Goal: Task Accomplishment & Management: Complete application form

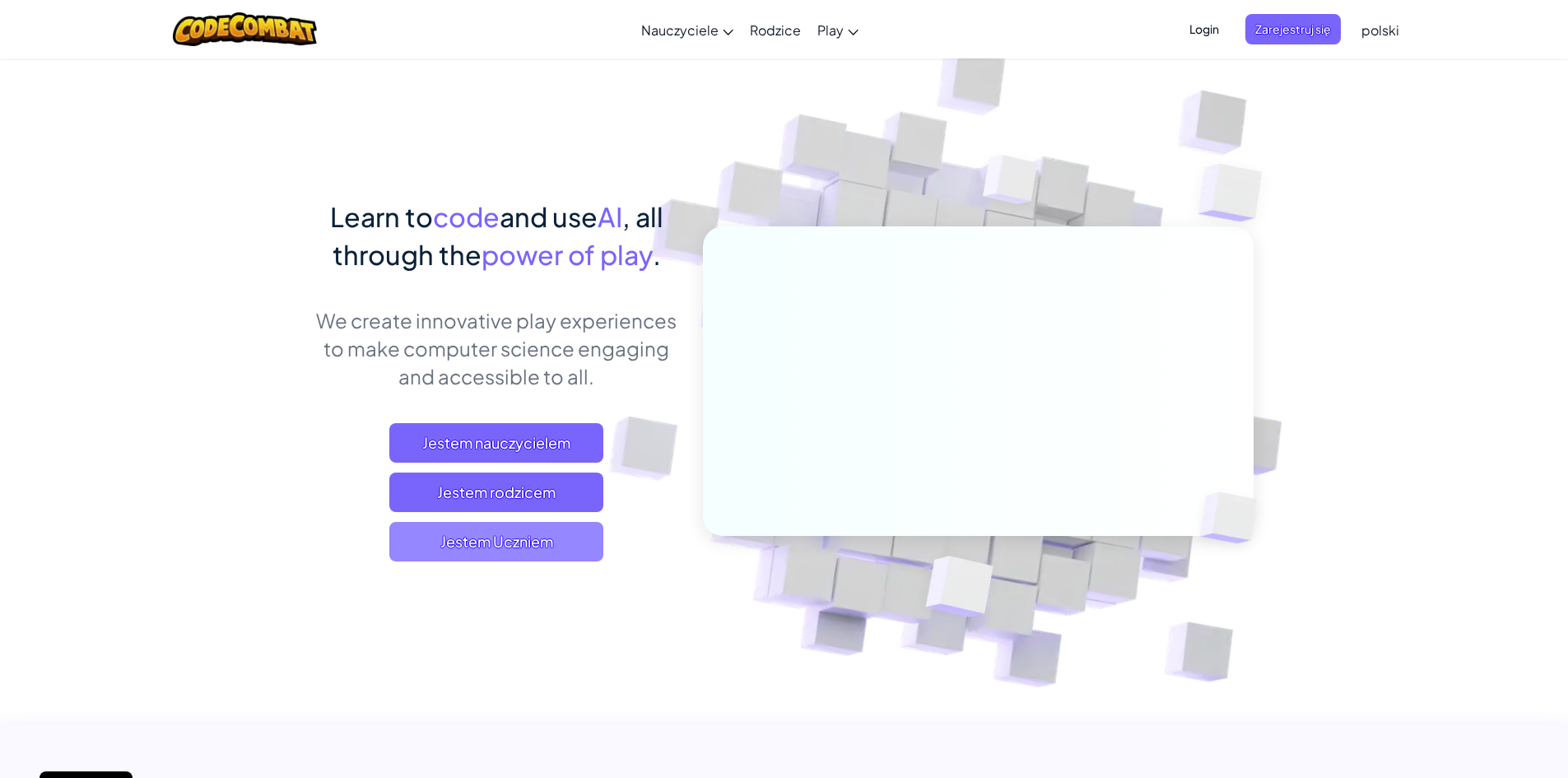
click at [452, 547] on span "Jestem Uczniem" at bounding box center [495, 541] width 214 height 40
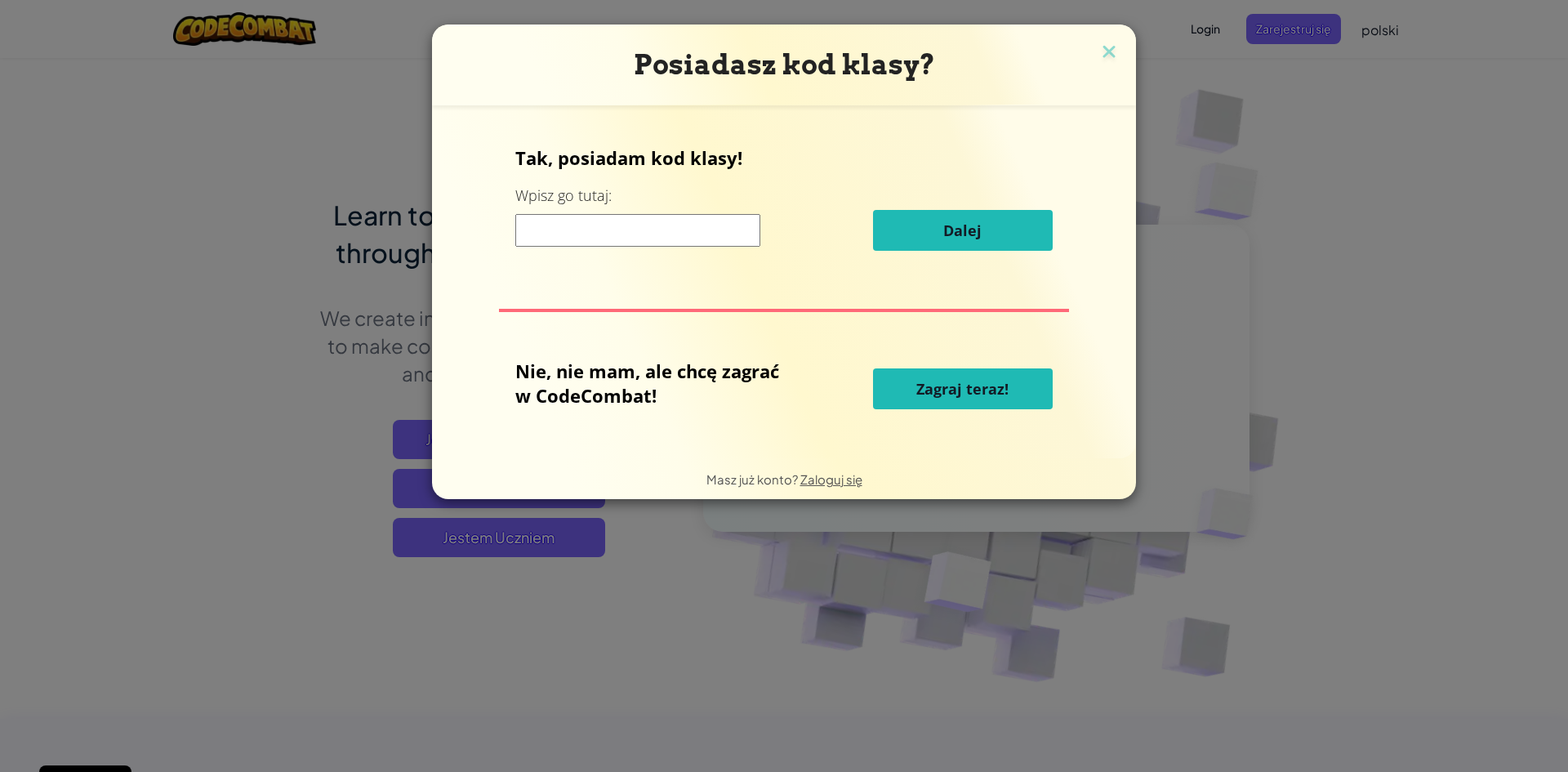
click at [589, 220] on input at bounding box center [637, 230] width 245 height 32
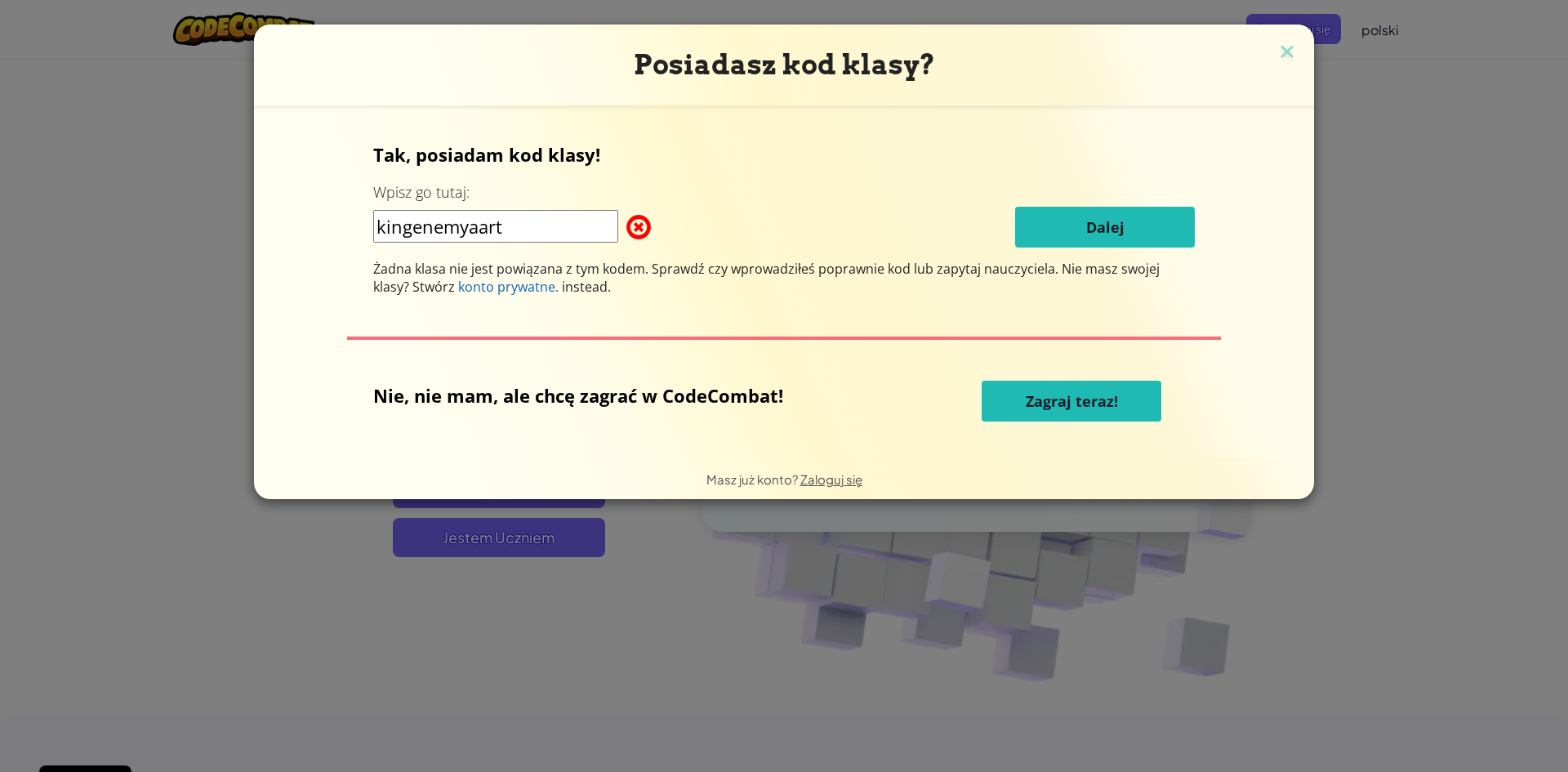
click at [481, 231] on input "kingenemyaart" at bounding box center [495, 225] width 245 height 32
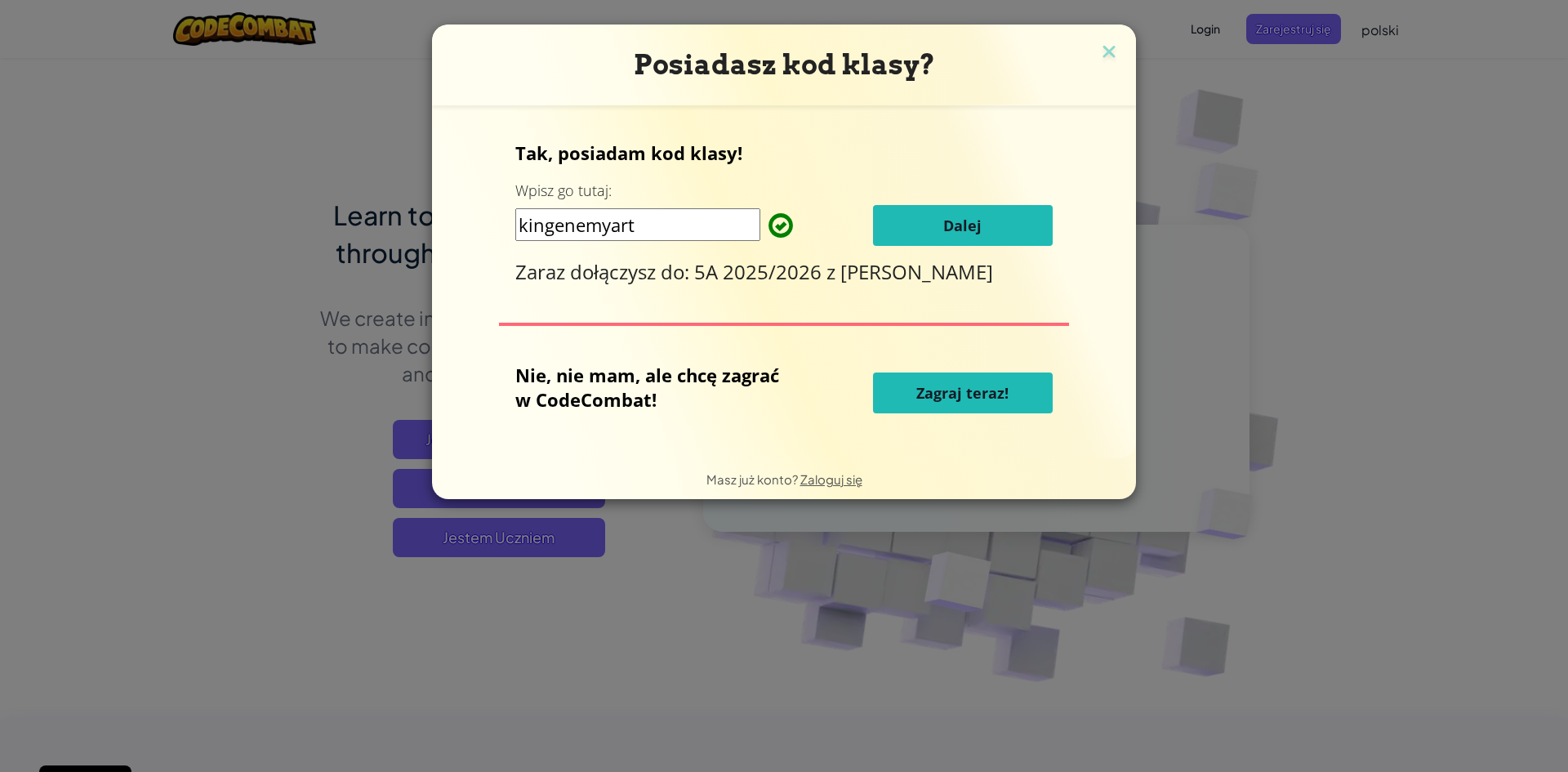
type input "kingenemyart"
click at [1020, 230] on button "Dalej" at bounding box center [963, 225] width 180 height 41
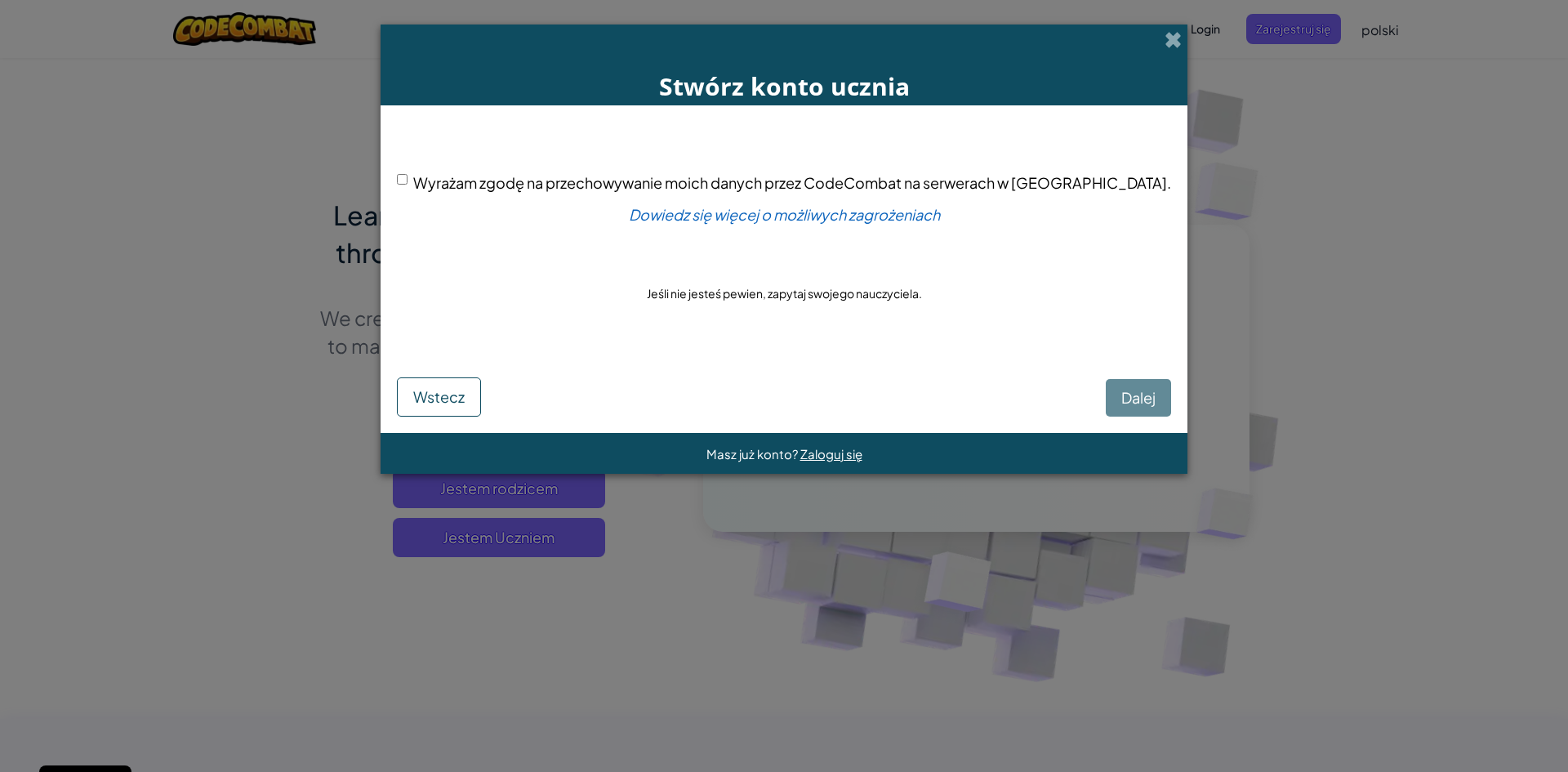
click at [408, 180] on input "Wyrażam zgodę na przechowywanie moich danych przez CodeCombat na serwerach w [G…" at bounding box center [402, 179] width 10 height 10
checkbox input "true"
click at [1121, 391] on span "Dalej" at bounding box center [1138, 397] width 34 height 19
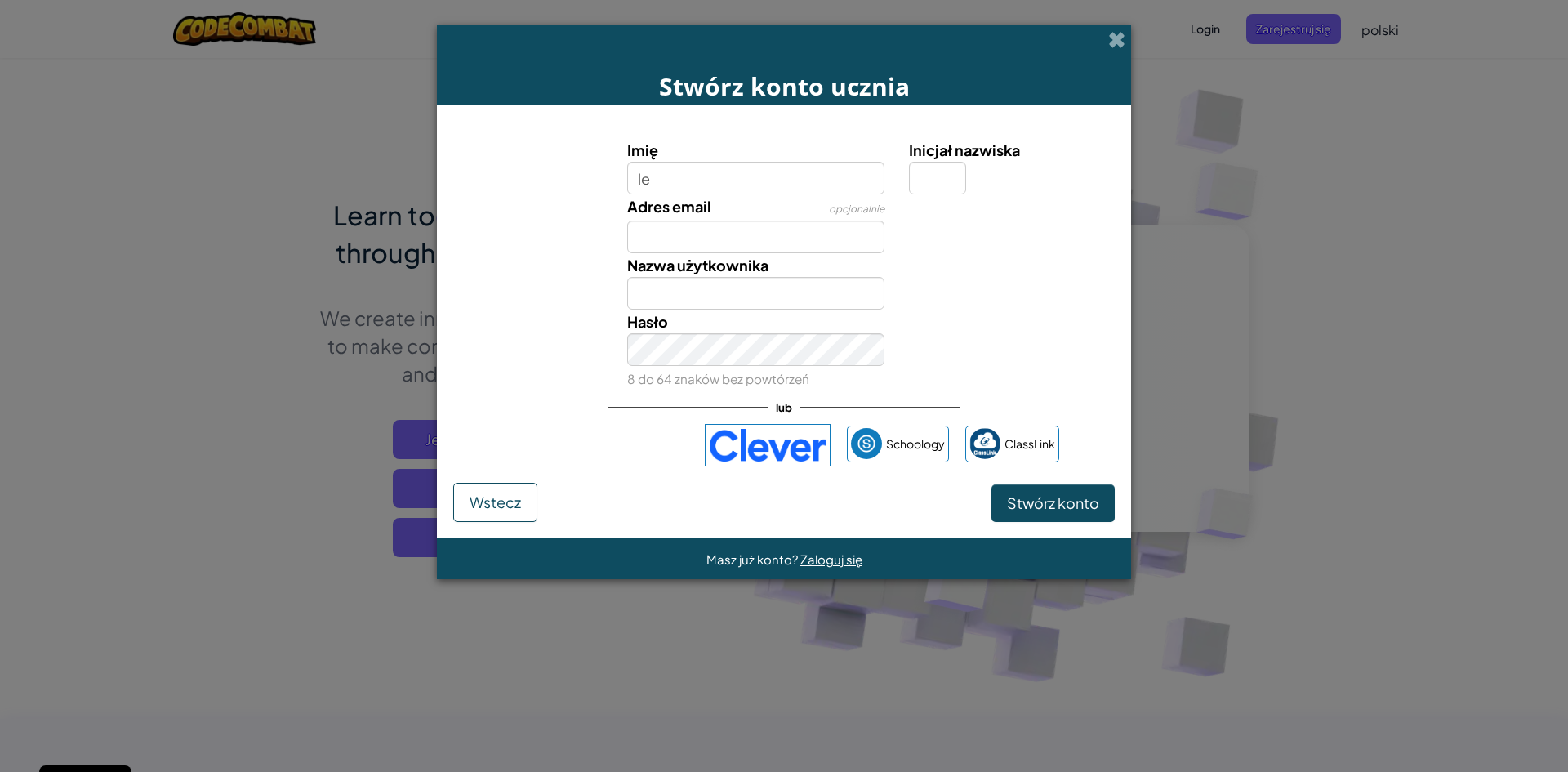
type input "l"
type input "[PERSON_NAME]"
click at [929, 178] on input "Inicjał nazwiska" at bounding box center [937, 177] width 57 height 32
type input "B"
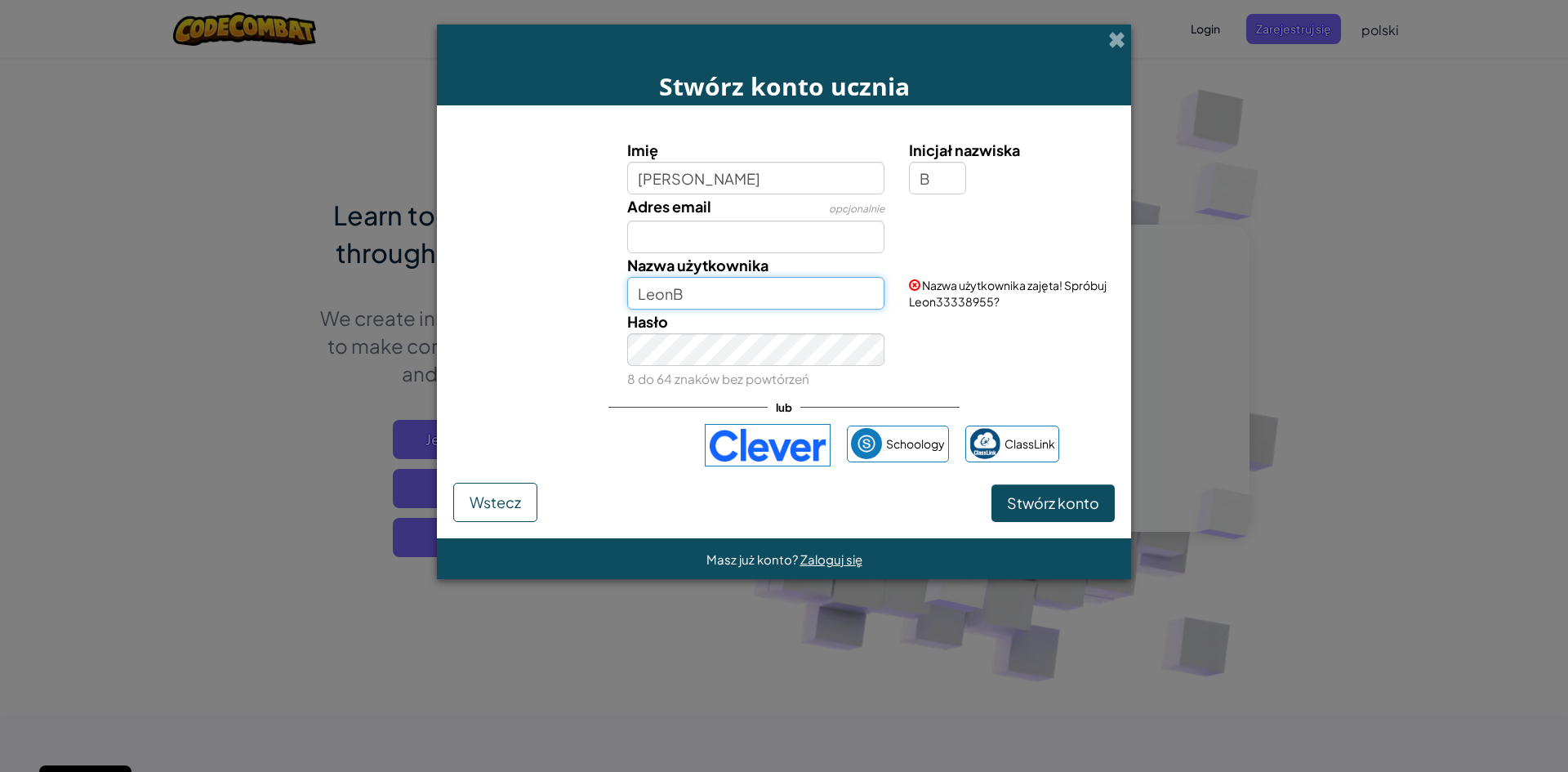
click at [741, 297] on input "LeonB" at bounding box center [756, 293] width 258 height 32
type input "L"
click at [965, 340] on div "Hasło 8 do 64 znaków bez powtórzeń" at bounding box center [784, 350] width 677 height 81
click at [734, 300] on input "BARCA" at bounding box center [756, 293] width 258 height 32
type input "B"
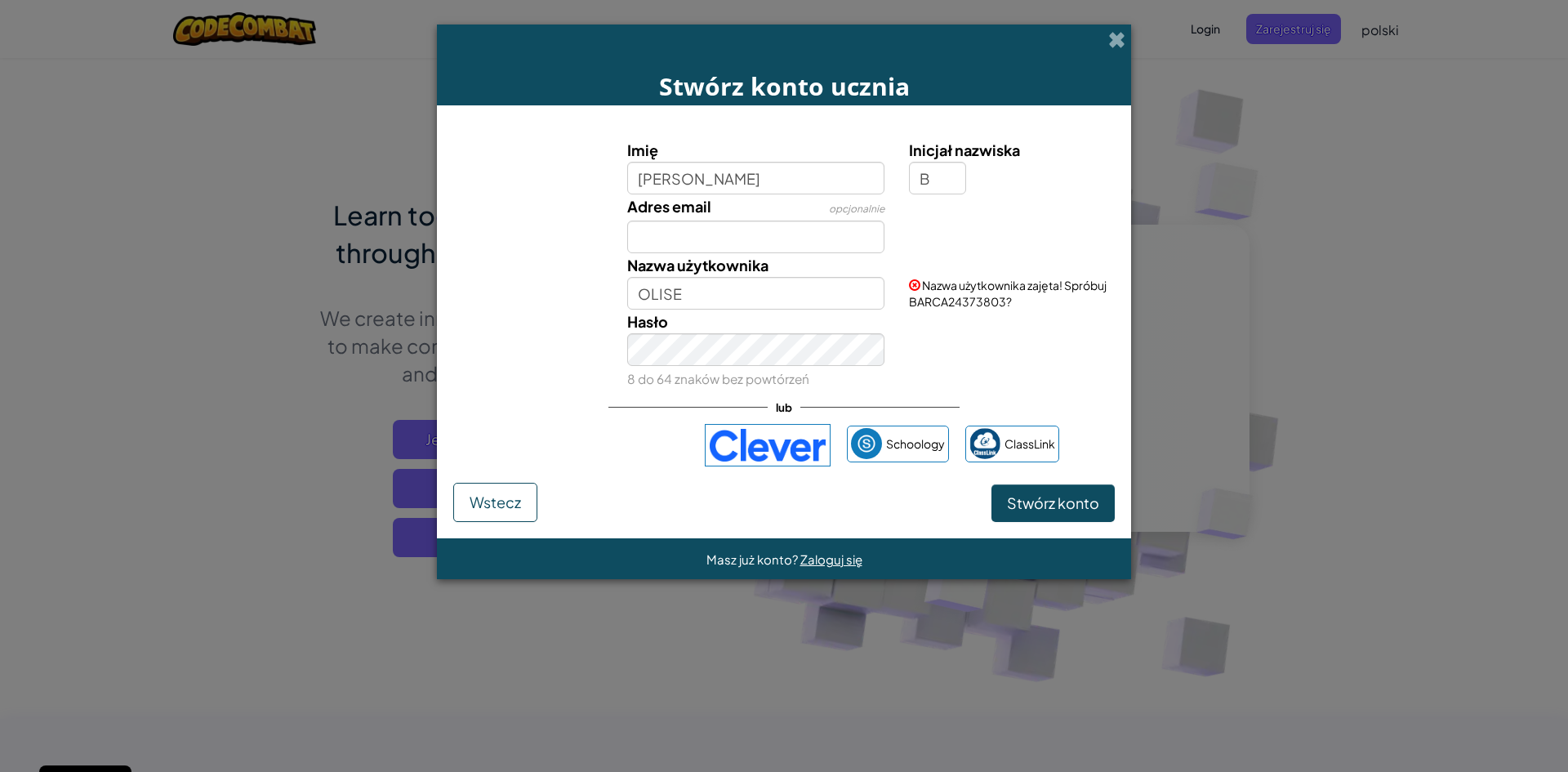
click at [1016, 347] on div "Hasło 8 do 64 znaków bez powtórzeń" at bounding box center [784, 350] width 677 height 81
click at [775, 288] on input "OLISE" at bounding box center [756, 293] width 258 height 32
type input "O"
click at [1042, 363] on div "Hasło 8 do 64 znaków bez powtórzeń" at bounding box center [784, 350] width 677 height 81
click at [798, 280] on input "YAMAL" at bounding box center [756, 293] width 258 height 32
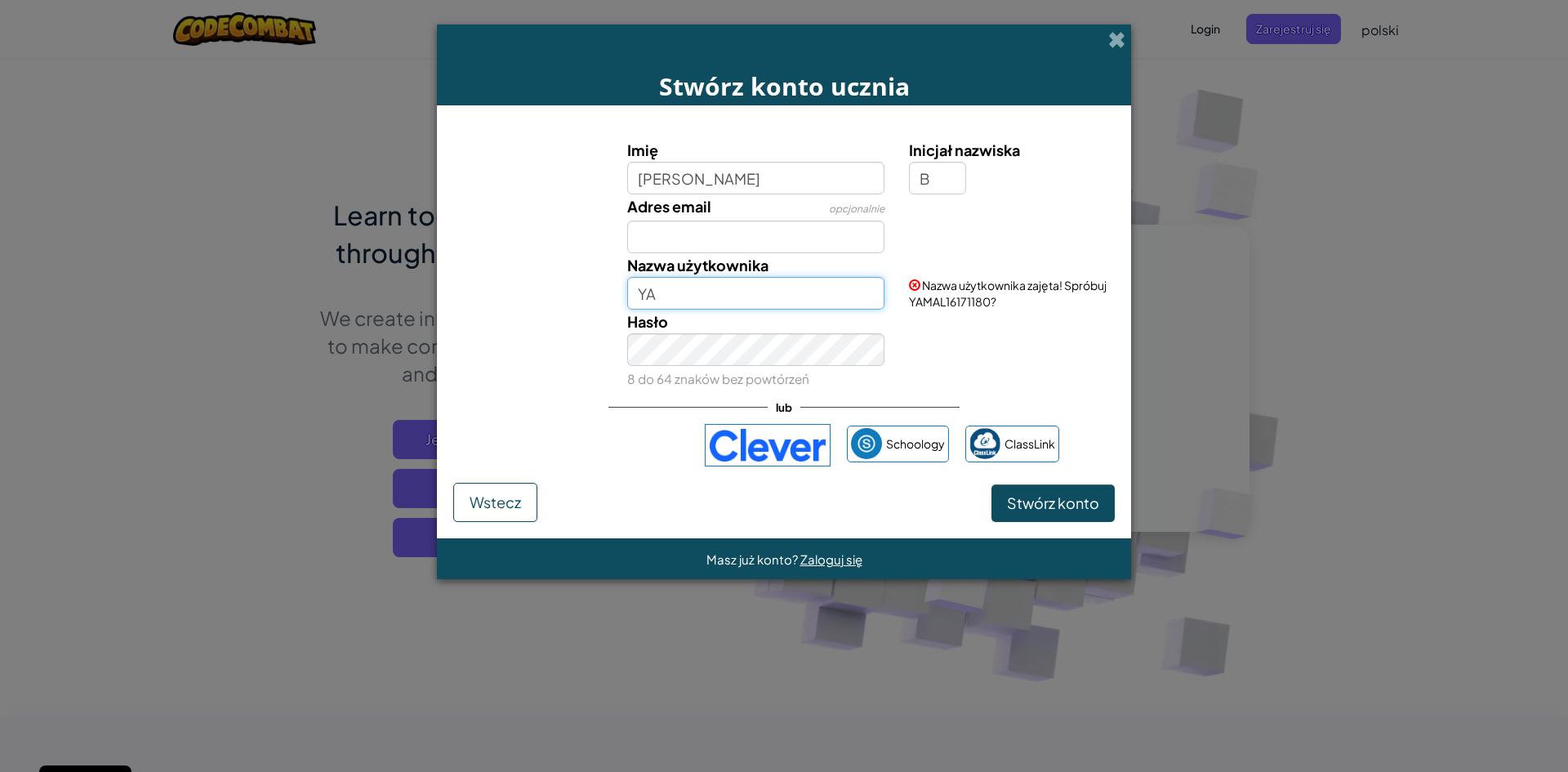
type input "Y"
click at [927, 338] on div "Hasło 8 do 64 znaków bez powtórzeń" at bounding box center [784, 350] width 677 height 81
click at [702, 296] on input "LEONO" at bounding box center [756, 293] width 258 height 32
type input "L"
click at [727, 297] on input "Nazwa użytkownika" at bounding box center [756, 293] width 258 height 32
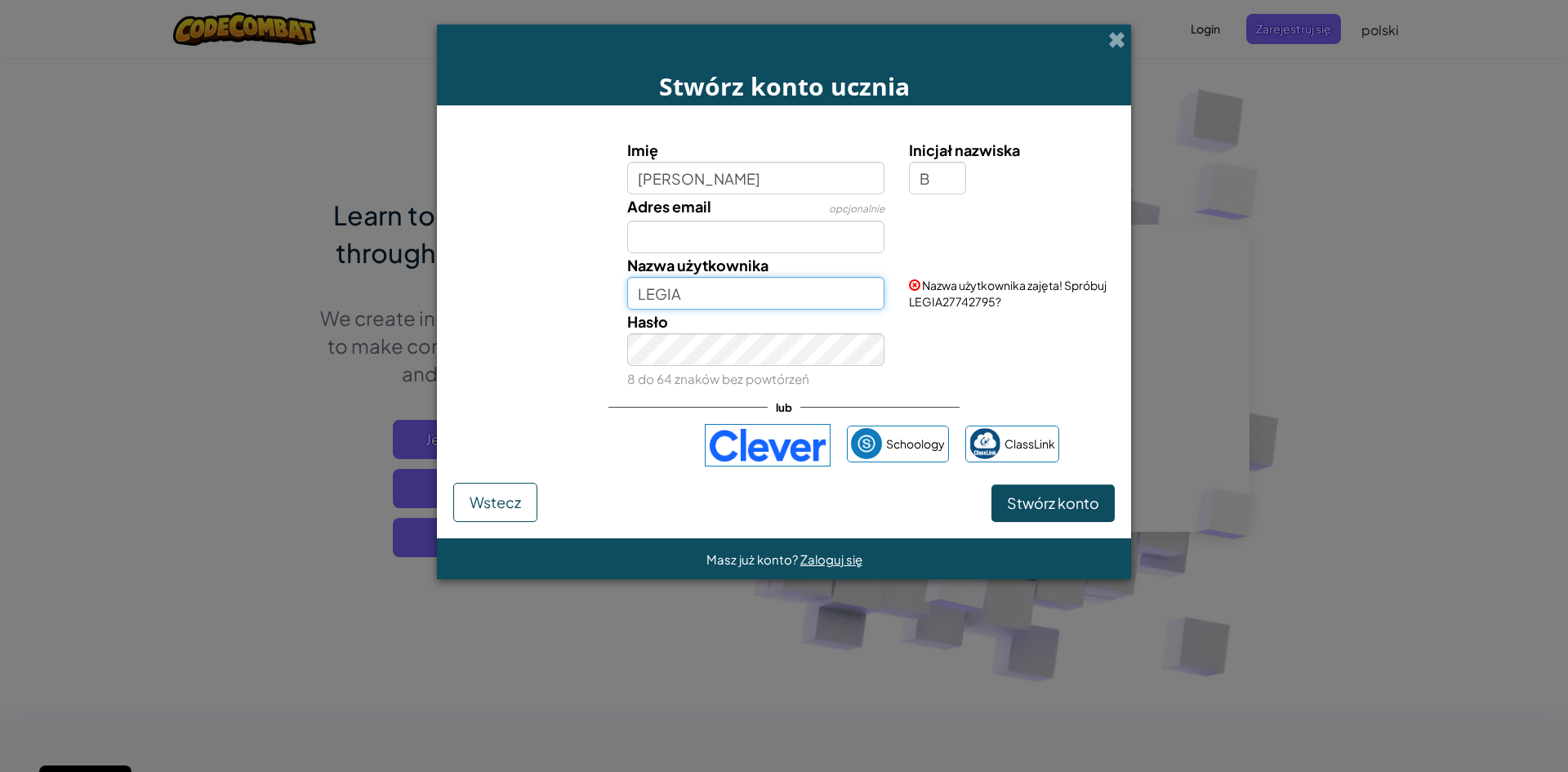
click at [840, 289] on input "LEGIA" at bounding box center [756, 293] width 258 height 32
type input "LEGIA GOL"
click at [914, 344] on div "Hasło 8 do 64 znaków bez powtórzeń" at bounding box center [784, 350] width 677 height 81
click at [1022, 500] on span "Stwórz konto" at bounding box center [1053, 503] width 93 height 19
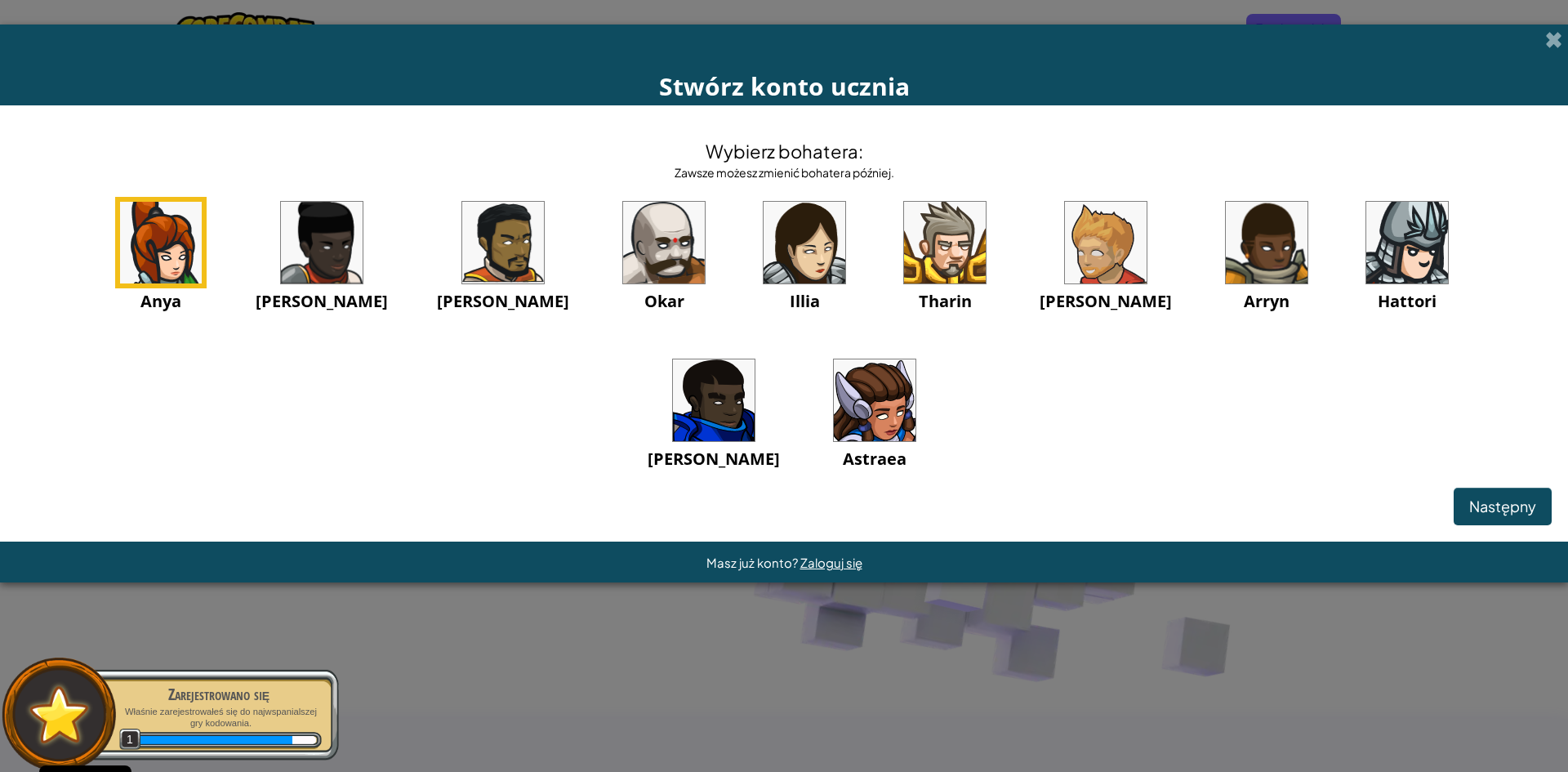
click at [754, 360] on img at bounding box center [714, 401] width 82 height 82
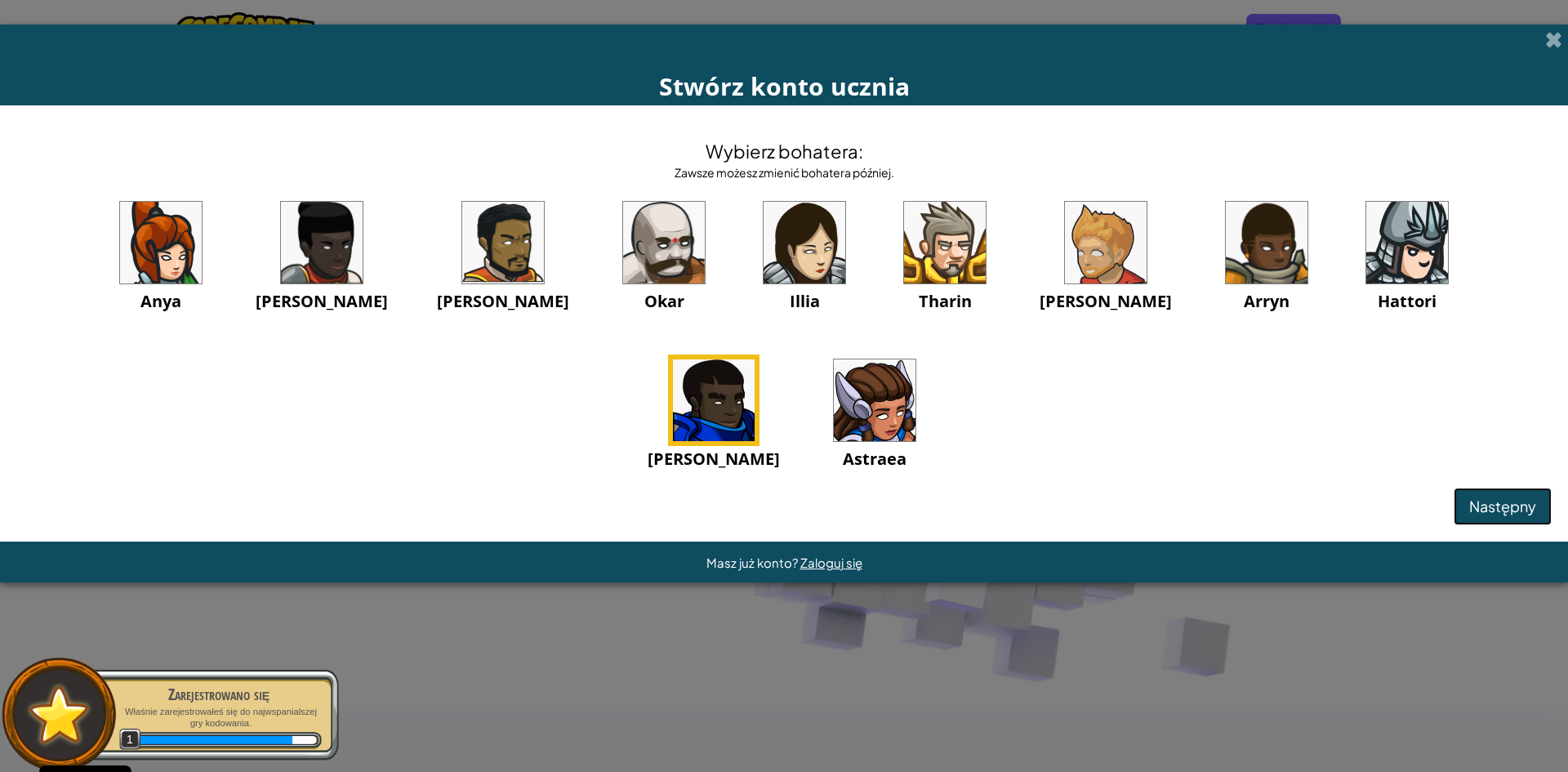
click at [1500, 516] on button "Następny" at bounding box center [1503, 506] width 98 height 38
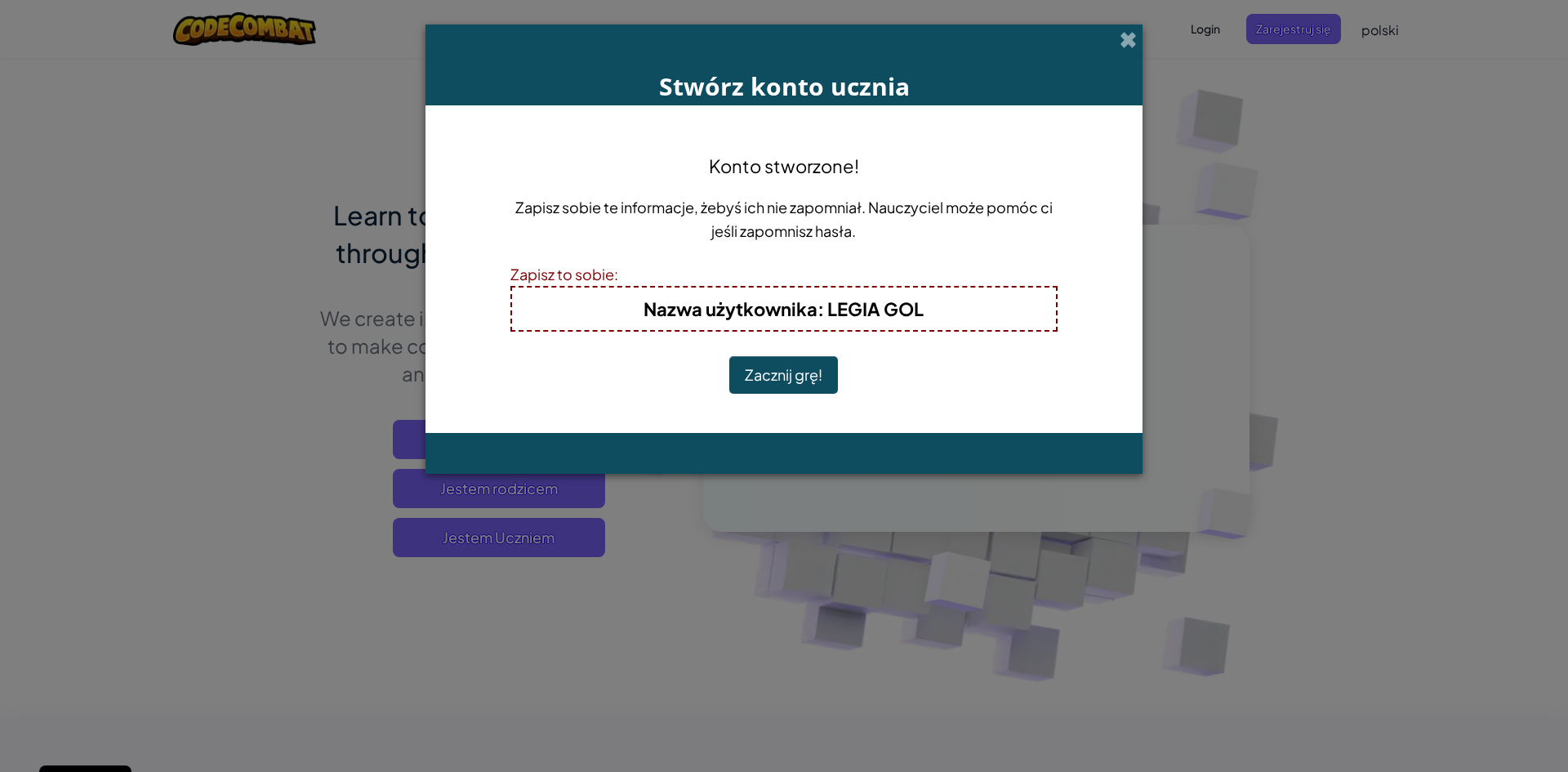
click at [793, 369] on button "Zacznij grę!" at bounding box center [783, 375] width 108 height 38
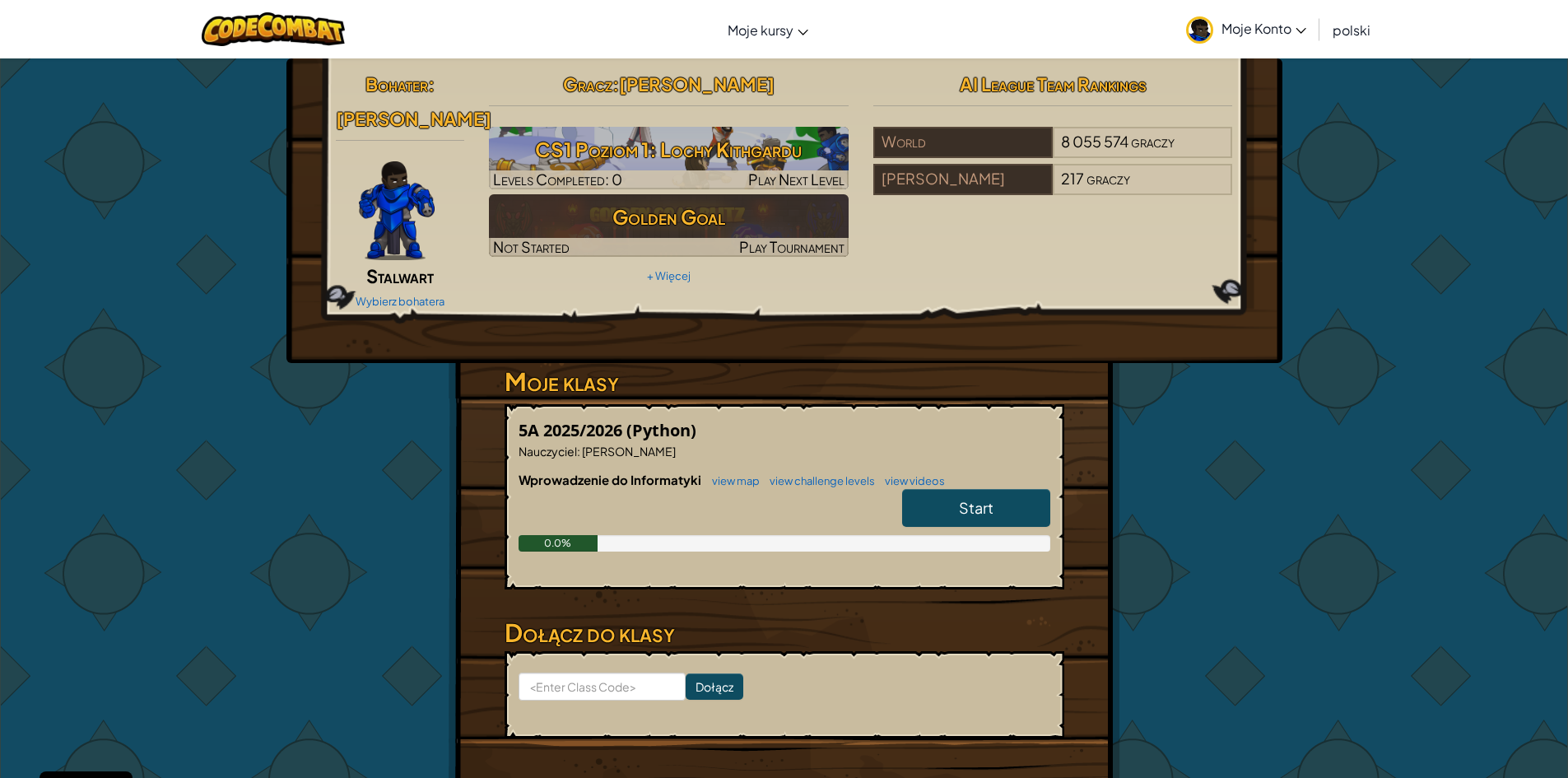
click at [971, 510] on span "Start" at bounding box center [976, 508] width 34 height 19
select select "pl"
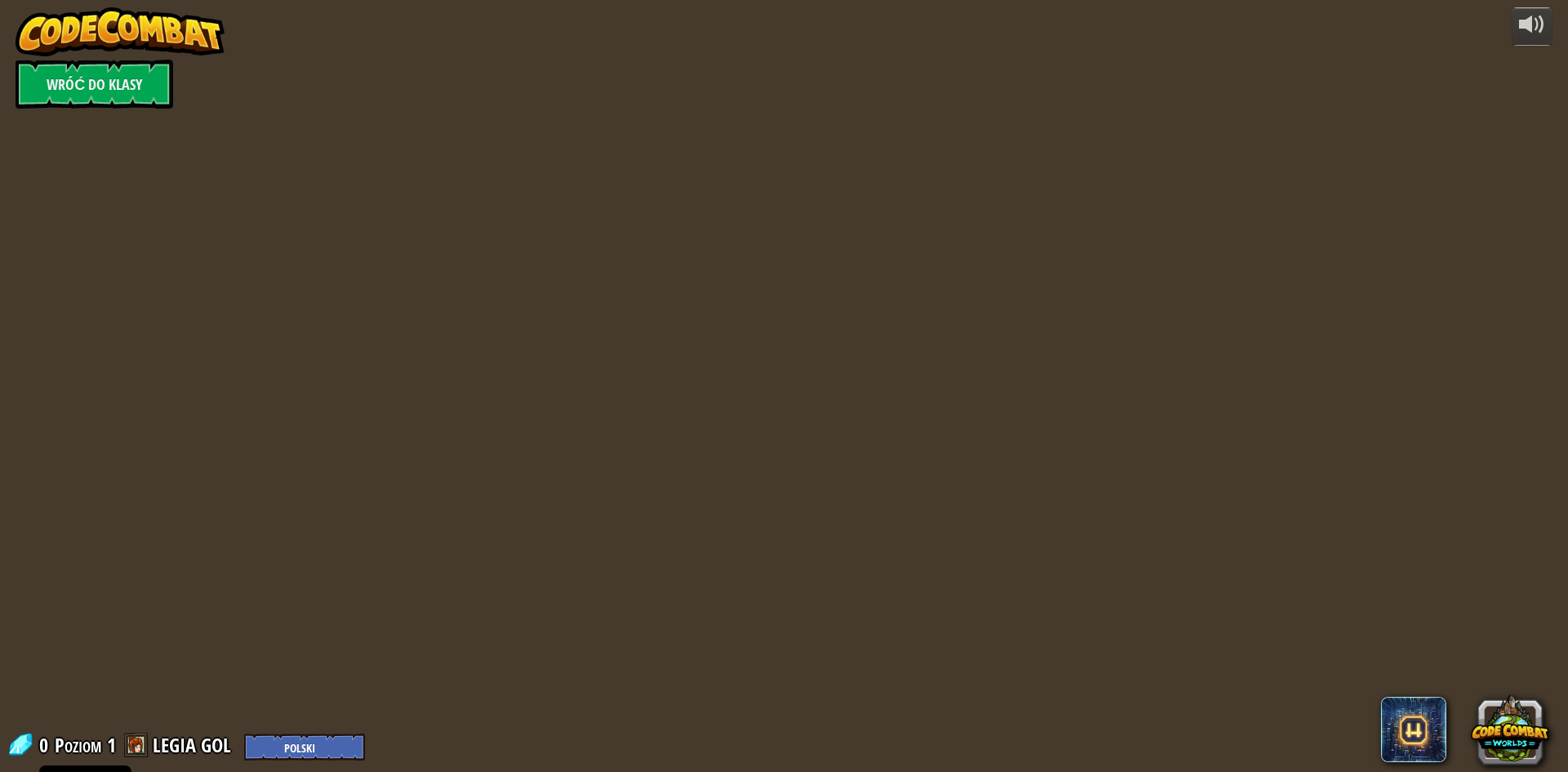
select select "pl"
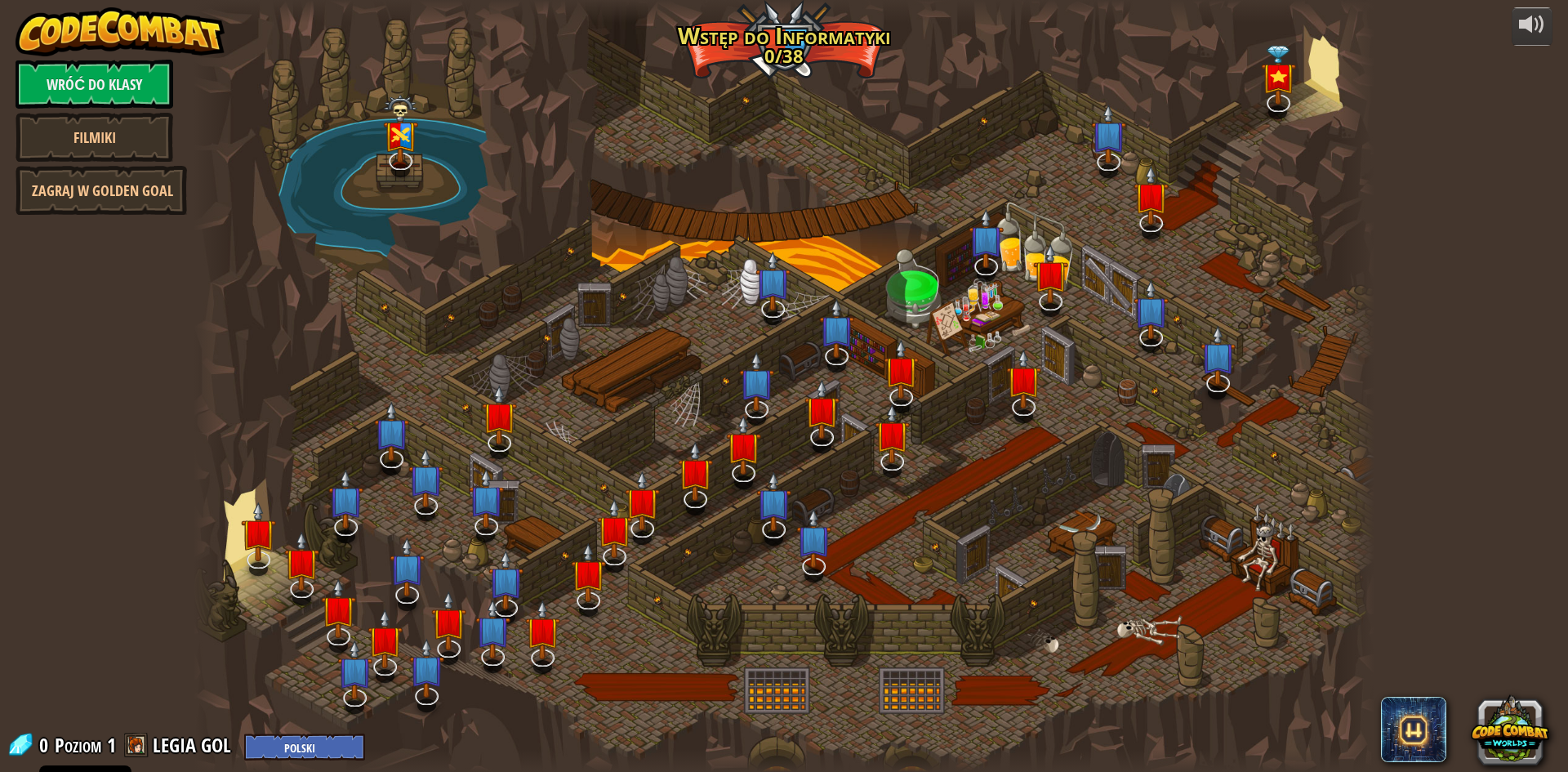
select select "pl"
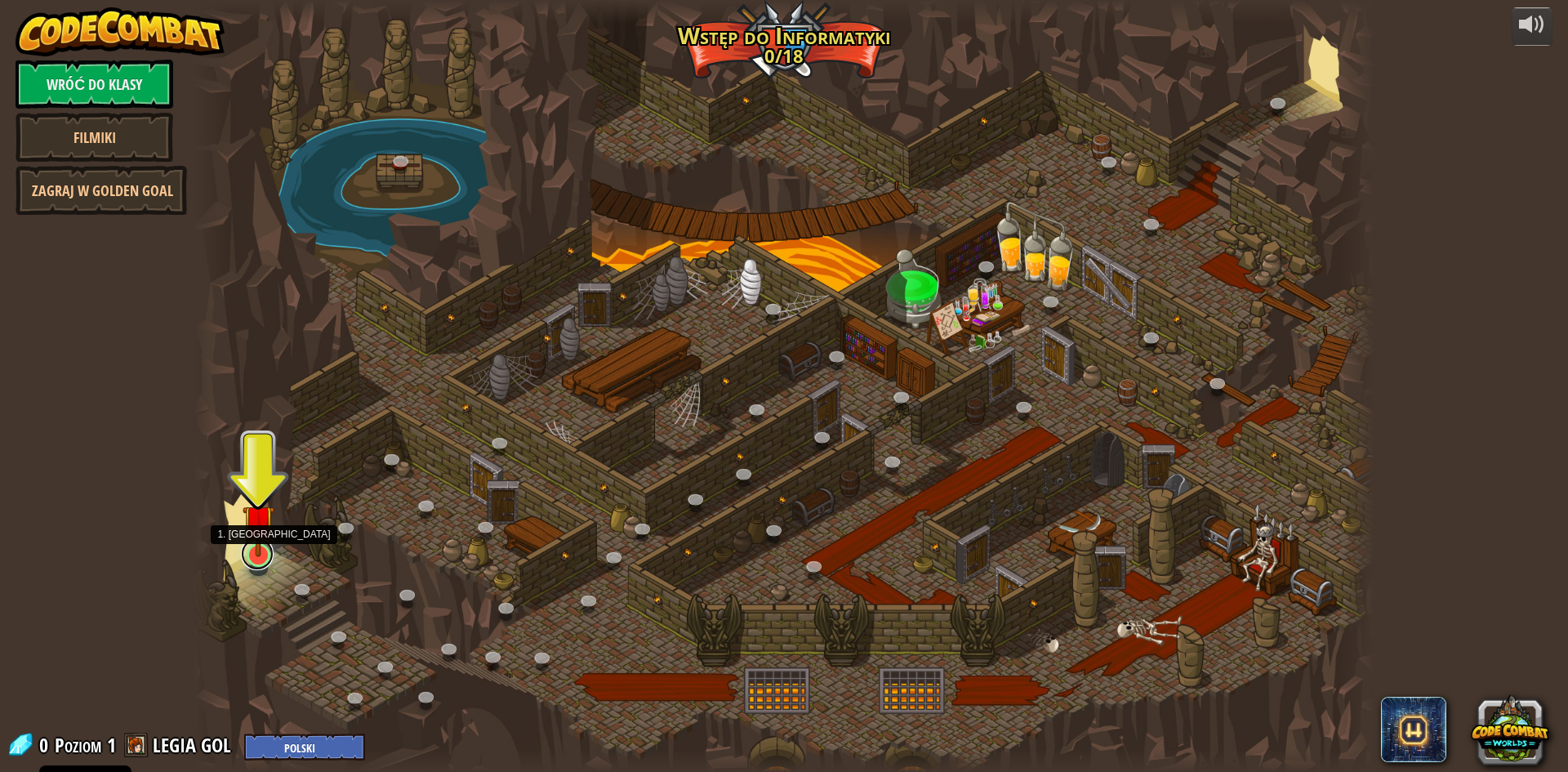
click at [259, 558] on link at bounding box center [257, 554] width 32 height 32
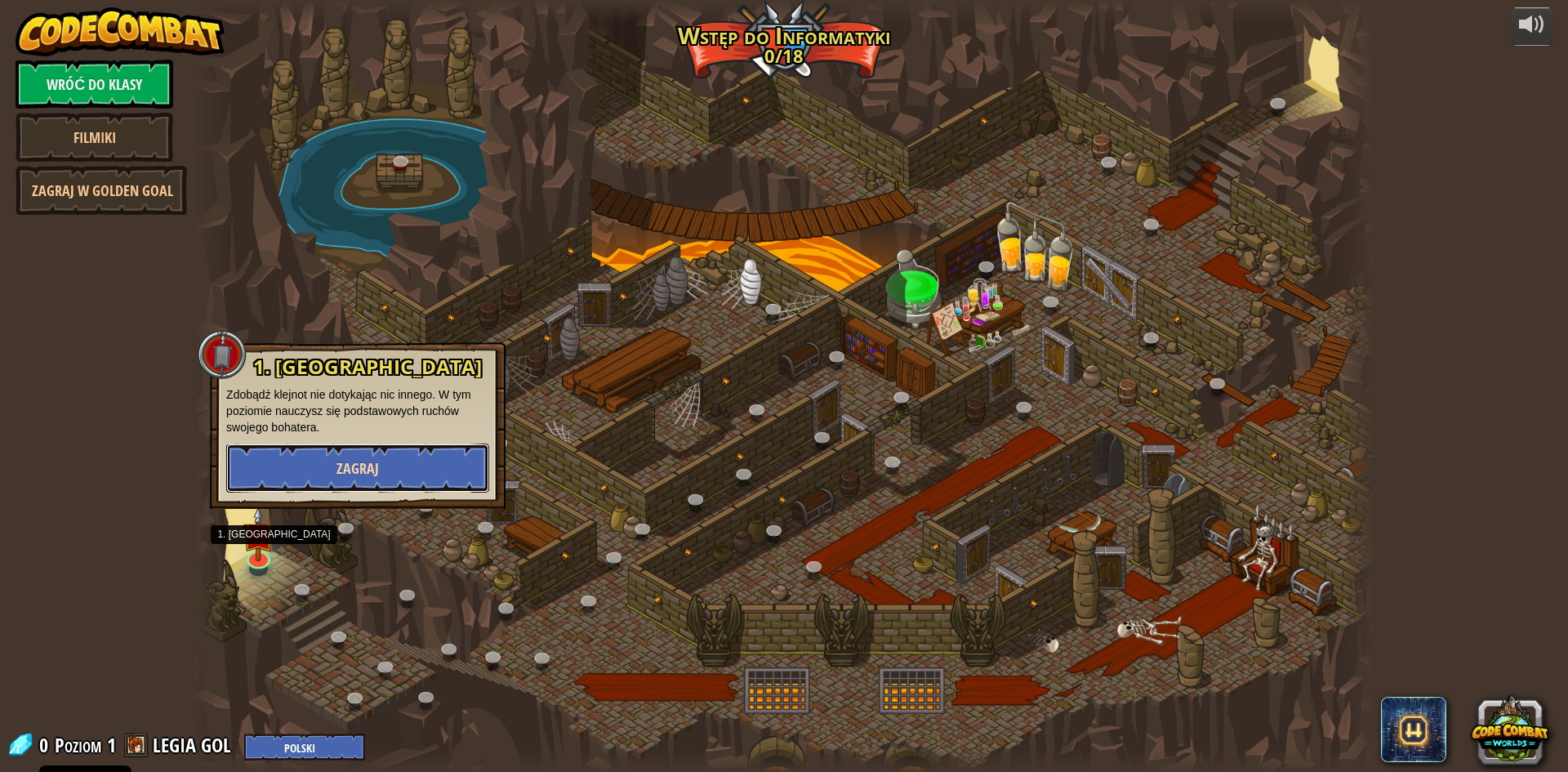
click at [335, 459] on button "Zagraj" at bounding box center [357, 468] width 263 height 49
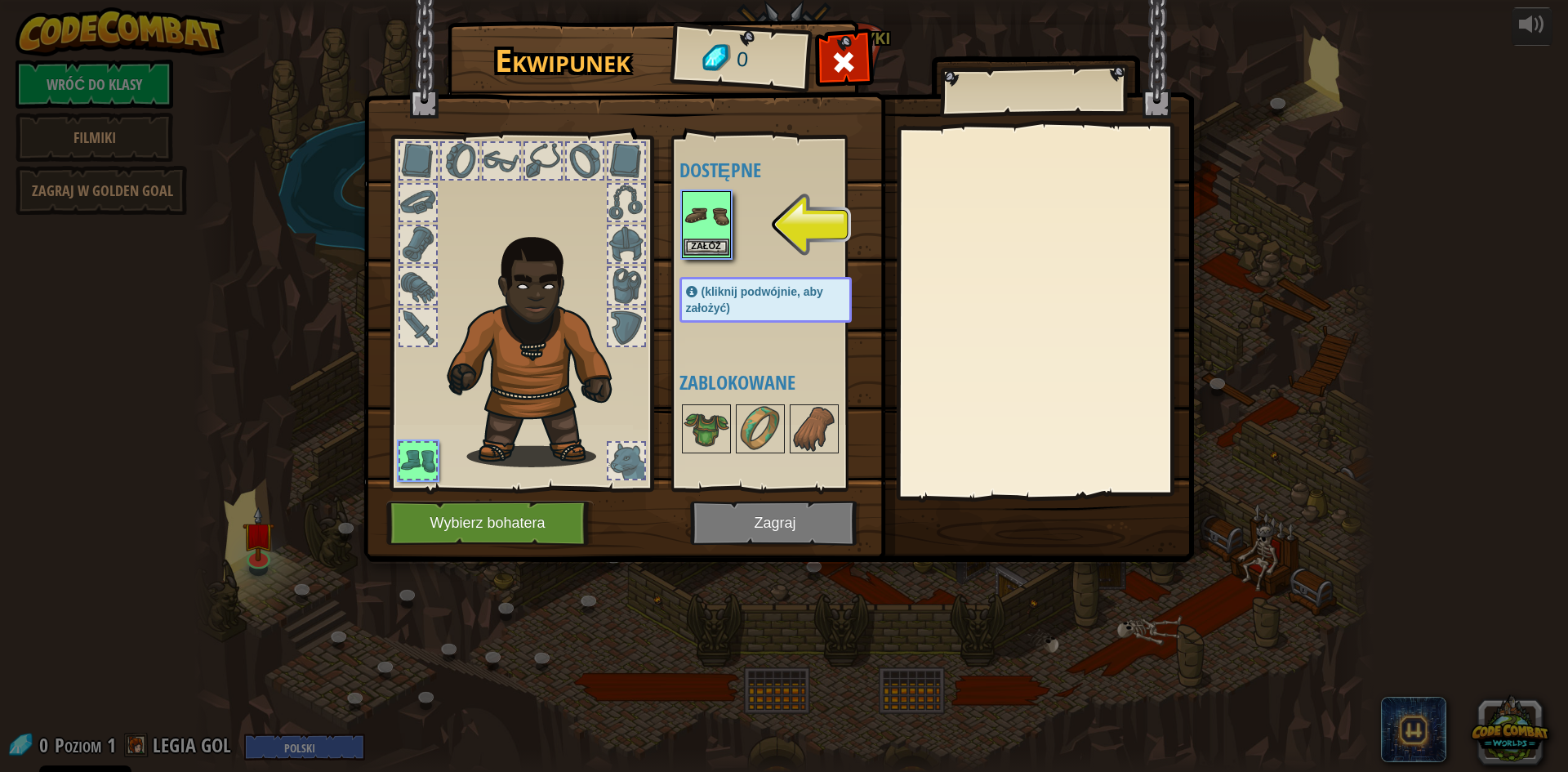
click at [704, 238] on img at bounding box center [706, 216] width 45 height 45
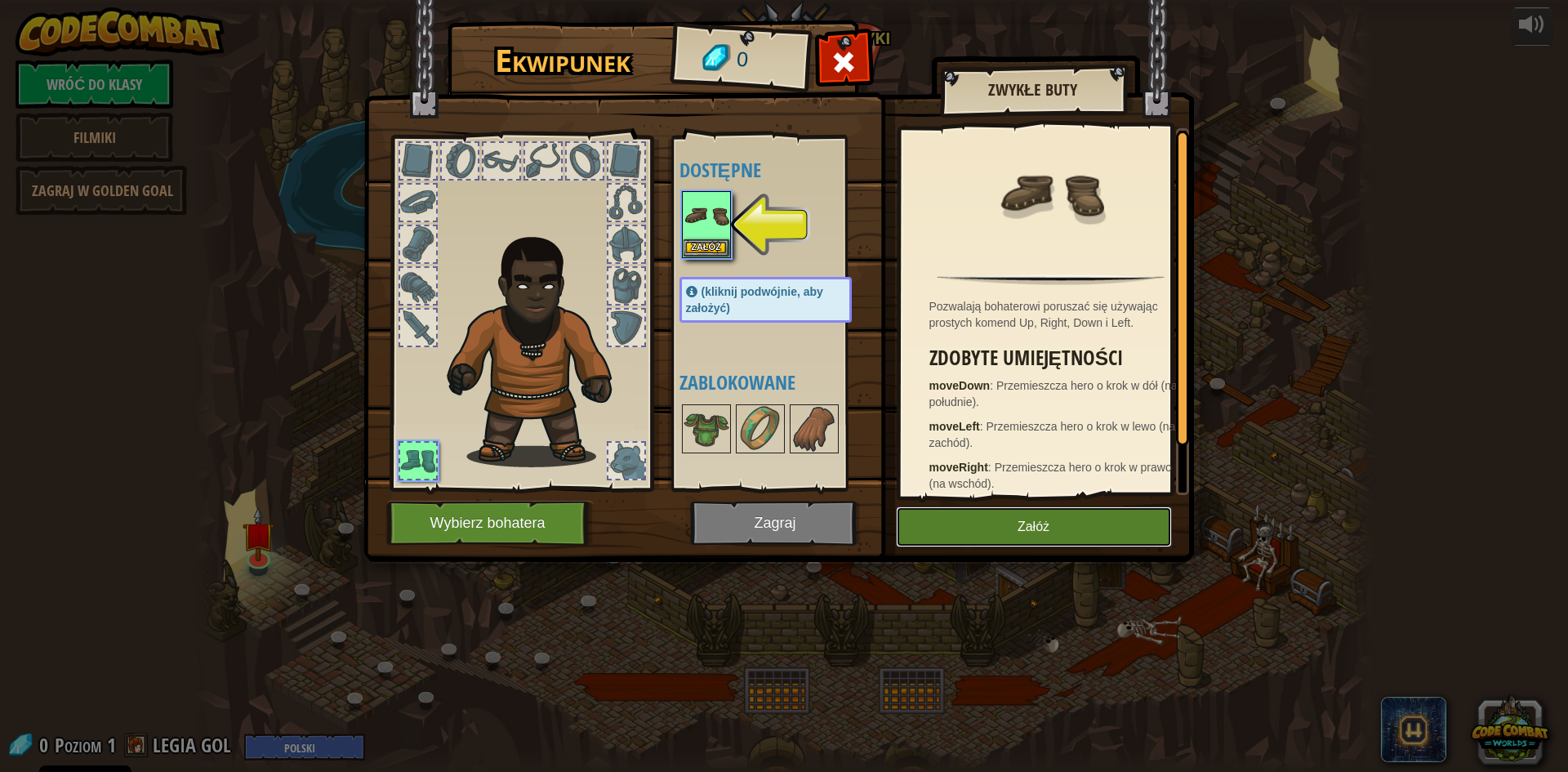
click at [1109, 523] on button "Załóż" at bounding box center [1034, 527] width 276 height 41
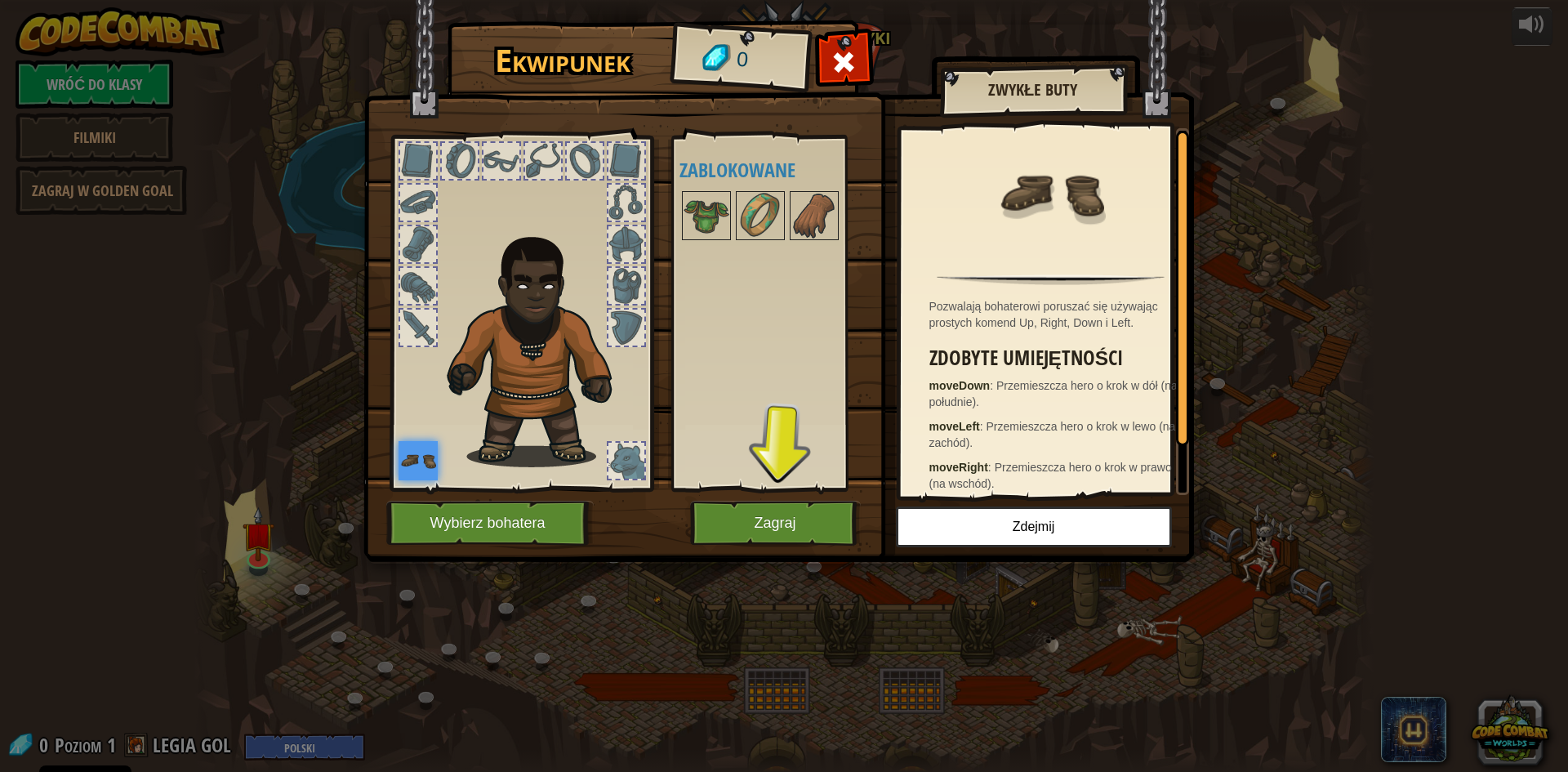
click at [828, 500] on div "Ekwipunek 0 Dostępne Załóż (kliknij podwójnie, aby założyć) Zablokowane Zwykłe …" at bounding box center [784, 293] width 830 height 539
drag, startPoint x: 815, startPoint y: 501, endPoint x: 807, endPoint y: 523, distance: 23.4
click at [807, 523] on button "Zagraj" at bounding box center [775, 522] width 171 height 45
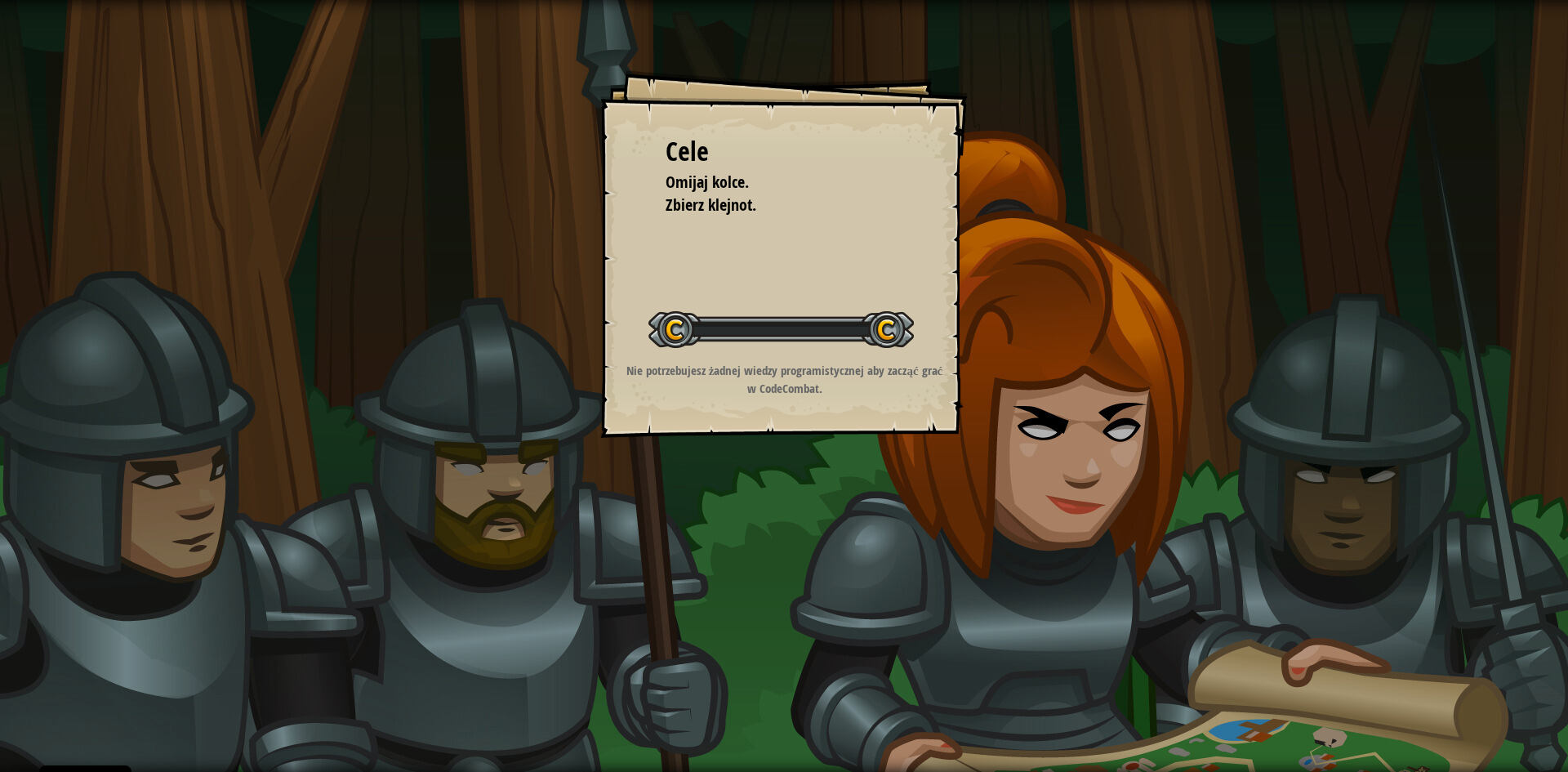
click at [772, 514] on div "Cele Omijaj kolce. Zbierz klejnot. Rozpocznij poziom Błąd podczas ładowania dan…" at bounding box center [784, 386] width 1568 height 772
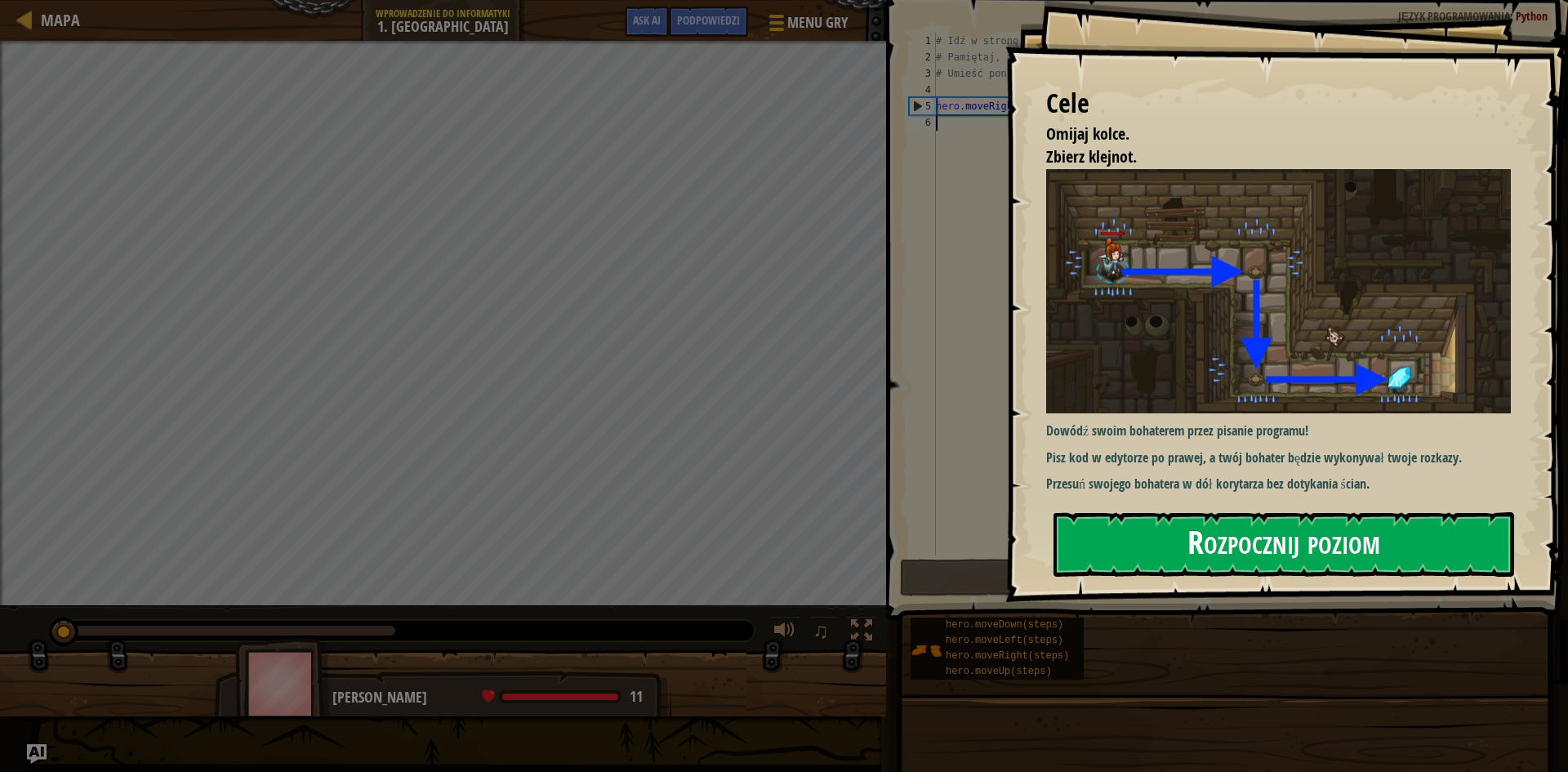
click at [1224, 550] on button "Rozpocznij poziom" at bounding box center [1284, 545] width 461 height 65
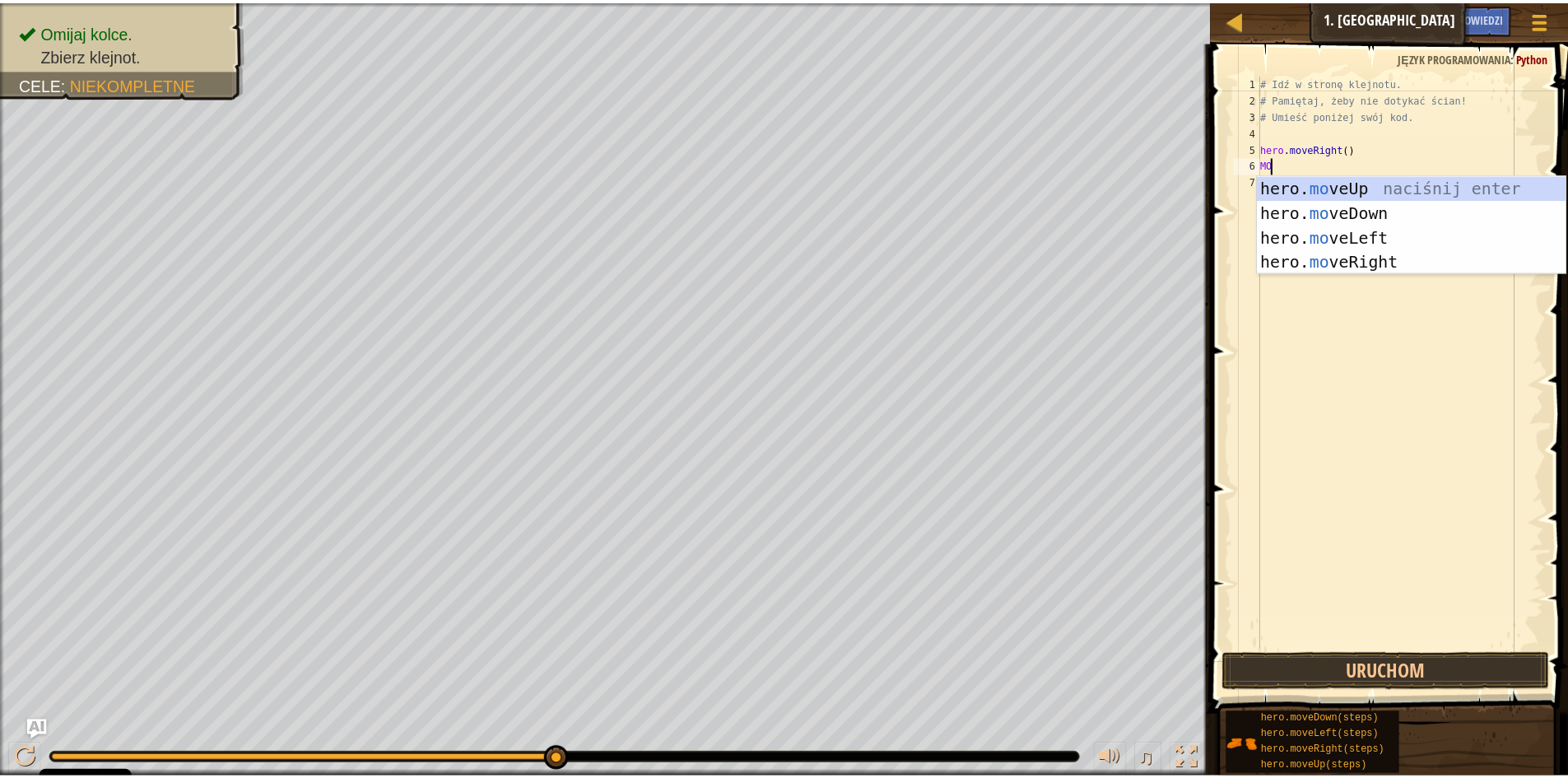
scroll to position [7, 1]
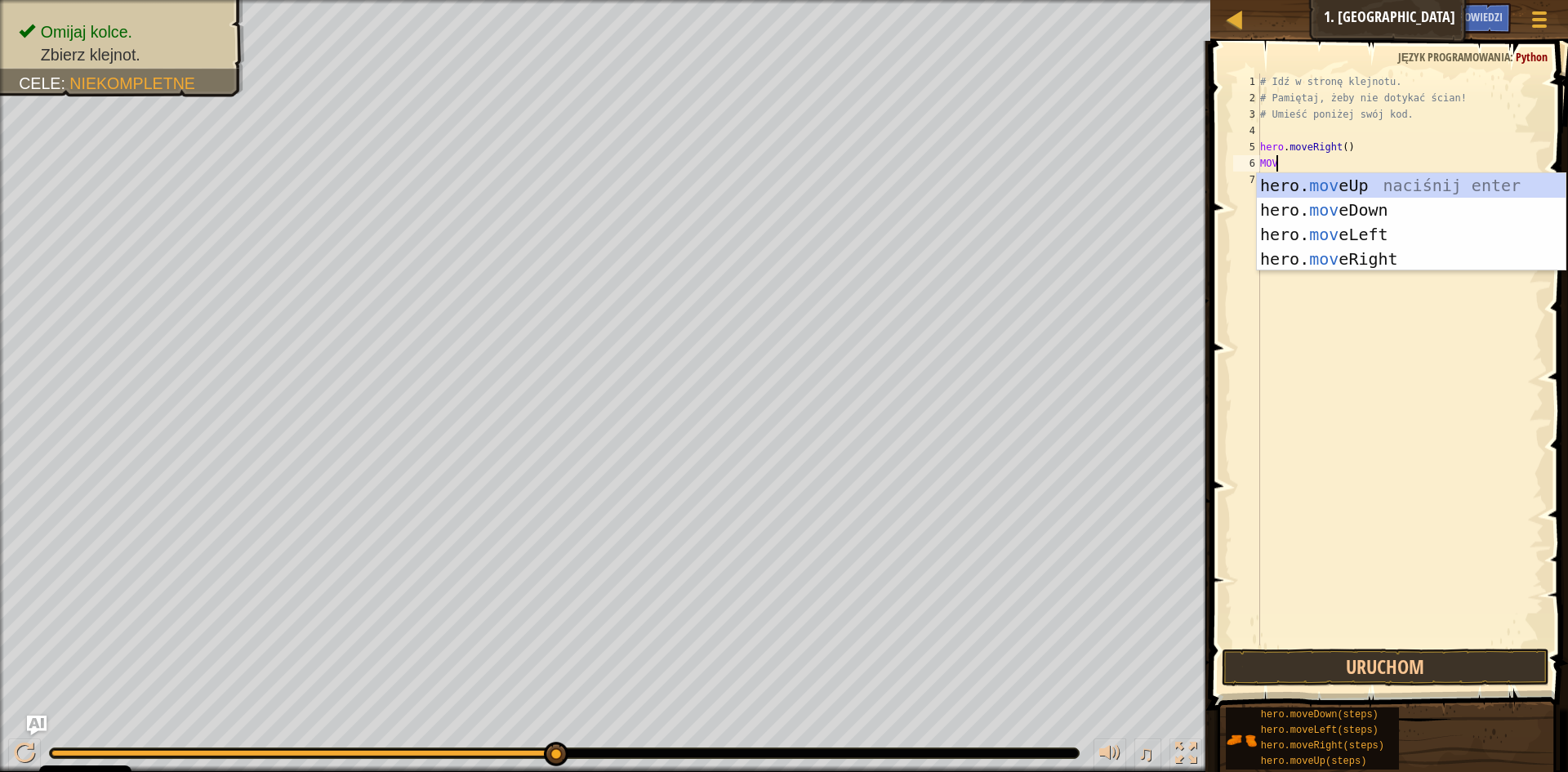
type textarea "MOVE"
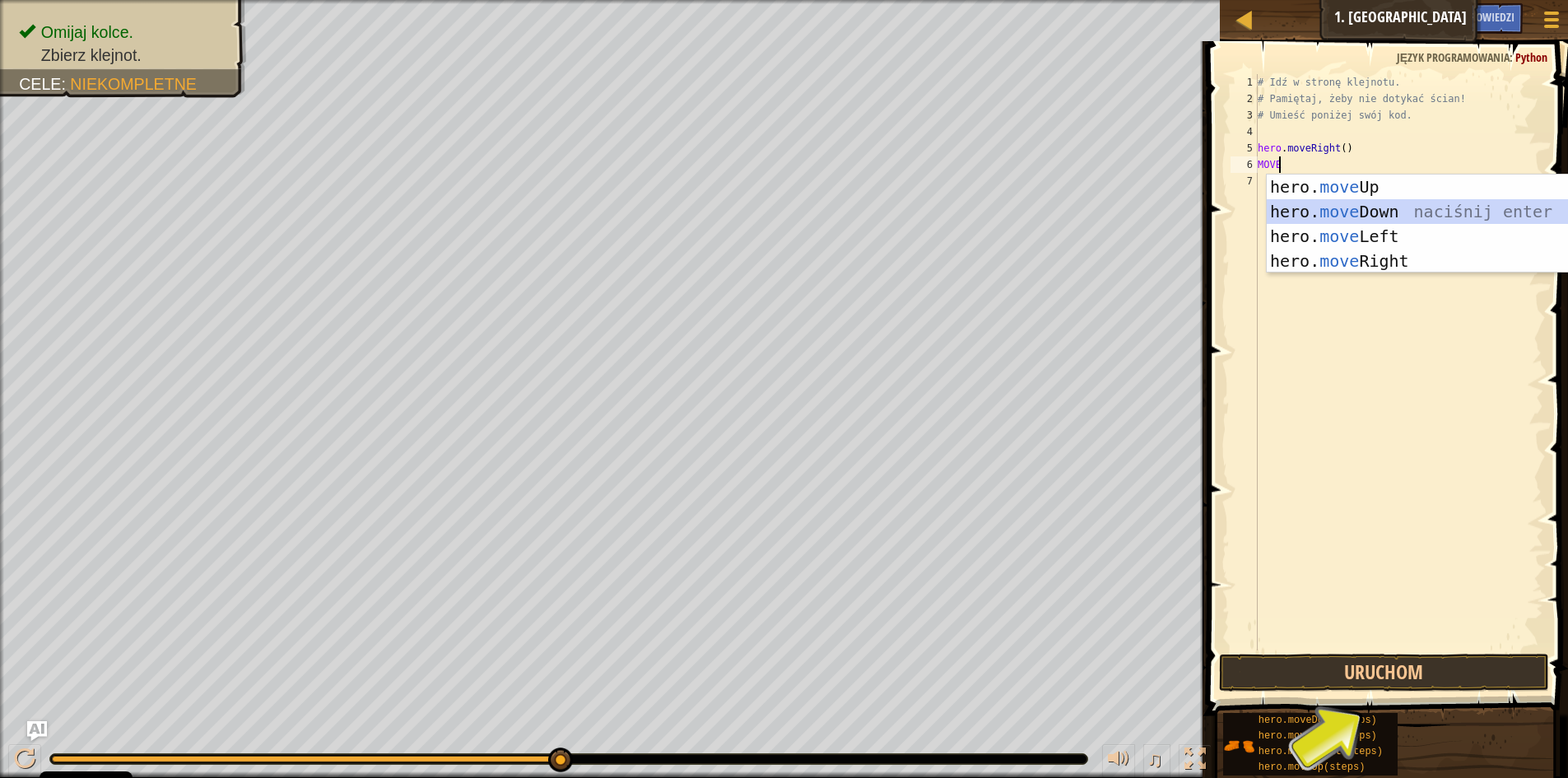
click at [1364, 203] on div "hero. move Up naciśnij enter hero. move Down naciśnij enter hero. move Left nac…" at bounding box center [1423, 248] width 311 height 148
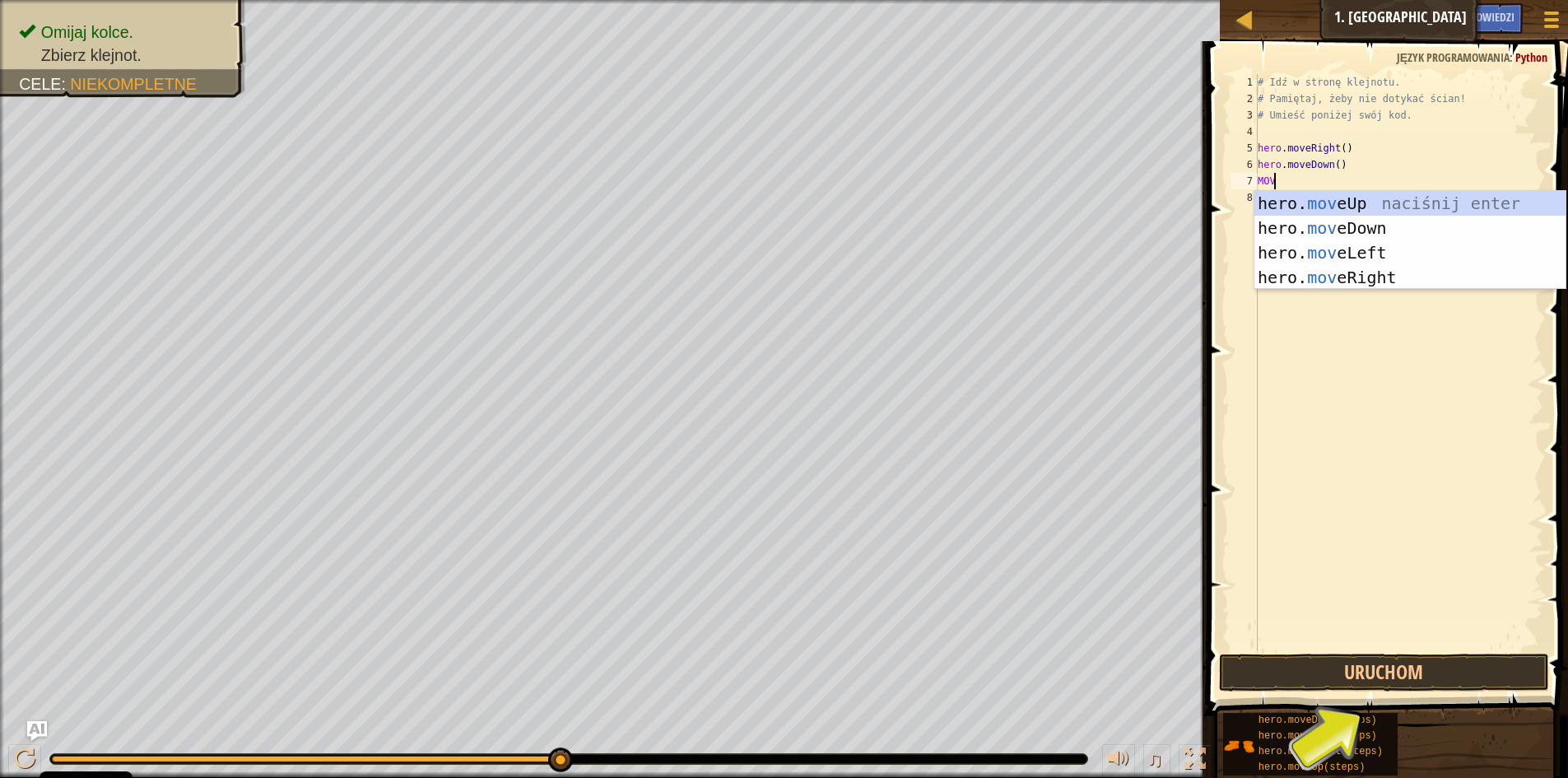
type textarea "MOVE"
click at [1341, 271] on div "hero. move Up naciśnij enter hero. move Down naciśnij enter hero. move Left nac…" at bounding box center [1410, 265] width 311 height 148
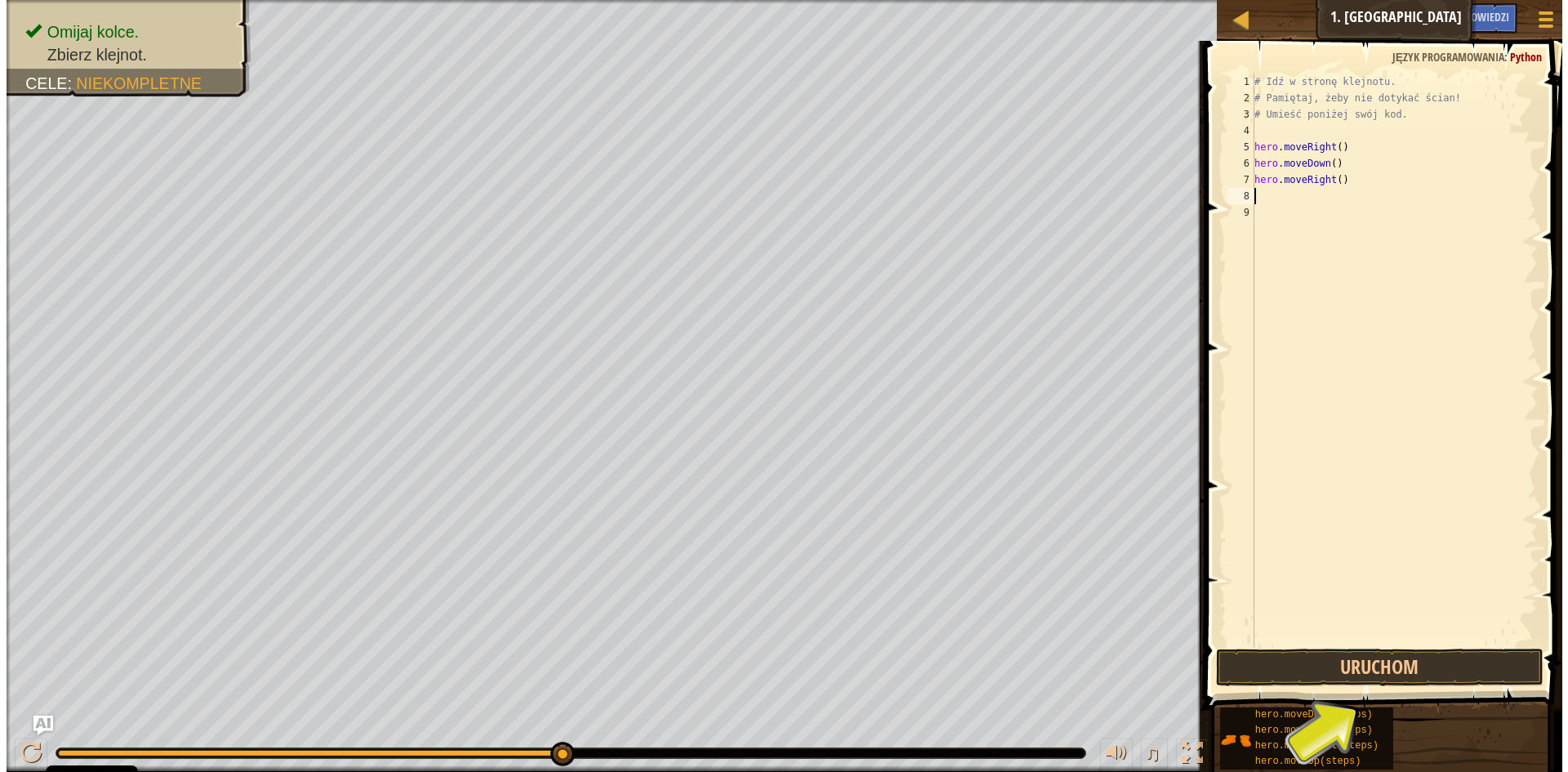
scroll to position [7, 0]
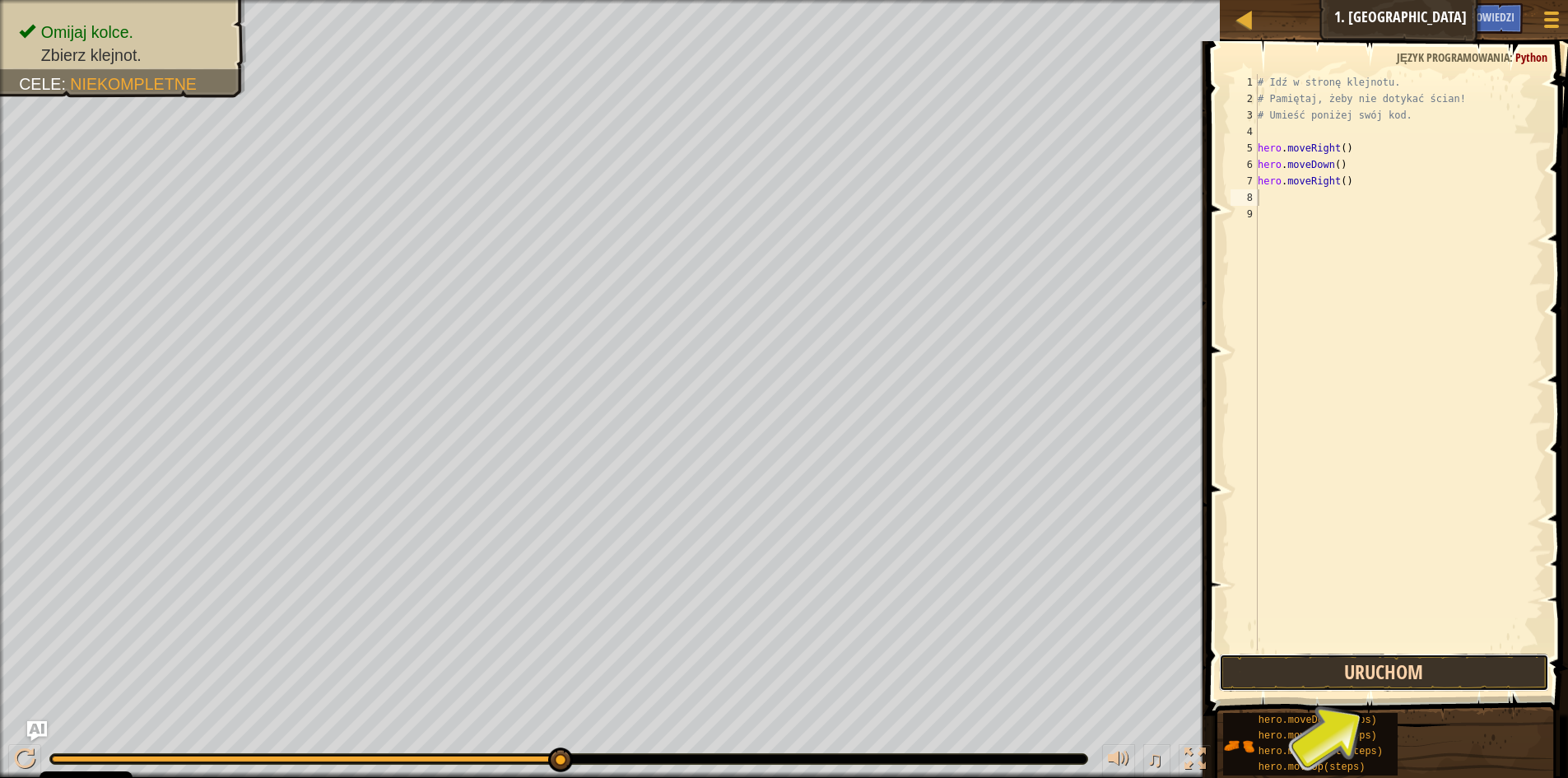
click at [1320, 662] on button "Uruchom" at bounding box center [1383, 672] width 330 height 38
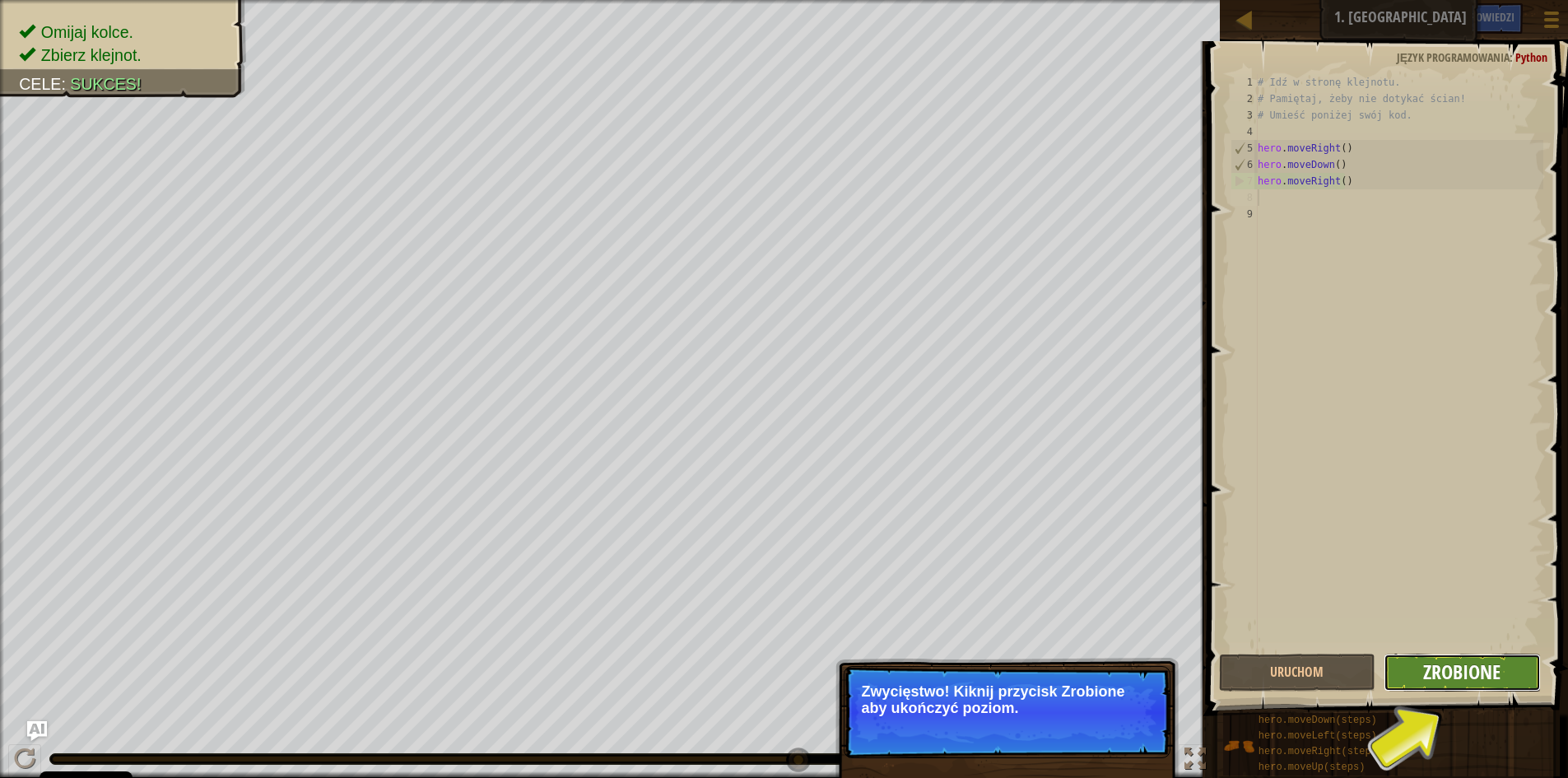
click at [1440, 661] on span "Zrobione" at bounding box center [1462, 672] width 77 height 26
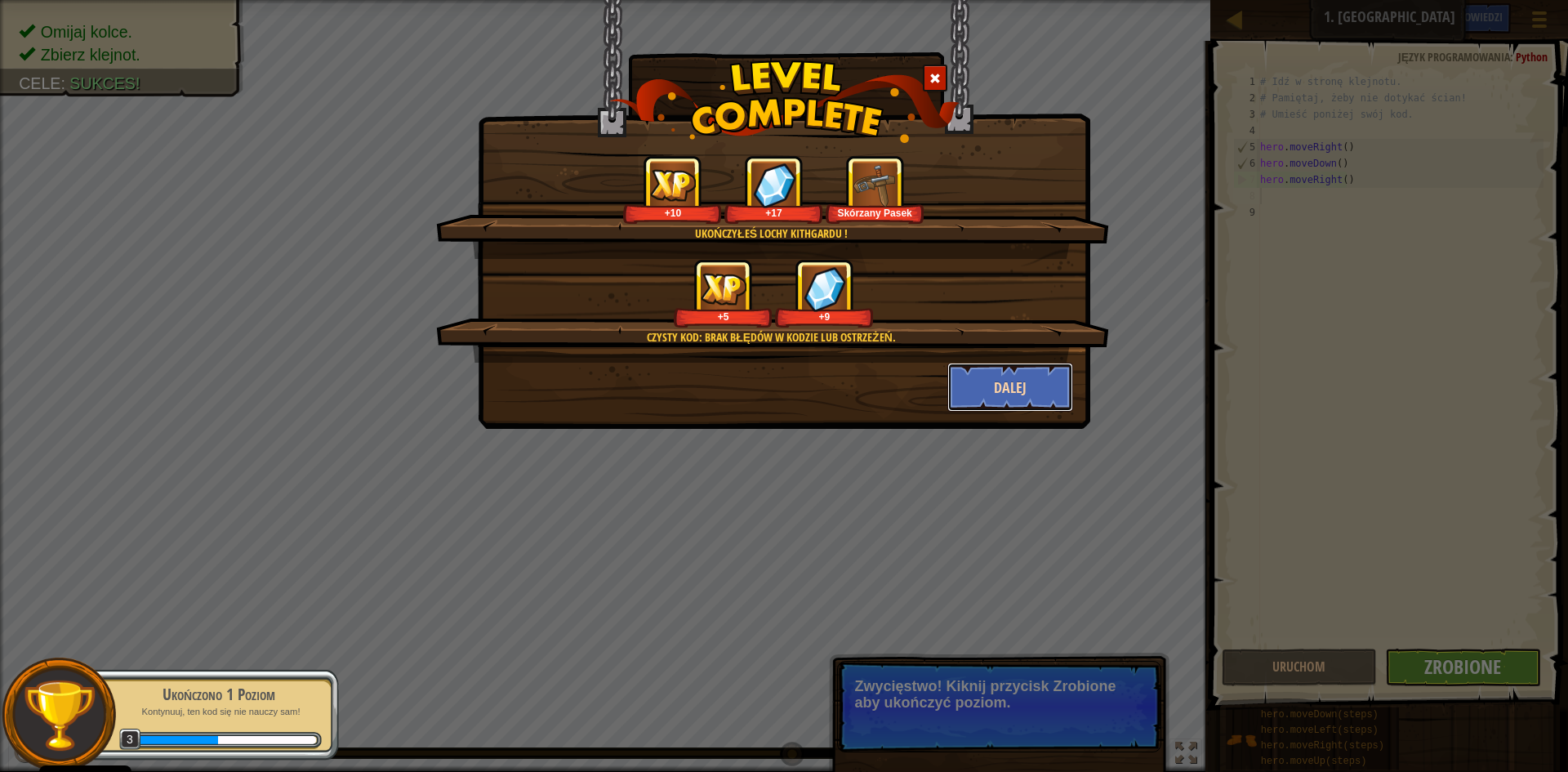
click at [1014, 372] on button "Dalej" at bounding box center [1010, 387] width 127 height 49
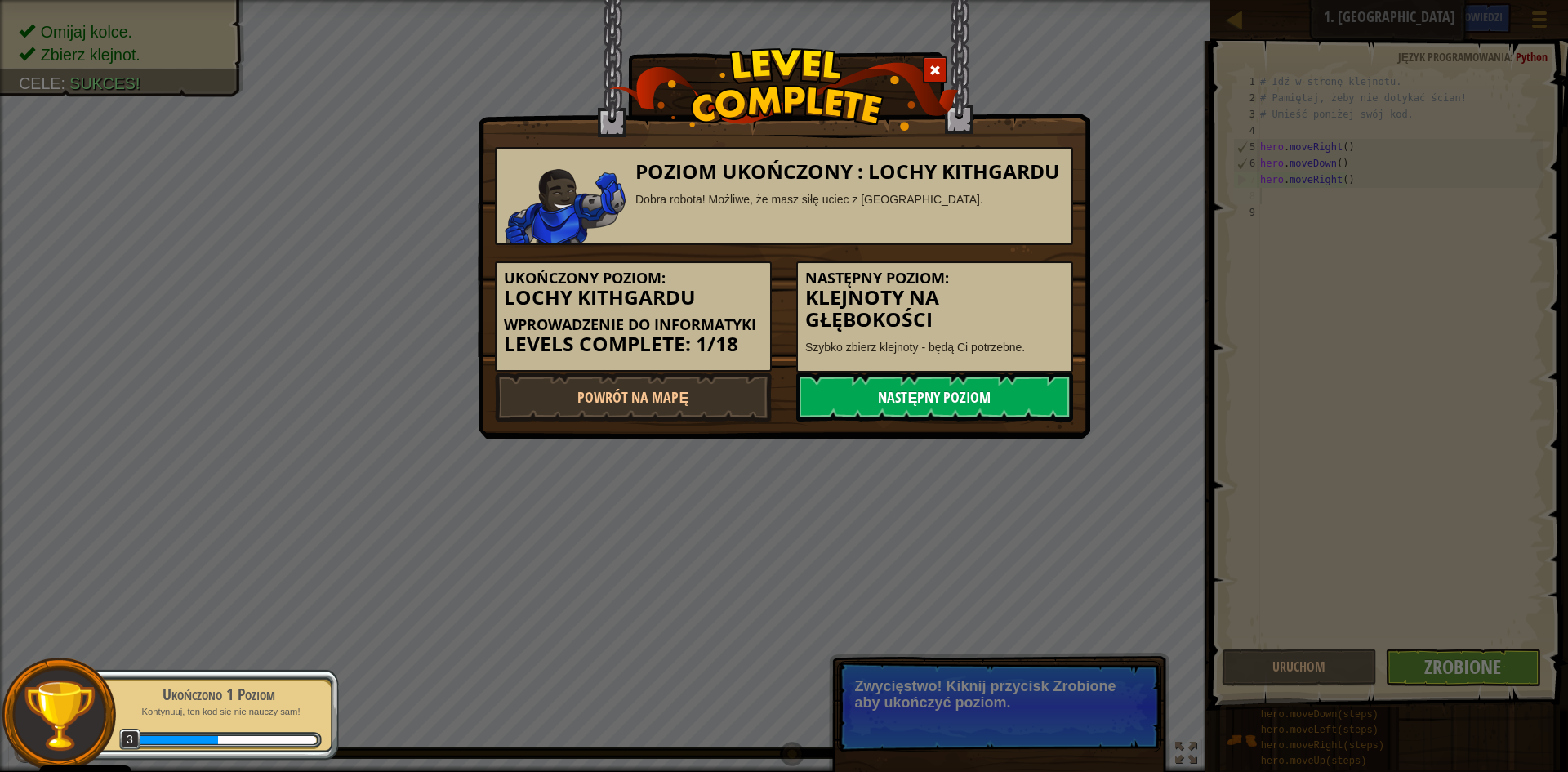
click at [958, 390] on link "Następny poziom" at bounding box center [934, 397] width 277 height 49
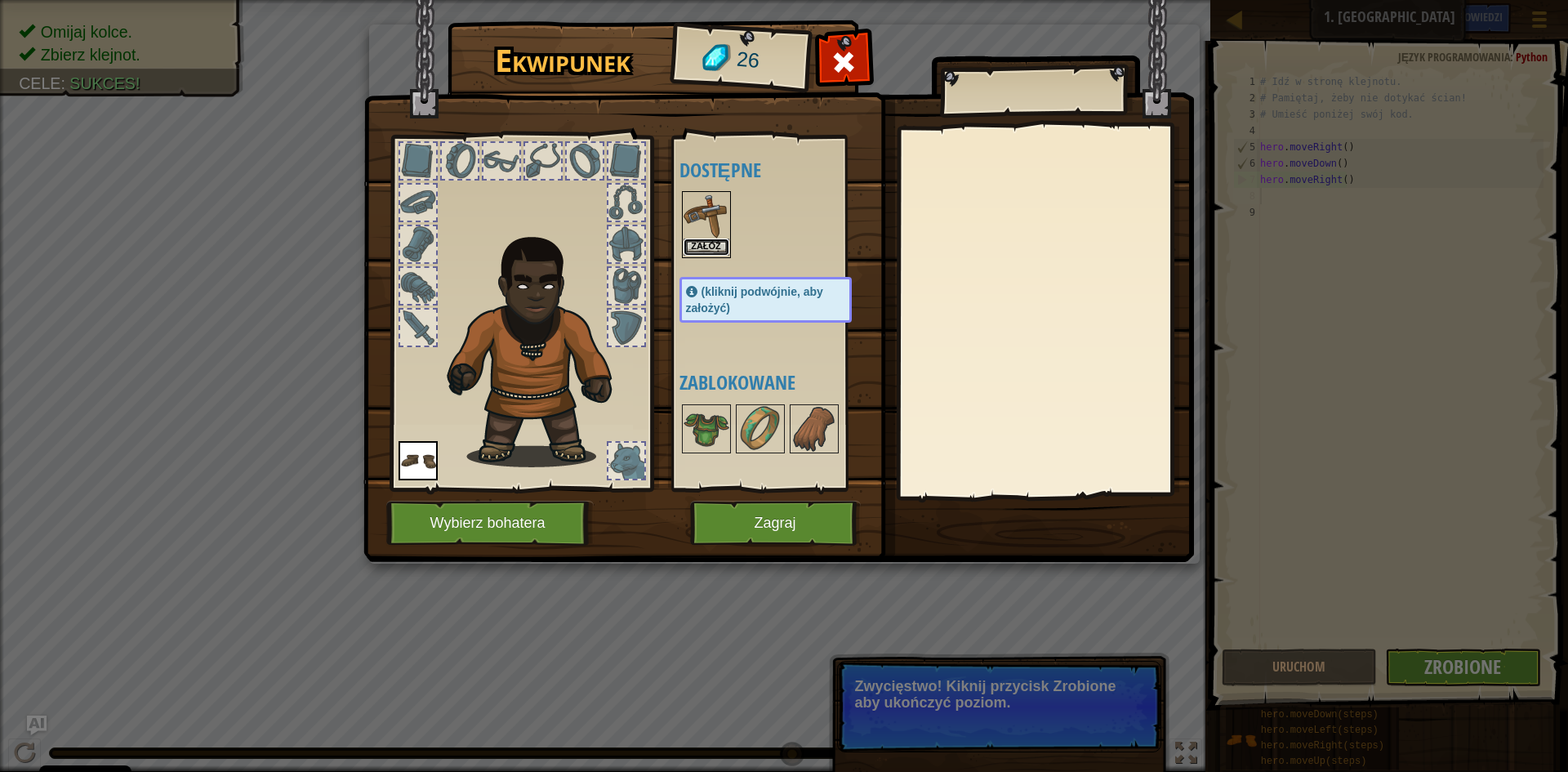
click at [709, 244] on button "Załóż" at bounding box center [706, 247] width 45 height 17
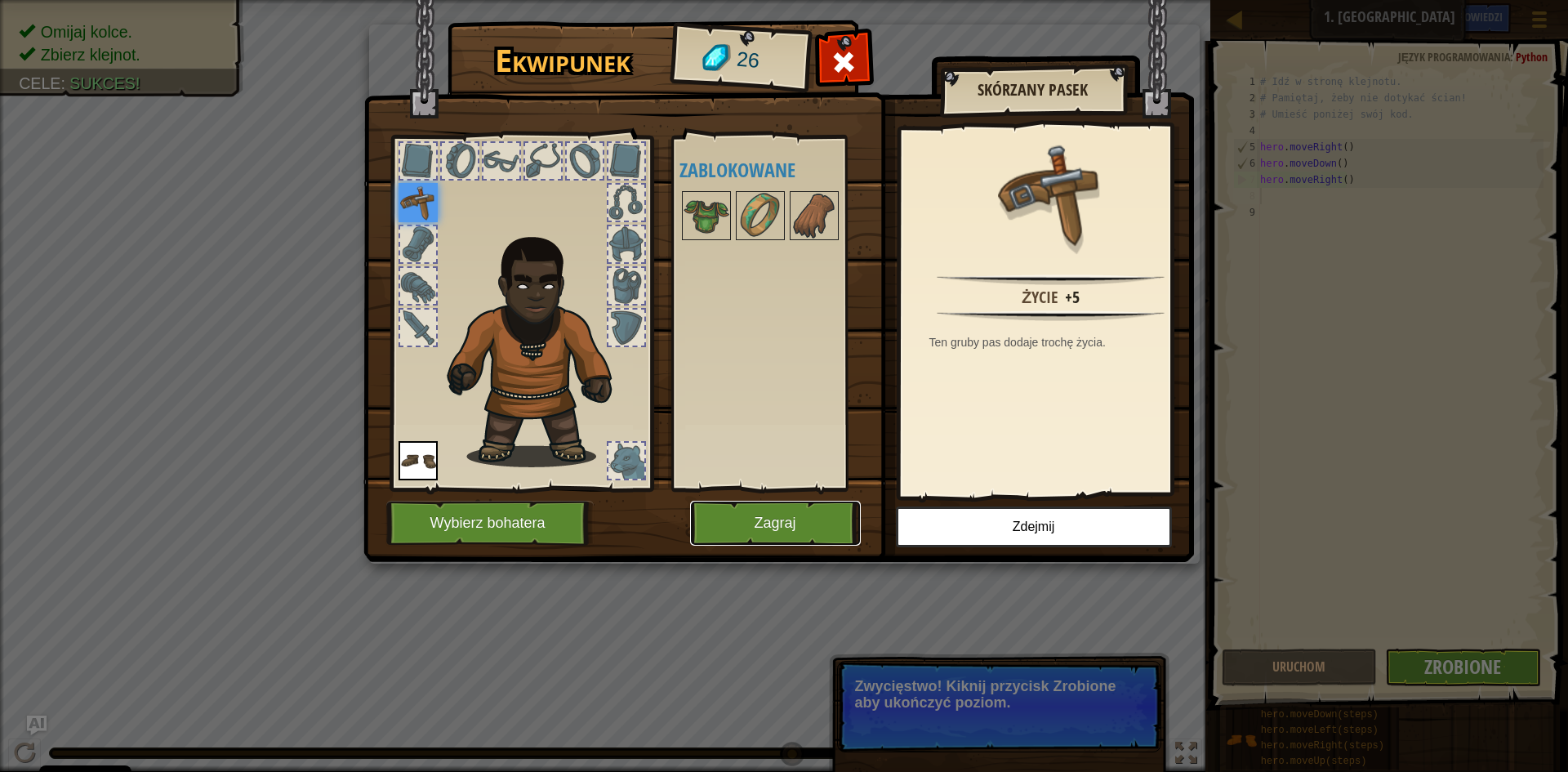
click at [764, 524] on button "Zagraj" at bounding box center [775, 522] width 171 height 45
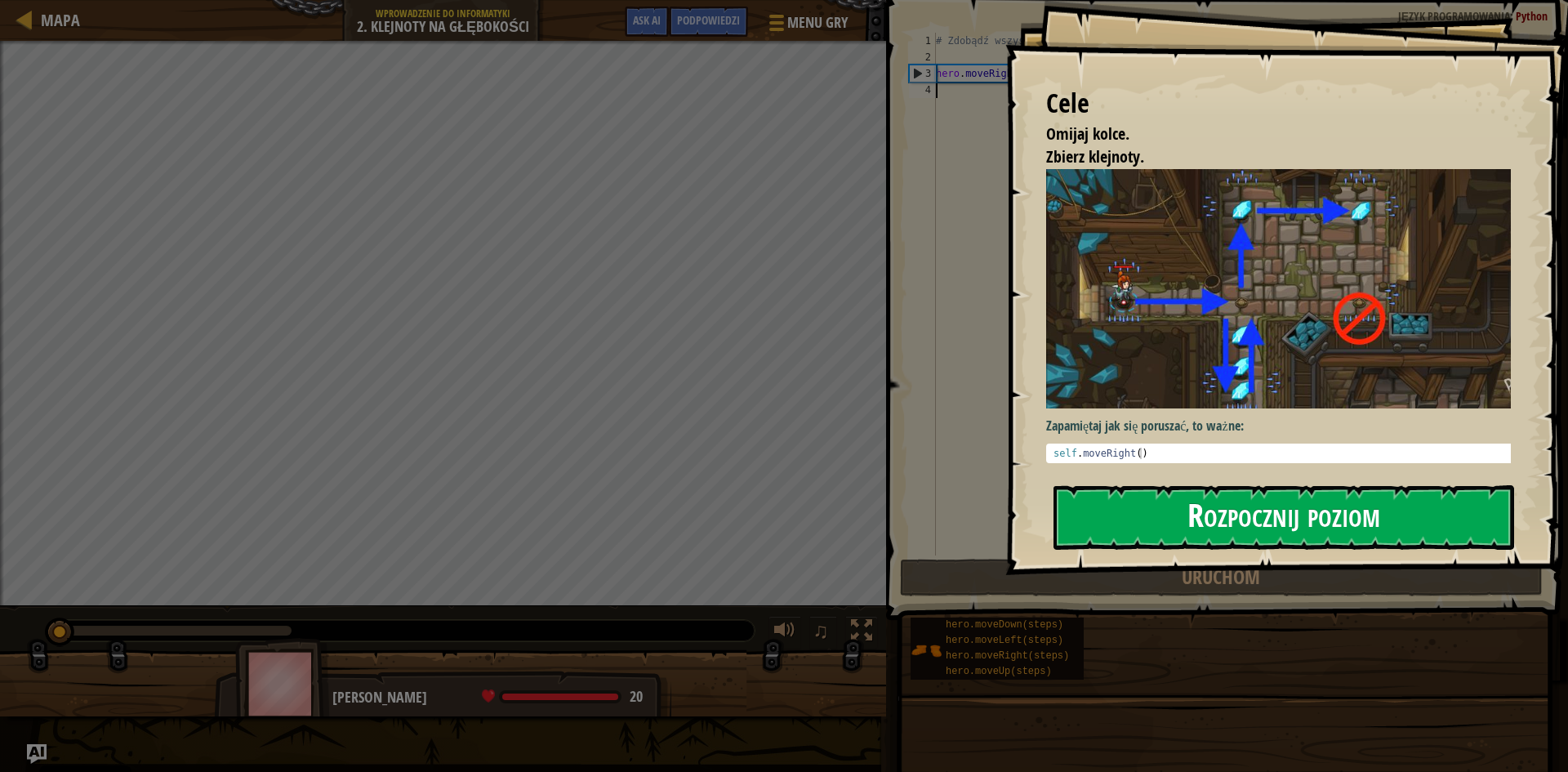
click at [1180, 496] on button "Rozpocznij poziom" at bounding box center [1284, 518] width 461 height 65
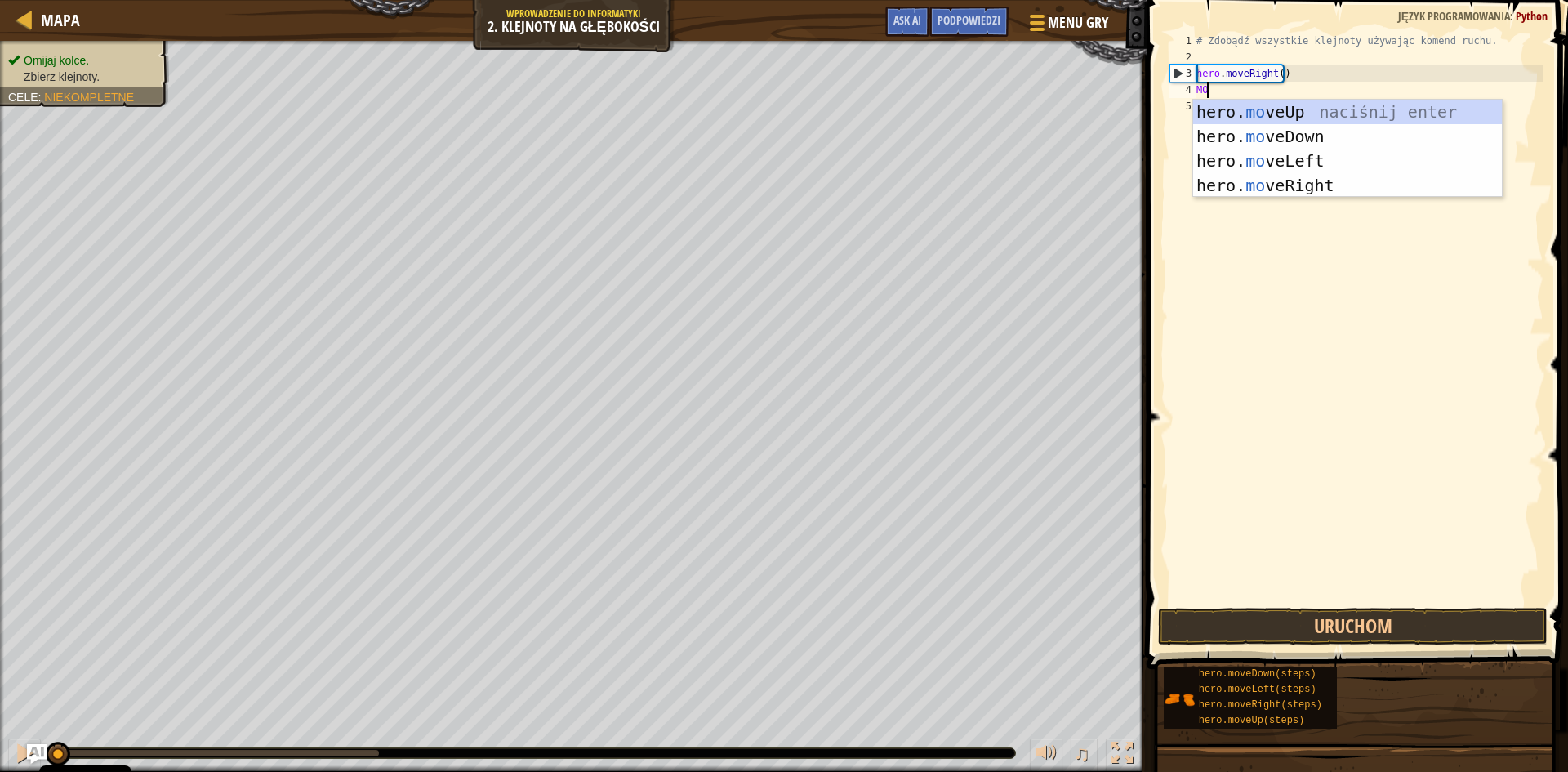
scroll to position [7, 1]
type textarea "MOVE"
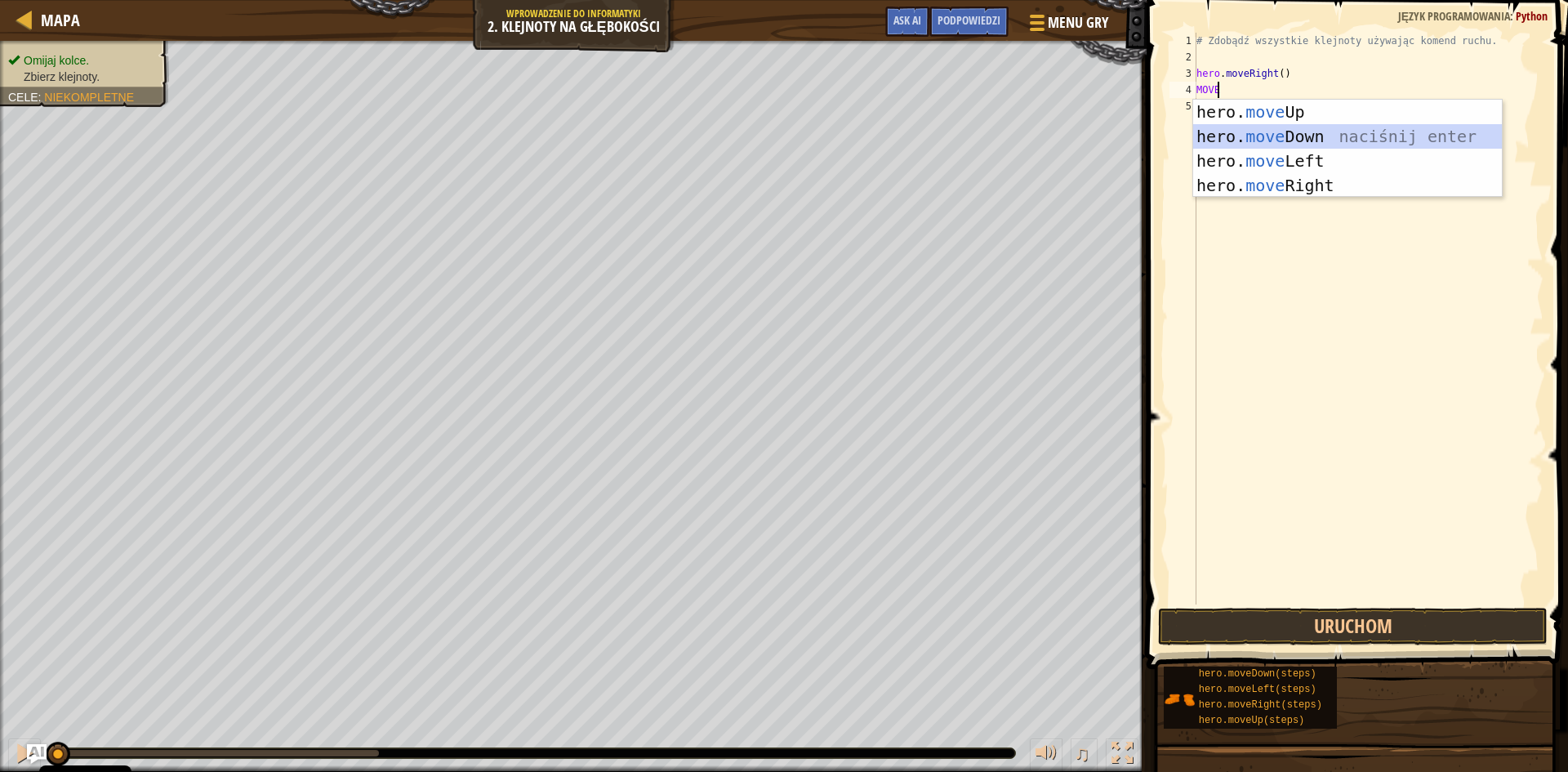
click at [1327, 131] on div "hero. move Up naciśnij enter hero. move Down naciśnij enter hero. move Left nac…" at bounding box center [1348, 173] width 309 height 147
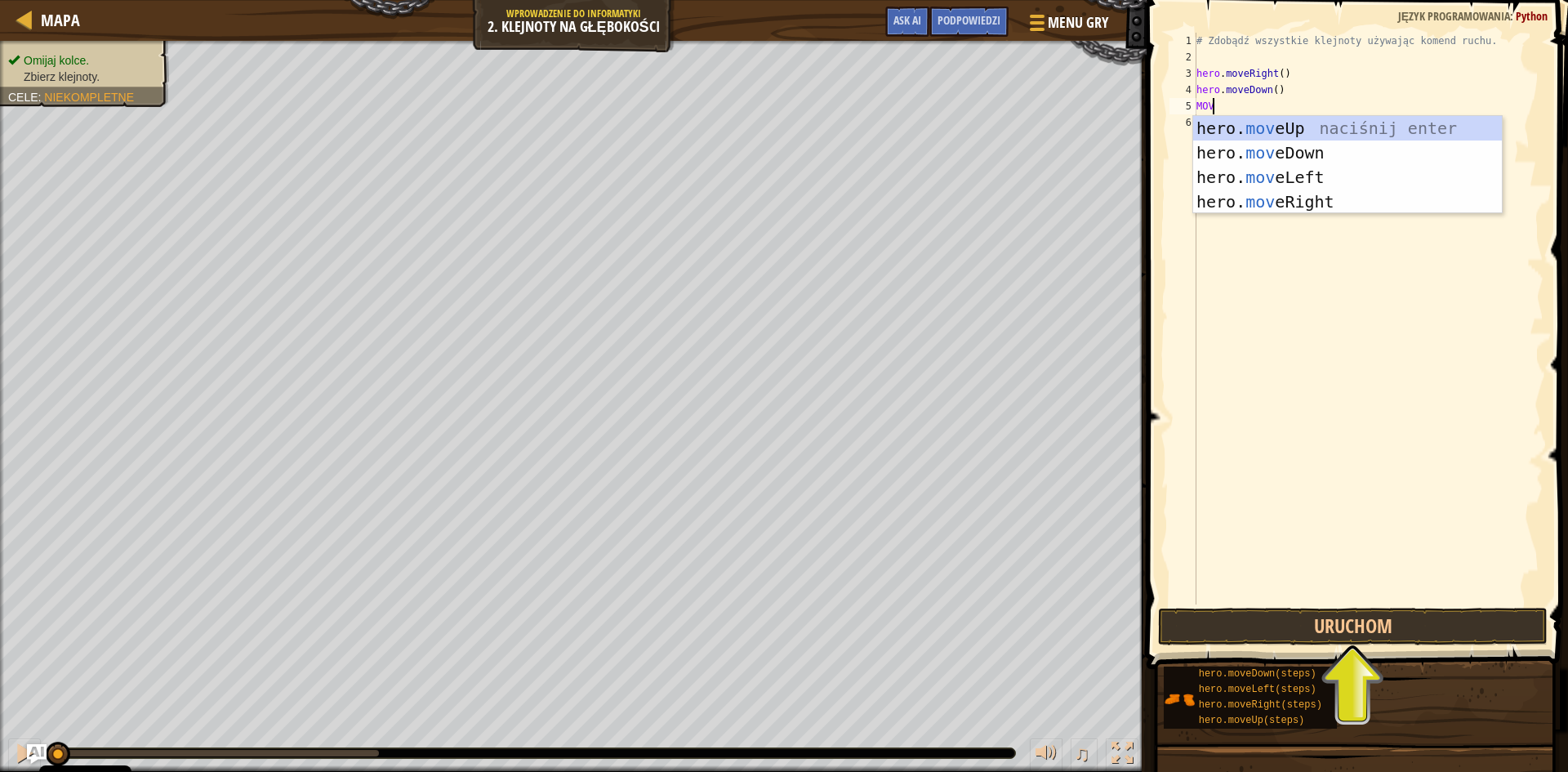
type textarea "MOVE"
click at [1327, 127] on div "hero. move Up naciśnij enter hero. move Down naciśnij enter hero. move Left nac…" at bounding box center [1348, 190] width 309 height 147
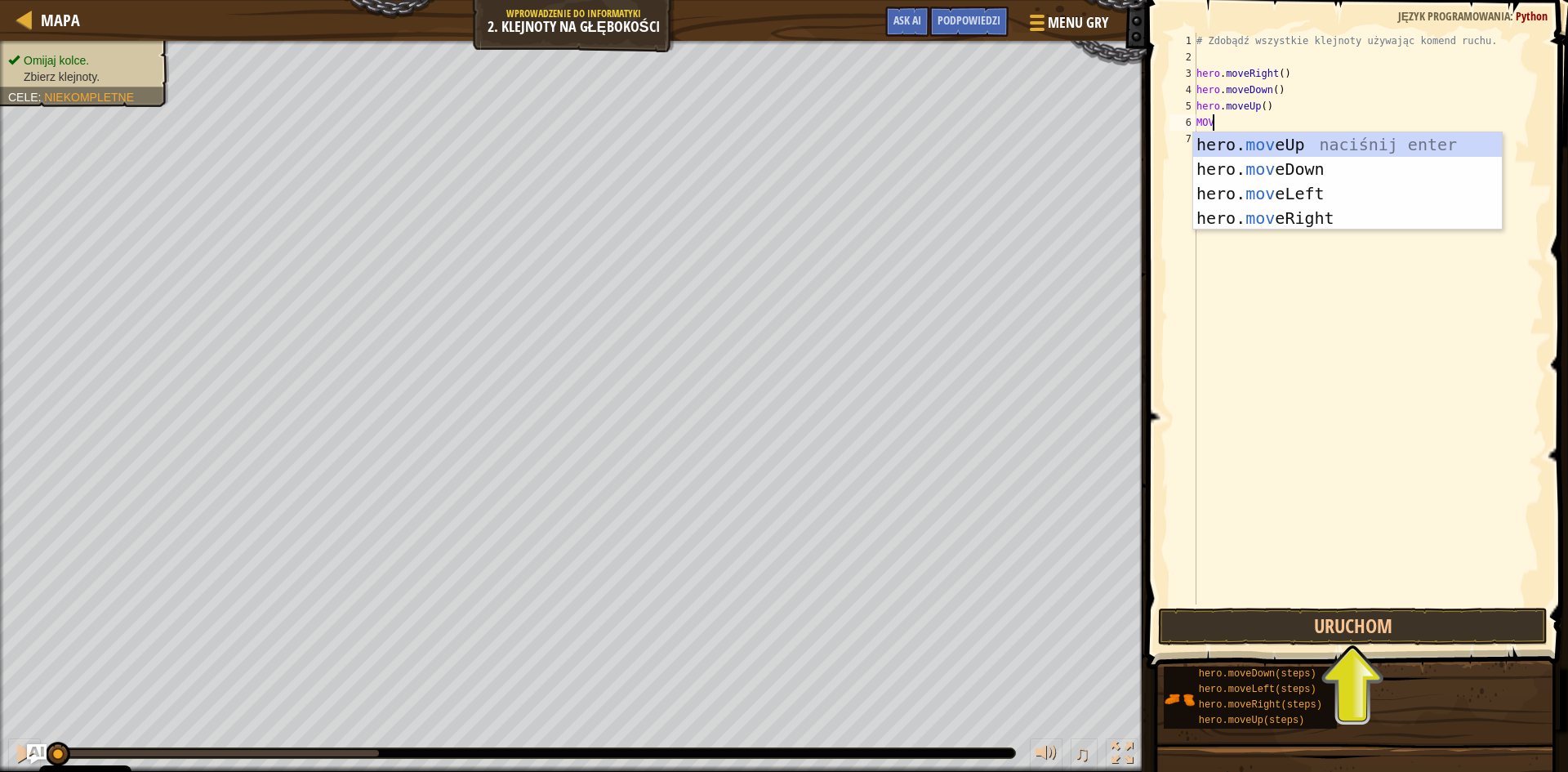
type textarea "MOVE"
click at [1321, 144] on div "hero. move Up naciśnij enter hero. move Down naciśnij enter hero. move Left nac…" at bounding box center [1348, 206] width 309 height 147
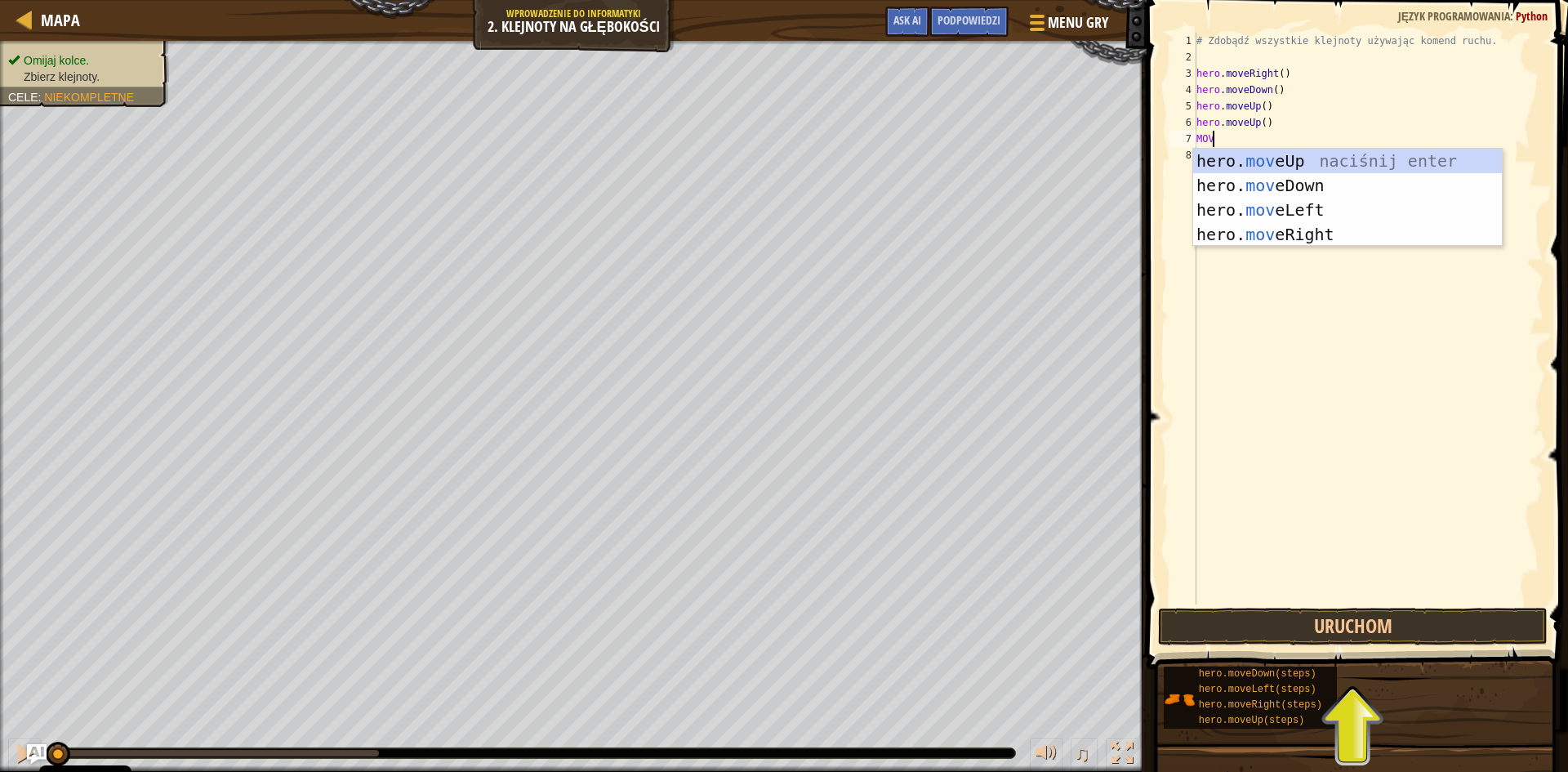
type textarea "MOVE"
click at [1310, 239] on div "hero. move Up naciśnij enter hero. move Down naciśnij enter hero. move Left nac…" at bounding box center [1348, 222] width 309 height 147
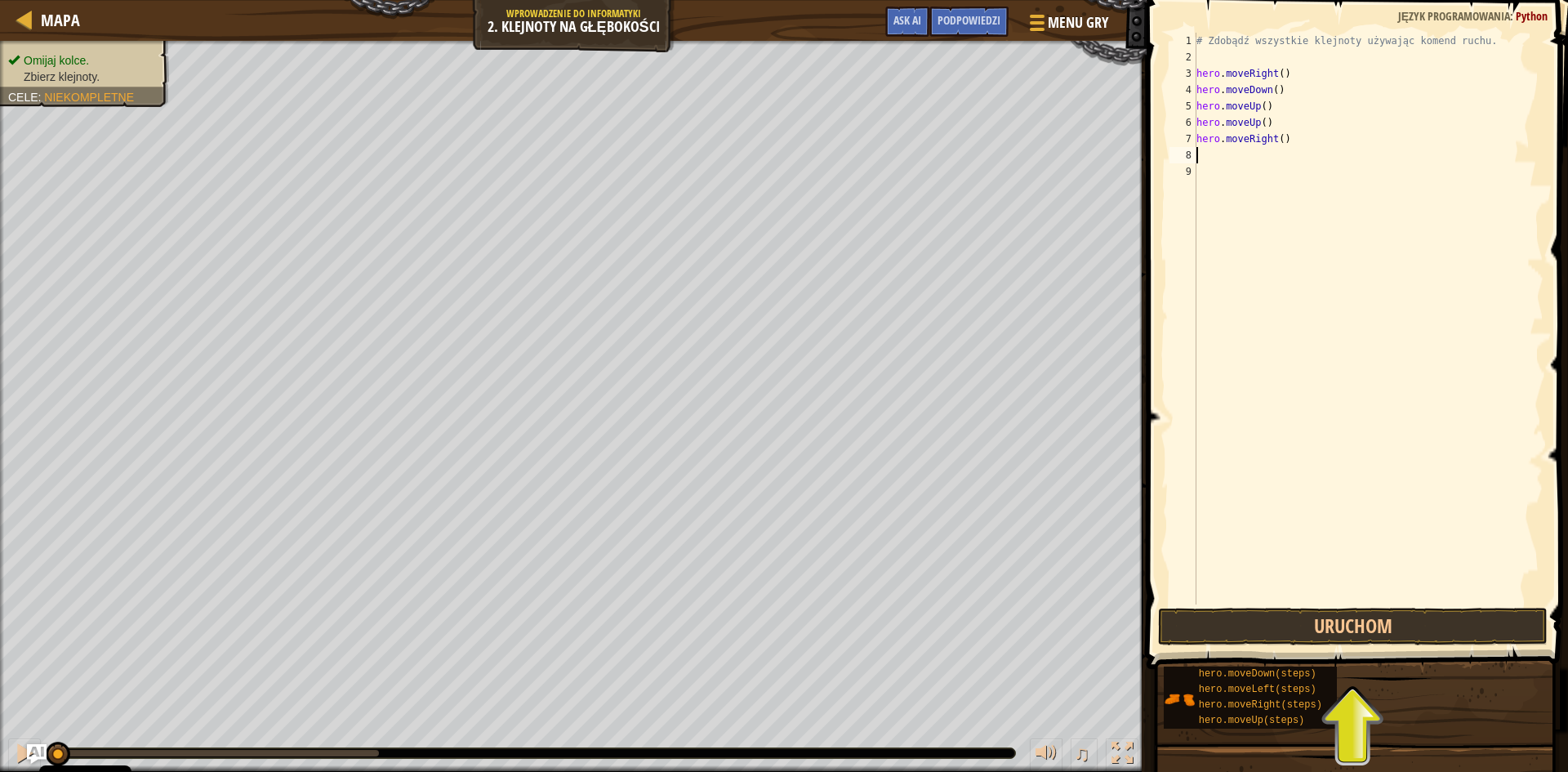
scroll to position [7, 0]
click at [1314, 618] on button "Uruchom" at bounding box center [1352, 626] width 389 height 38
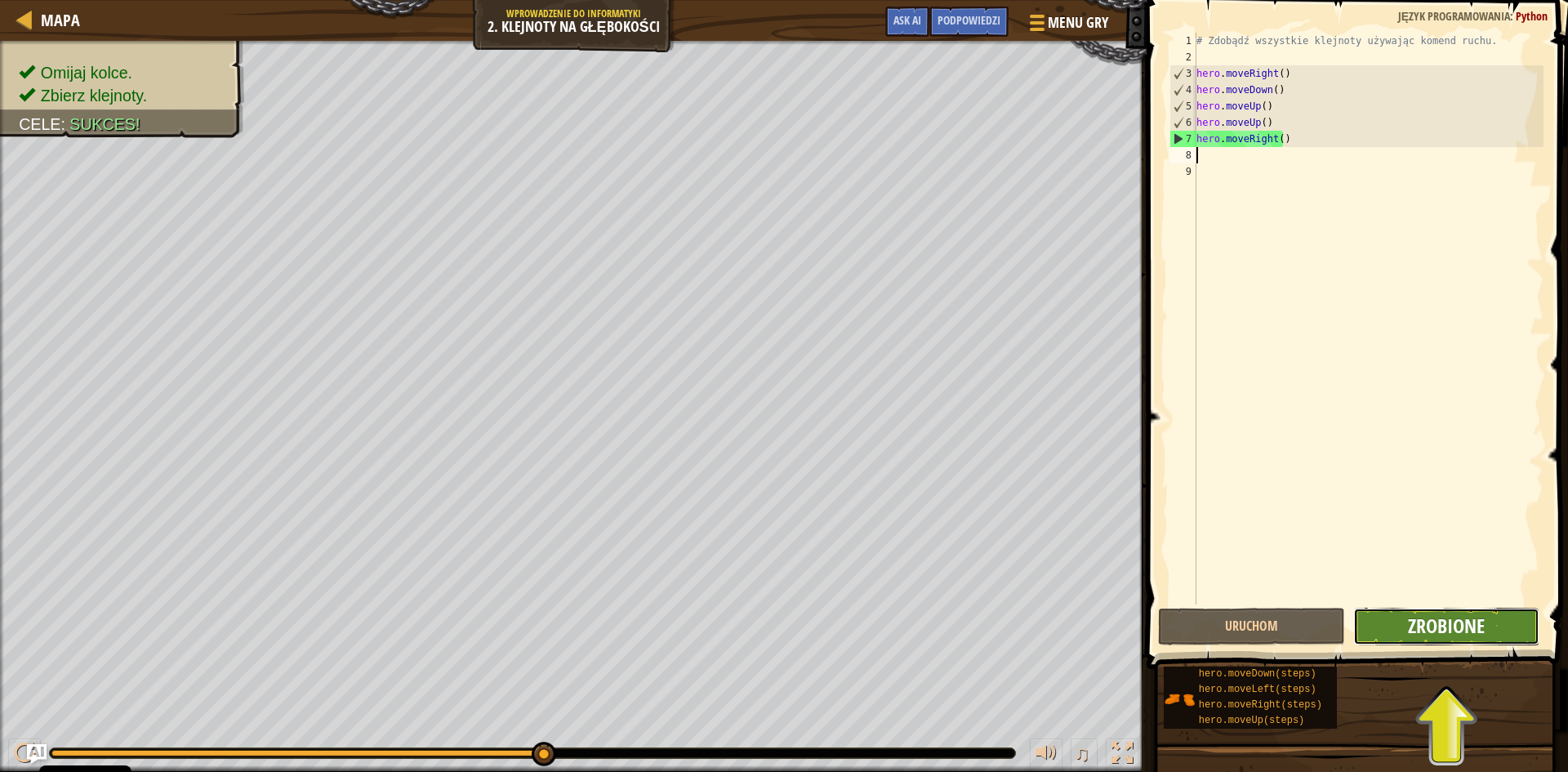
click at [1466, 626] on span "Zrobione" at bounding box center [1447, 626] width 77 height 26
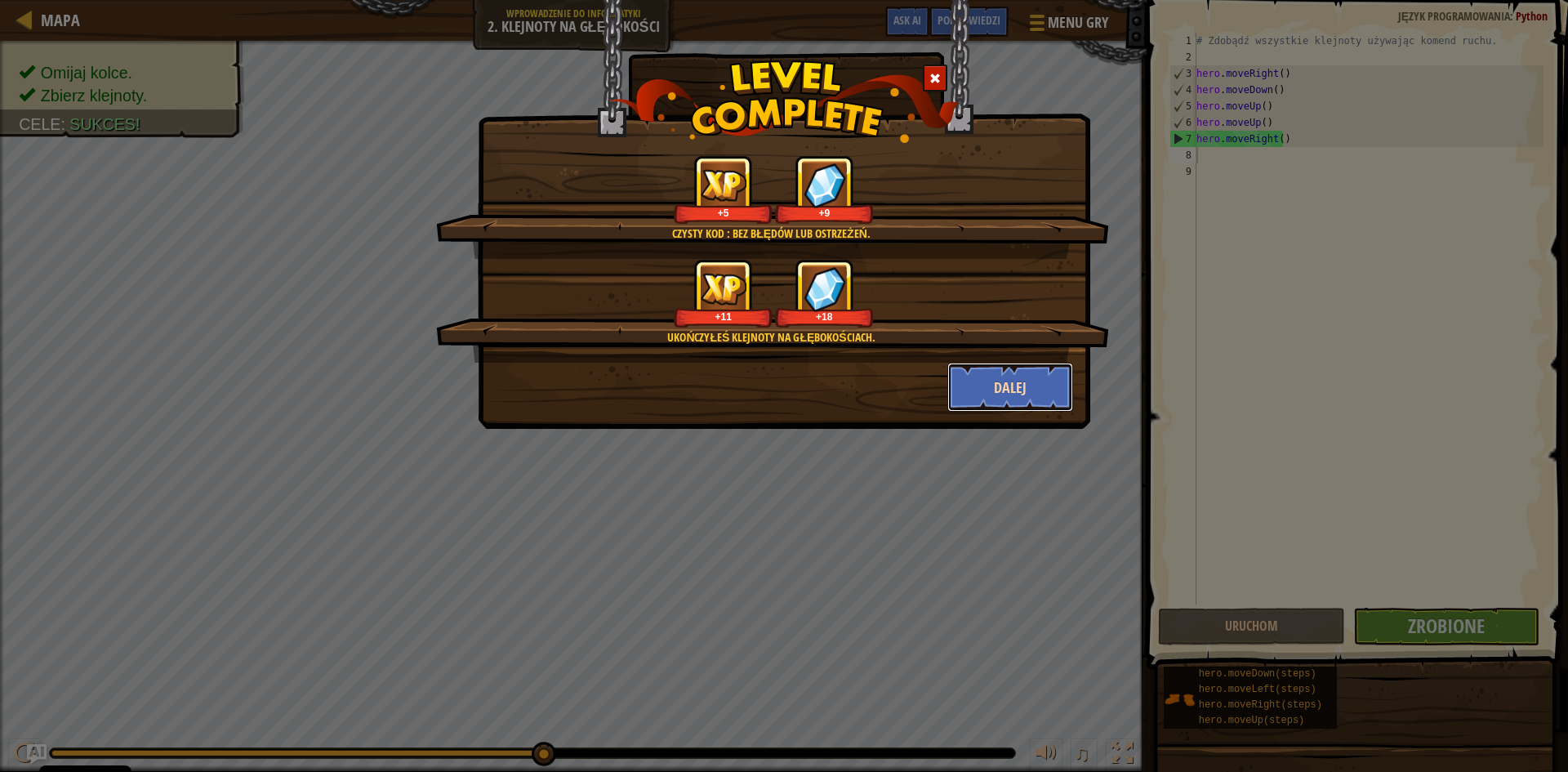
click at [1016, 382] on button "Dalej" at bounding box center [1010, 387] width 127 height 49
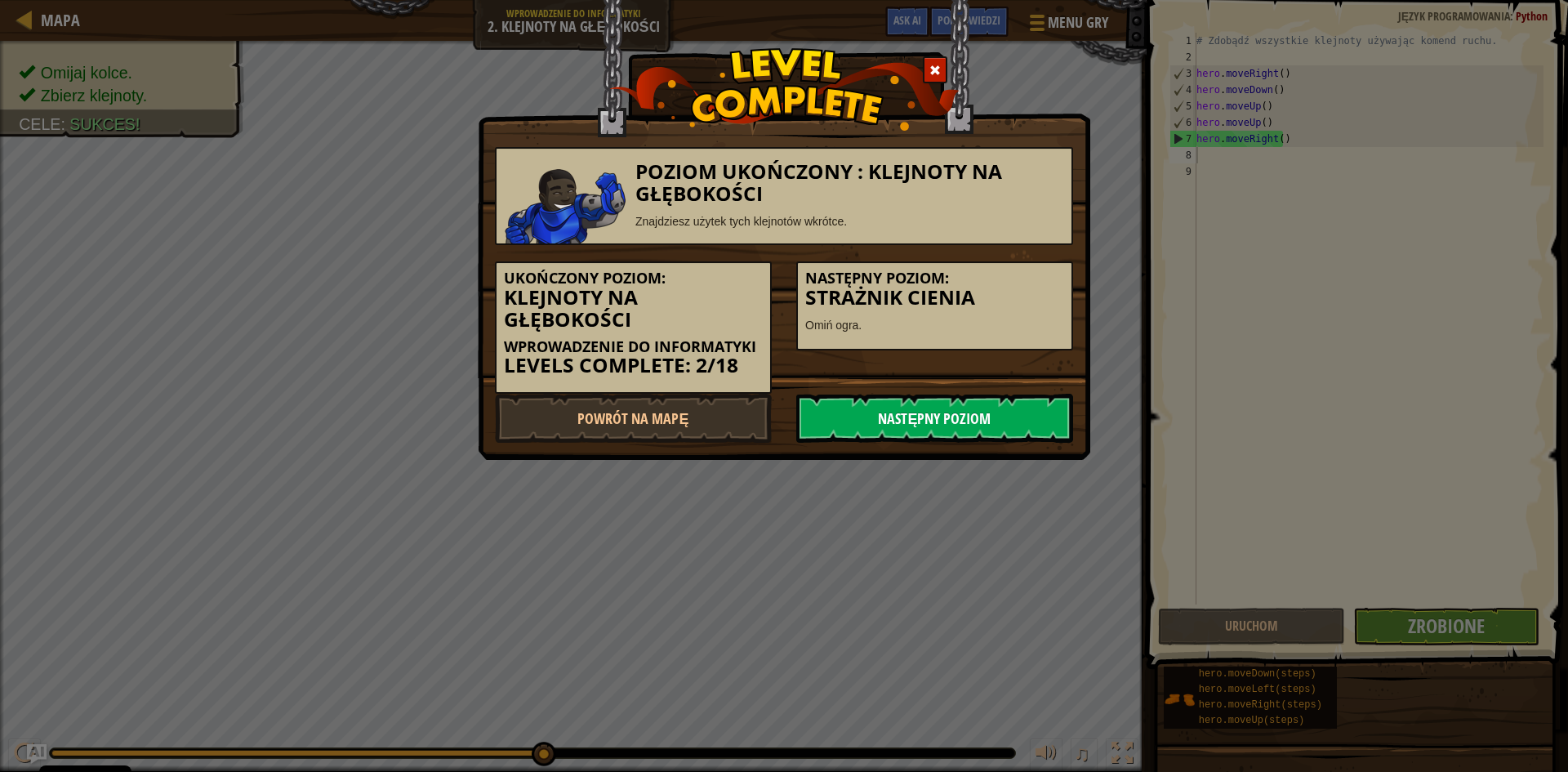
click at [994, 408] on link "Następny poziom" at bounding box center [934, 418] width 277 height 49
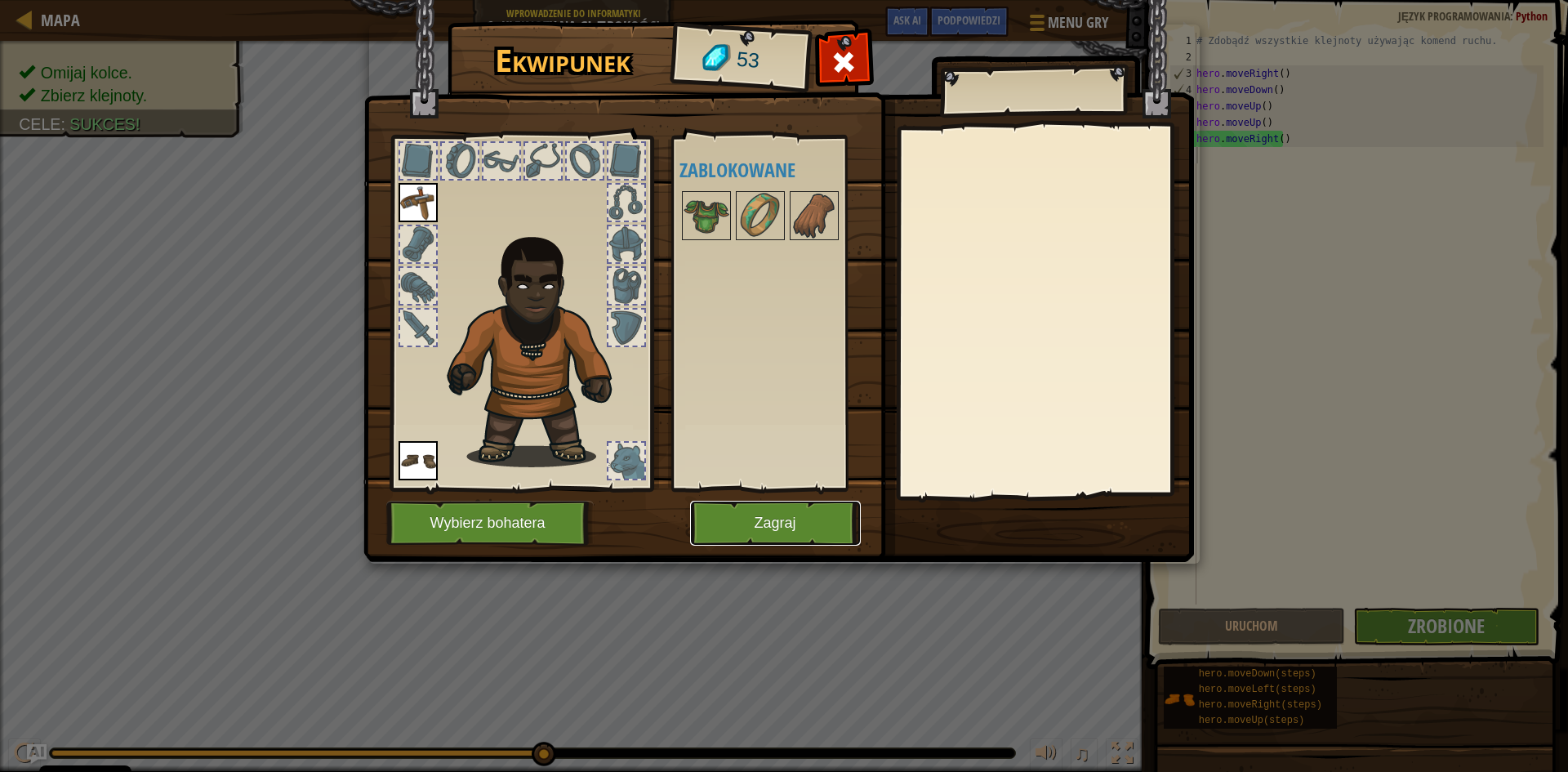
click at [791, 514] on button "Zagraj" at bounding box center [775, 522] width 171 height 45
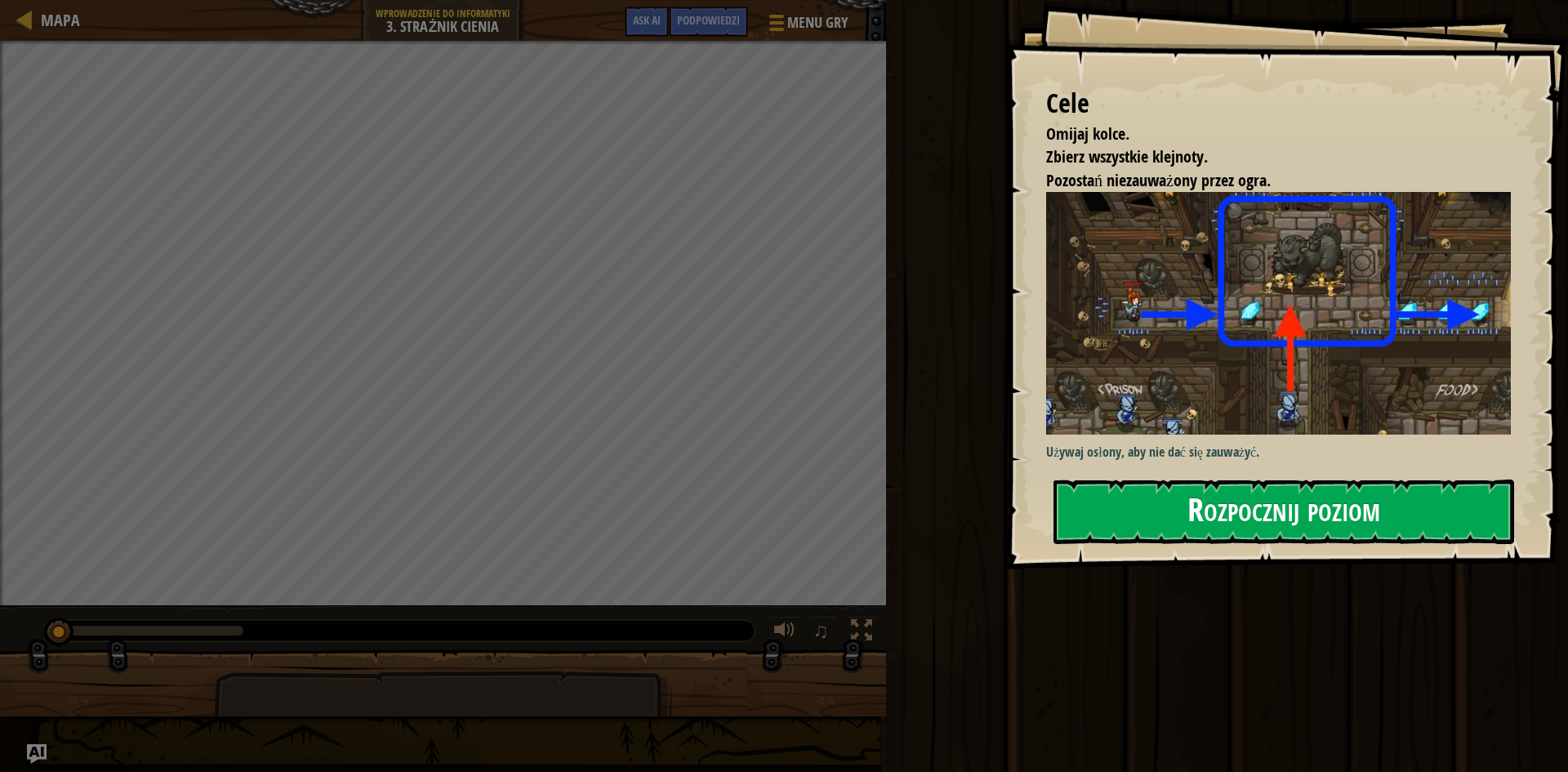
click at [1117, 514] on button "Rozpocznij poziom" at bounding box center [1284, 512] width 461 height 65
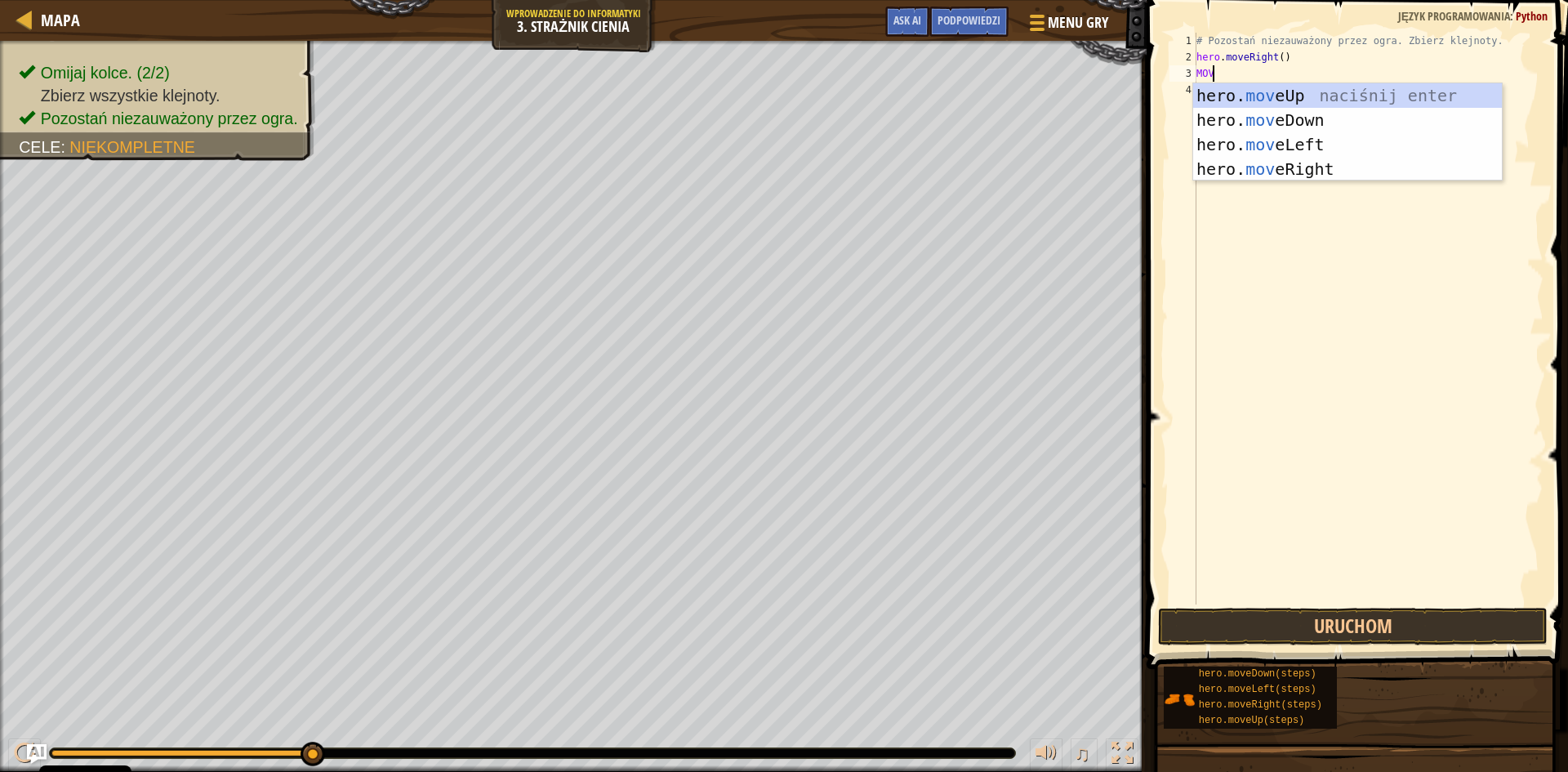
scroll to position [7, 1]
type textarea "MOVE"
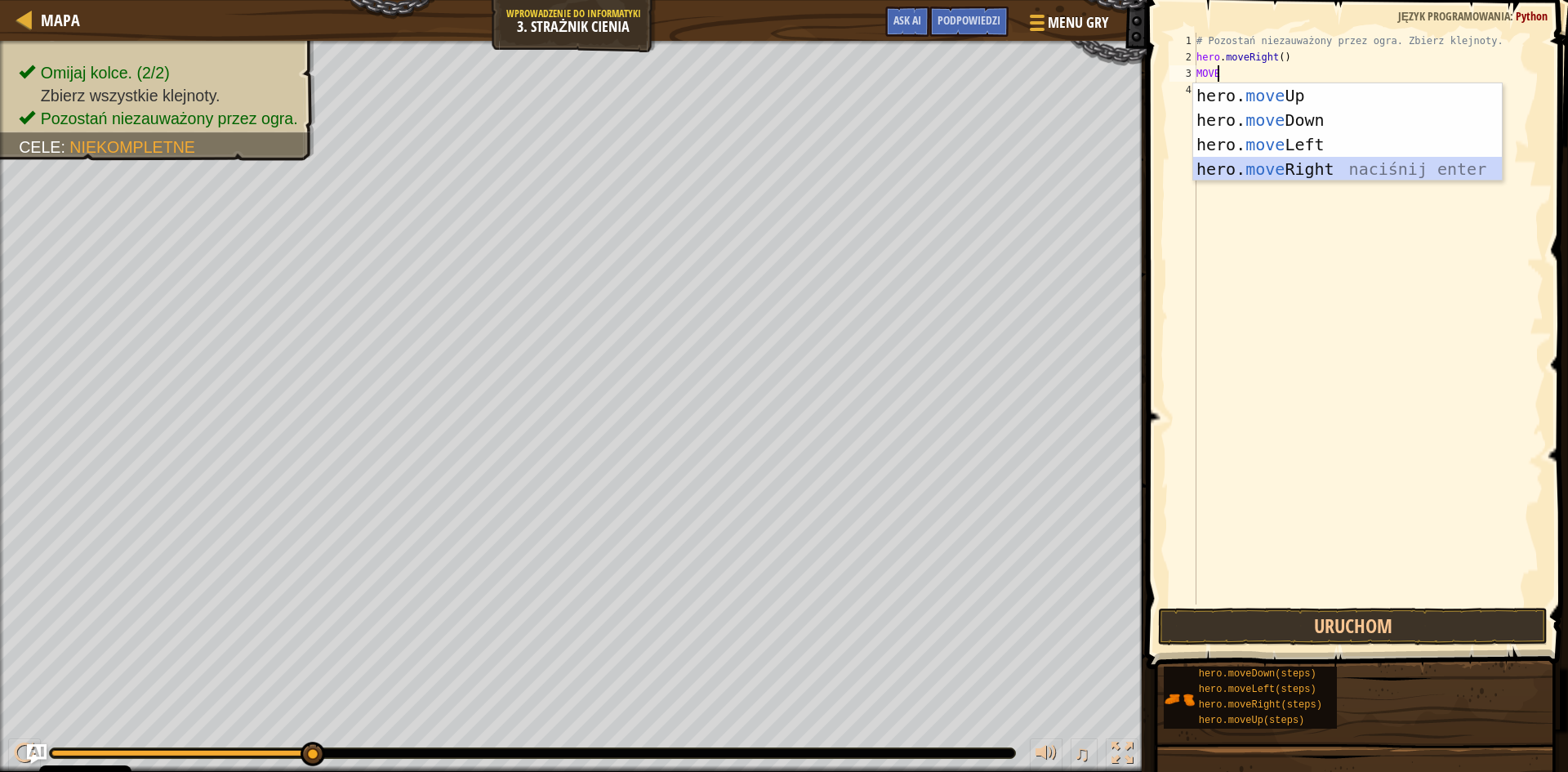
click at [1300, 165] on div "hero. move Up naciśnij enter hero. move Down naciśnij enter hero. move Left nac…" at bounding box center [1348, 156] width 309 height 147
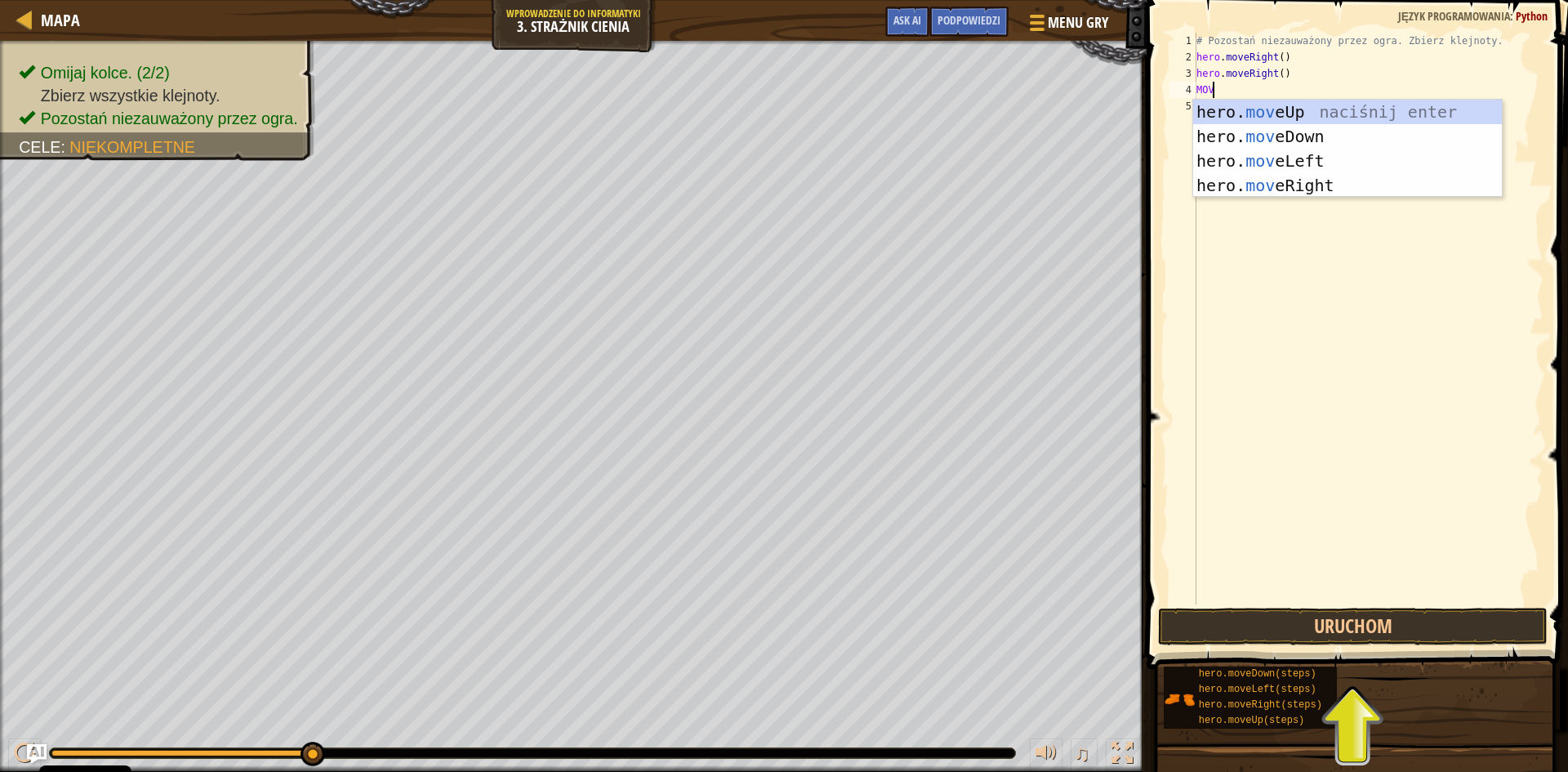
type textarea "MOVE"
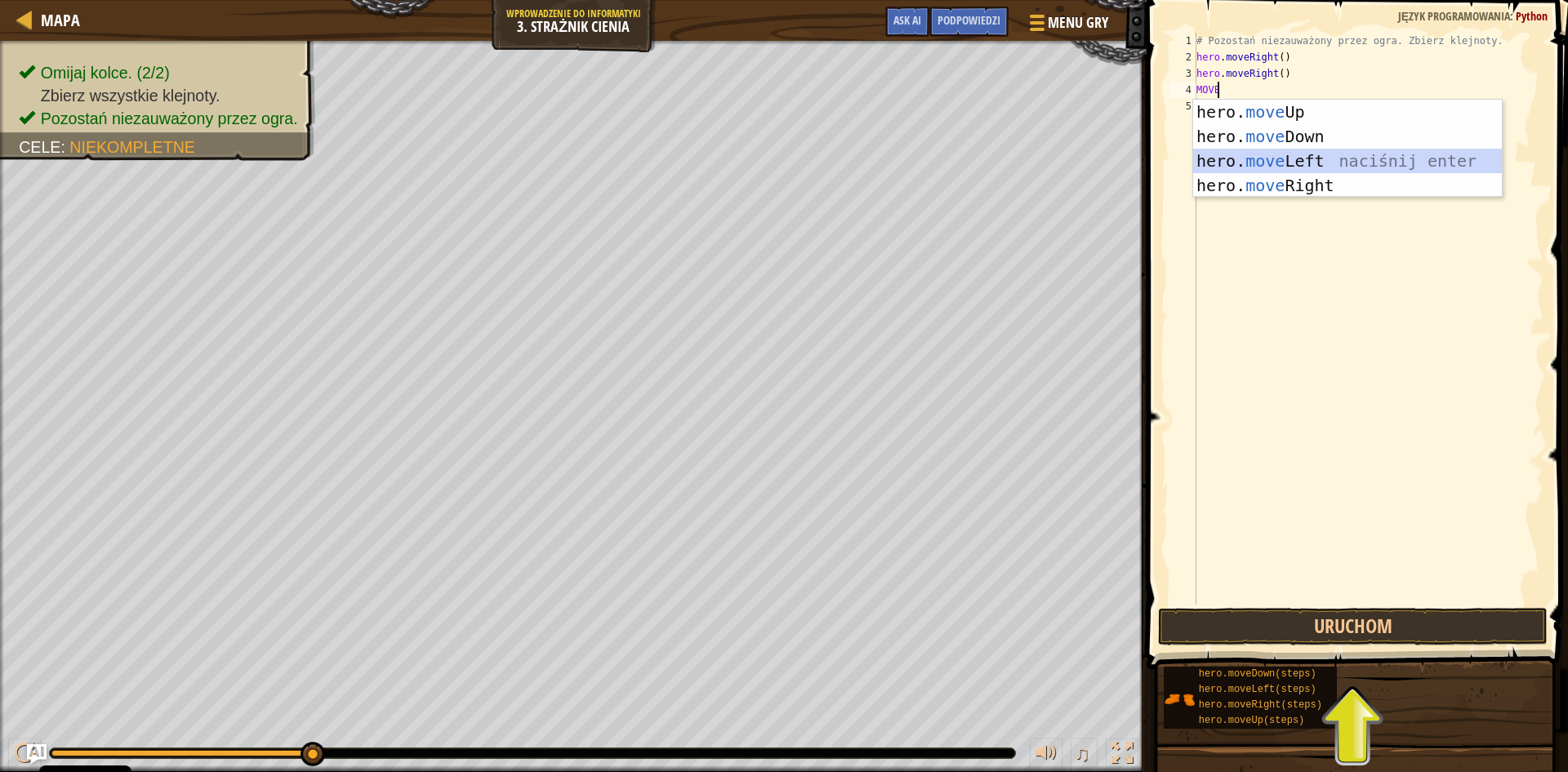
click at [1291, 154] on div "hero. move Up naciśnij enter hero. move Down naciśnij enter hero. move Left nac…" at bounding box center [1348, 173] width 309 height 147
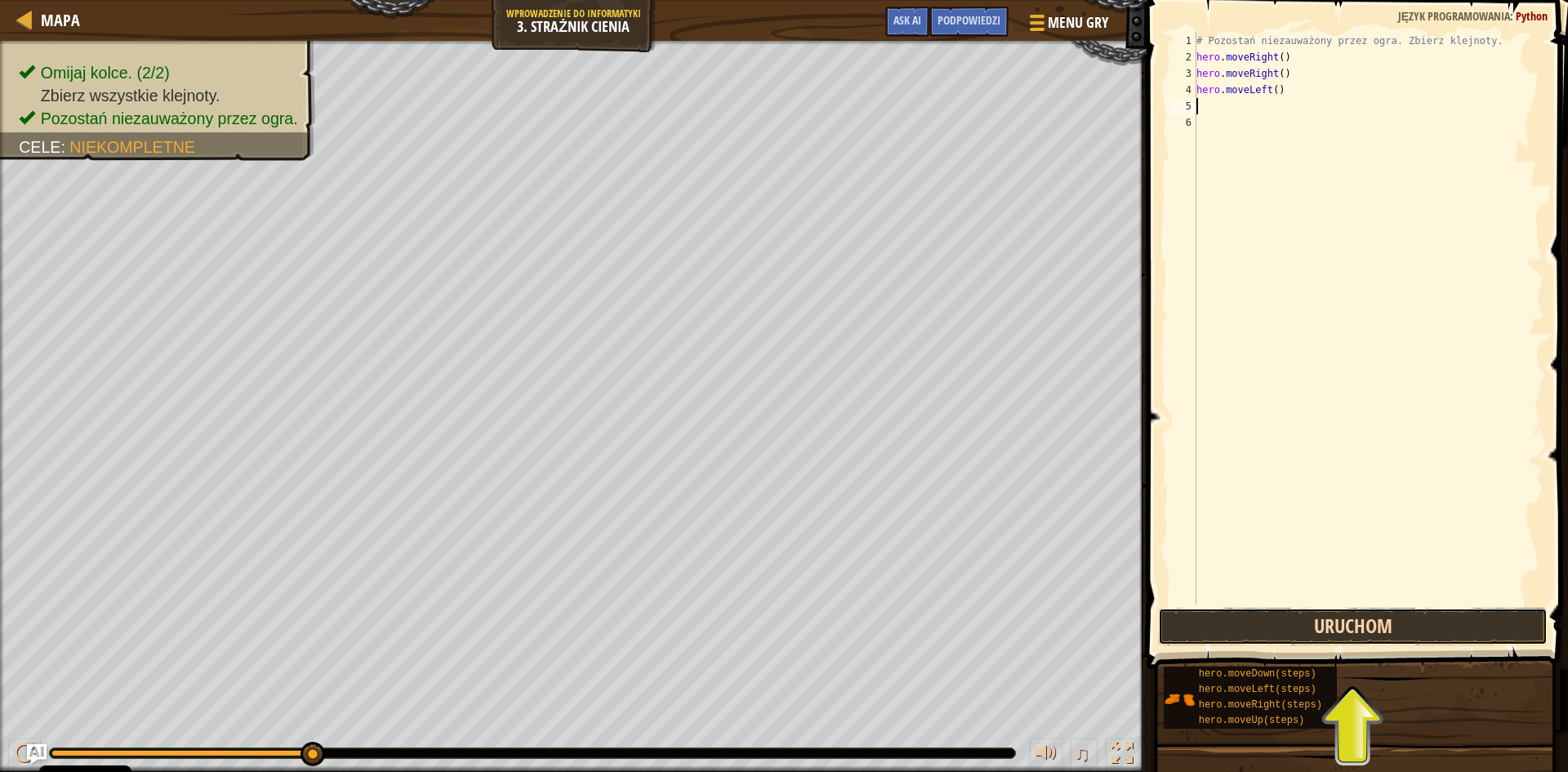
click at [1296, 624] on button "Uruchom" at bounding box center [1352, 626] width 389 height 38
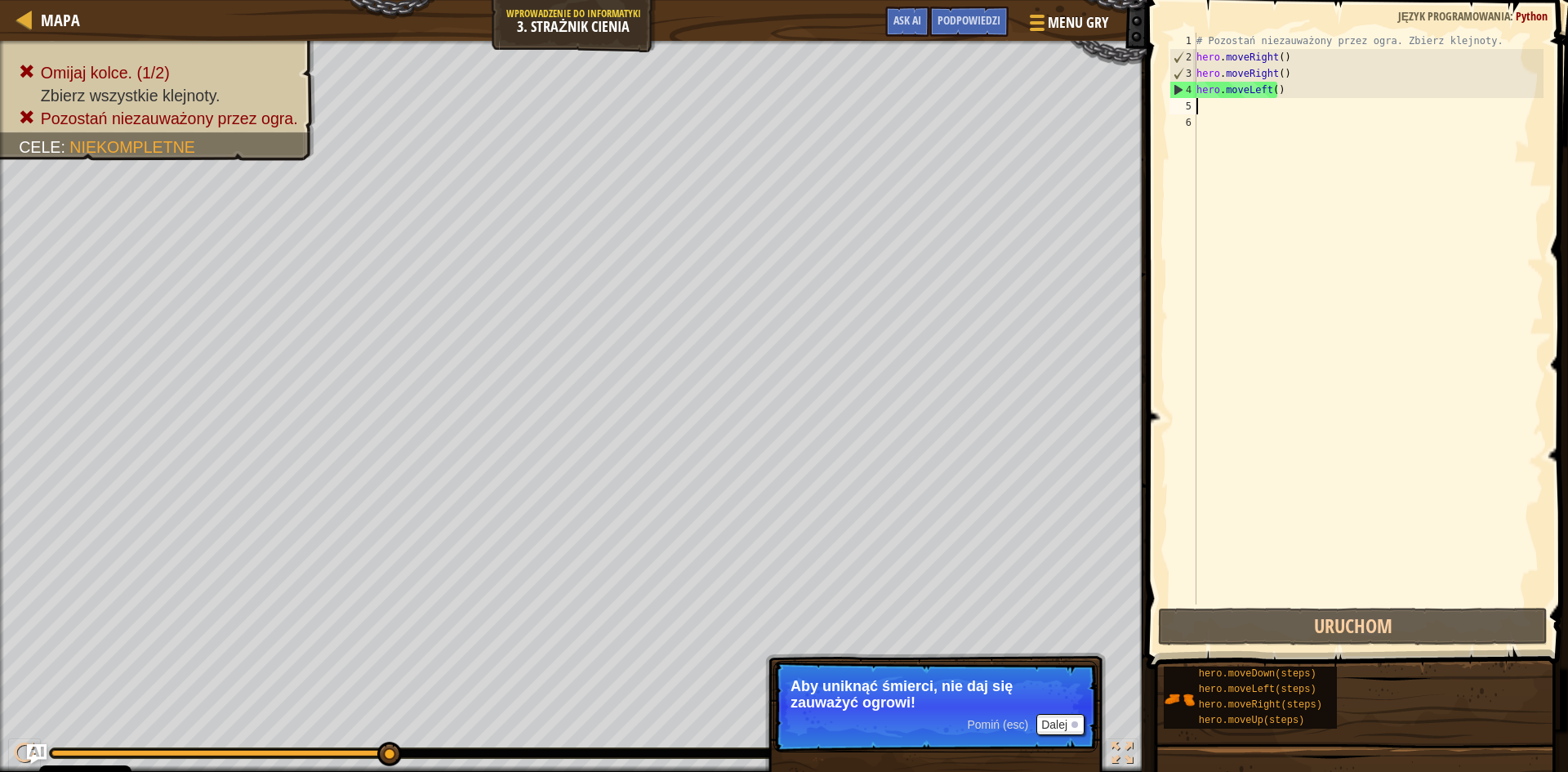
click at [1287, 59] on div "# Pozostań niezauważony przez ogra. Zbierz klejnoty. hero . moveRight ( ) hero …" at bounding box center [1368, 334] width 350 height 604
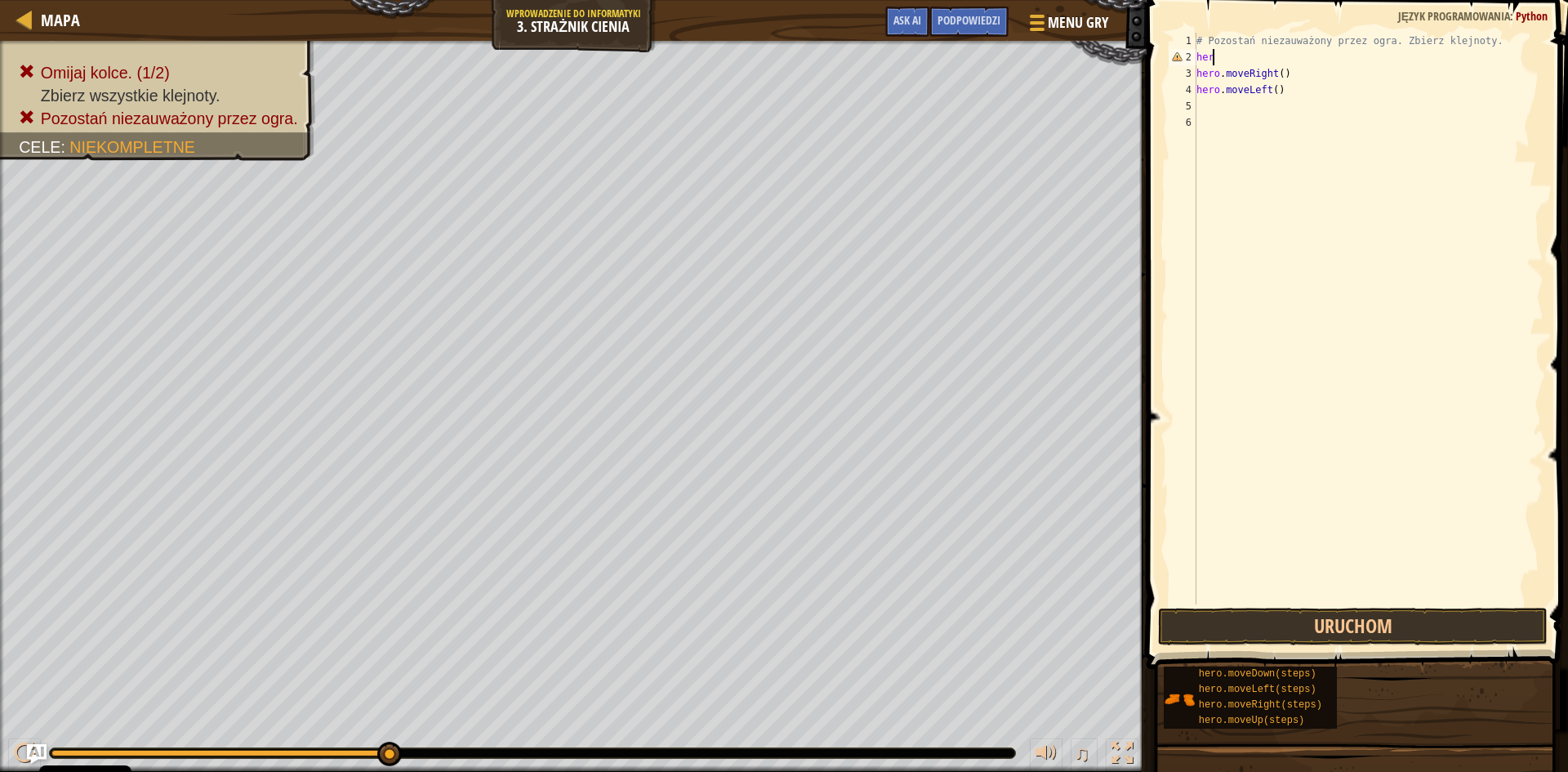
type textarea "h"
click at [1290, 59] on div "# Pozostań niezauważony przez ogra. Zbierz klejn hero . moveRight ( ) hero . mo…" at bounding box center [1368, 334] width 350 height 604
type textarea "h"
click at [1289, 72] on div "# Pozostań niezauważony przez ogra. Zbierz klejn hero . moveLeft ( )" at bounding box center [1368, 334] width 350 height 604
type textarea "h"
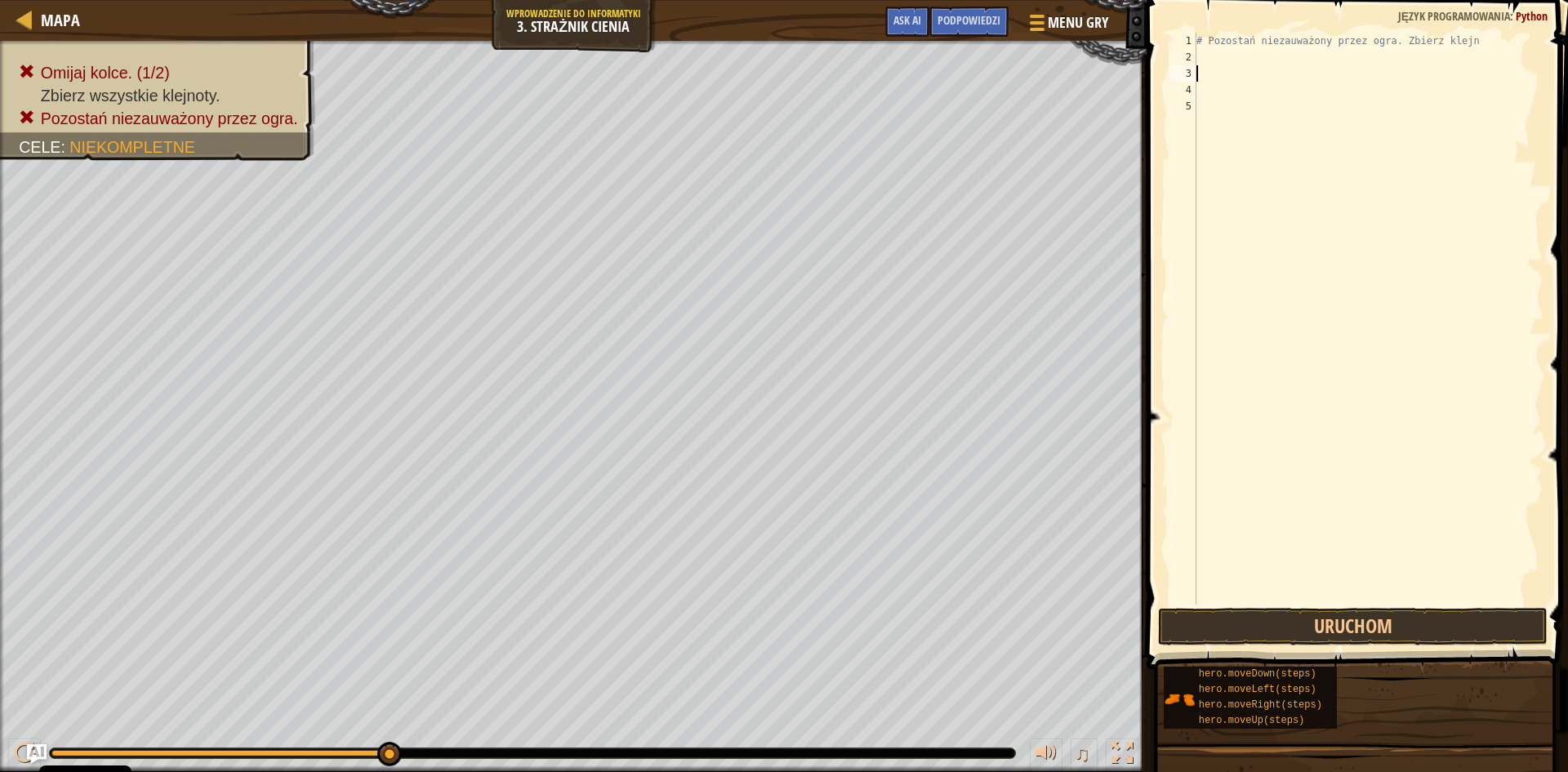
click at [1214, 55] on div "# Pozostań niezauważony przez ogra. Zbierz klejn" at bounding box center [1368, 334] width 350 height 604
click at [1234, 629] on button "Uruchom" at bounding box center [1352, 626] width 389 height 38
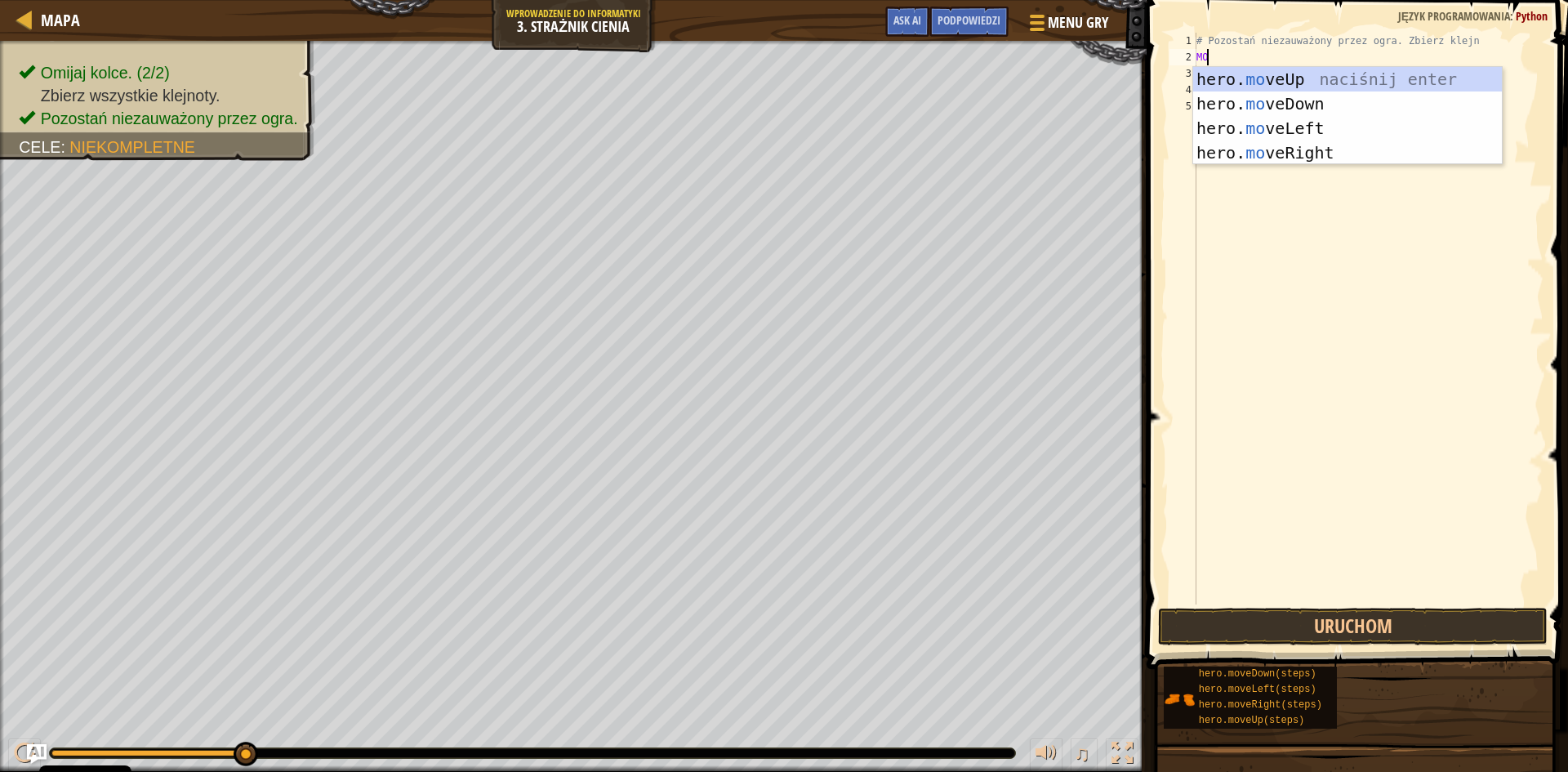
scroll to position [7, 1]
type textarea "MOVE"
click at [1281, 145] on div "hero. move Up naciśnij enter hero. move Down naciśnij enter hero. move Left nac…" at bounding box center [1348, 141] width 309 height 147
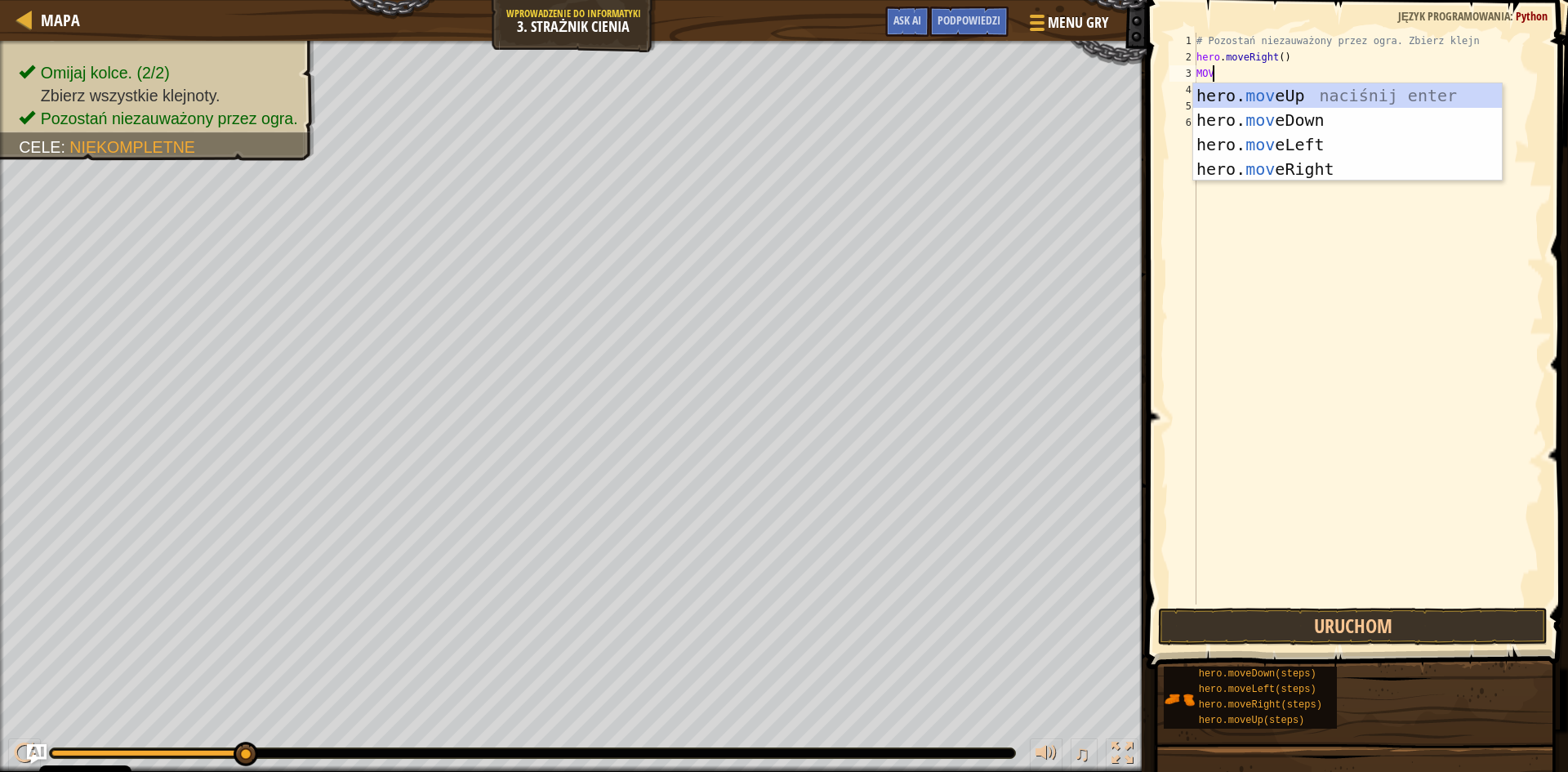
type textarea "MOVE"
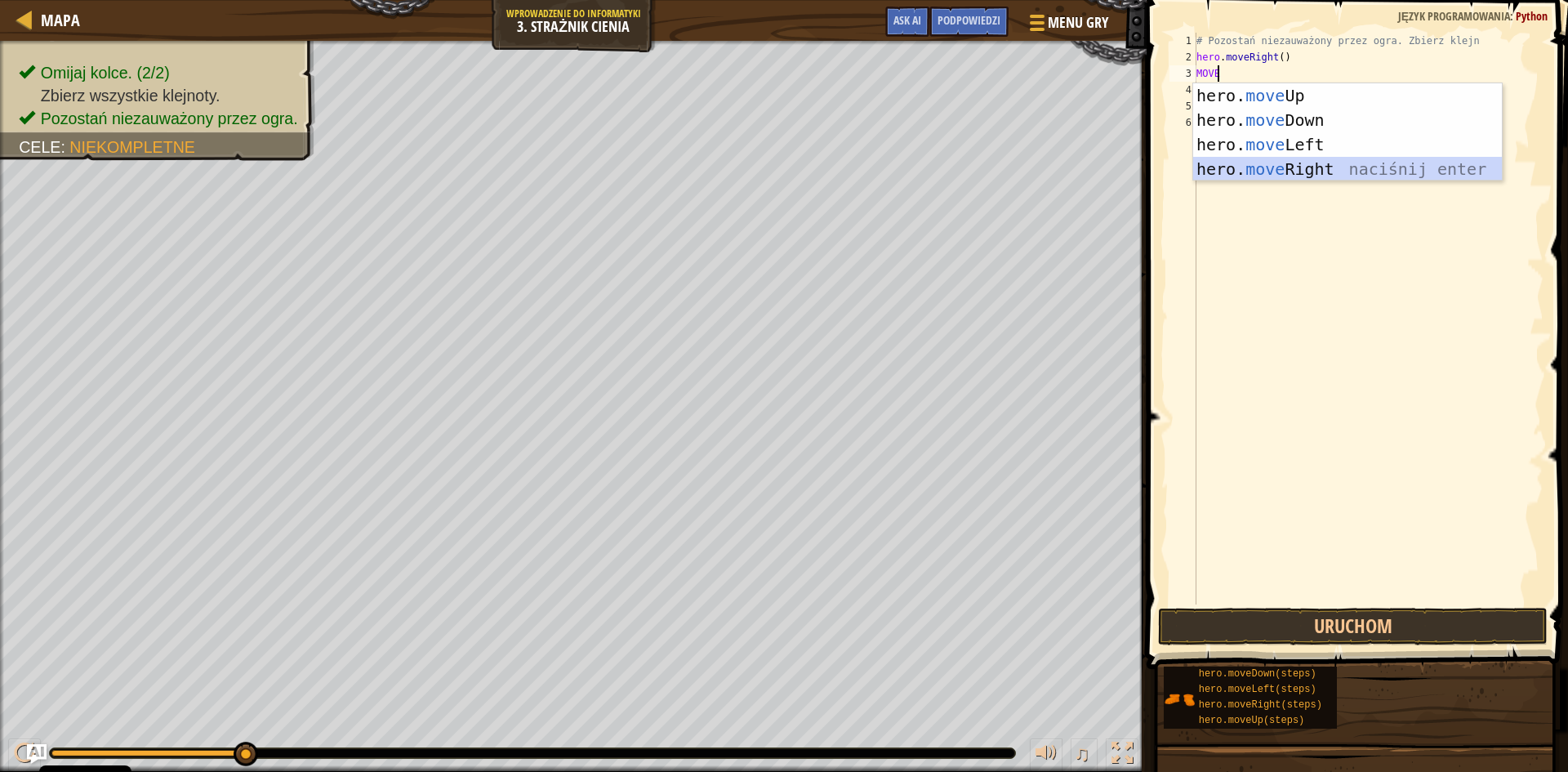
click at [1272, 163] on div "hero. move Up naciśnij enter hero. move Down naciśnij enter hero. move Left nac…" at bounding box center [1348, 156] width 309 height 147
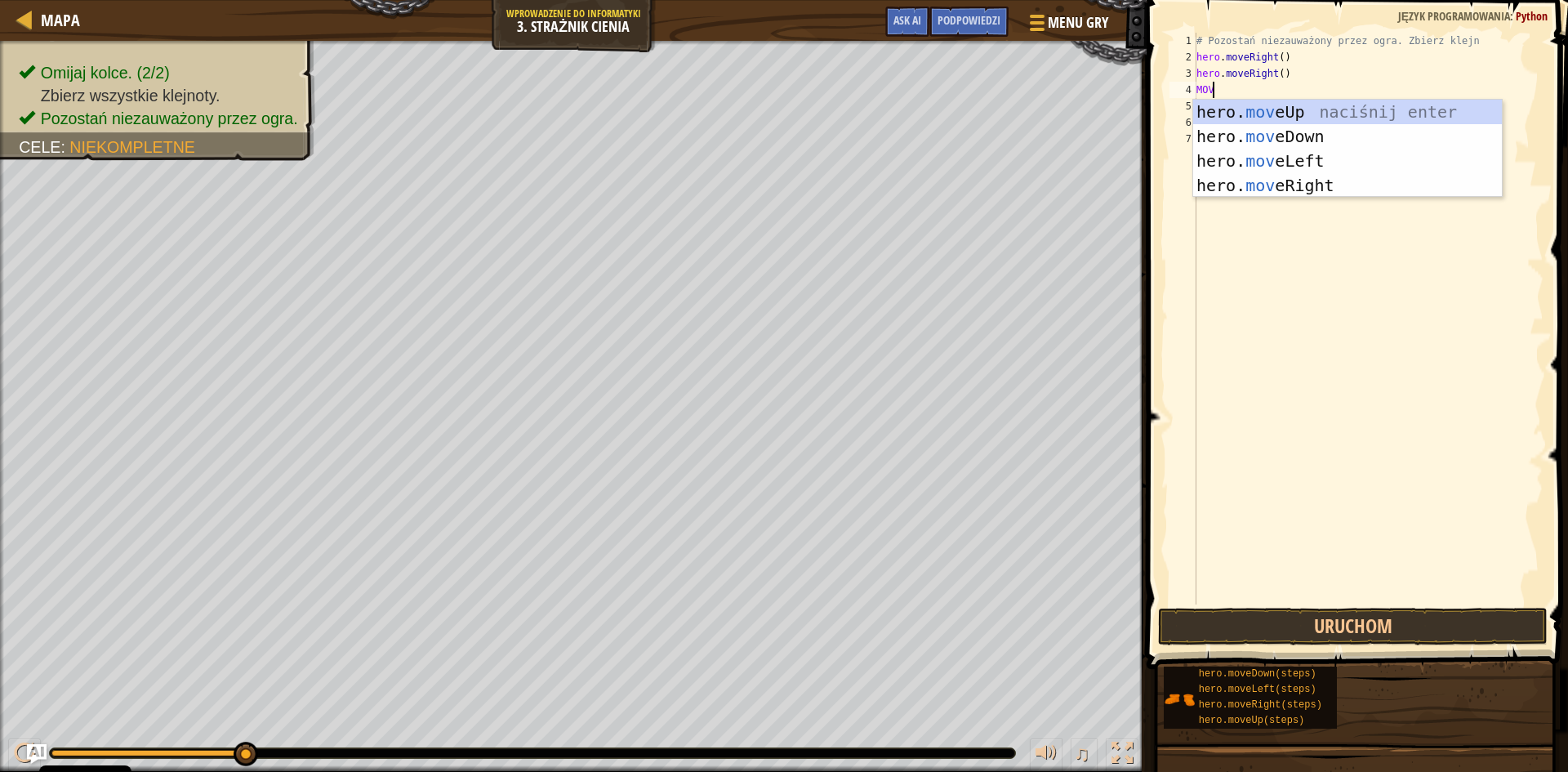
type textarea "MOVE"
click at [1293, 111] on div "hero. move Up naciśnij enter hero. move Down naciśnij enter hero. move Left nac…" at bounding box center [1348, 173] width 309 height 147
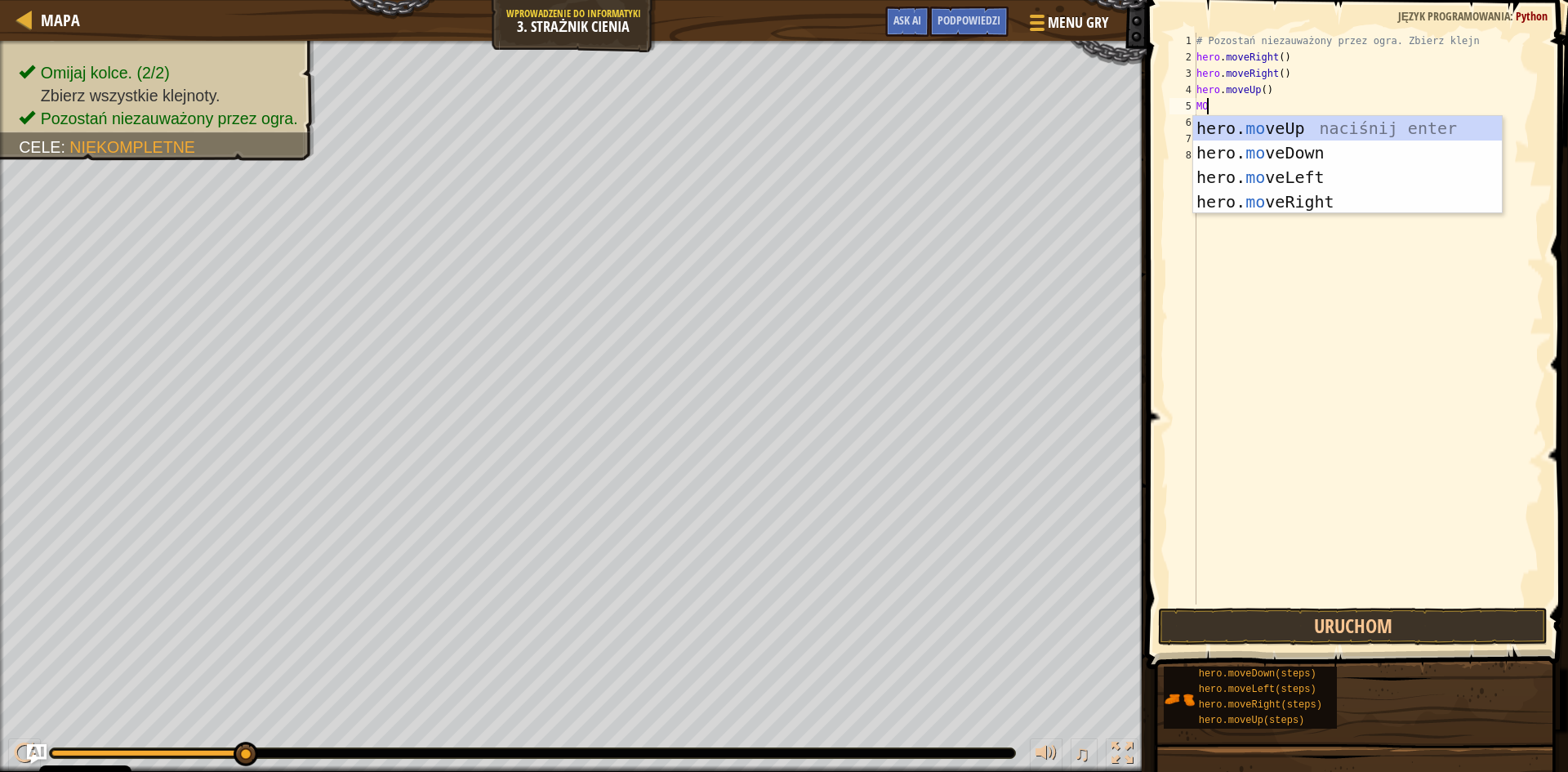
type textarea "MOVE"
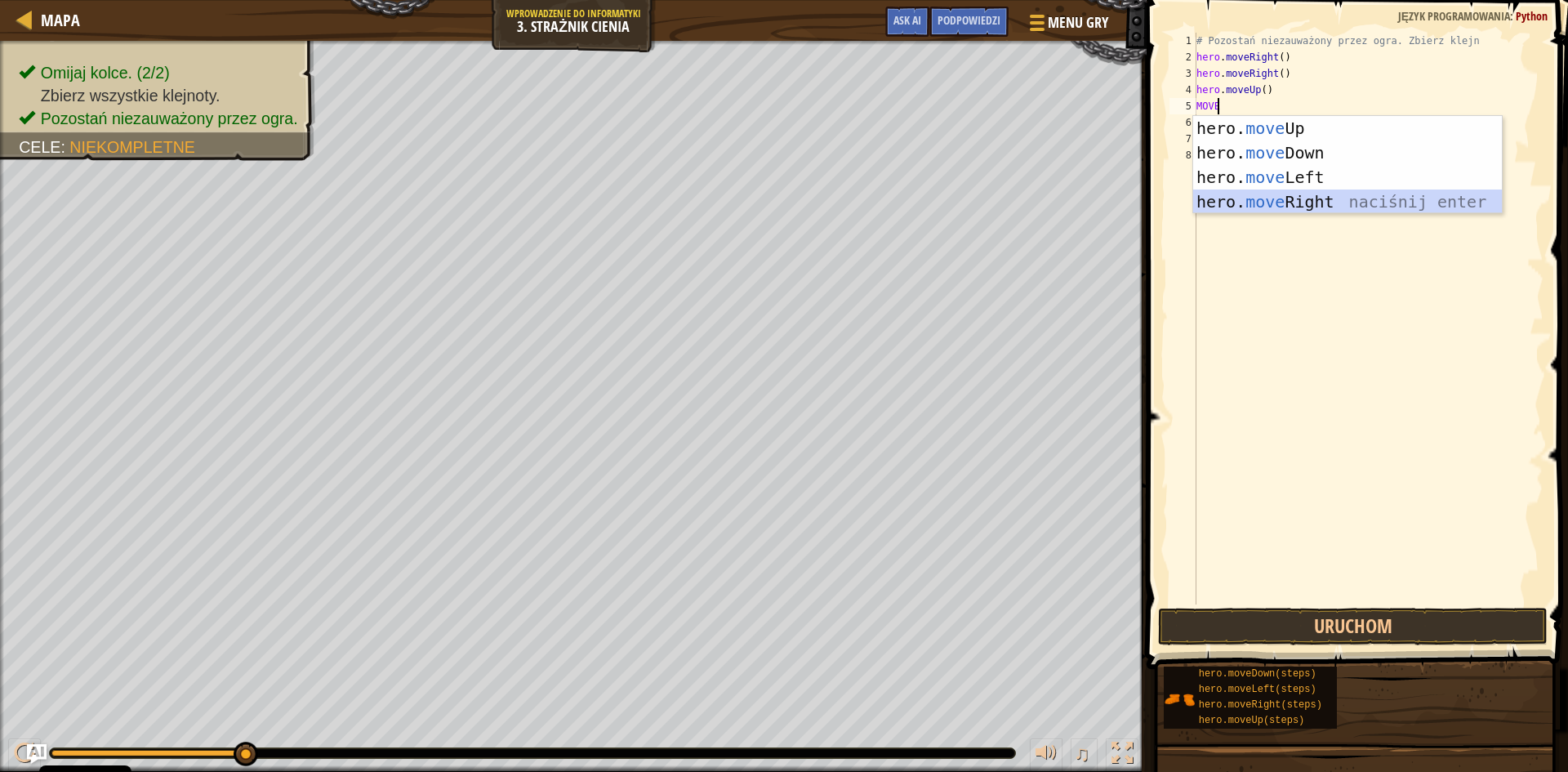
click at [1246, 196] on div "hero. move Up naciśnij enter hero. move Down naciśnij enter hero. move Left nac…" at bounding box center [1348, 190] width 309 height 147
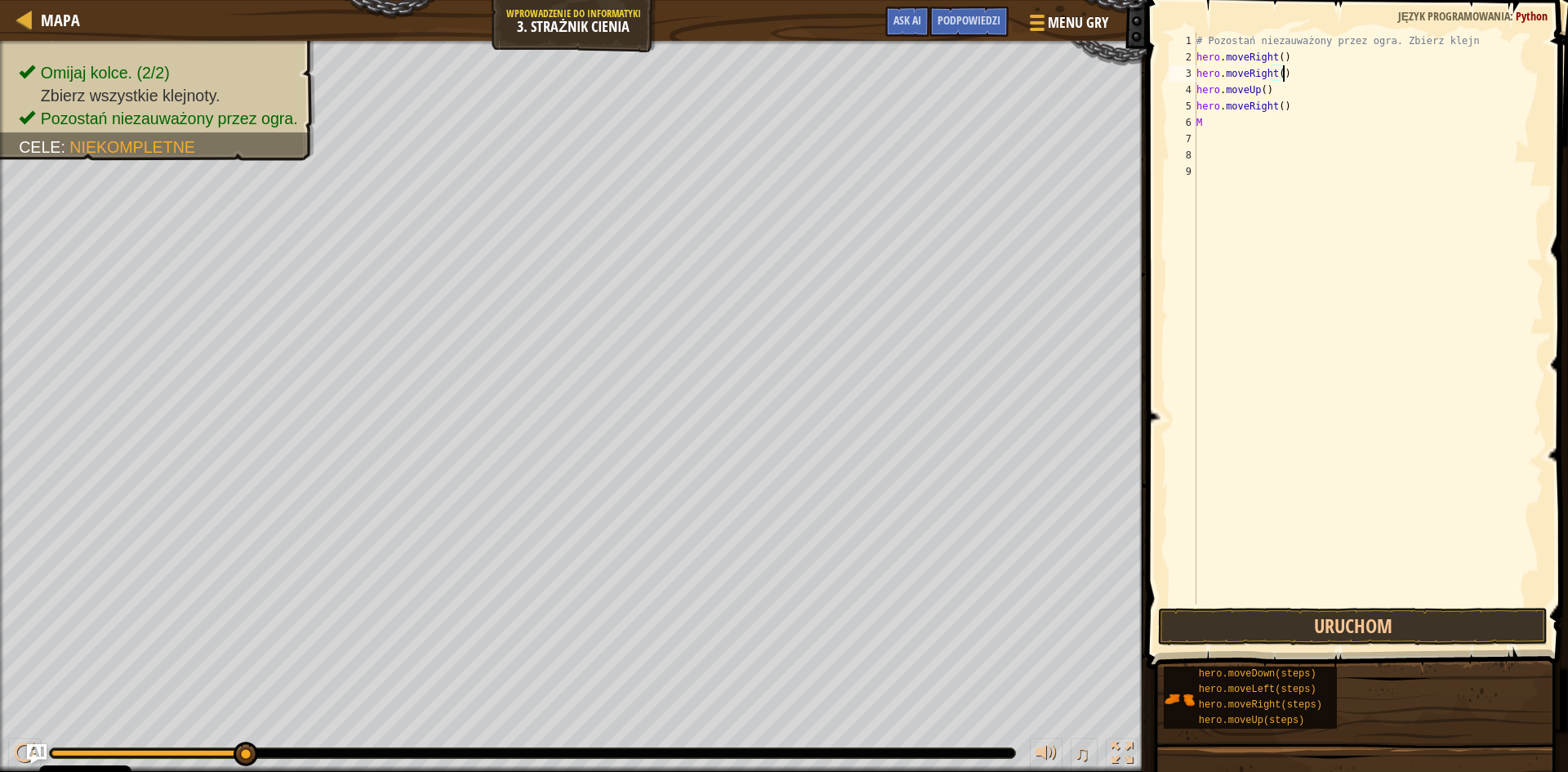
click at [1289, 74] on div "# Pozostań niezauważony przez ogra. Zbierz klejn hero . moveRight ( ) hero . mo…" at bounding box center [1368, 334] width 350 height 604
type textarea "h"
type textarea "H"
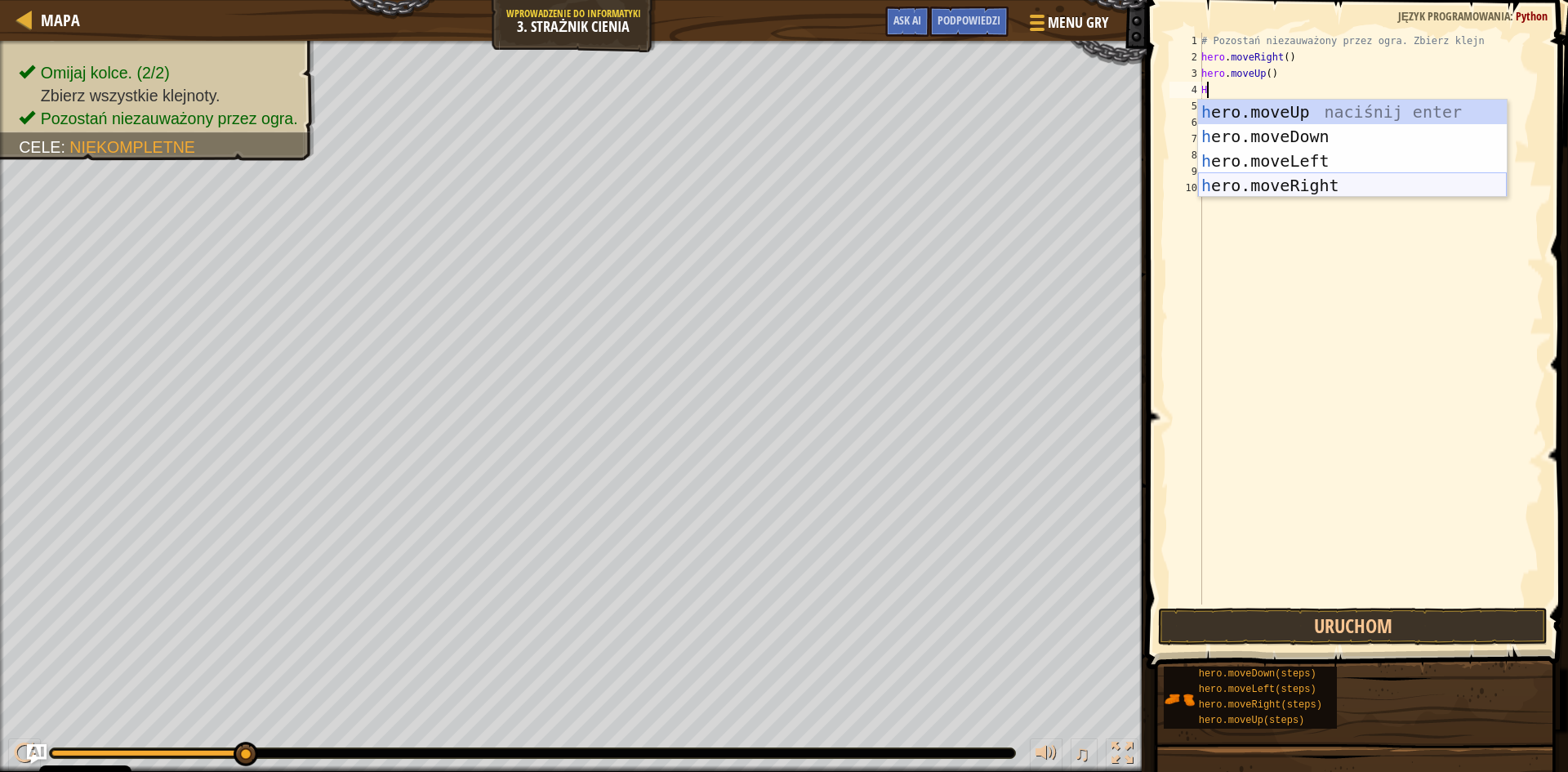
click at [1273, 189] on div "h ero.moveUp naciśnij enter h ero.moveDown naciśnij enter h ero.moveLeft naciśn…" at bounding box center [1352, 173] width 309 height 147
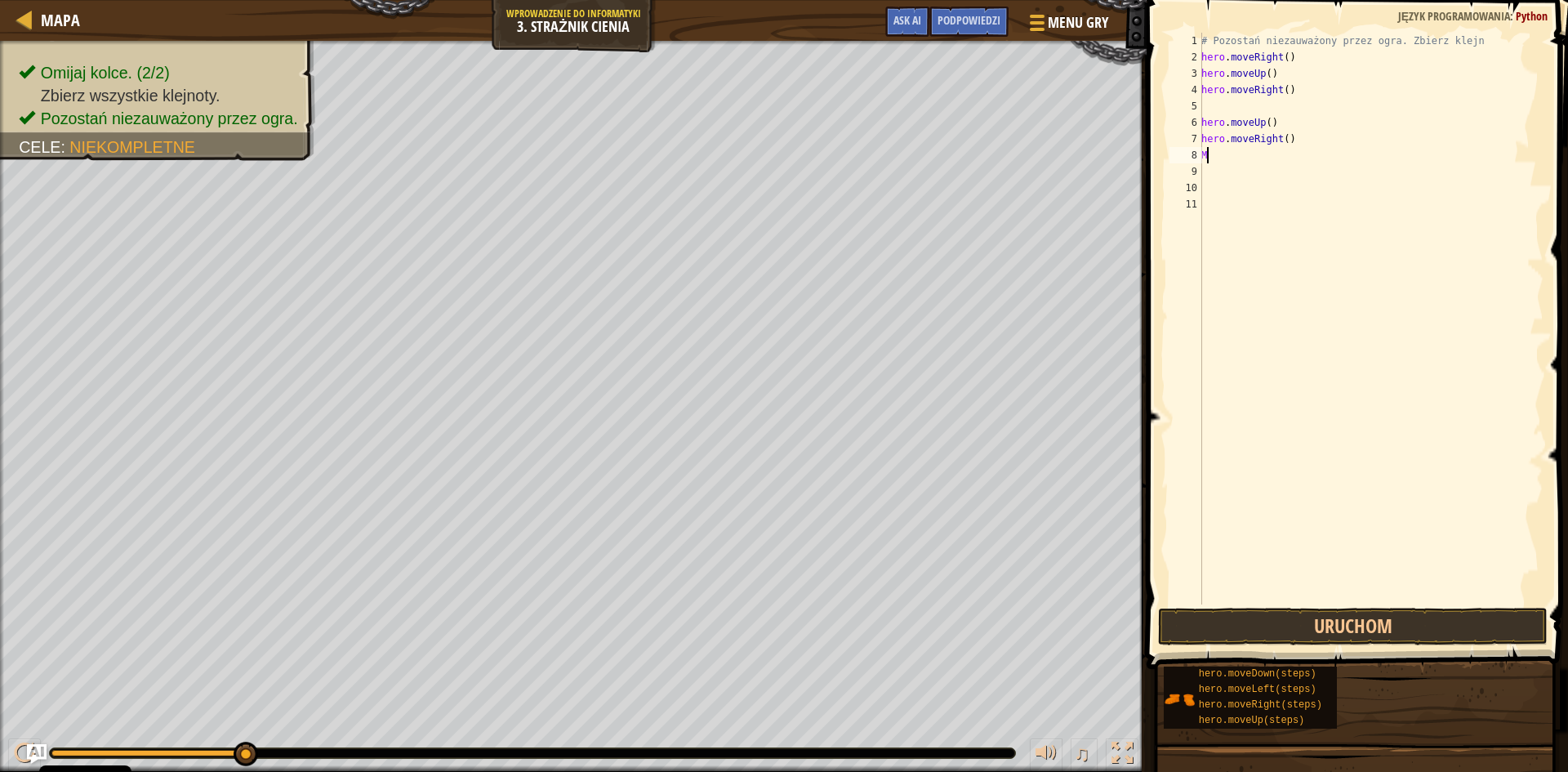
click at [1310, 148] on div "# Pozostań niezauważony przez ogra. Zbierz klejn hero . moveRight ( ) hero . mo…" at bounding box center [1371, 334] width 346 height 604
type textarea "M"
type textarea "h"
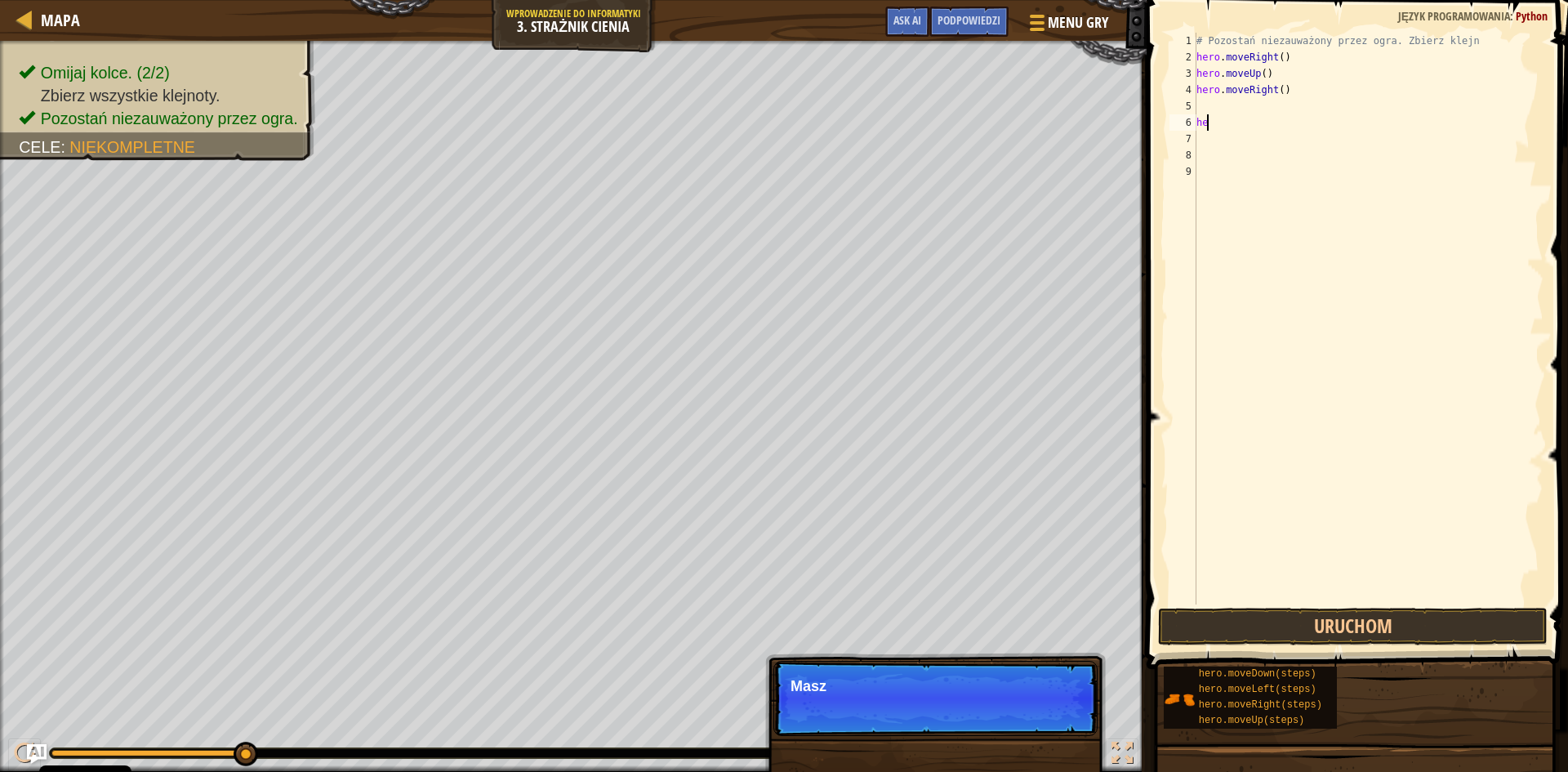
type textarea "h"
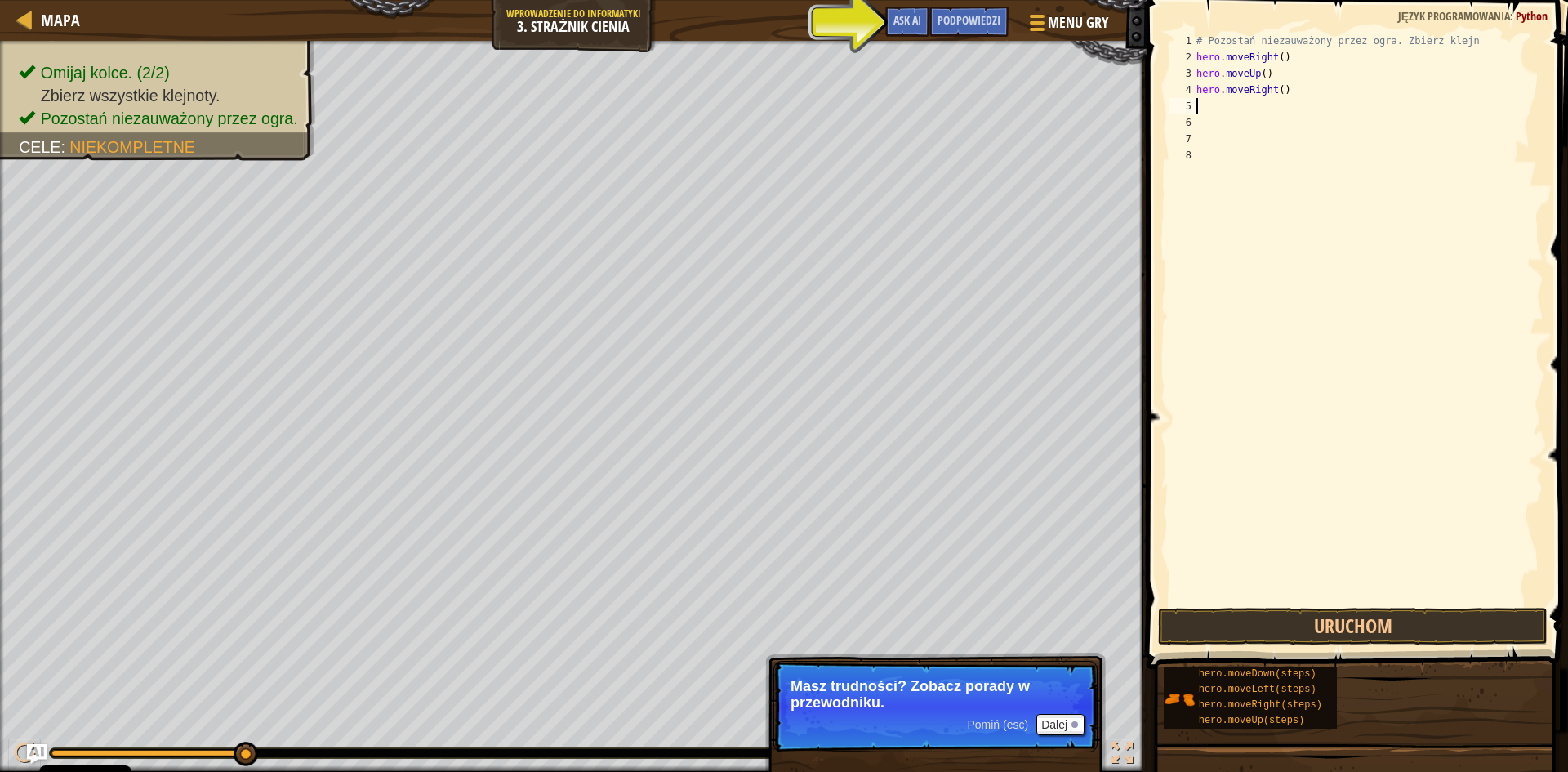
type textarea "H"
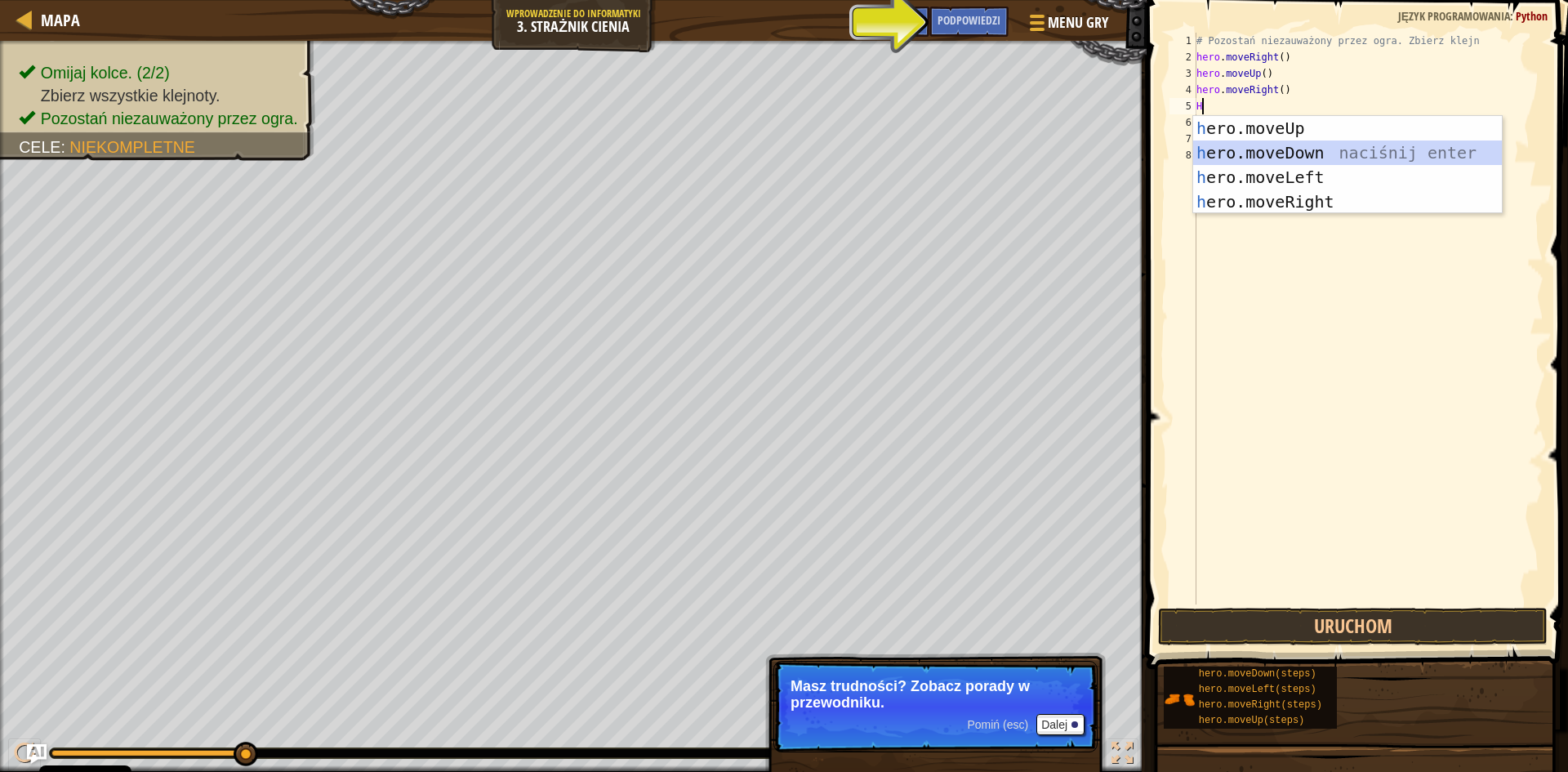
click at [1316, 158] on div "h ero.moveUp naciśnij enter h ero.moveDown naciśnij enter h ero.moveLeft naciśn…" at bounding box center [1348, 190] width 309 height 147
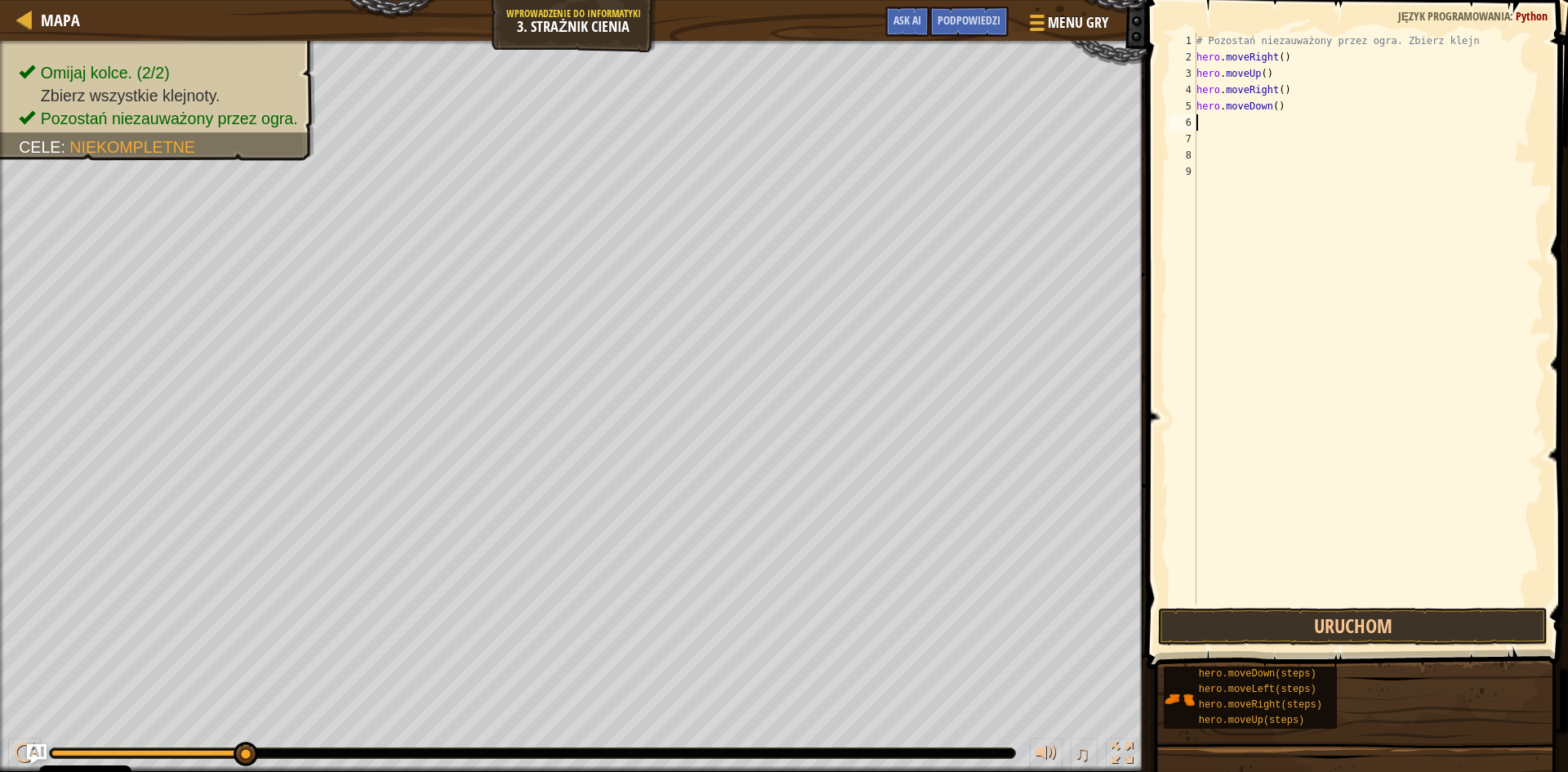
type textarea "H"
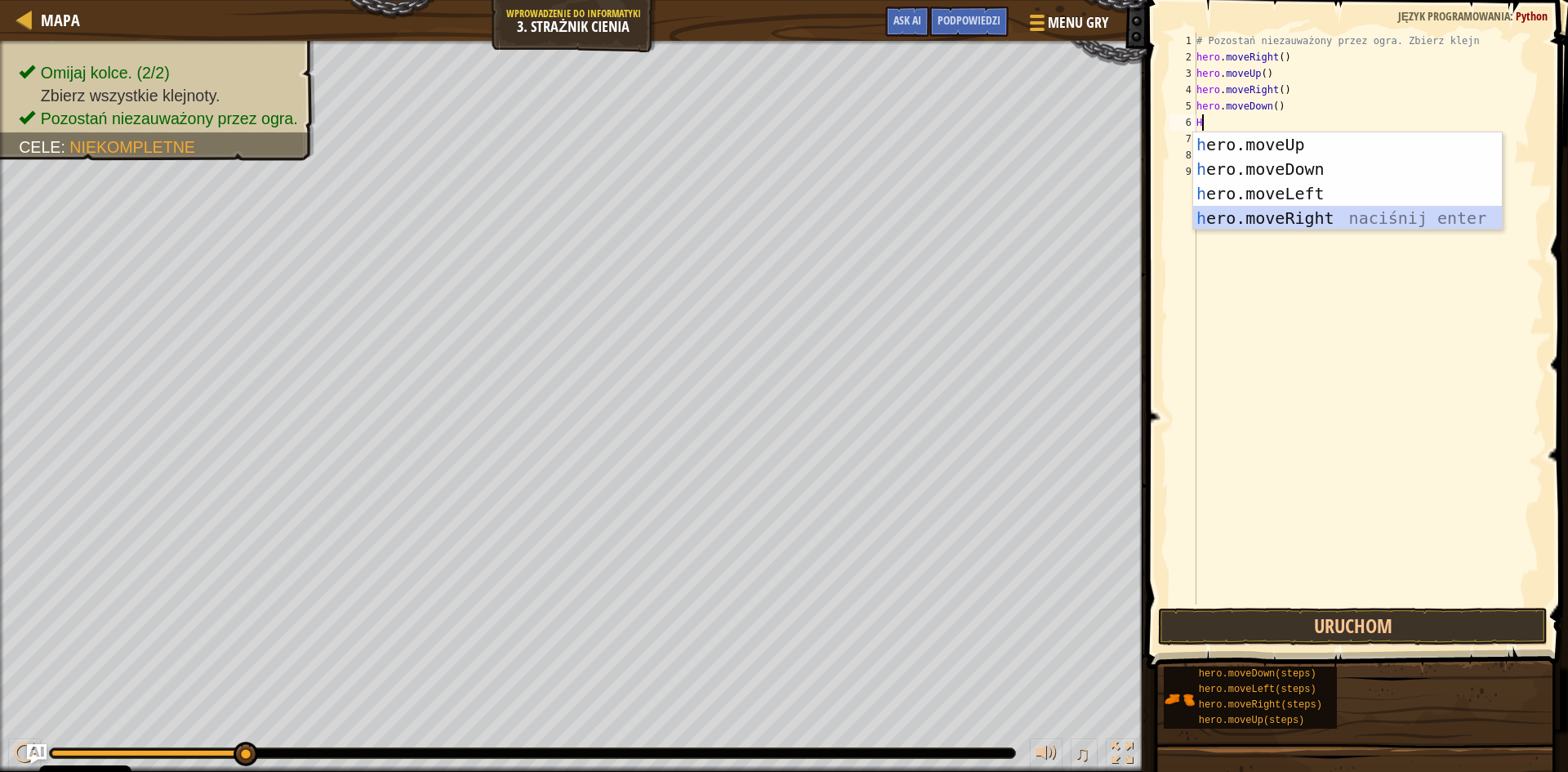
click at [1205, 209] on div "h ero.moveUp naciśnij enter h ero.moveDown naciśnij enter h ero.moveLeft naciśn…" at bounding box center [1348, 206] width 309 height 147
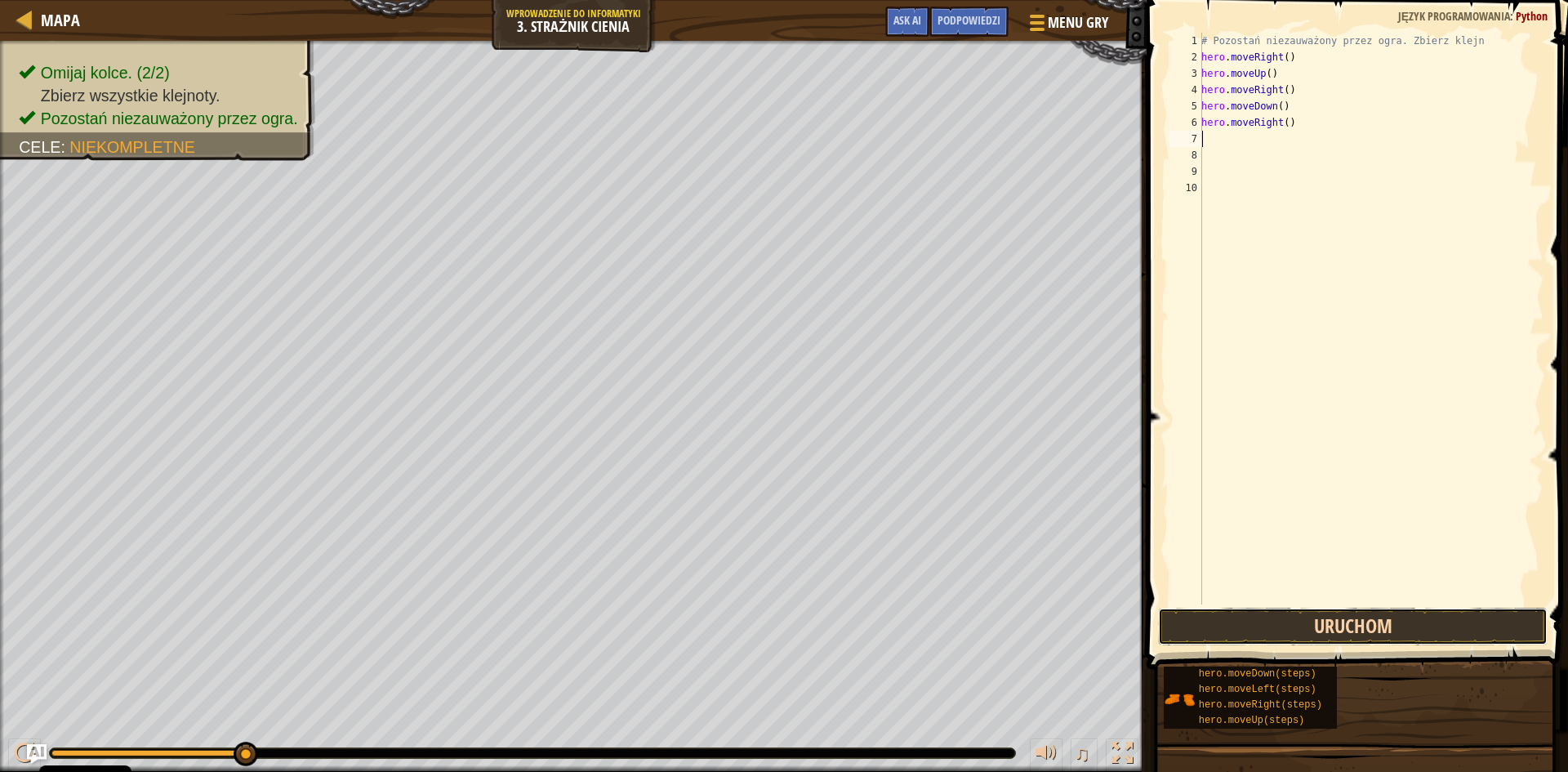
click at [1258, 634] on button "Uruchom" at bounding box center [1352, 626] width 389 height 38
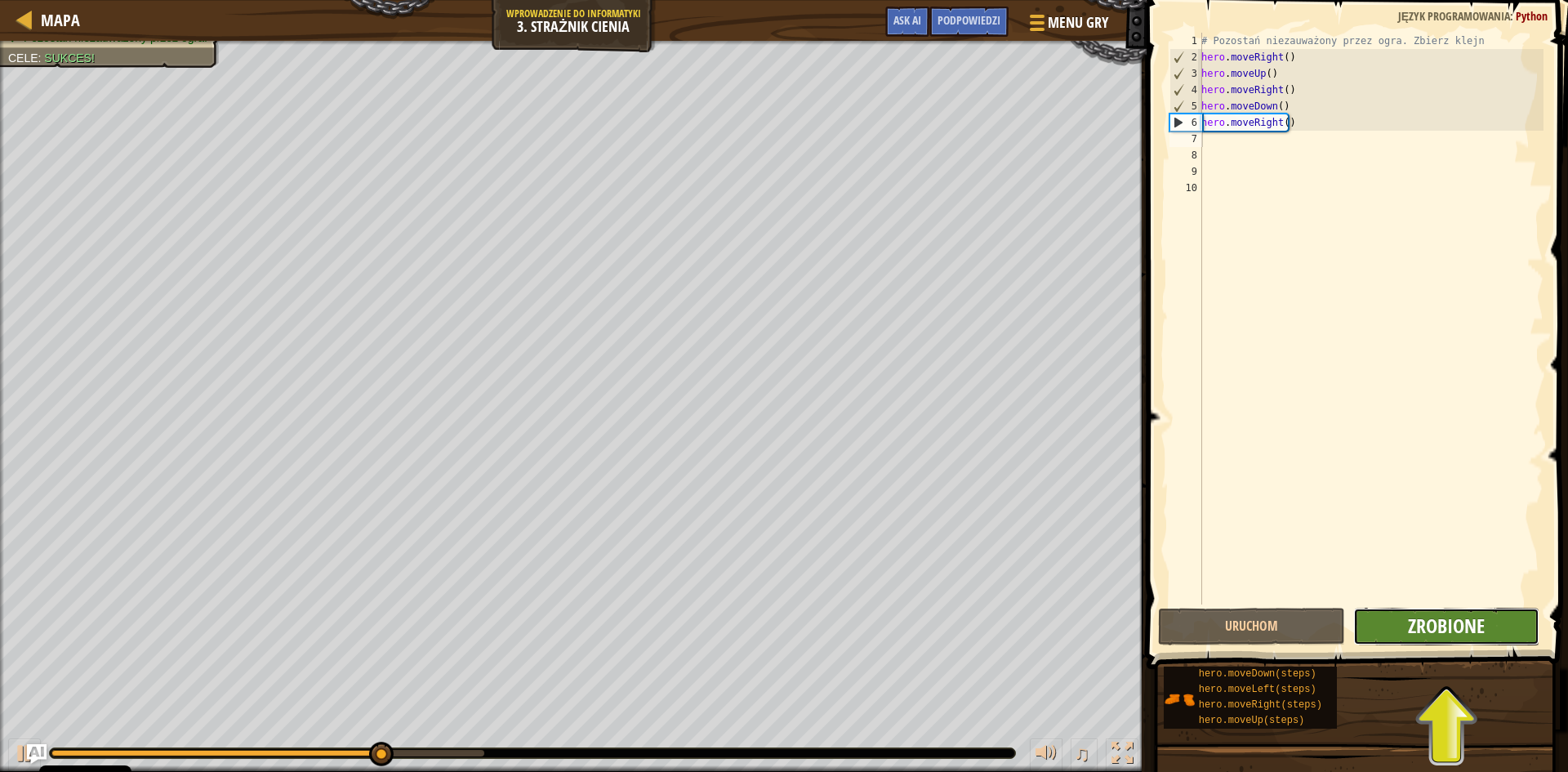
click at [1440, 626] on span "Zrobione" at bounding box center [1447, 626] width 77 height 26
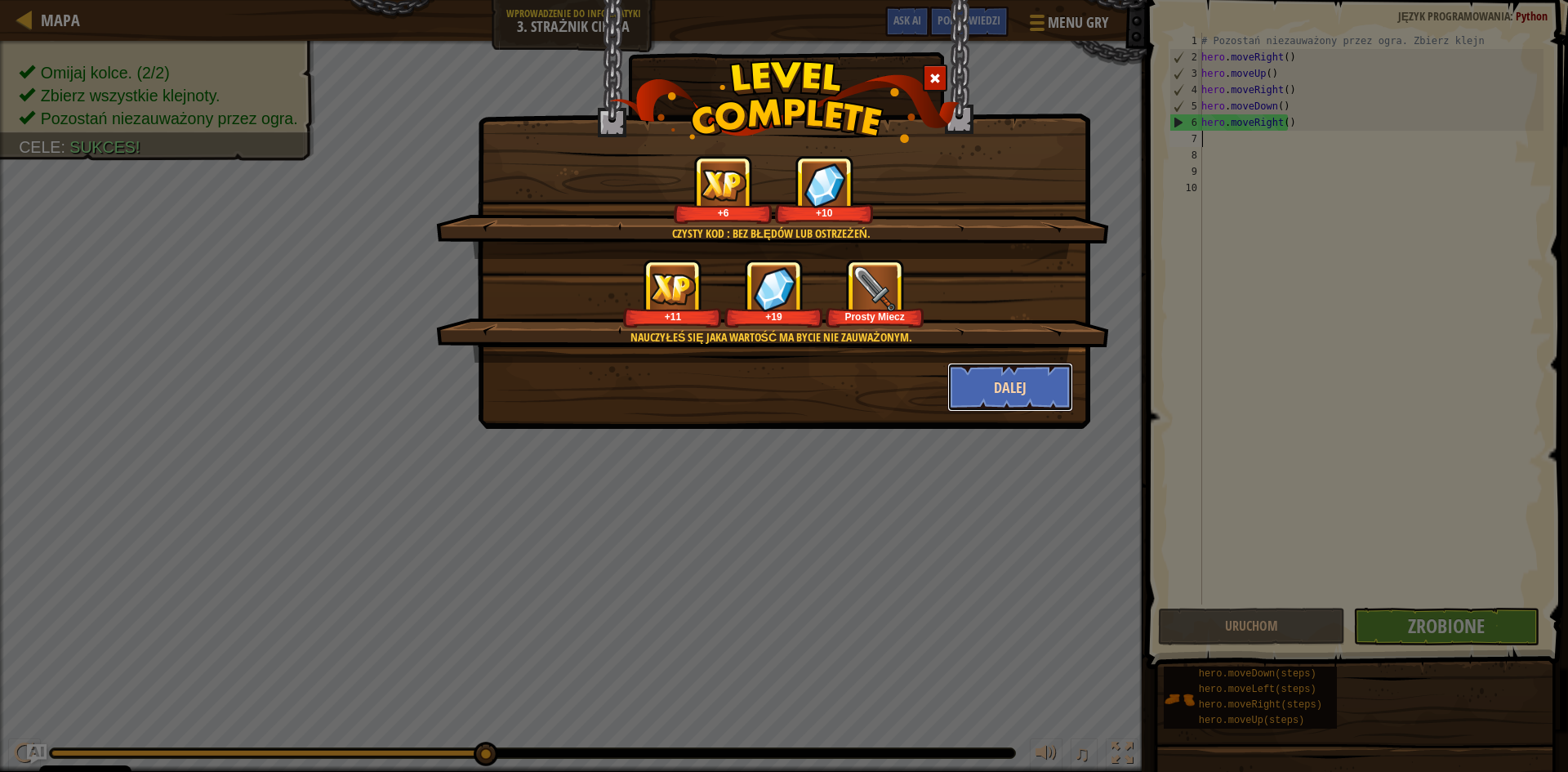
click at [989, 383] on button "Dalej" at bounding box center [1010, 387] width 127 height 49
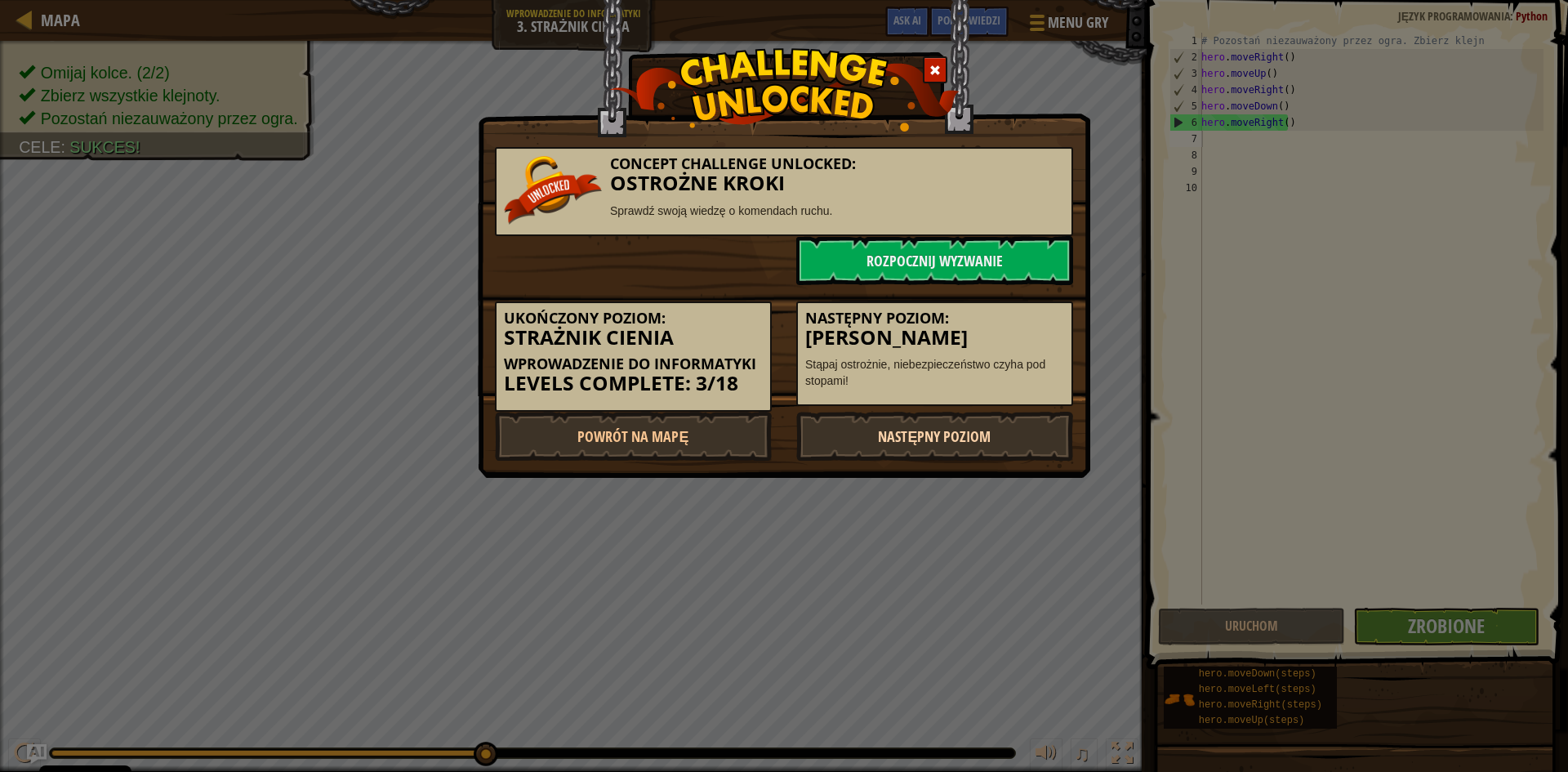
click at [961, 441] on link "Następny poziom" at bounding box center [934, 436] width 277 height 49
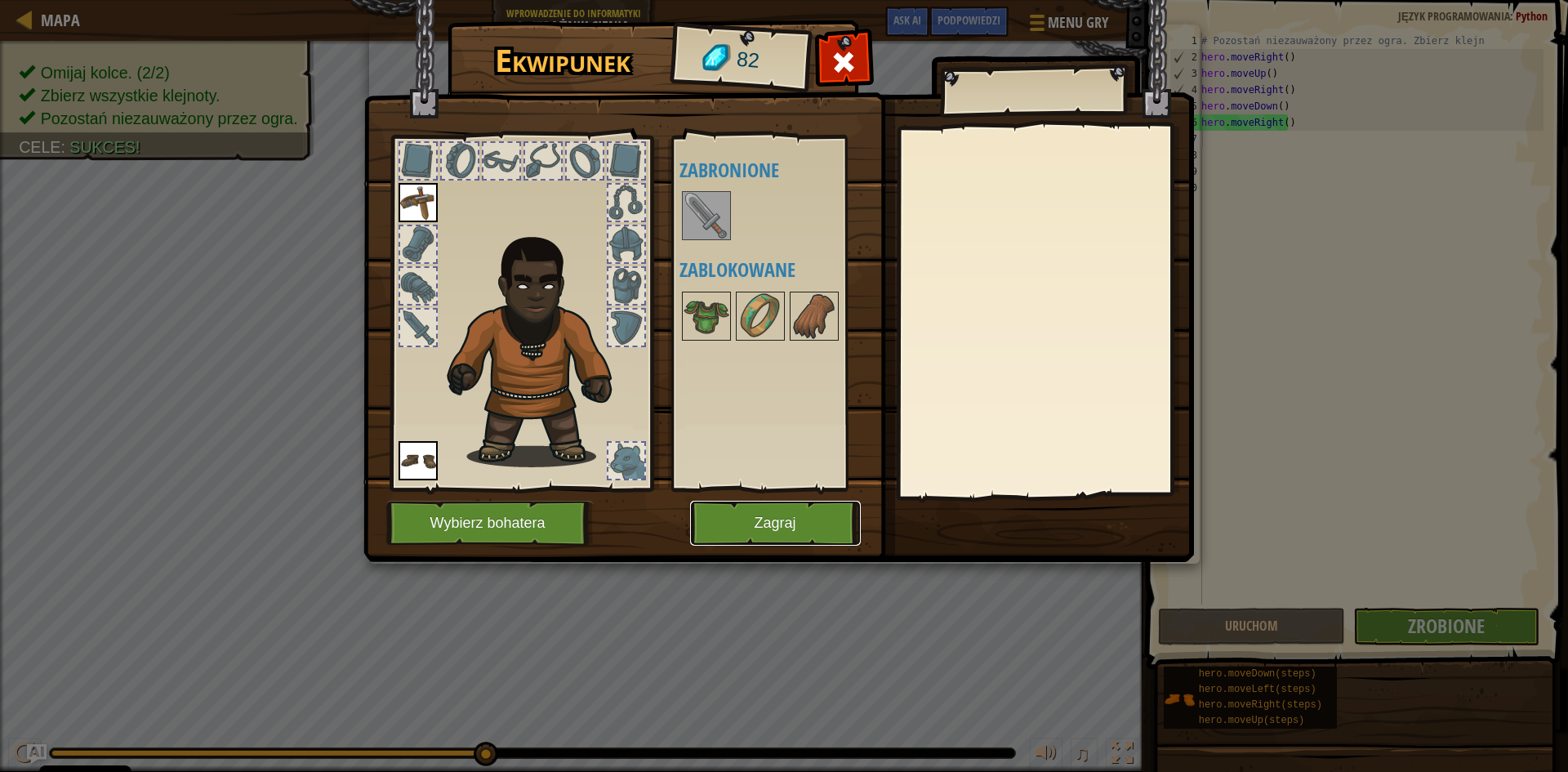
click at [794, 514] on button "Zagraj" at bounding box center [775, 522] width 171 height 45
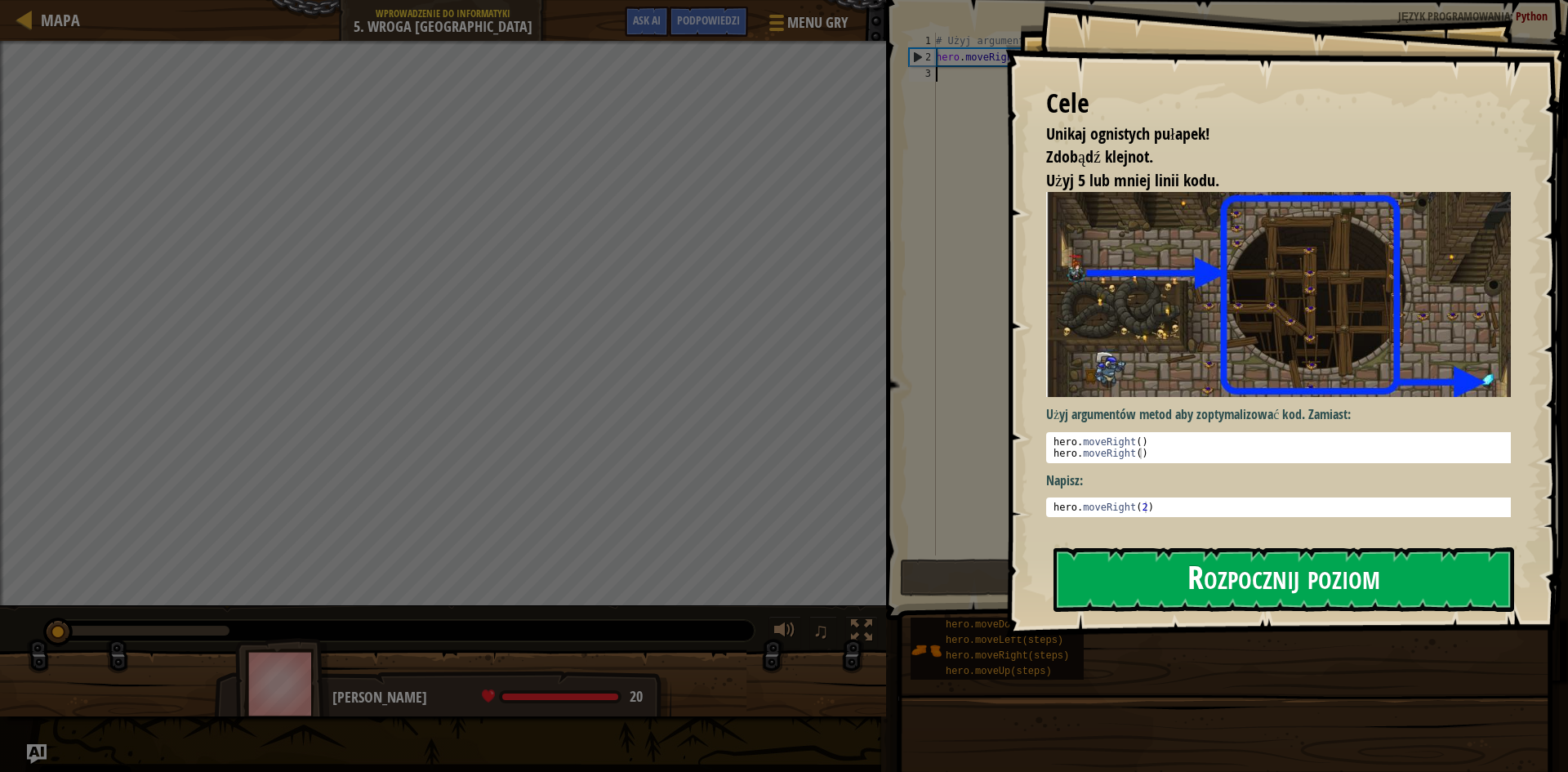
click at [1095, 577] on button "Rozpocznij poziom" at bounding box center [1284, 580] width 461 height 65
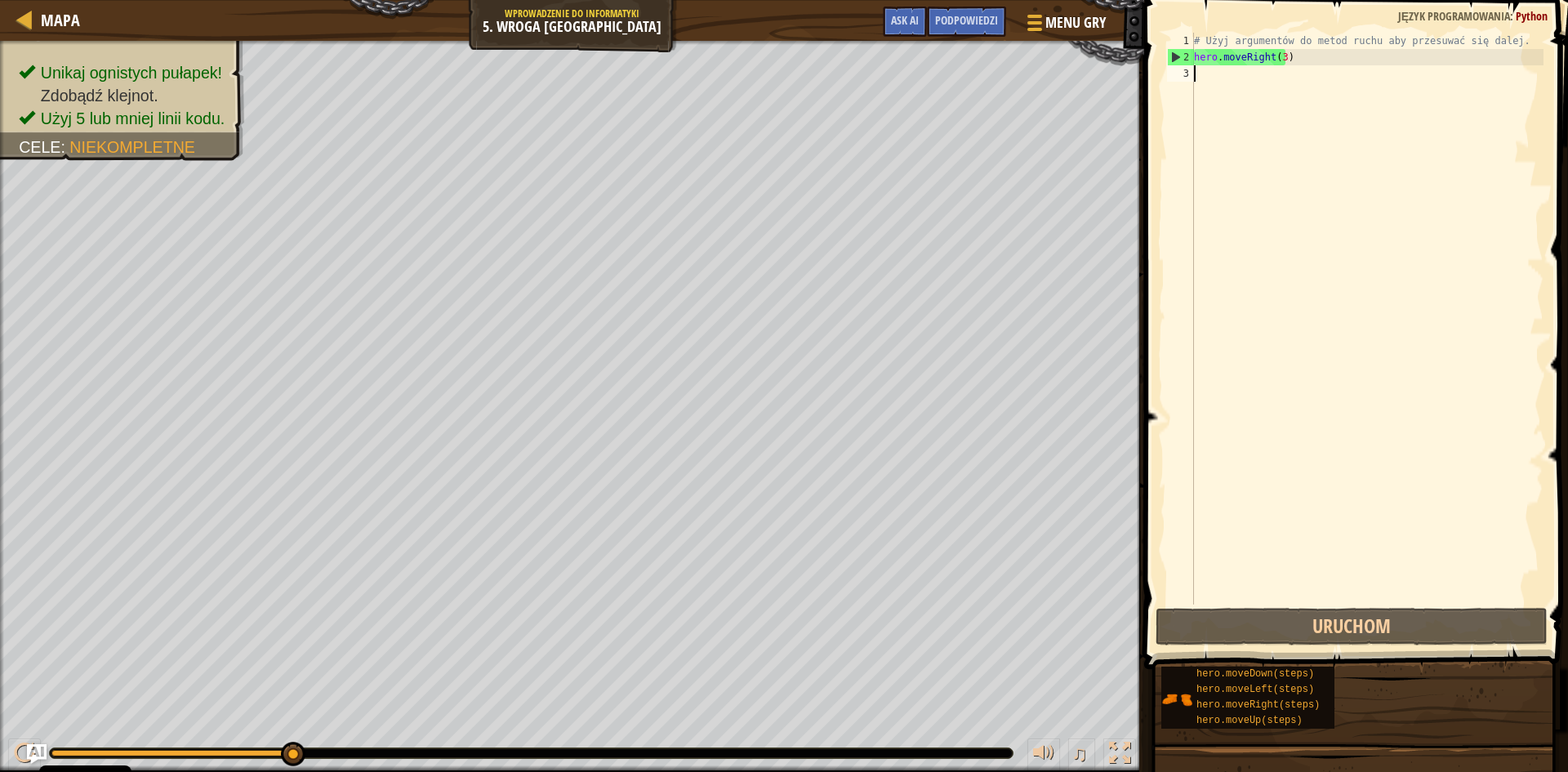
type textarea "H"
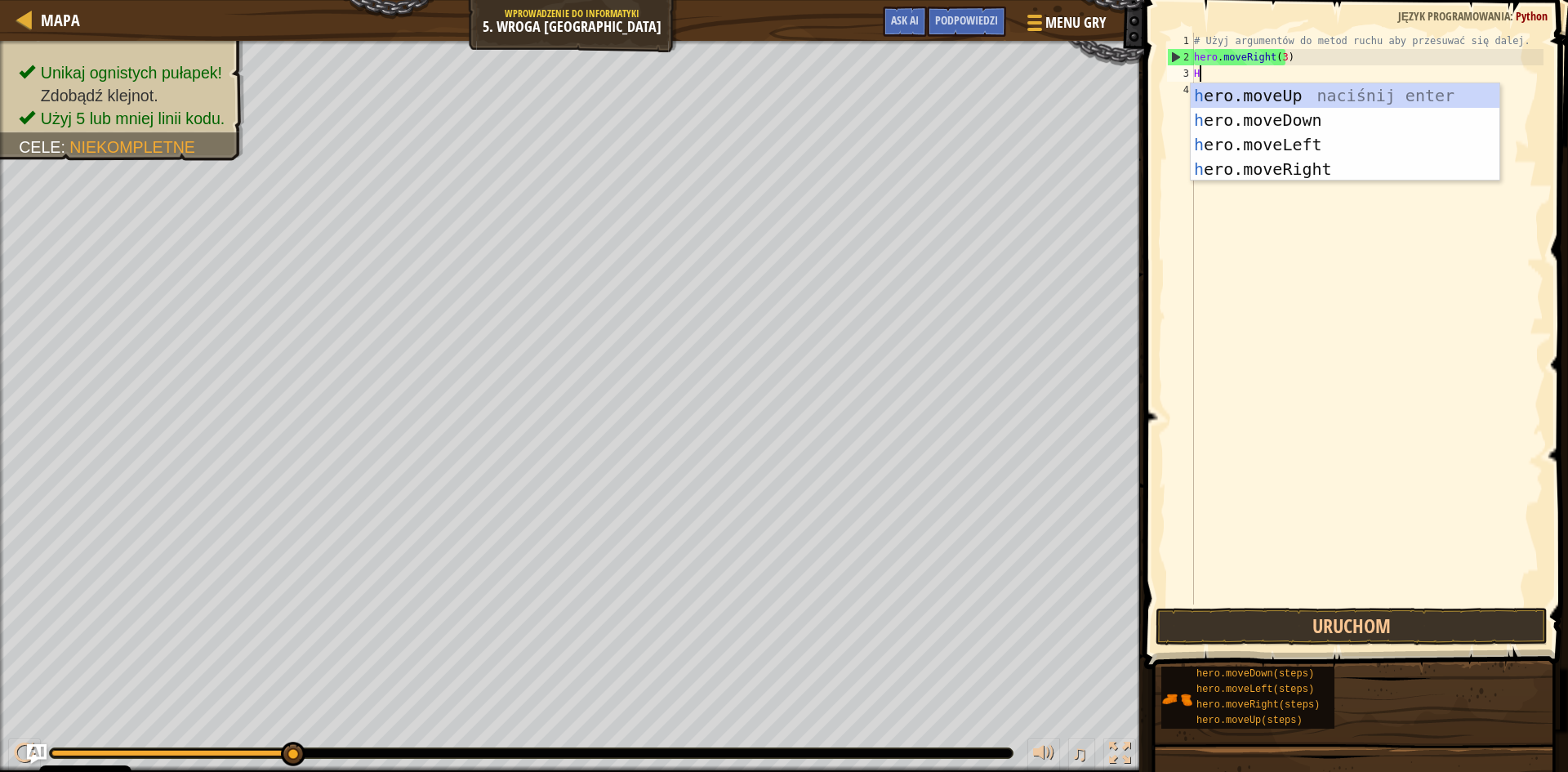
scroll to position [7, 0]
click at [1231, 87] on div "h ero.moveUp naciśnij enter h ero.moveDown naciśnij enter h ero.moveLeft naciśn…" at bounding box center [1345, 156] width 309 height 147
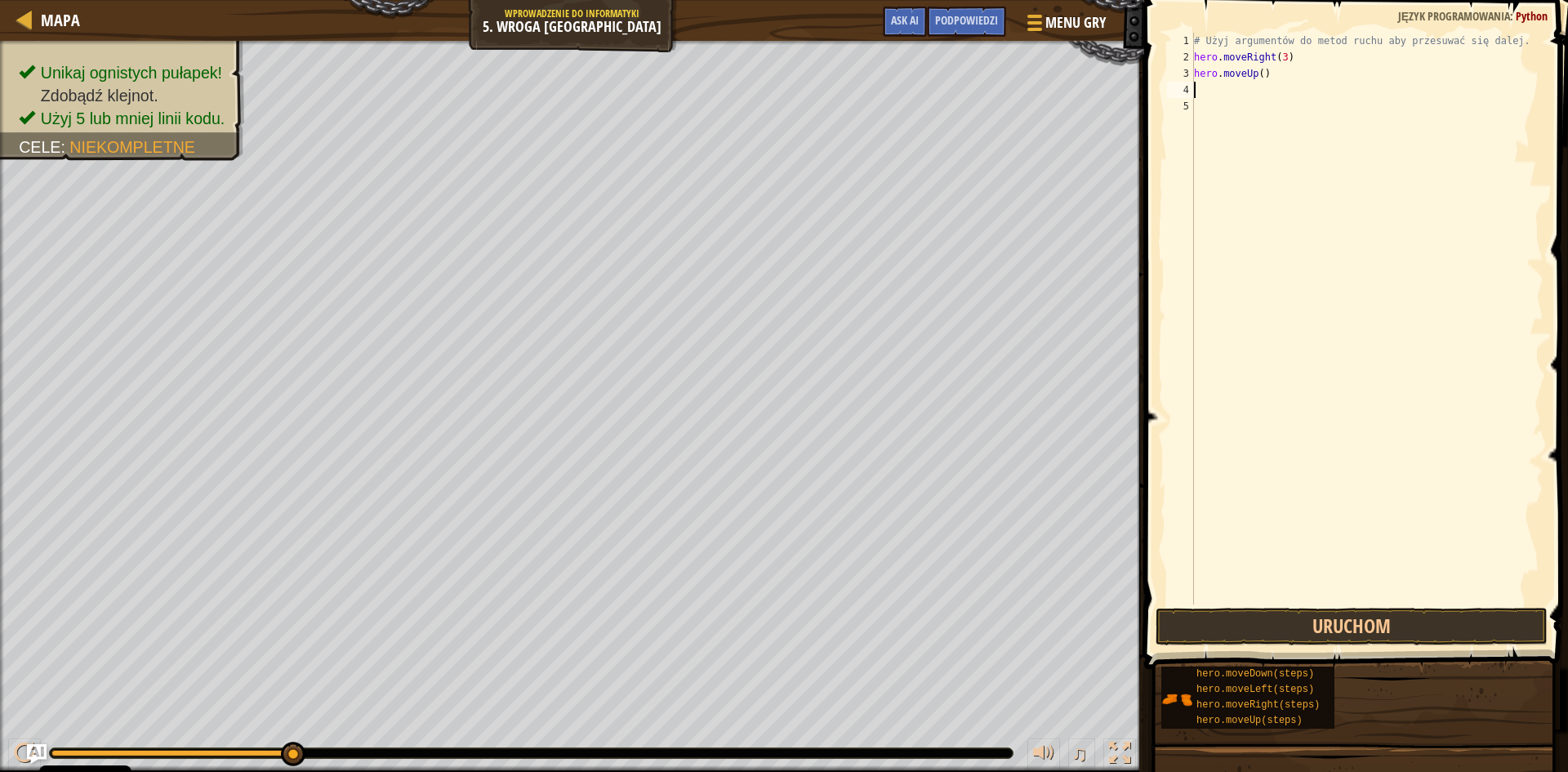
type textarea "H"
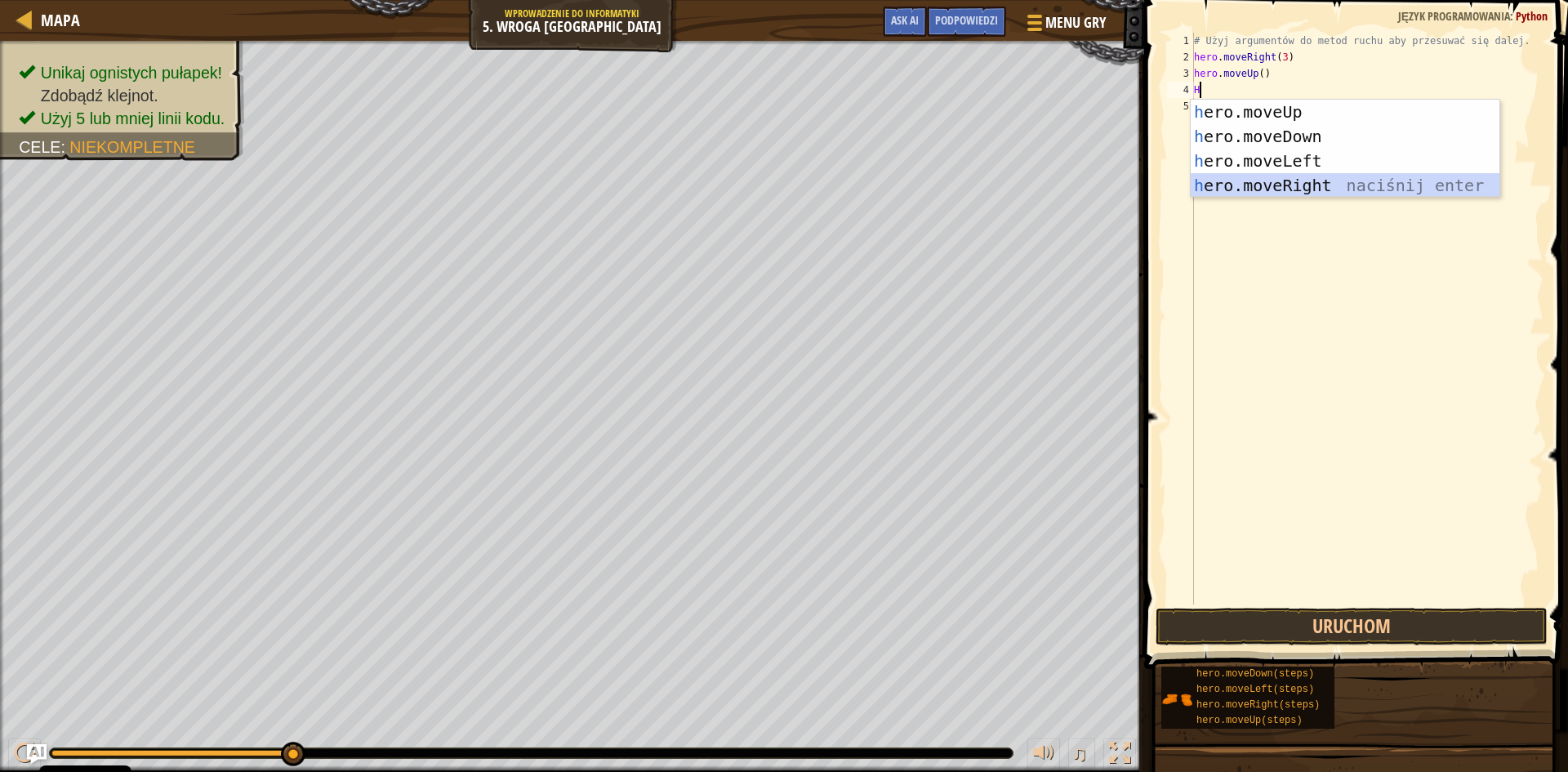
click at [1267, 187] on div "h ero.moveUp naciśnij enter h ero.moveDown naciśnij enter h ero.moveLeft naciśn…" at bounding box center [1345, 173] width 309 height 147
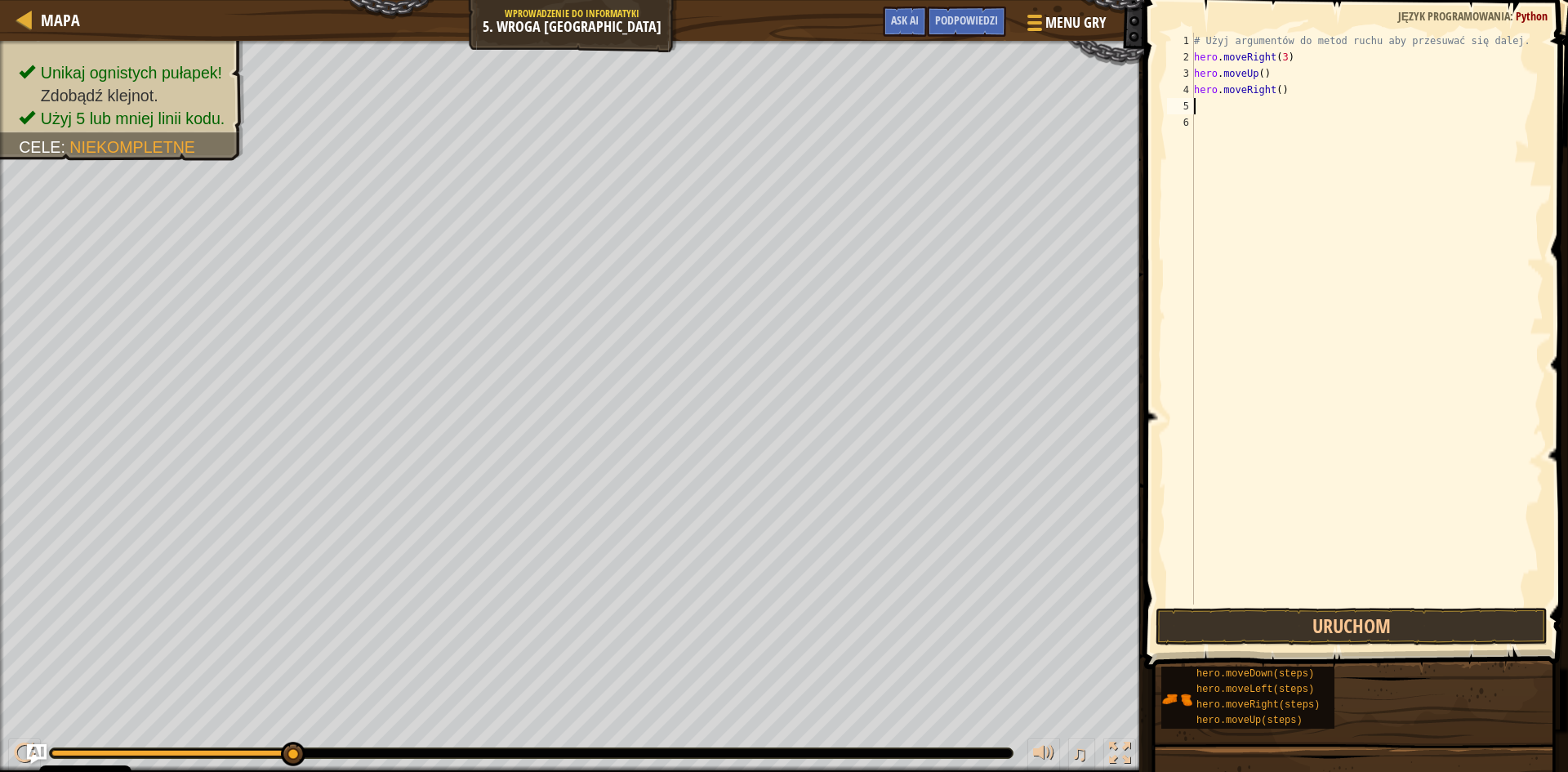
type textarea "H"
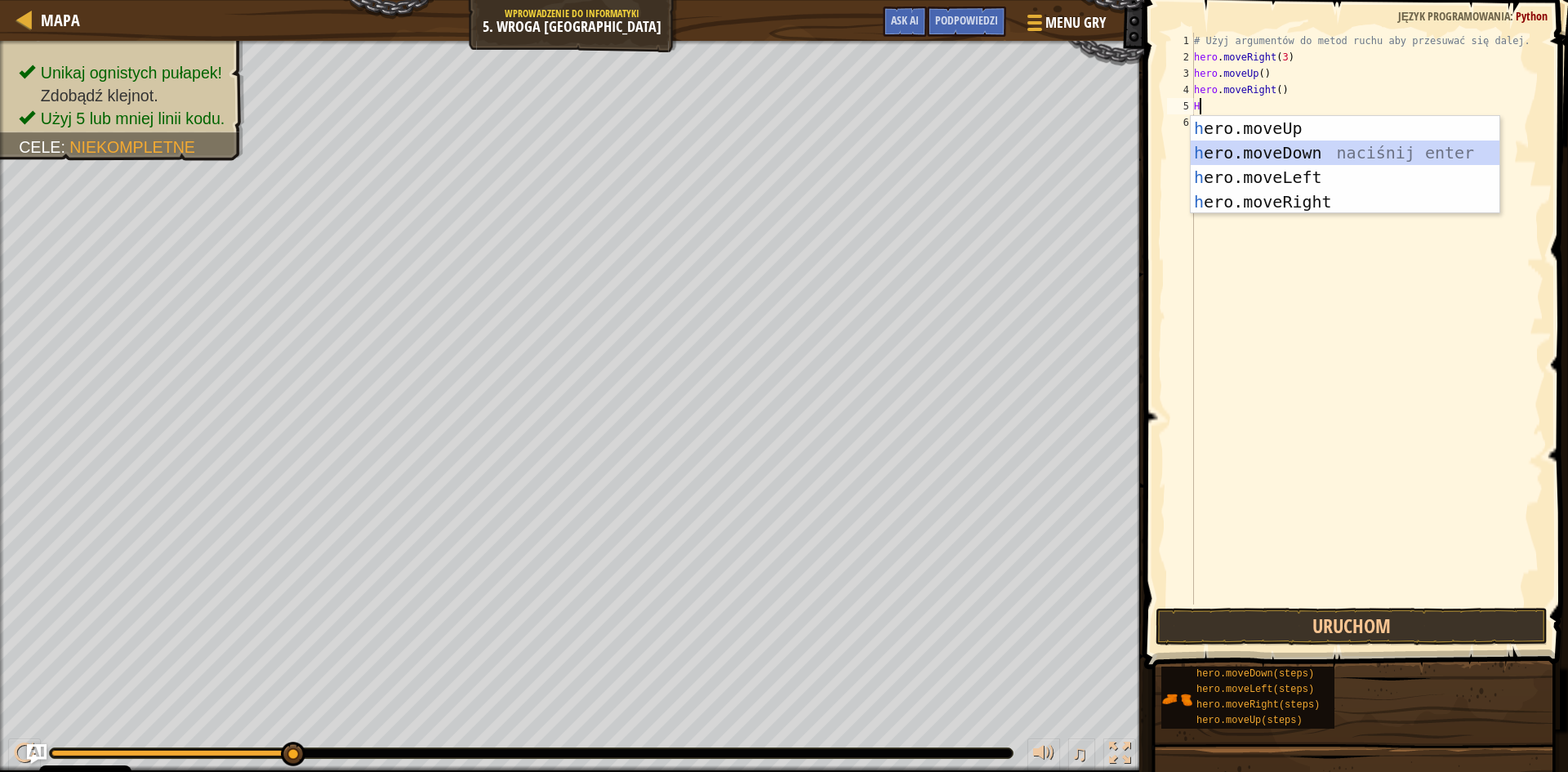
click at [1251, 155] on div "h ero.moveUp naciśnij enter h ero.moveDown naciśnij enter h ero.moveLeft naciśn…" at bounding box center [1345, 190] width 309 height 147
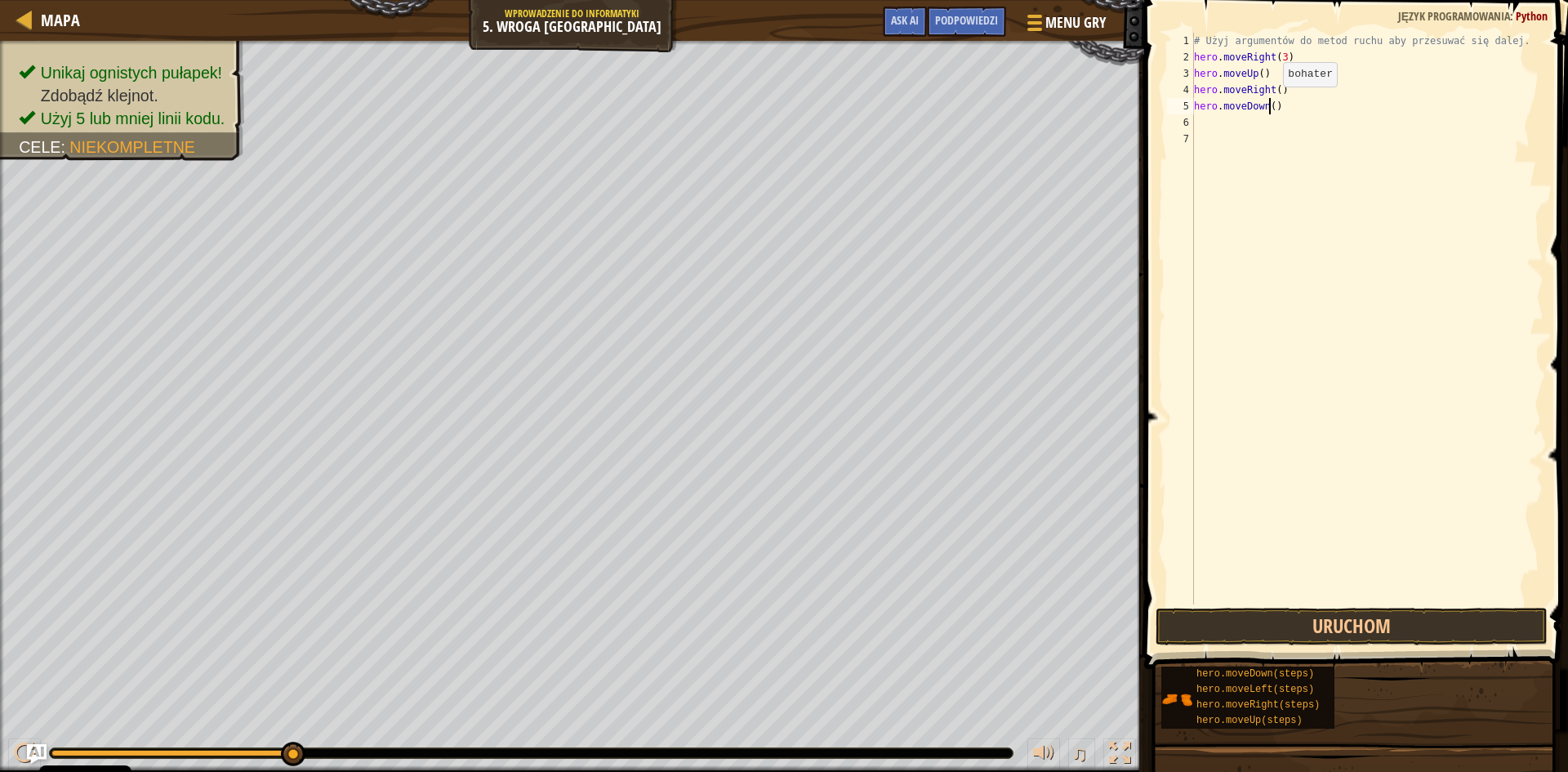
click at [1269, 103] on div "# Użyj argumentów do metod ruchu aby przesuwać się dalej. hero . moveRight ( 3 …" at bounding box center [1367, 334] width 353 height 604
click at [1373, 101] on div "# Użyj argumentów do metod ruchu aby przesuwać się dalej. hero . moveRight ( 3 …" at bounding box center [1367, 334] width 353 height 604
type textarea "hero.moveDown"
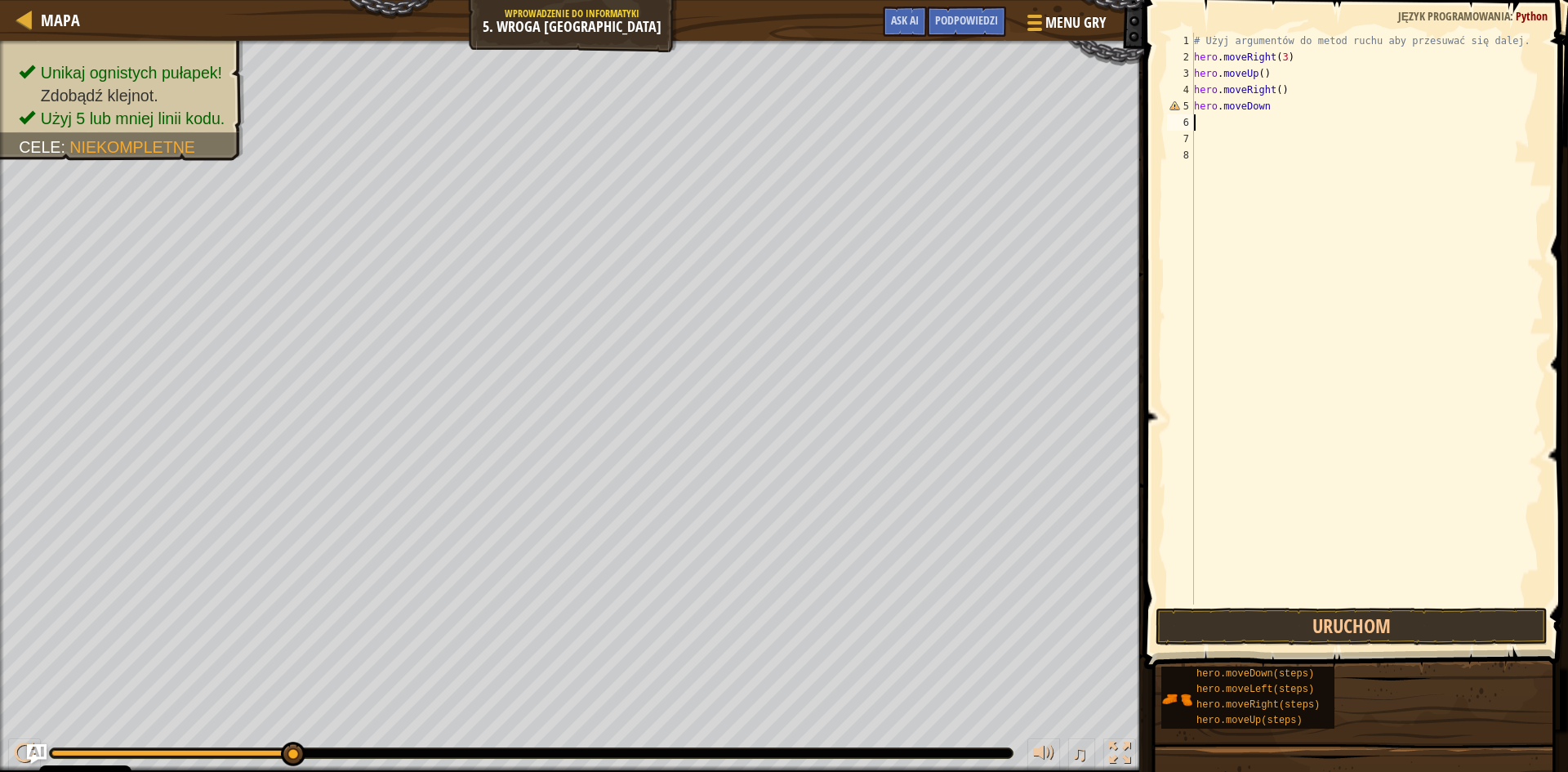
click at [1270, 108] on div "# Użyj argumentów do metod ruchu aby przesuwać się dalej. hero . moveRight ( 3 …" at bounding box center [1367, 334] width 353 height 604
type textarea "hero.moveDown3"
type textarea "H"
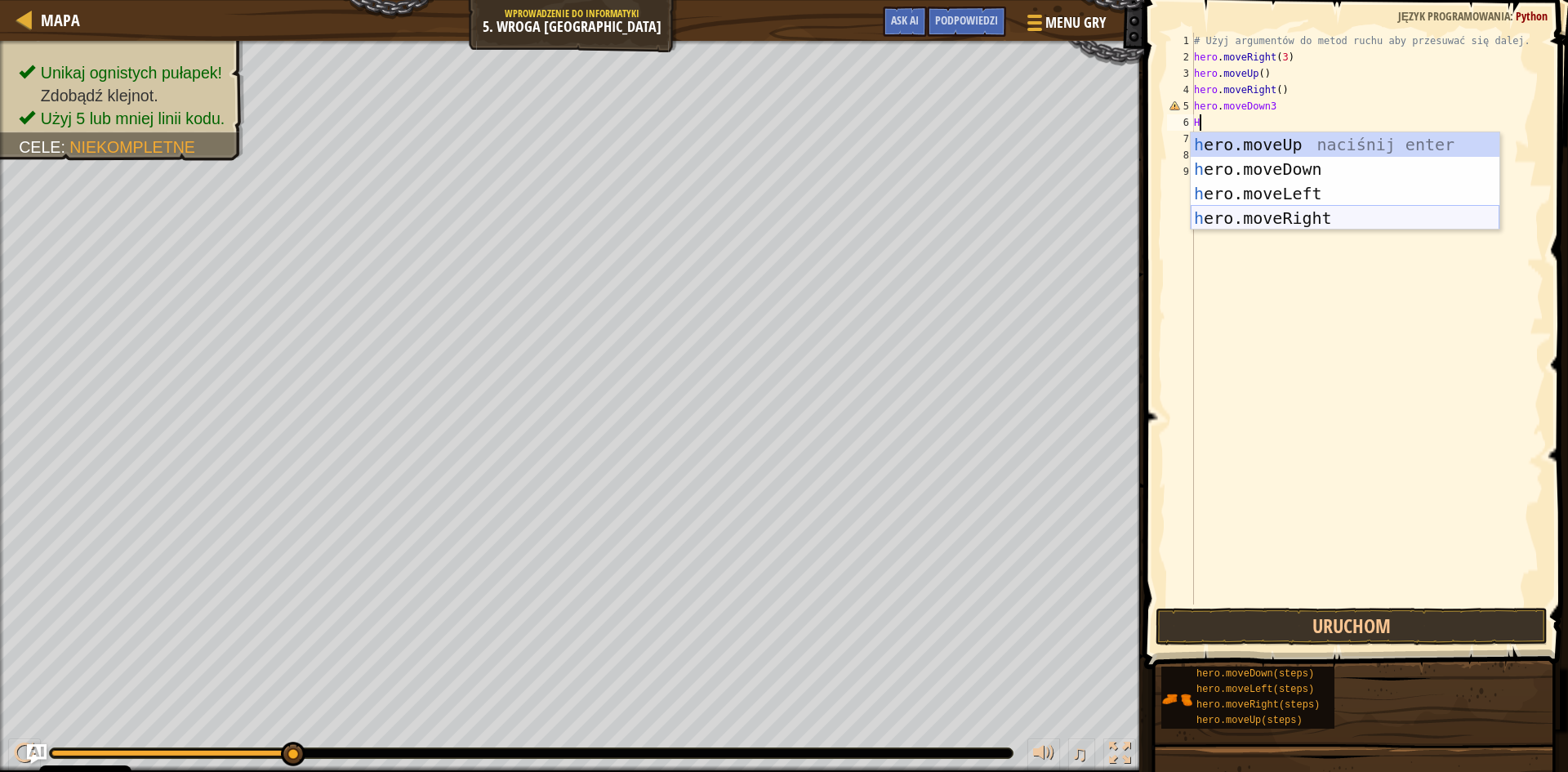
click at [1385, 212] on div "h ero.moveUp naciśnij enter h ero.moveDown naciśnij enter h ero.moveLeft naciśn…" at bounding box center [1345, 206] width 309 height 147
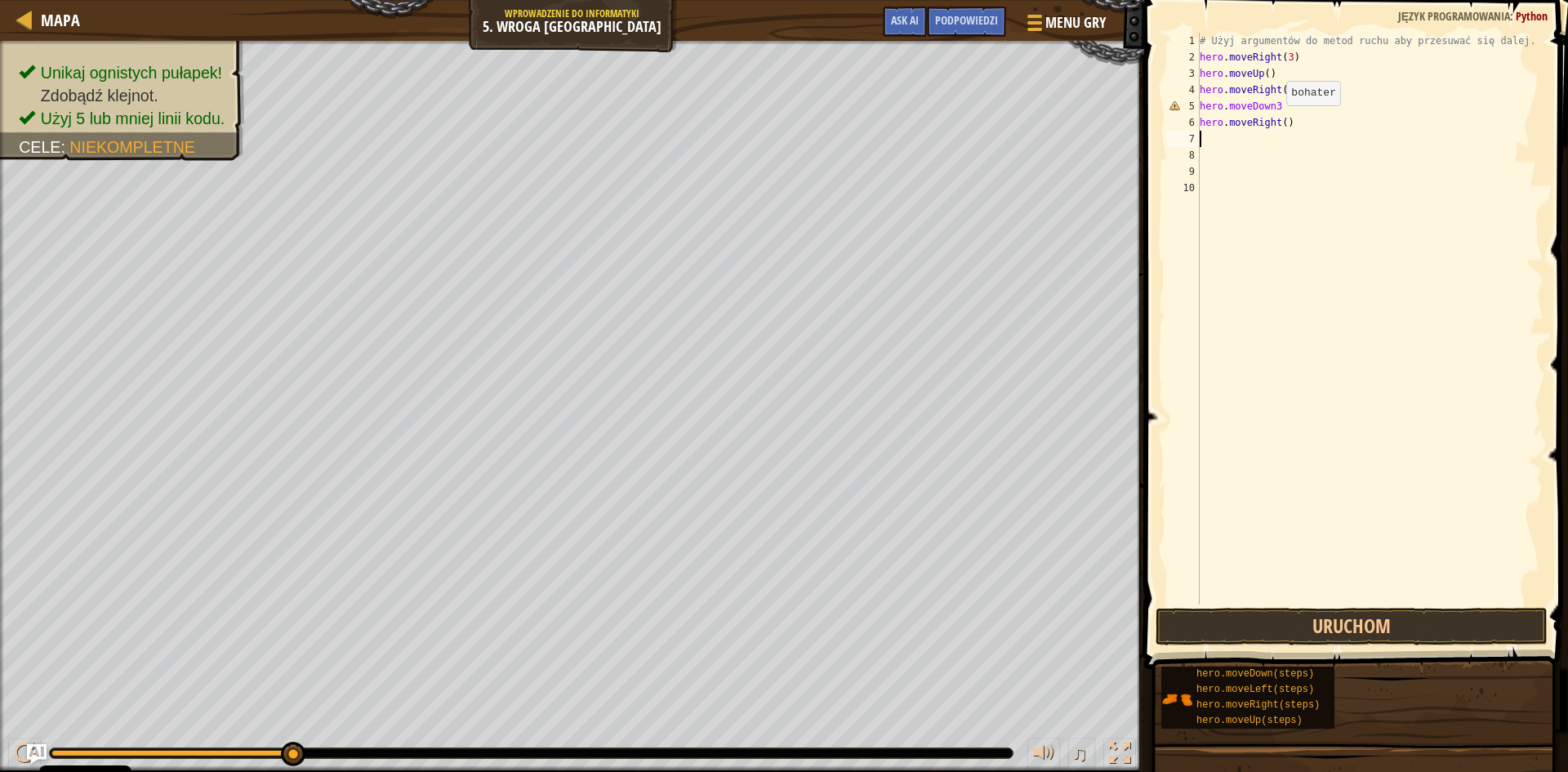
click at [1278, 121] on div "# Użyj argumentów do metod ruchu aby przesuwać się dalej. hero . moveRight ( 3 …" at bounding box center [1370, 334] width 347 height 604
click at [1281, 630] on button "Uruchom" at bounding box center [1351, 626] width 392 height 38
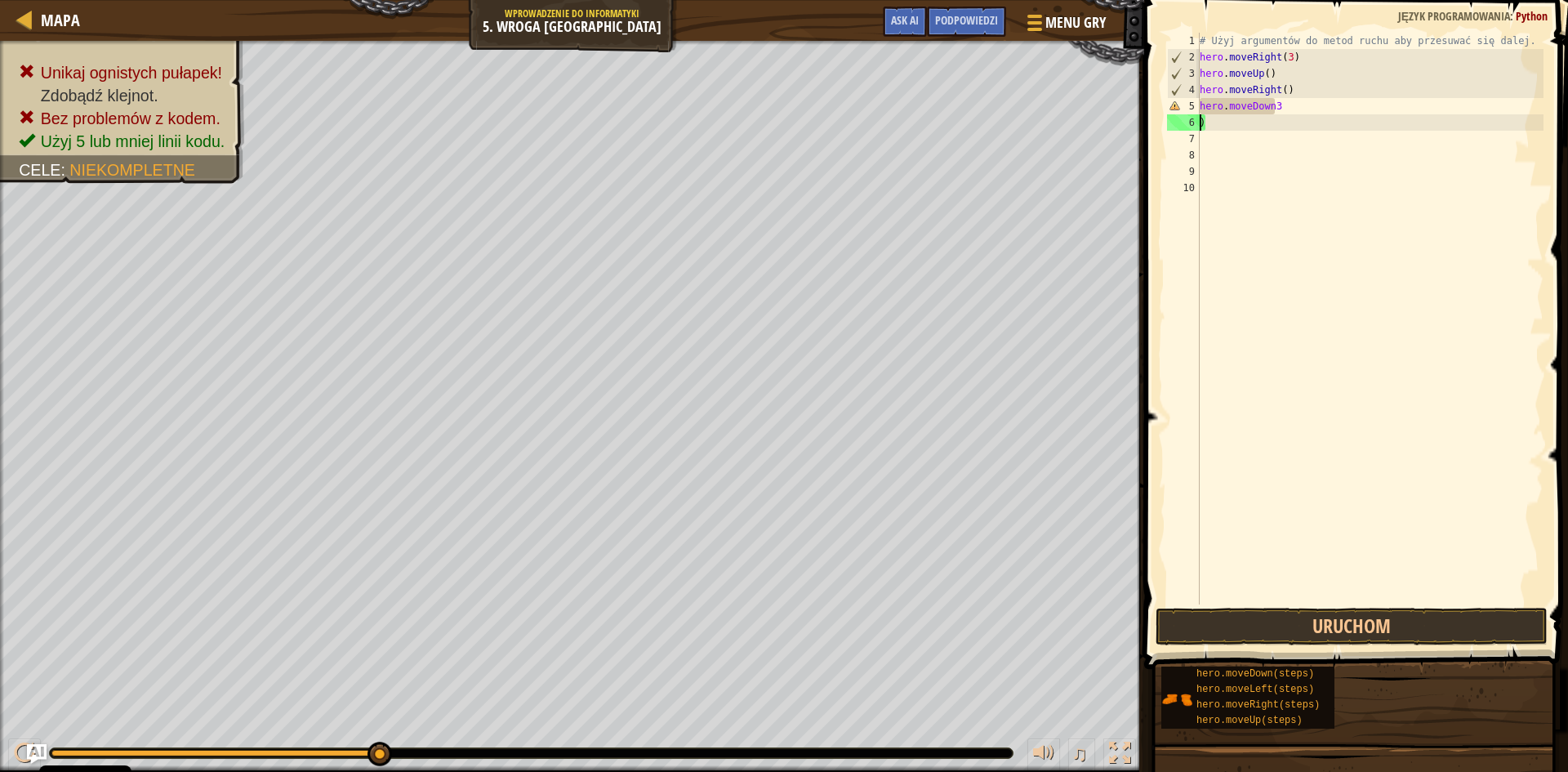
scroll to position [7, 0]
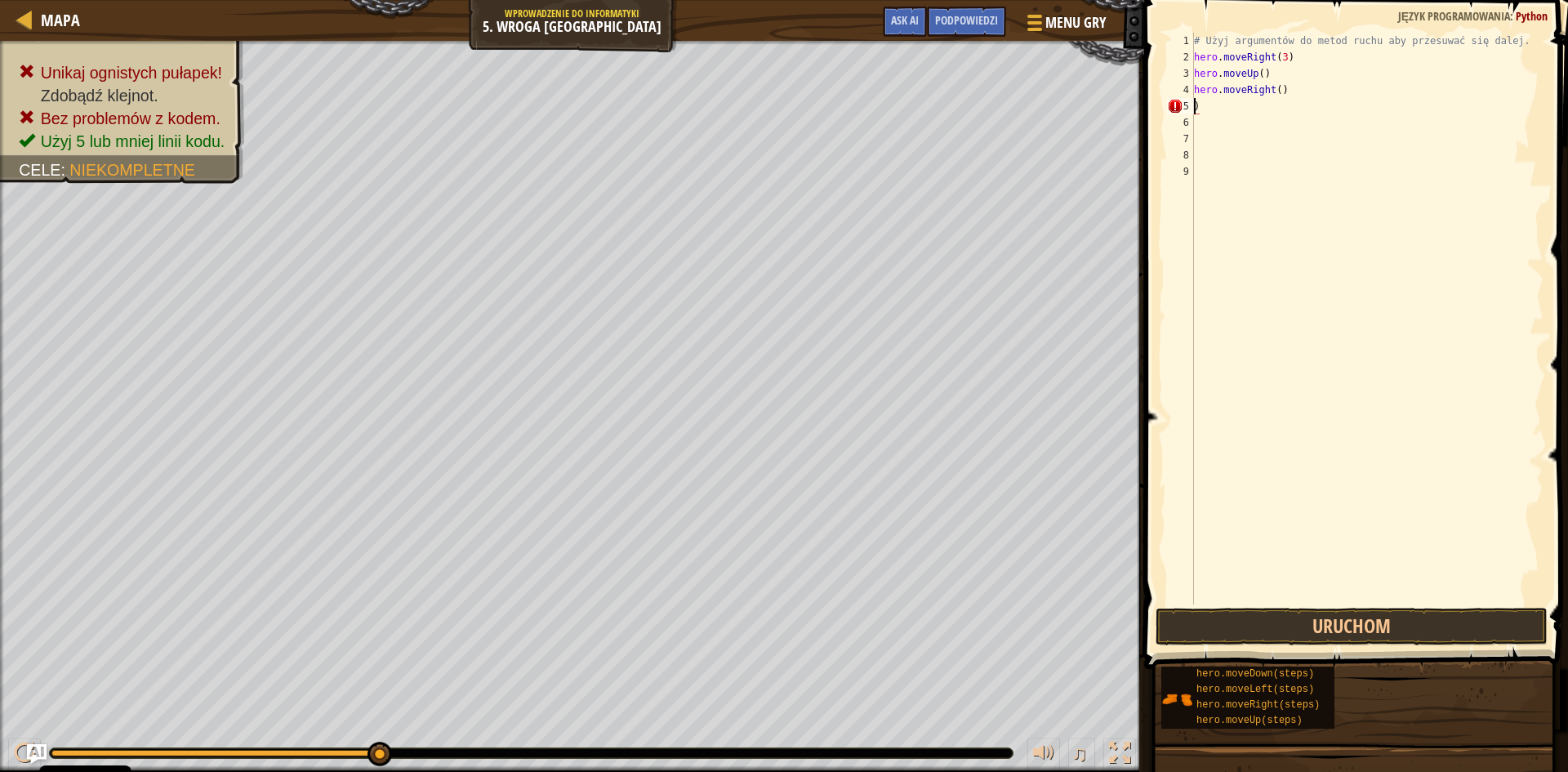
type textarea "hero.moveRight())"
click at [1296, 90] on div "# Użyj argumentów do metod ruchu aby przesuwać się dalej. hero . moveRight ( 3 …" at bounding box center [1367, 334] width 353 height 604
type textarea "h"
click at [1352, 615] on button "Uruchom" at bounding box center [1351, 626] width 392 height 38
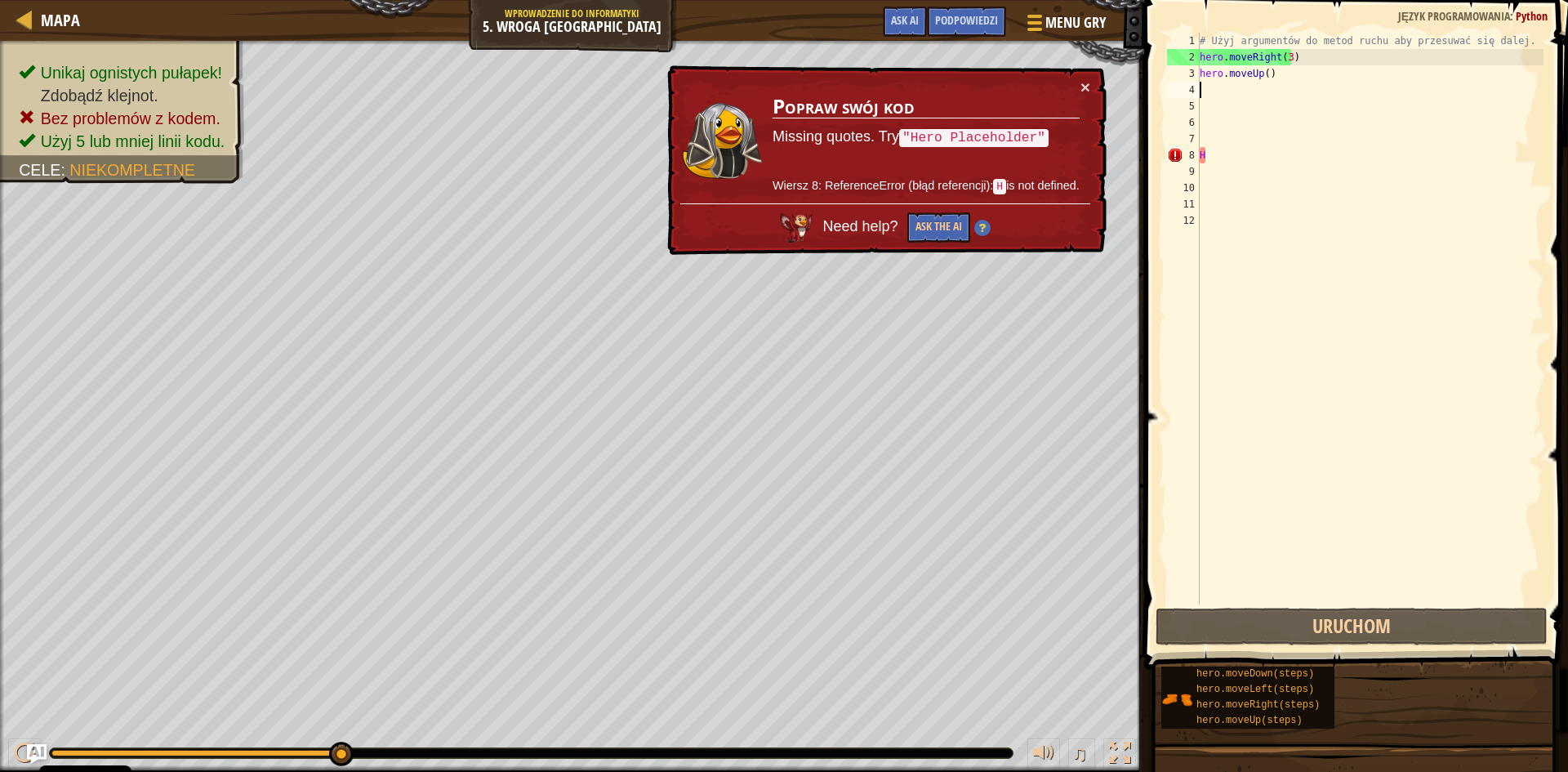
click at [1219, 94] on div "# Użyj argumentów do metod ruchu aby przesuwać się dalej. hero . moveRight ( 3 …" at bounding box center [1370, 334] width 347 height 604
click at [1357, 615] on button "Uruchom" at bounding box center [1351, 626] width 392 height 38
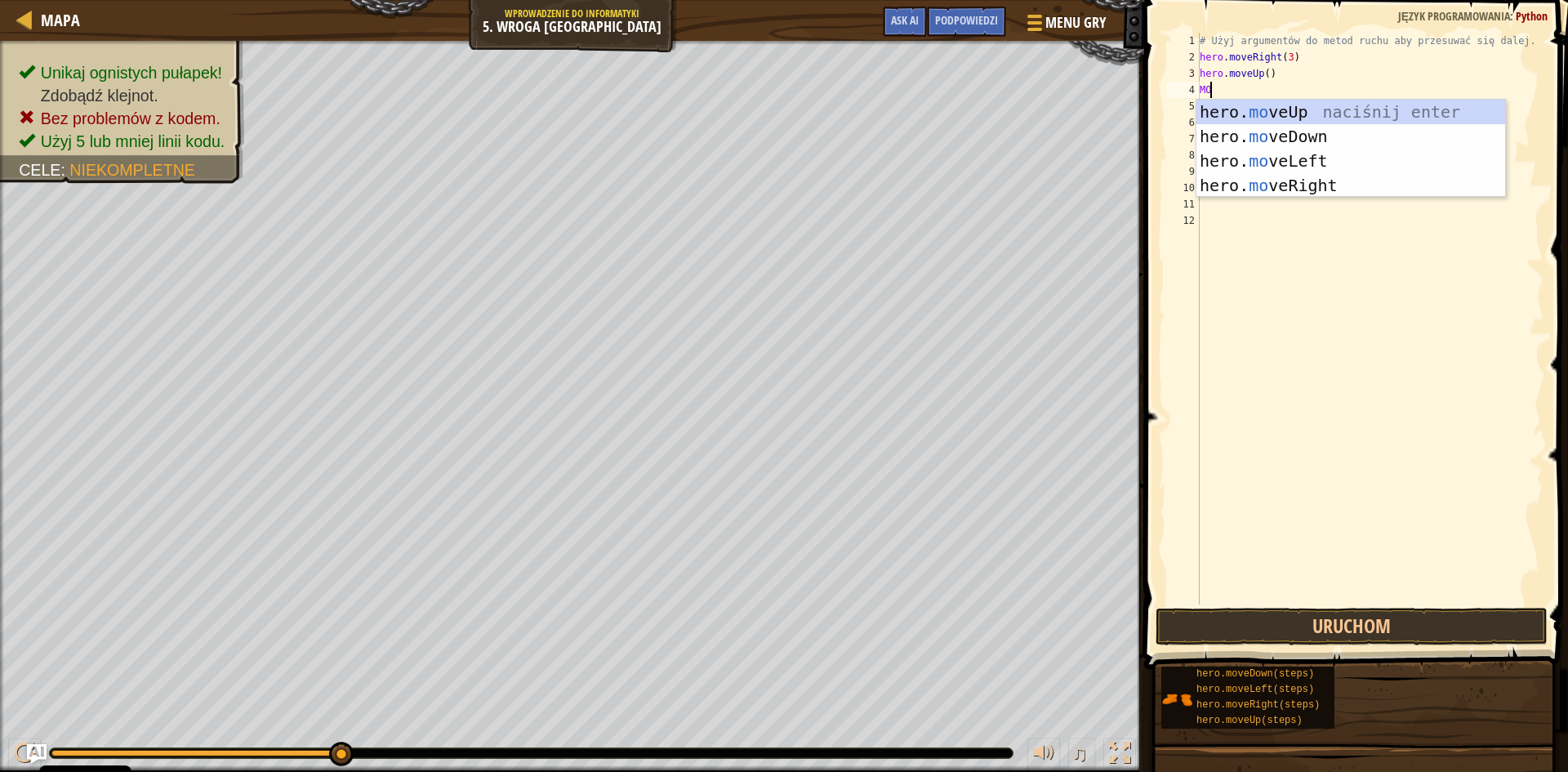
type textarea "M"
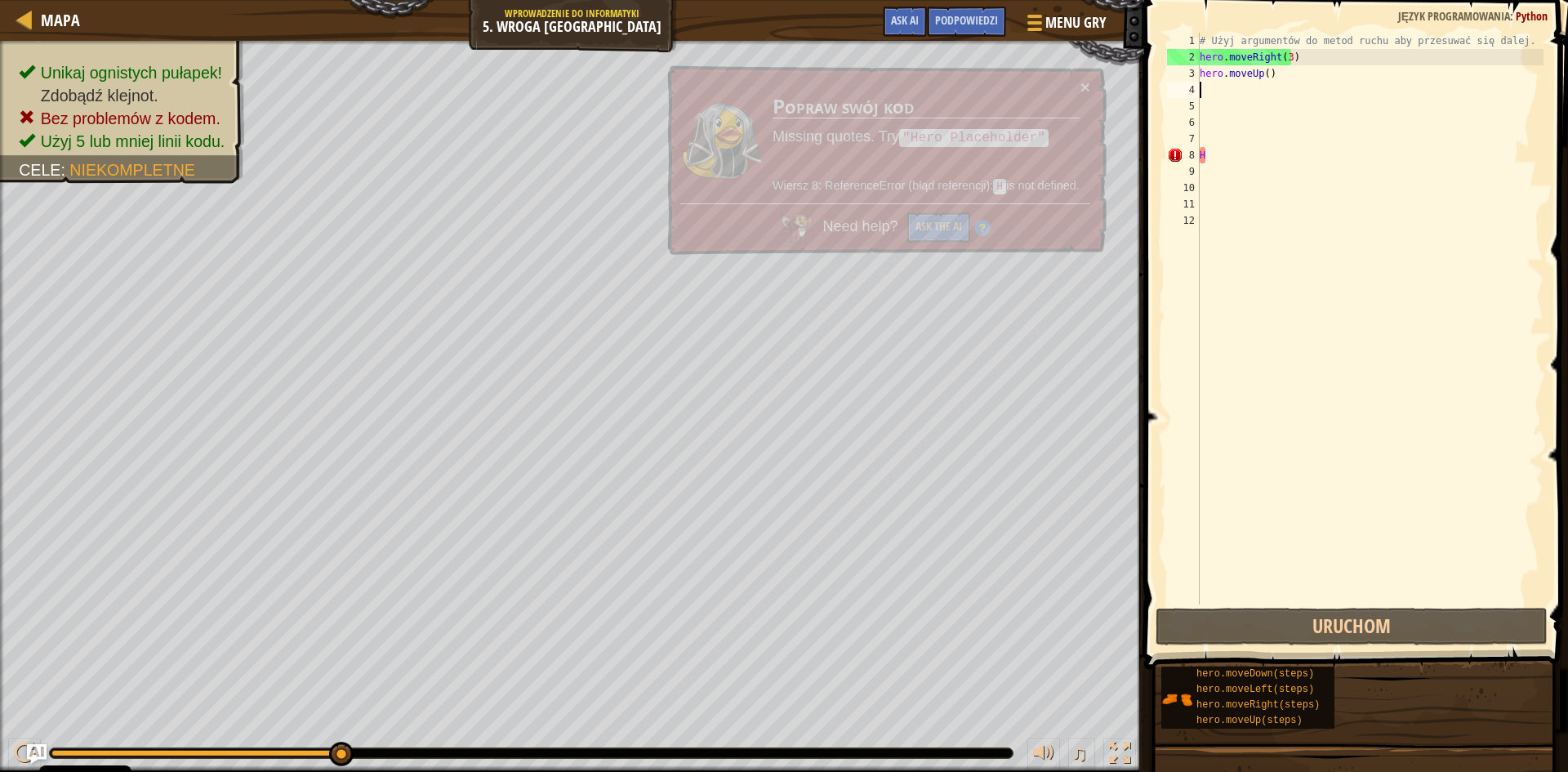
type textarea "H"
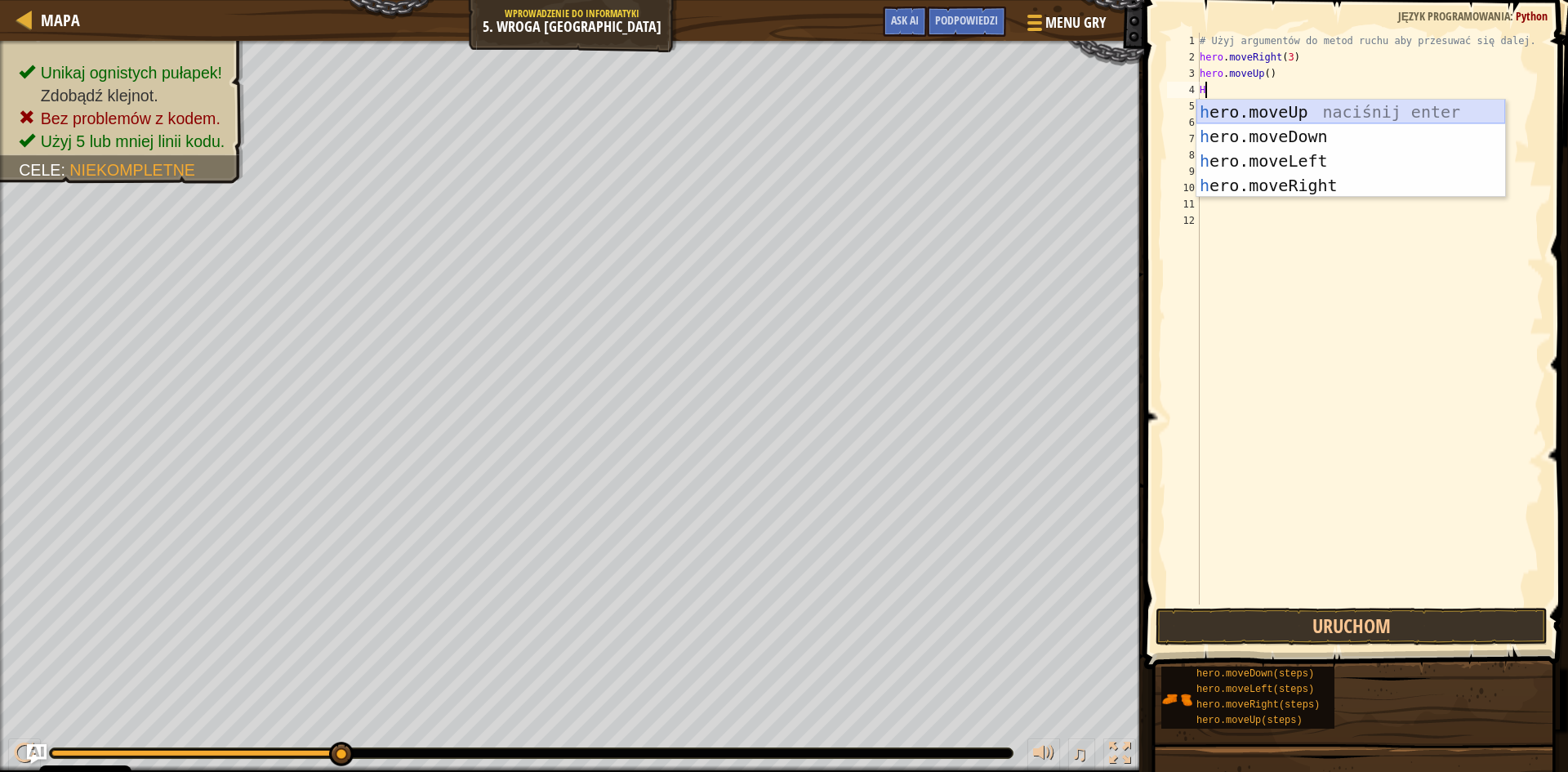
click at [1249, 106] on div "h ero.moveUp naciśnij enter h ero.moveDown naciśnij enter h ero.moveLeft naciśn…" at bounding box center [1351, 173] width 309 height 147
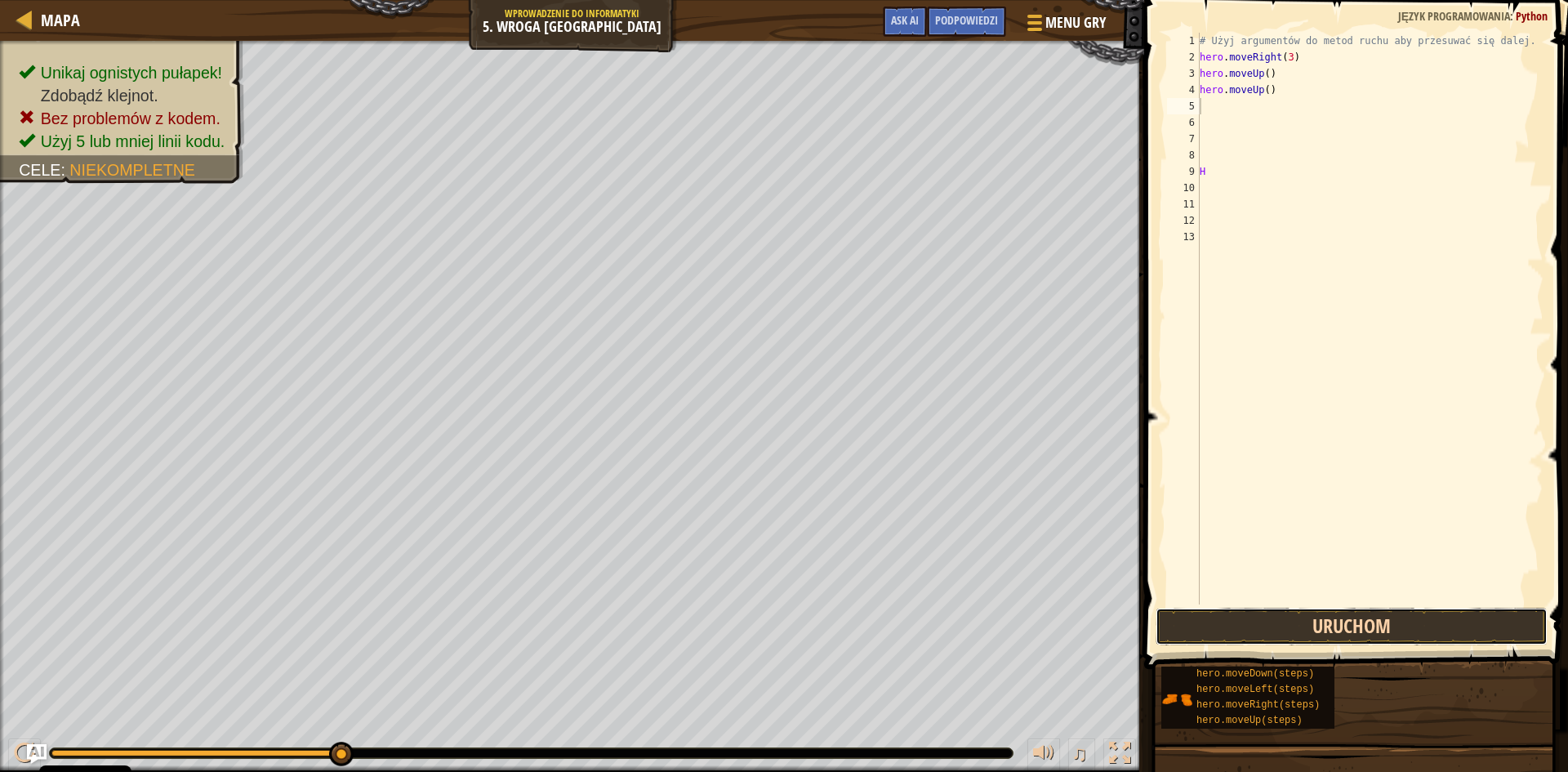
click at [1347, 621] on button "Uruchom" at bounding box center [1351, 626] width 392 height 38
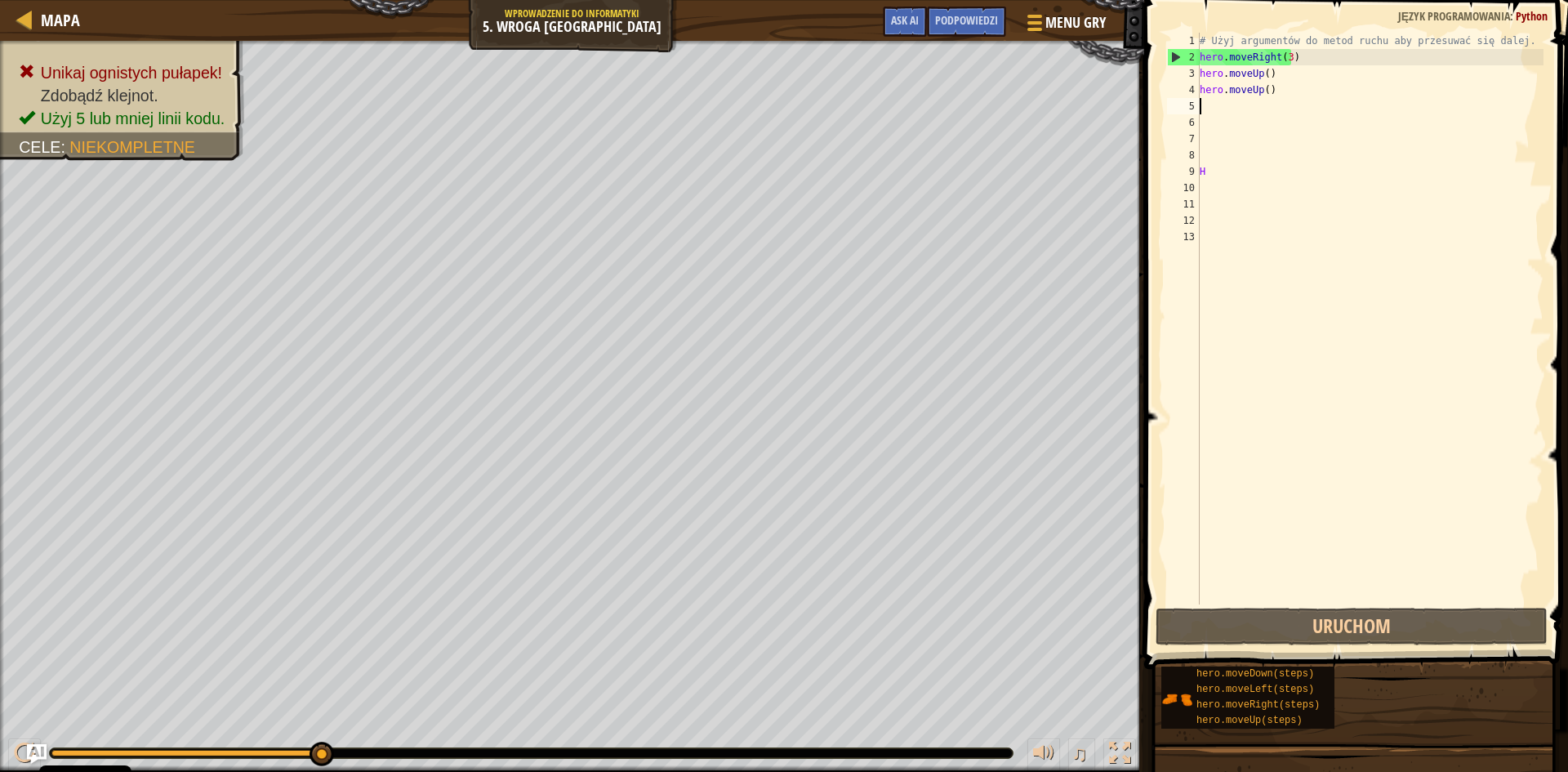
click at [1271, 89] on div "# Użyj argumentów do metod ruchu aby przesuwać się dalej. hero . moveRight ( 3 …" at bounding box center [1370, 334] width 347 height 604
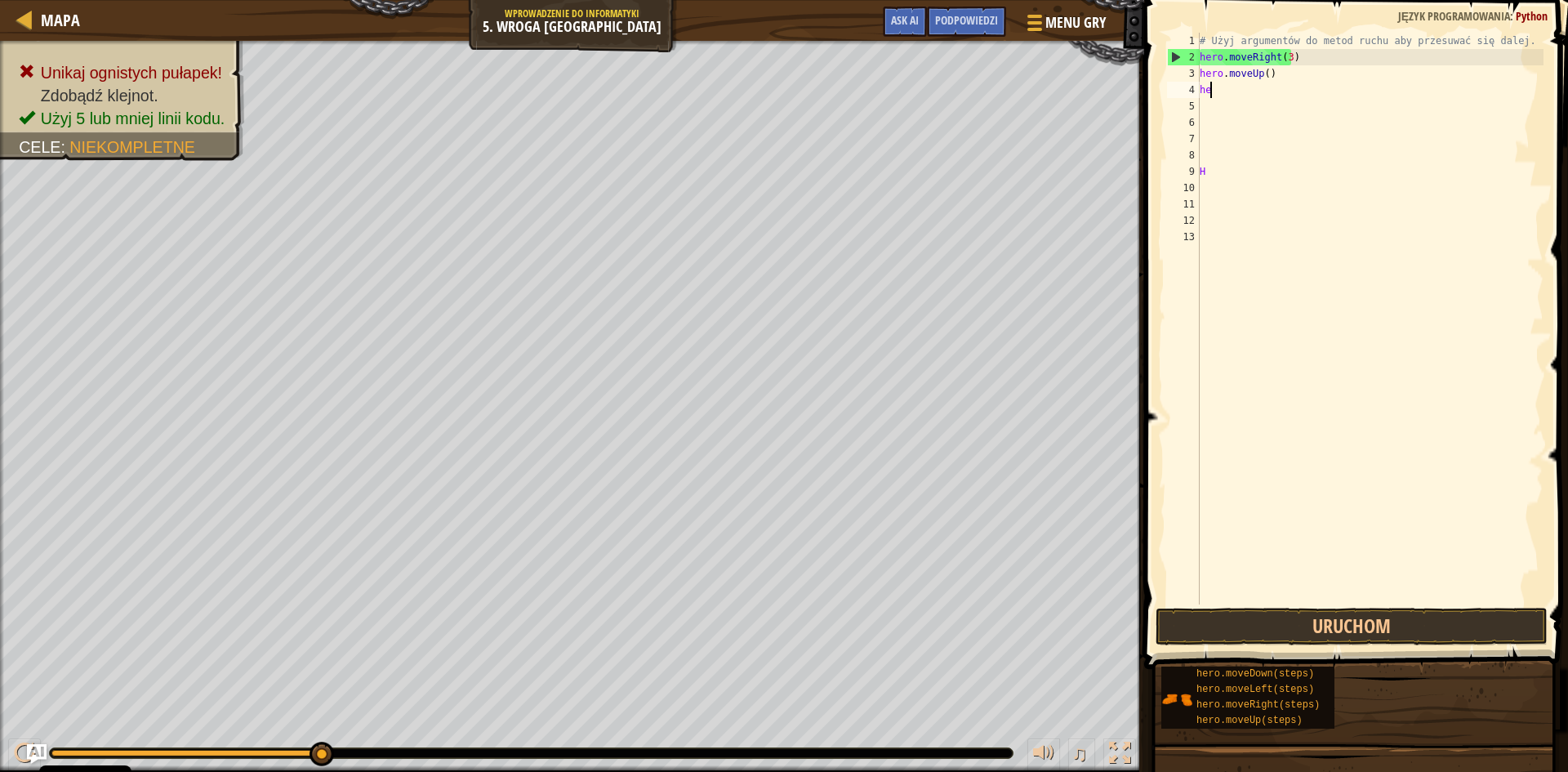
type textarea "h"
type textarea "H"
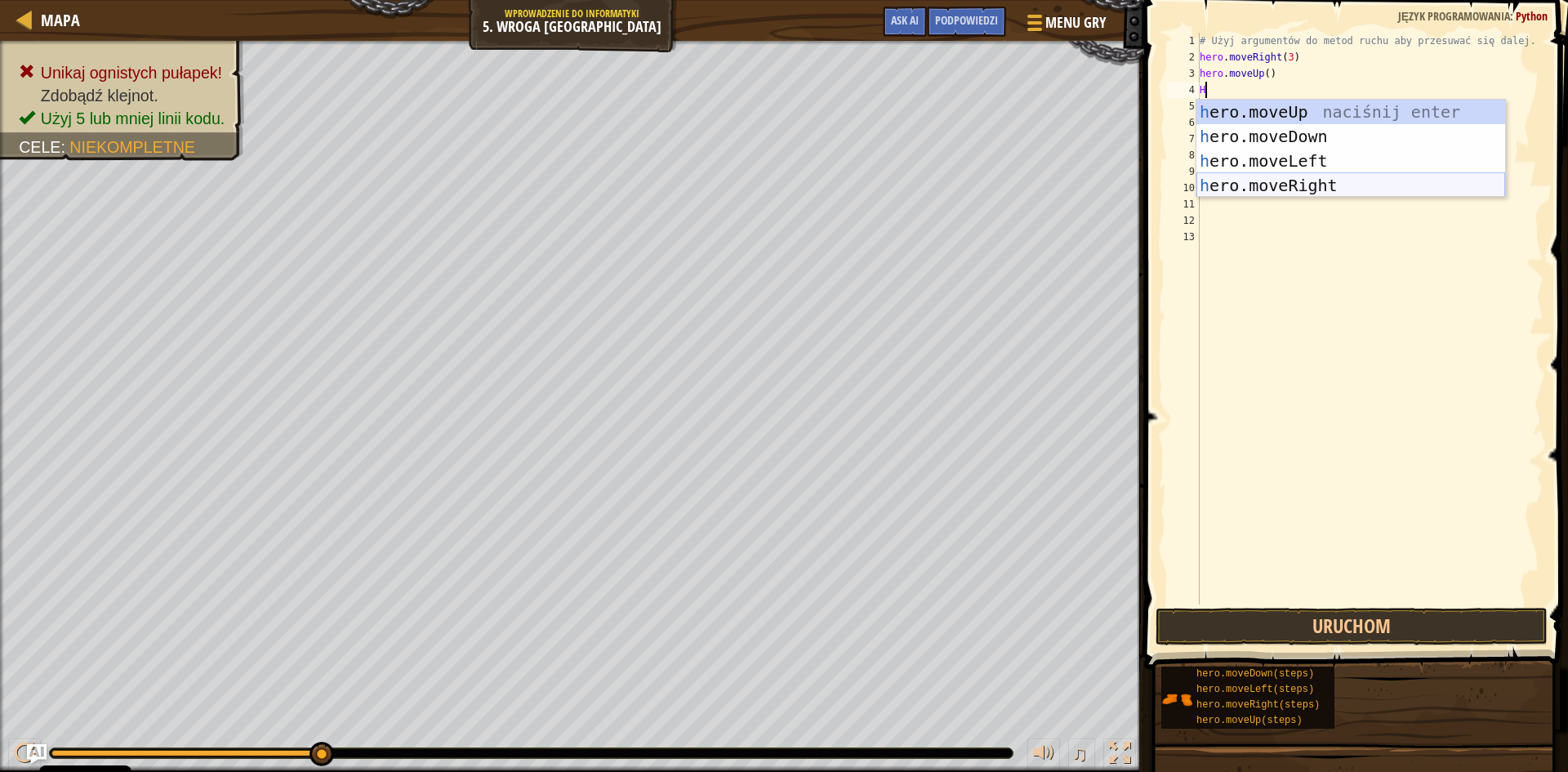
click at [1275, 176] on div "h ero.moveUp naciśnij enter h ero.moveDown naciśnij enter h ero.moveLeft naciśn…" at bounding box center [1351, 173] width 309 height 147
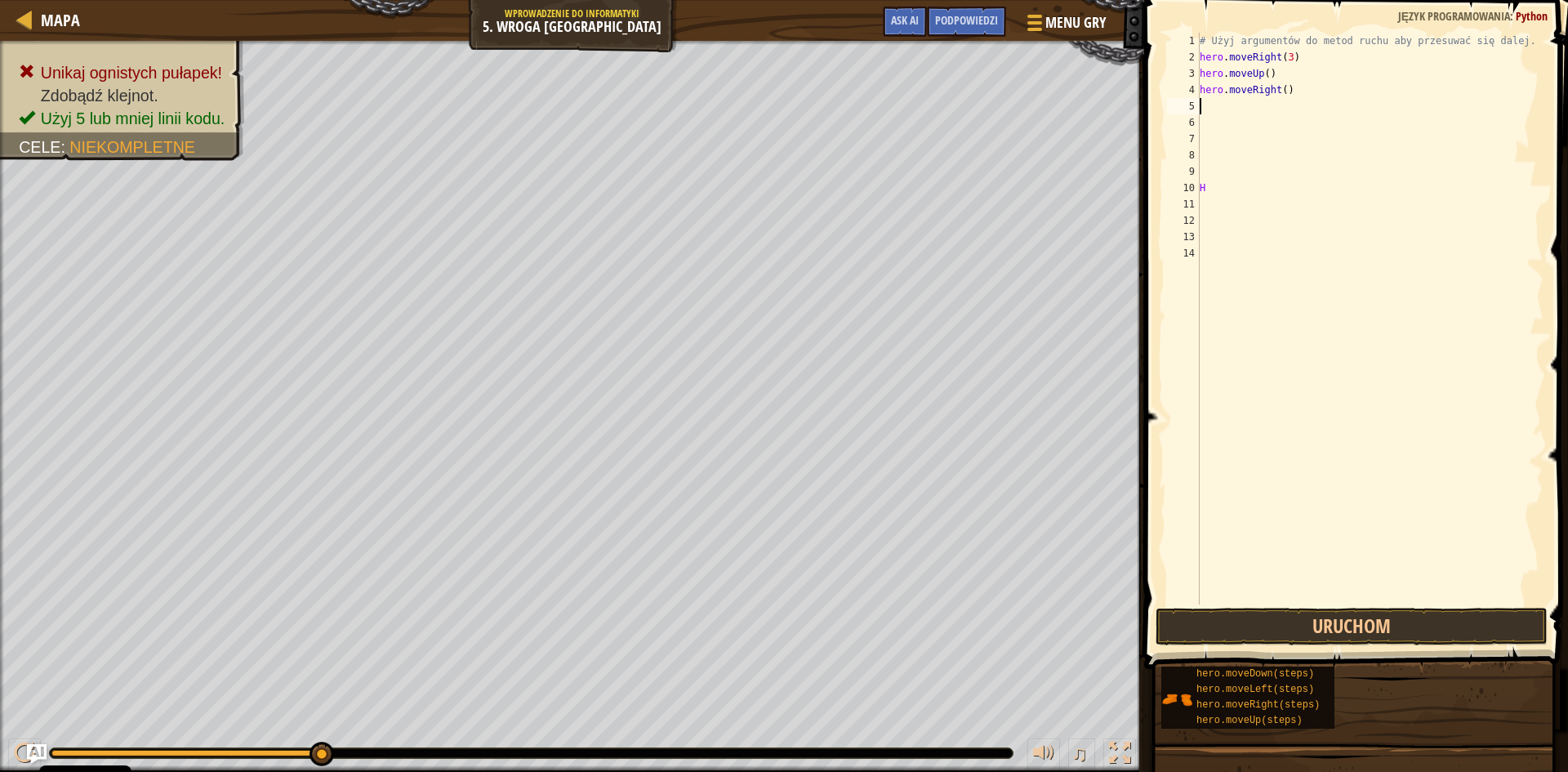
type textarea "H"
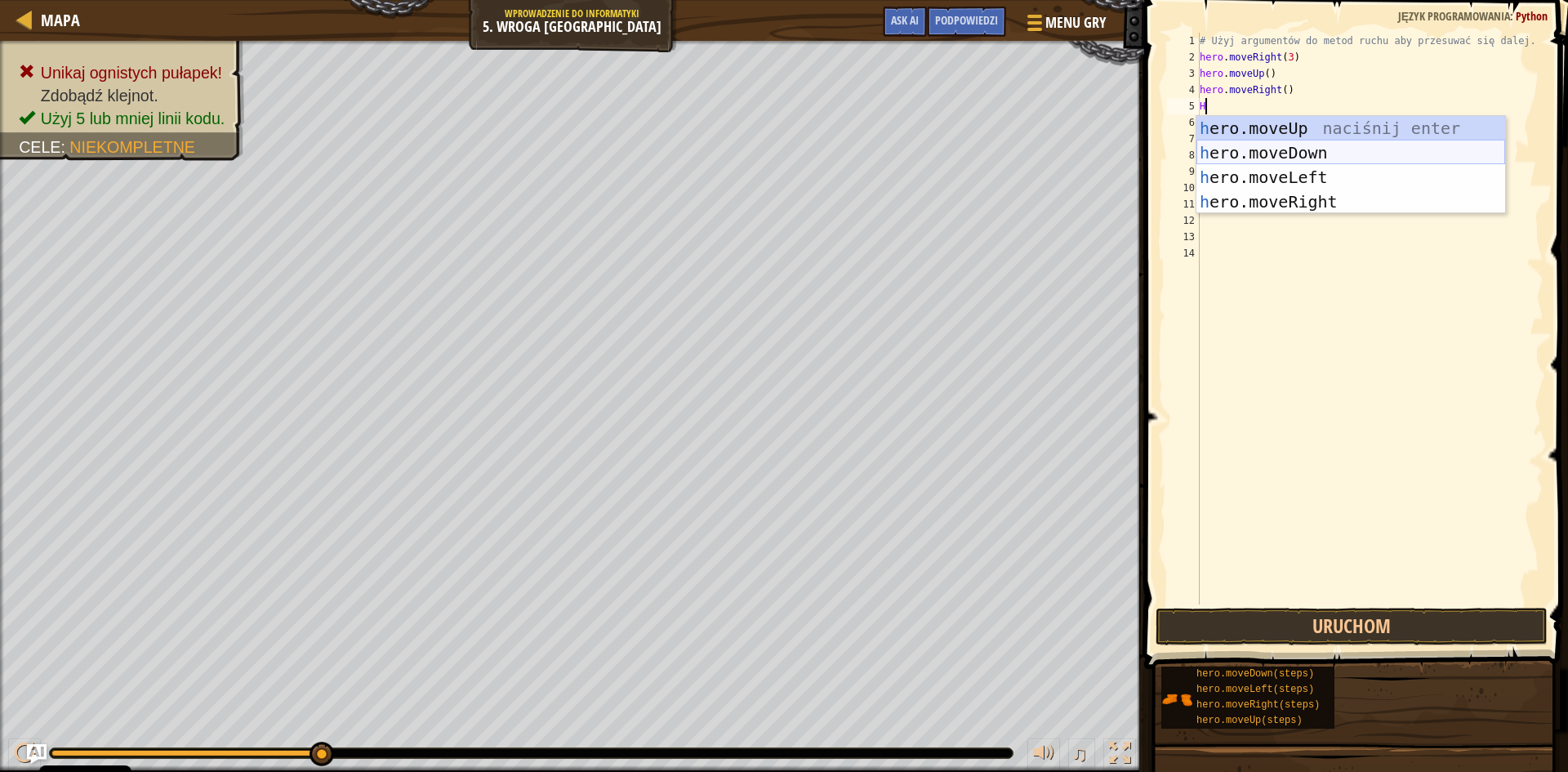
click at [1293, 148] on div "h ero.moveUp naciśnij enter h ero.moveDown naciśnij enter h ero.moveLeft naciśn…" at bounding box center [1351, 190] width 309 height 147
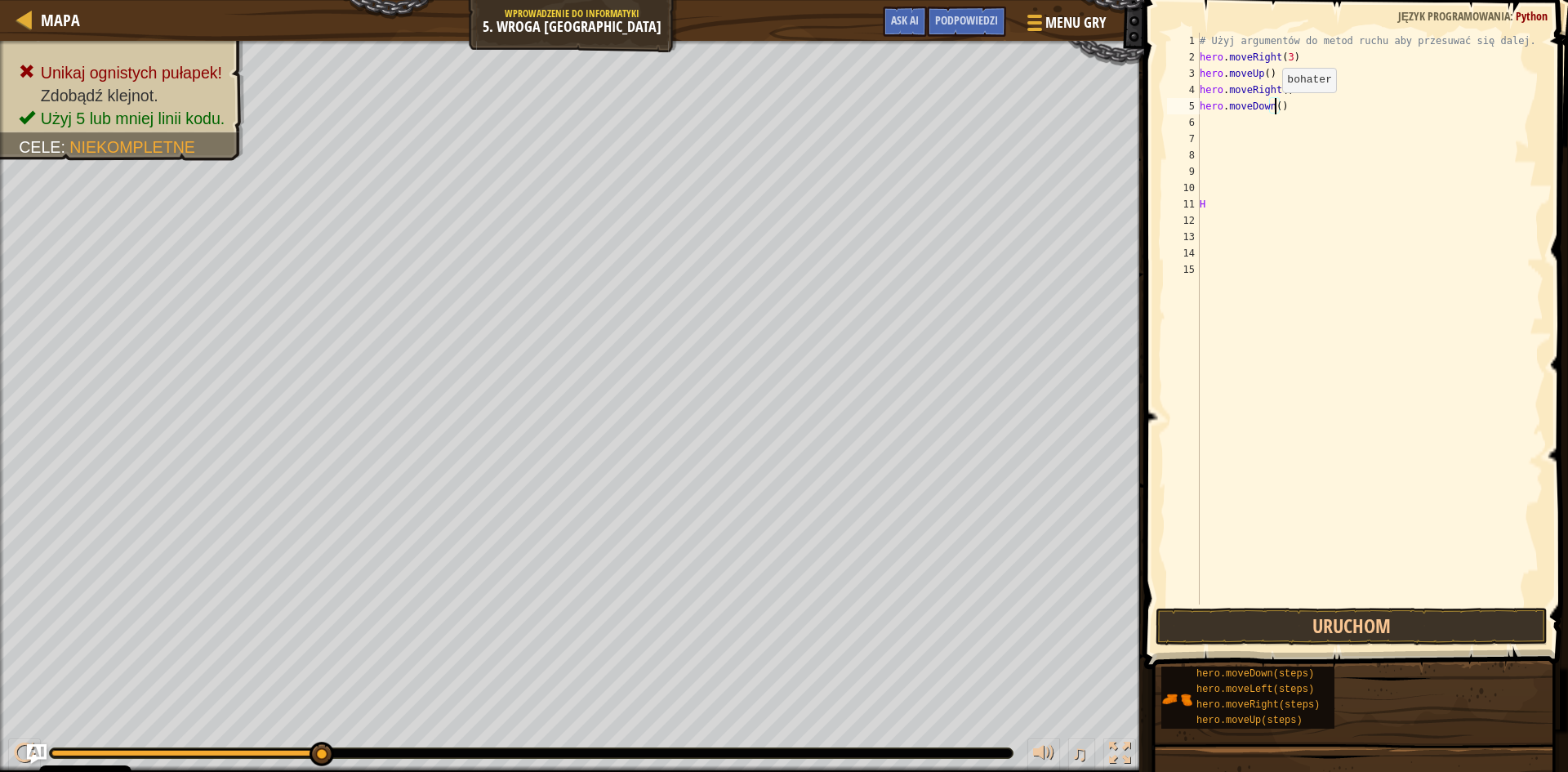
click at [1274, 108] on div "# Użyj argumentów do metod ruchu aby przesuwać się dalej. hero . moveRight ( 3 …" at bounding box center [1370, 334] width 347 height 604
type textarea "hero.moveDown(3)"
click at [1212, 125] on div "# Użyj argumentów do metod ruchu aby przesuwać się dalej. hero . moveRight ( 3 …" at bounding box center [1370, 334] width 347 height 604
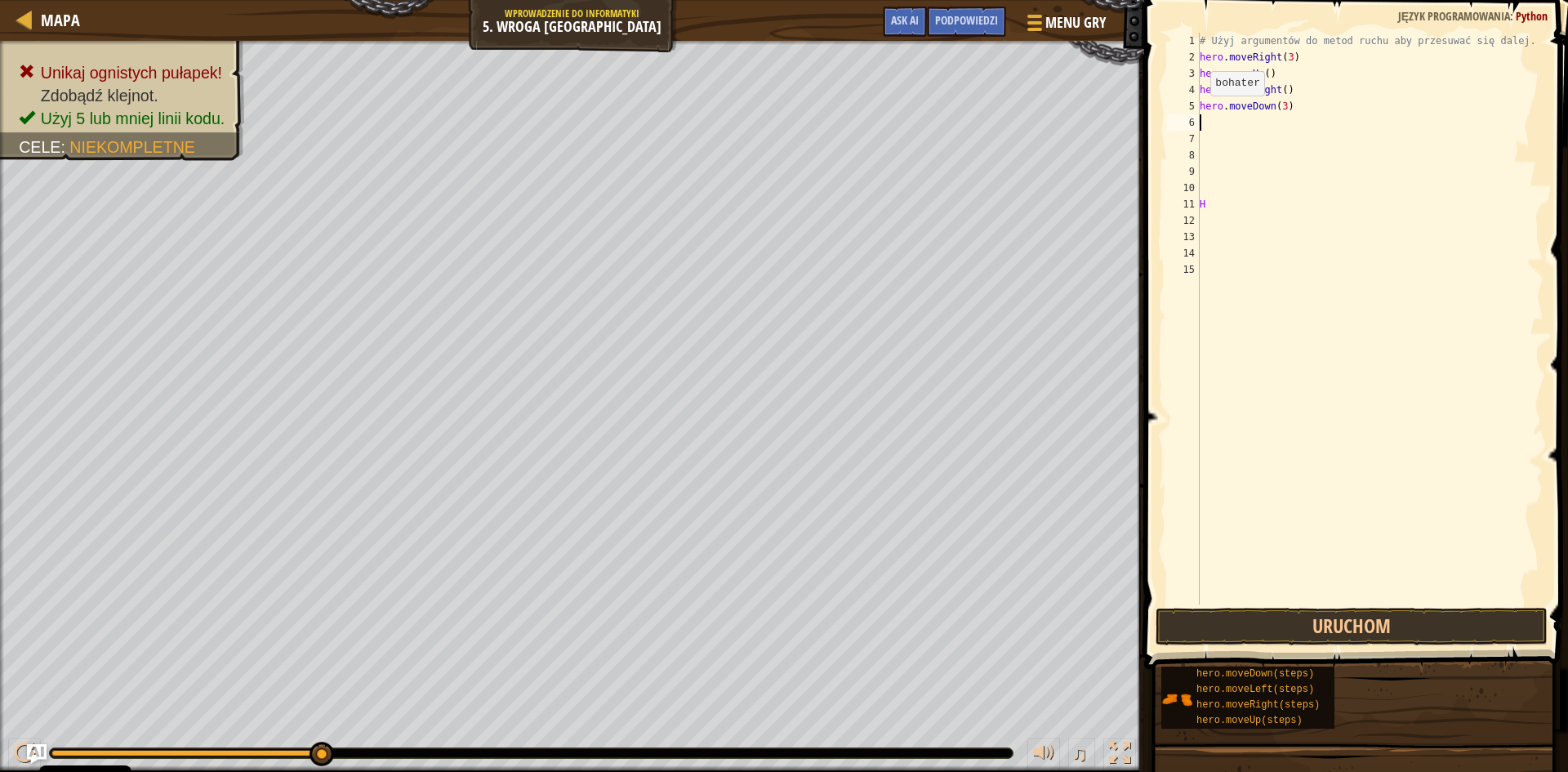
type textarea "H"
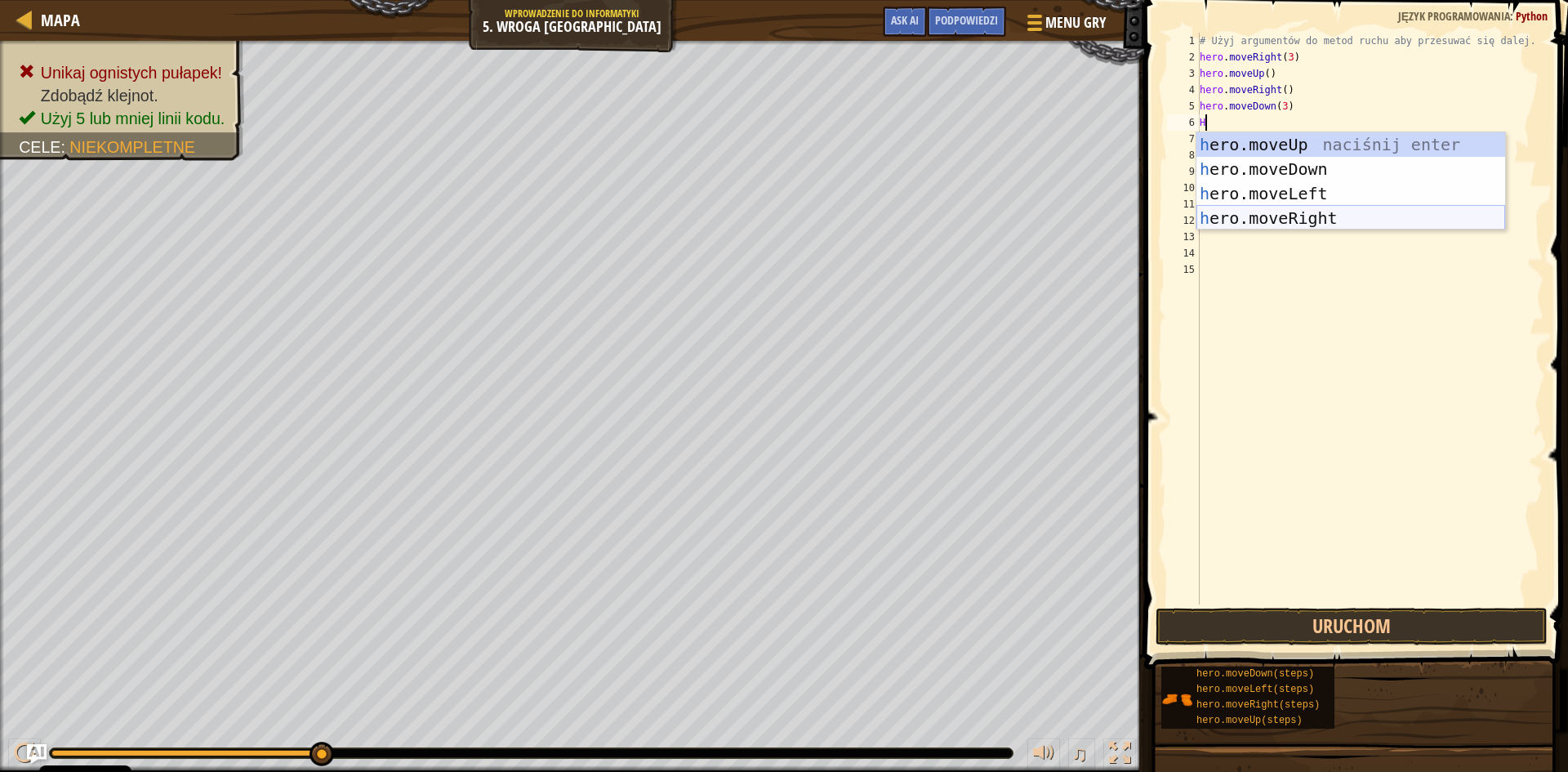
click at [1258, 211] on div "h ero.moveUp naciśnij enter h ero.moveDown naciśnij enter h ero.moveLeft naciśn…" at bounding box center [1351, 206] width 309 height 147
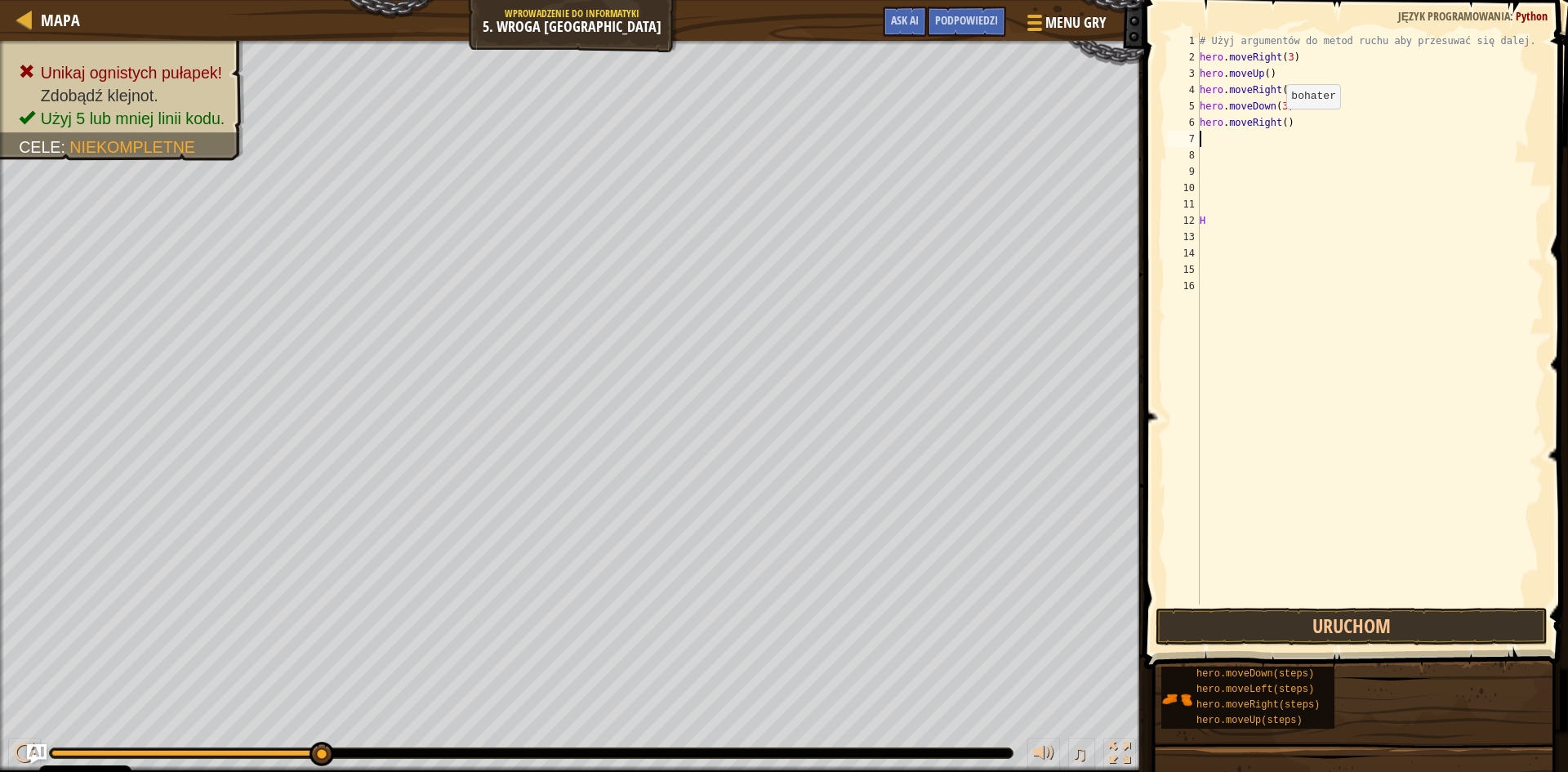
click at [1277, 125] on div "# Użyj argumentów do metod ruchu aby przesuwać się dalej. hero . moveRight ( 3 …" at bounding box center [1370, 334] width 347 height 604
click at [1280, 120] on div "# Użyj argumentów do metod ruchu aby przesuwać się dalej. hero . moveRight ( 3 …" at bounding box center [1370, 318] width 347 height 572
click at [1320, 624] on button "Uruchom" at bounding box center [1351, 626] width 392 height 38
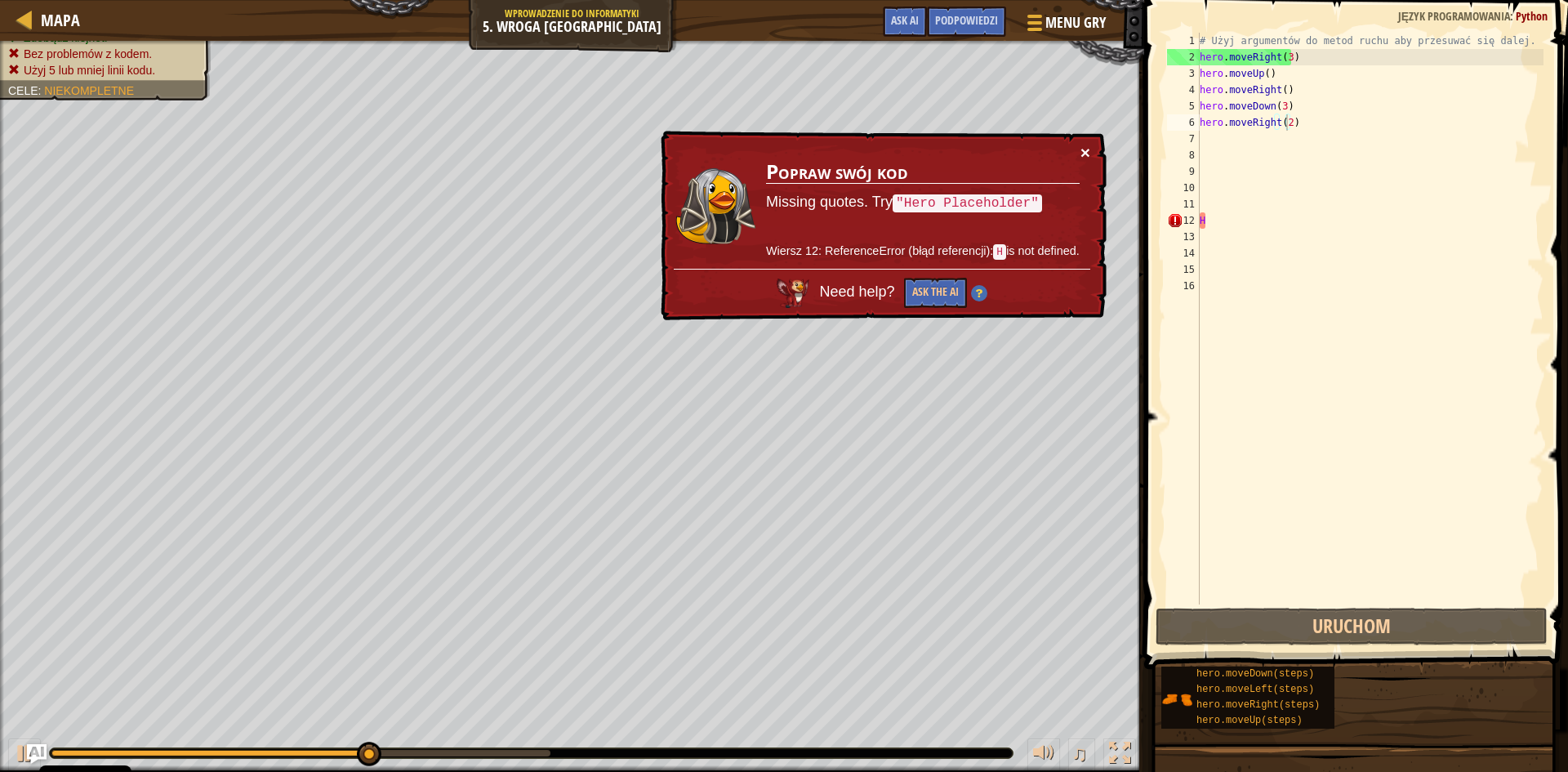
click at [1083, 149] on button "×" at bounding box center [1085, 153] width 10 height 17
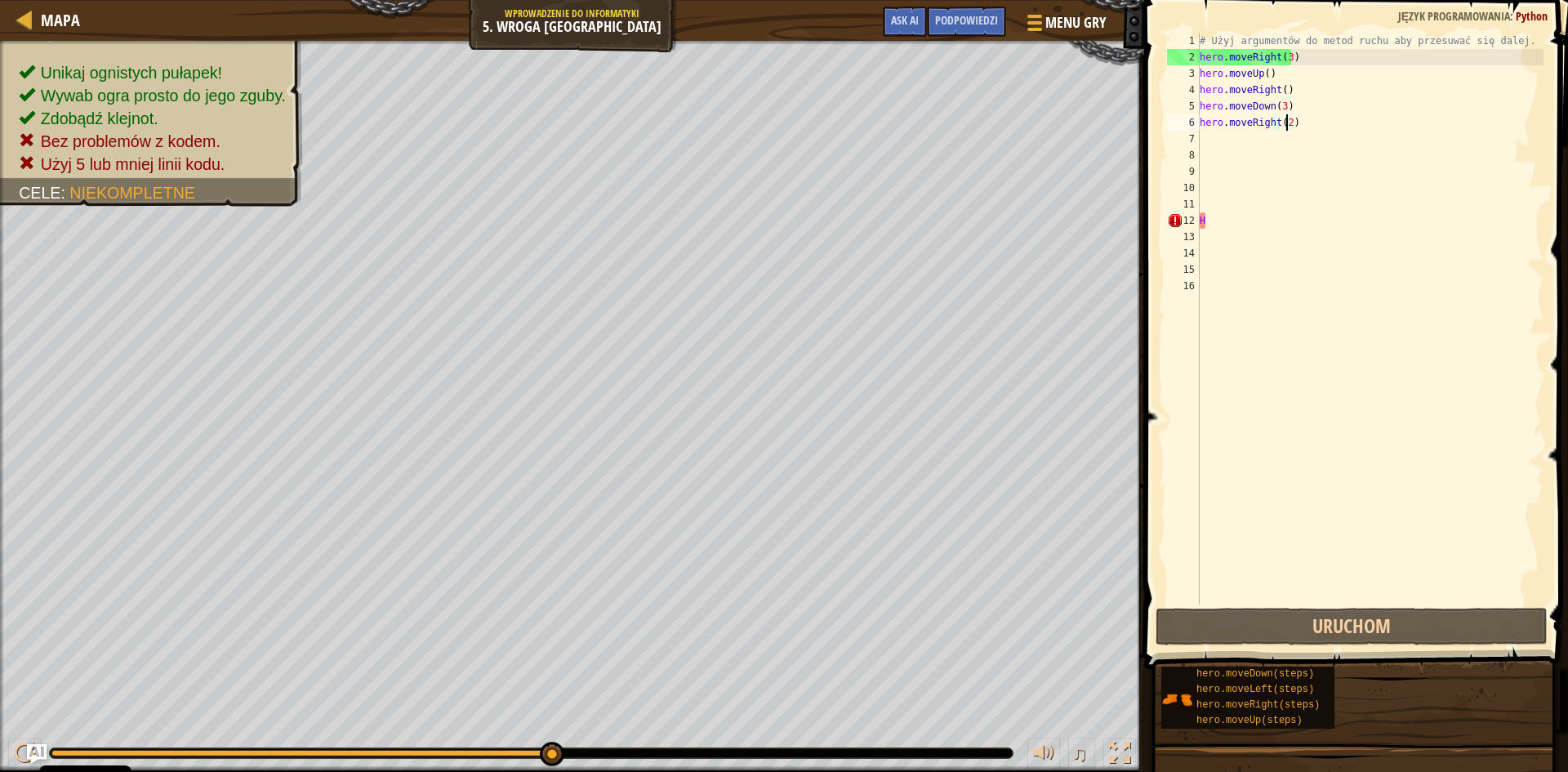
click at [1233, 224] on div "# Użyj argumentów do metod ruchu aby przesuwać się dalej. hero . moveRight ( 3 …" at bounding box center [1370, 334] width 347 height 604
type textarea "H"
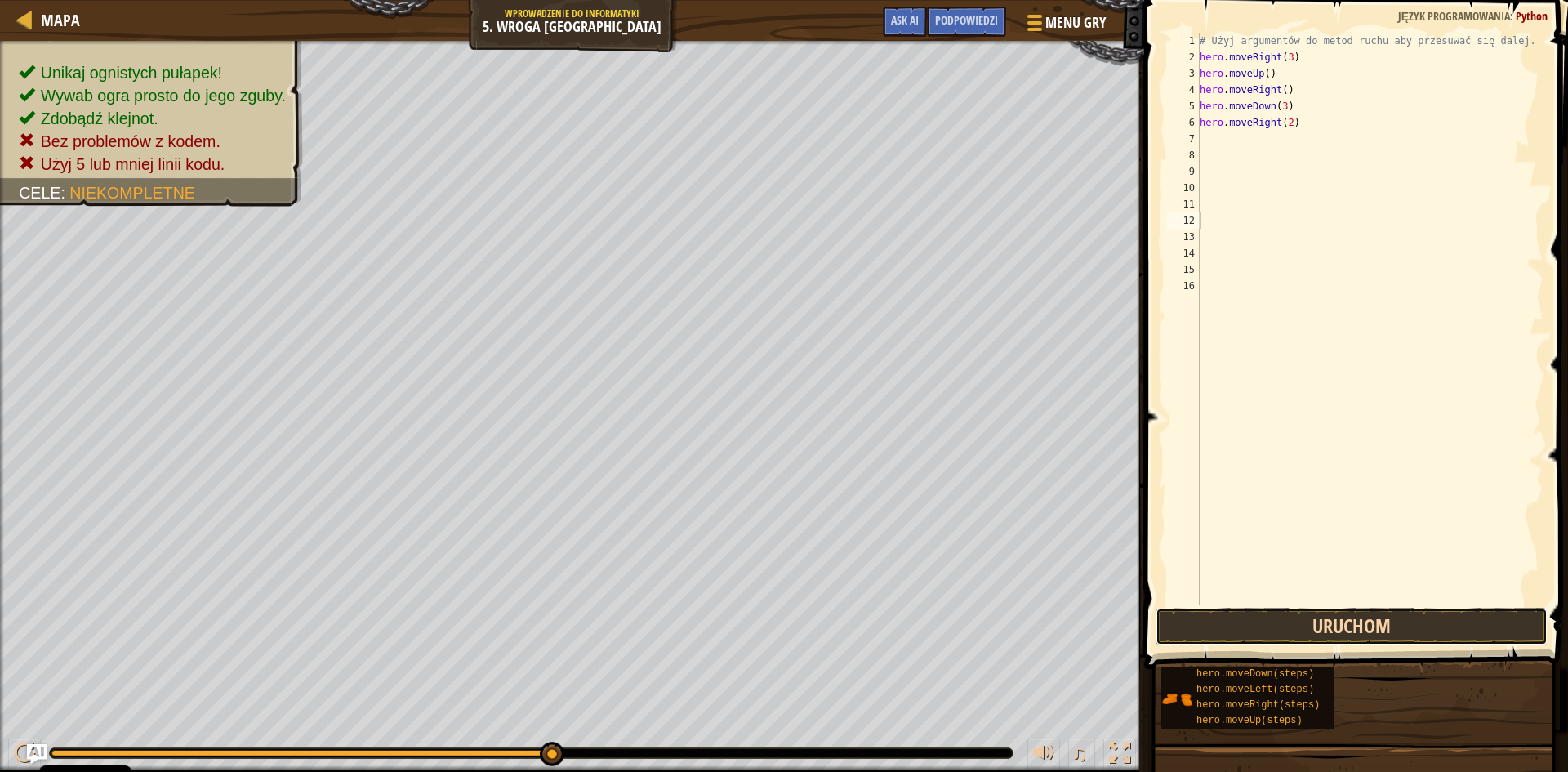
click at [1208, 609] on button "Uruchom" at bounding box center [1351, 626] width 392 height 38
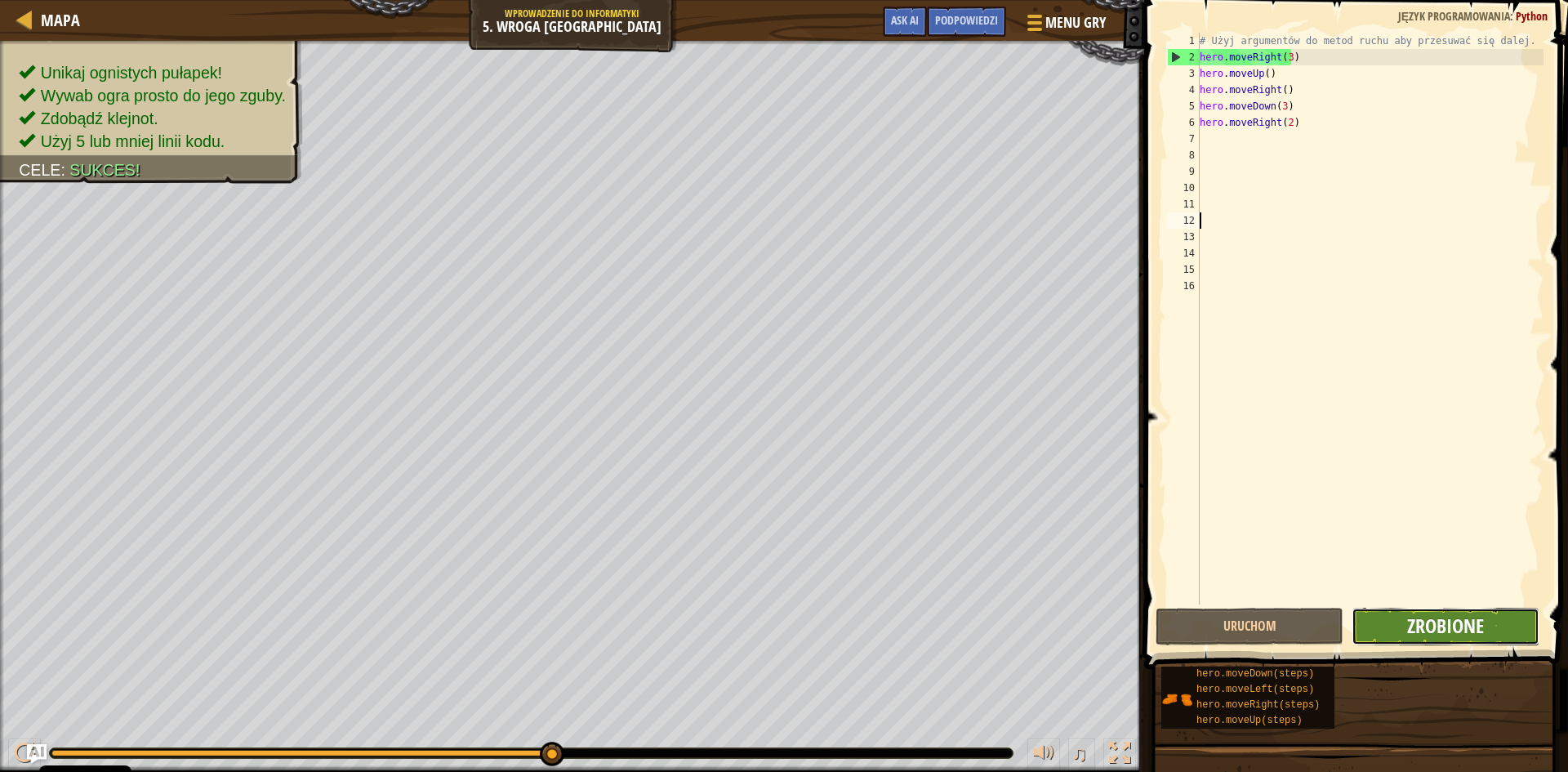
click at [1414, 624] on span "Zrobione" at bounding box center [1446, 626] width 77 height 26
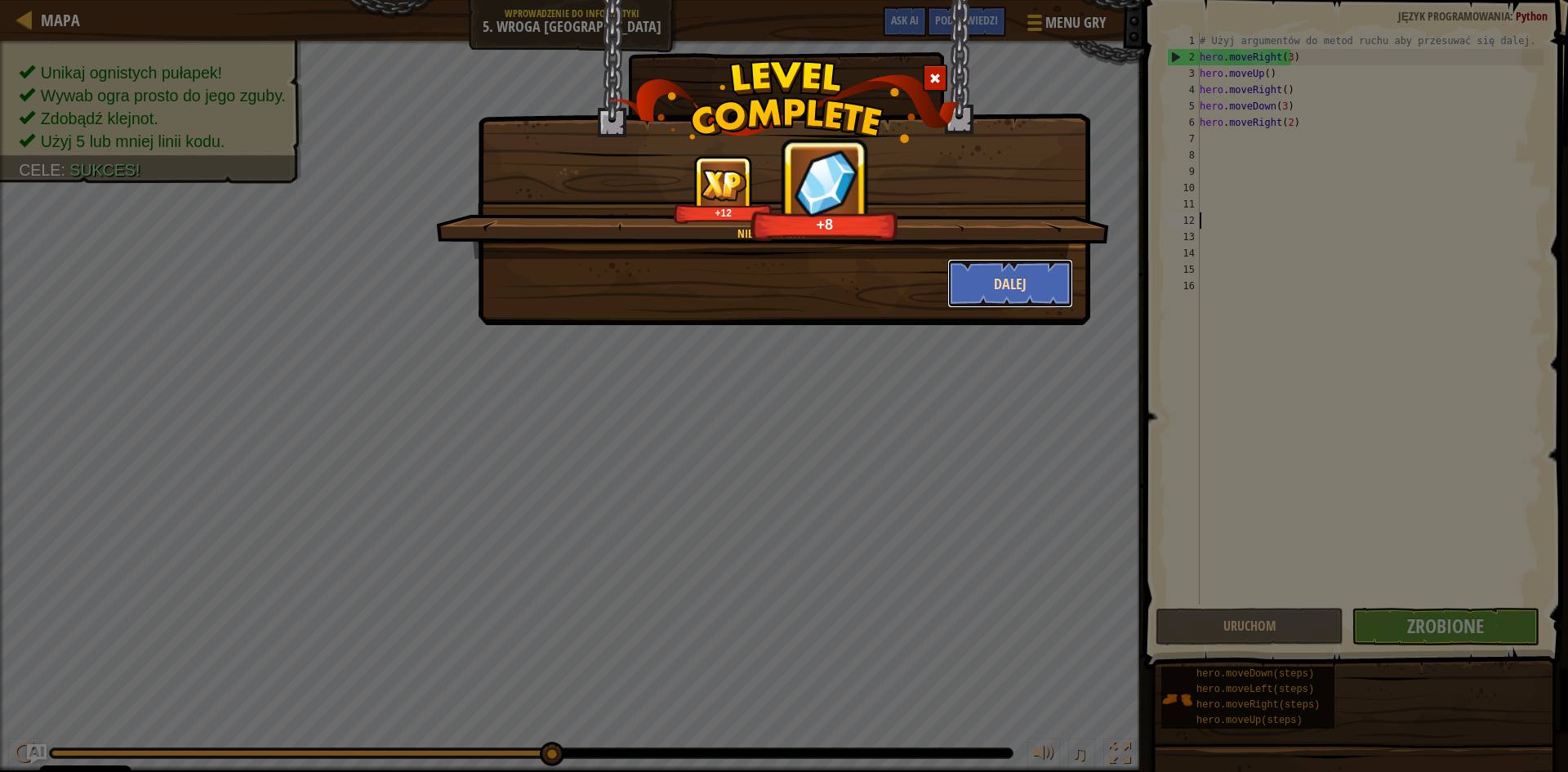
click at [1042, 285] on button "Dalej" at bounding box center [1010, 284] width 127 height 49
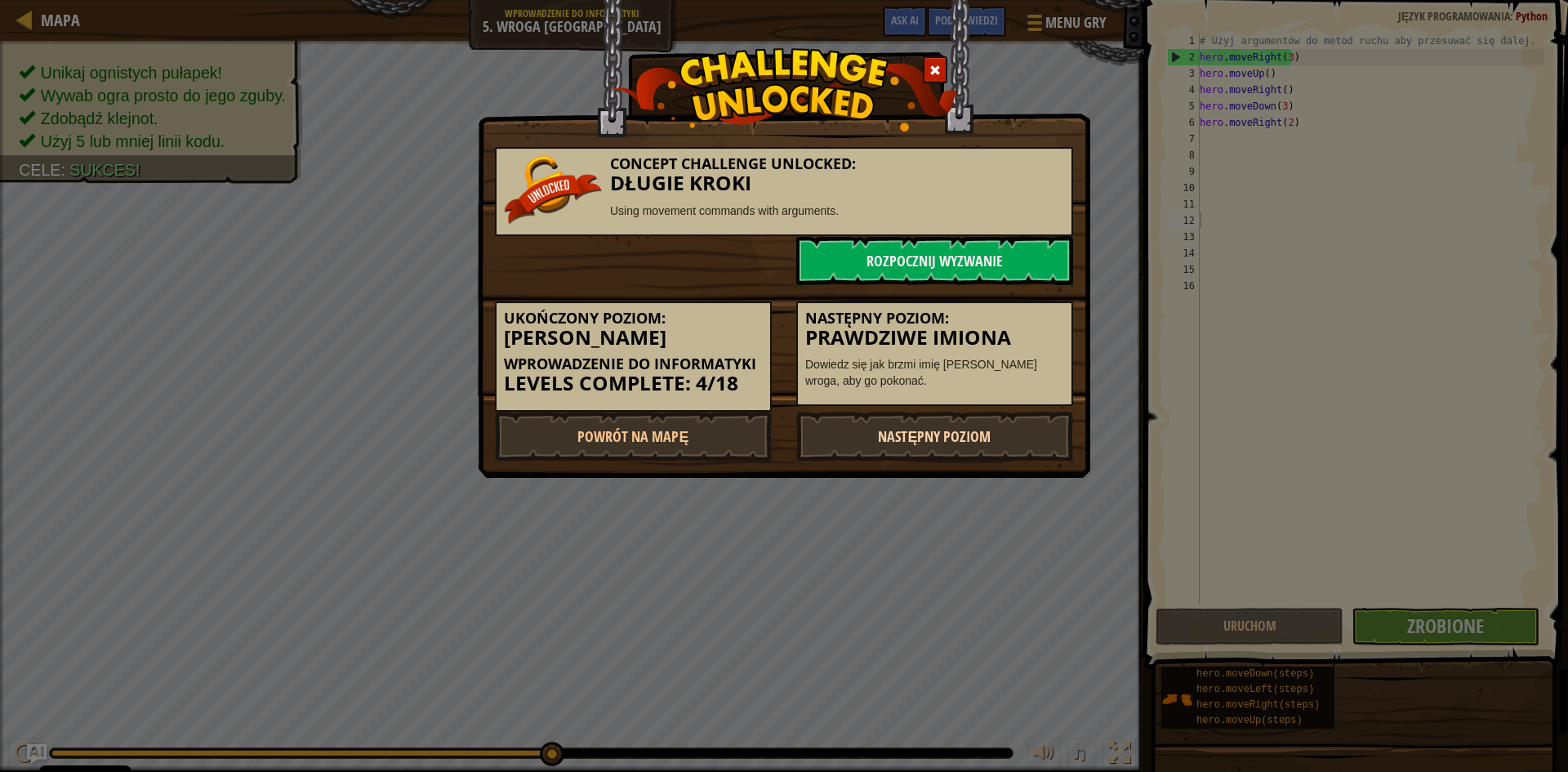
click at [967, 422] on link "Następny poziom" at bounding box center [934, 436] width 277 height 49
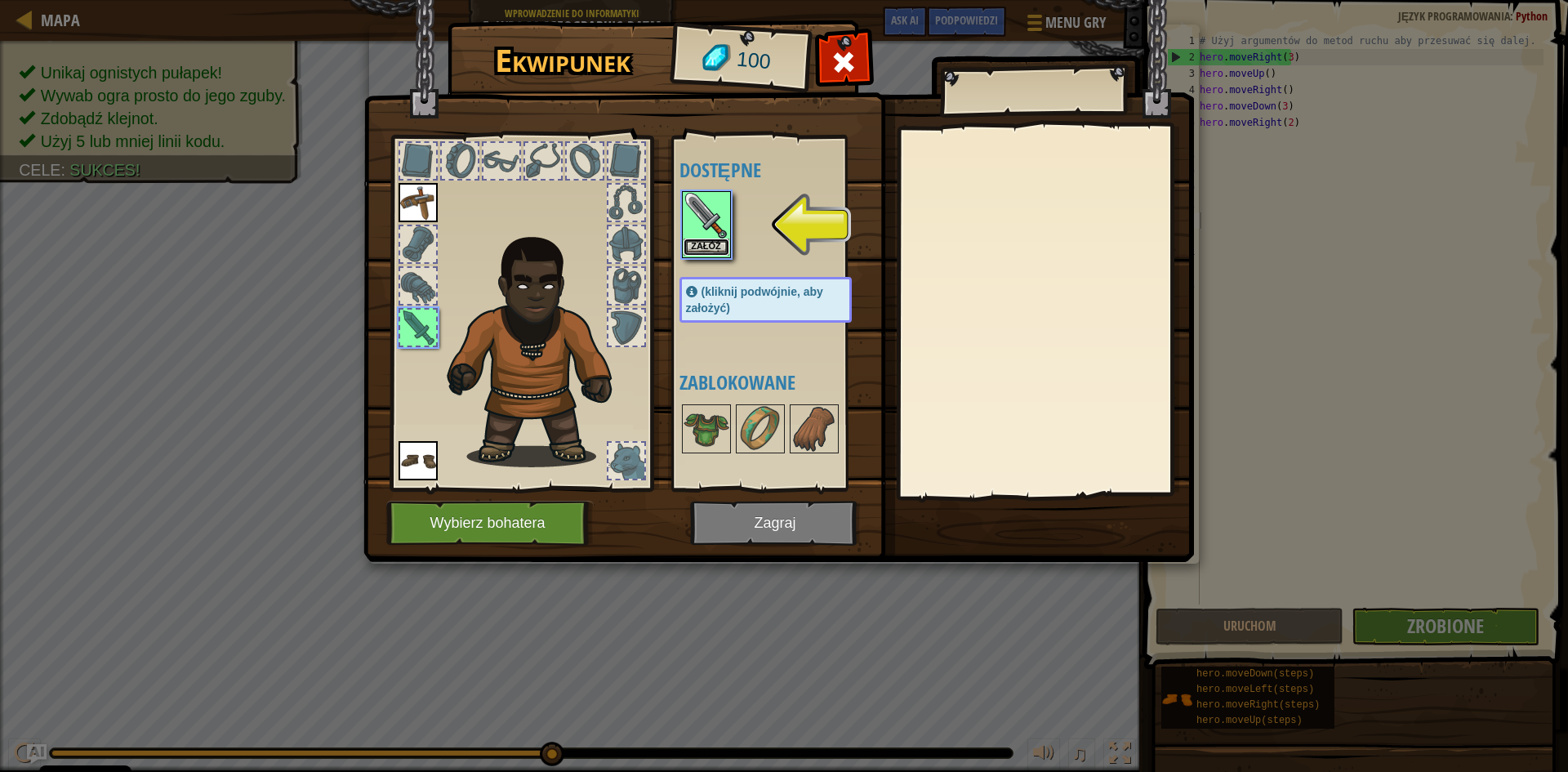
click at [716, 245] on button "Załóż" at bounding box center [706, 247] width 45 height 17
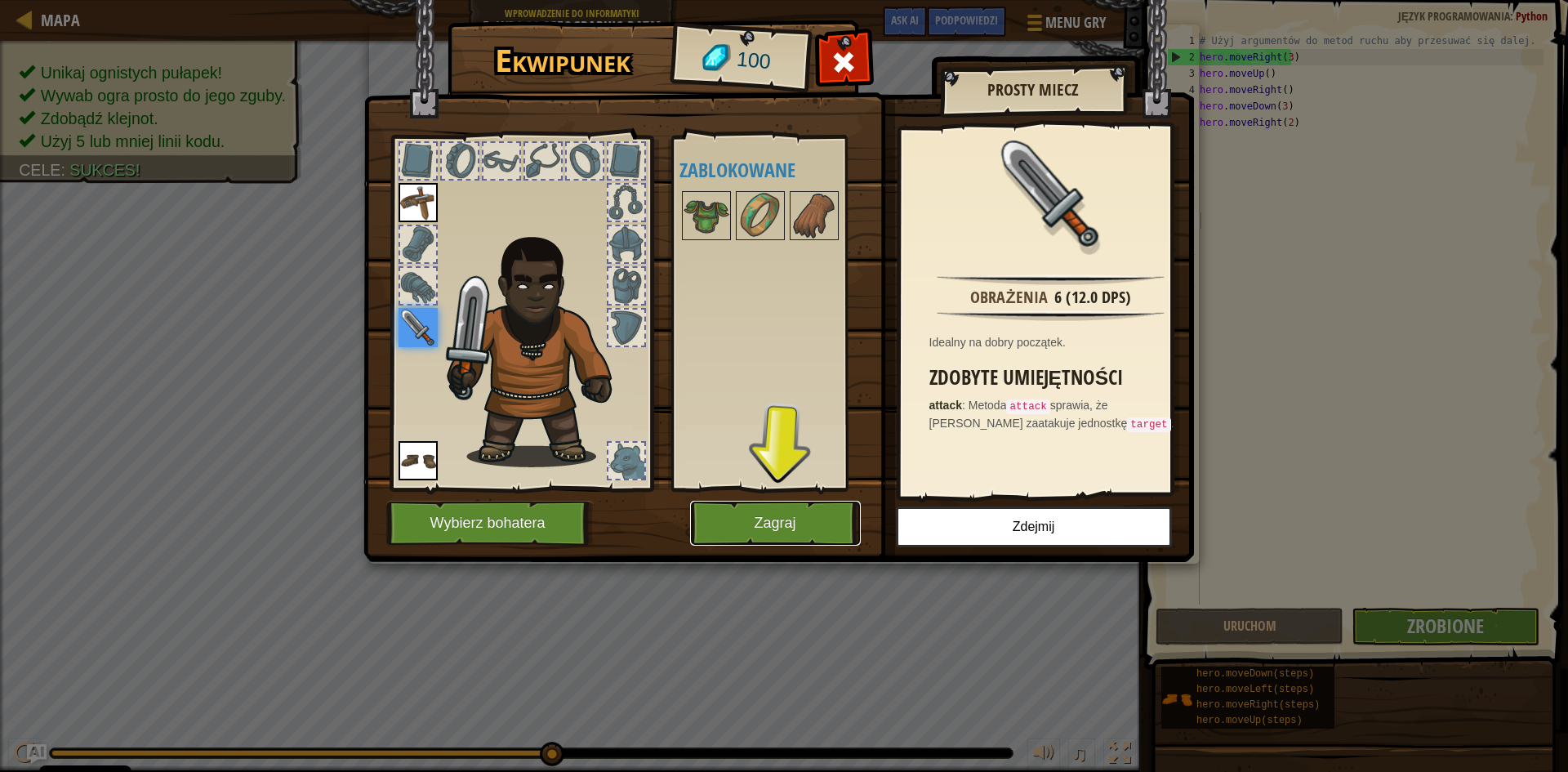
click at [767, 518] on button "Zagraj" at bounding box center [775, 522] width 171 height 45
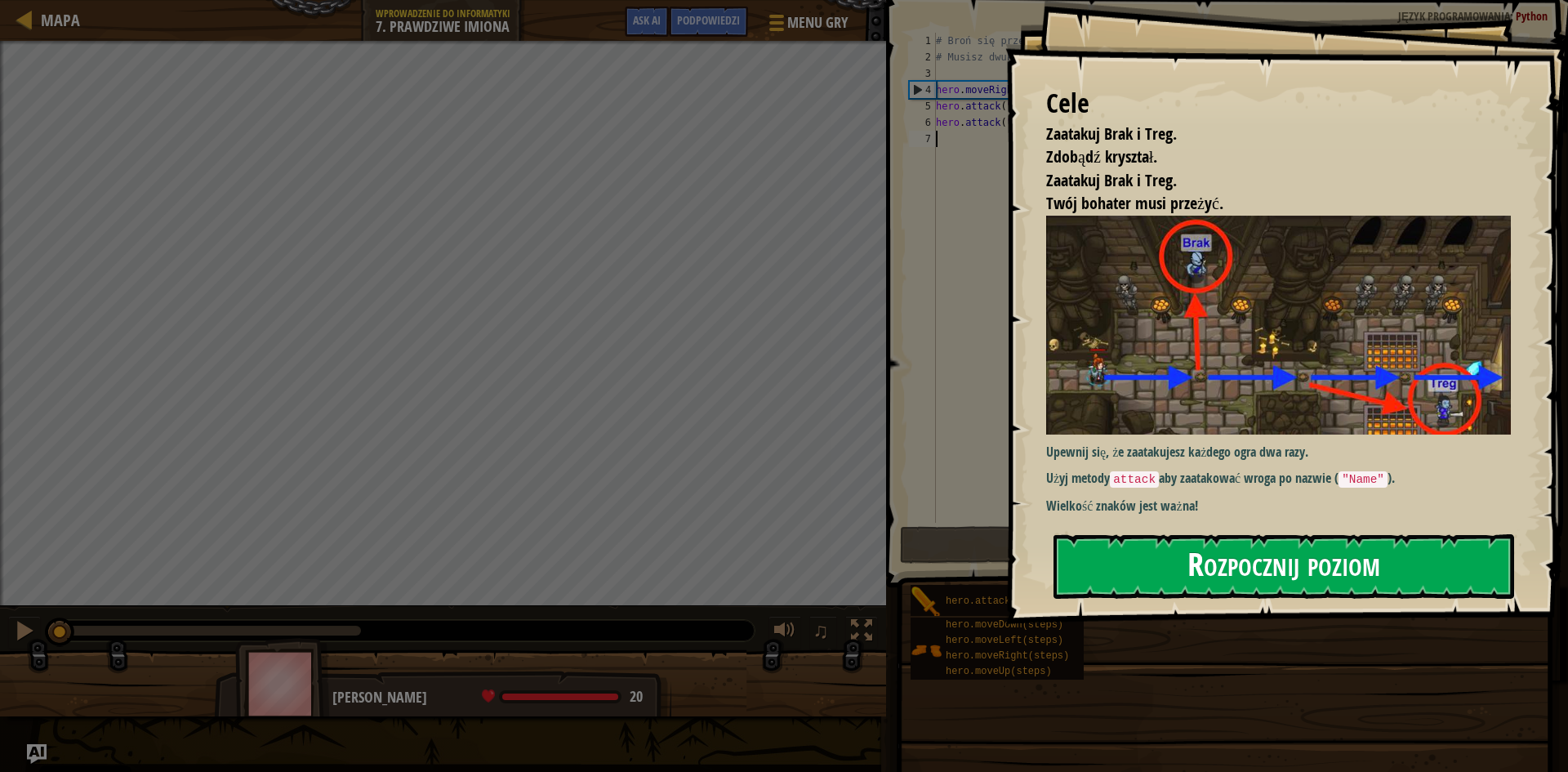
click at [1159, 545] on button "Rozpocznij poziom" at bounding box center [1284, 567] width 461 height 65
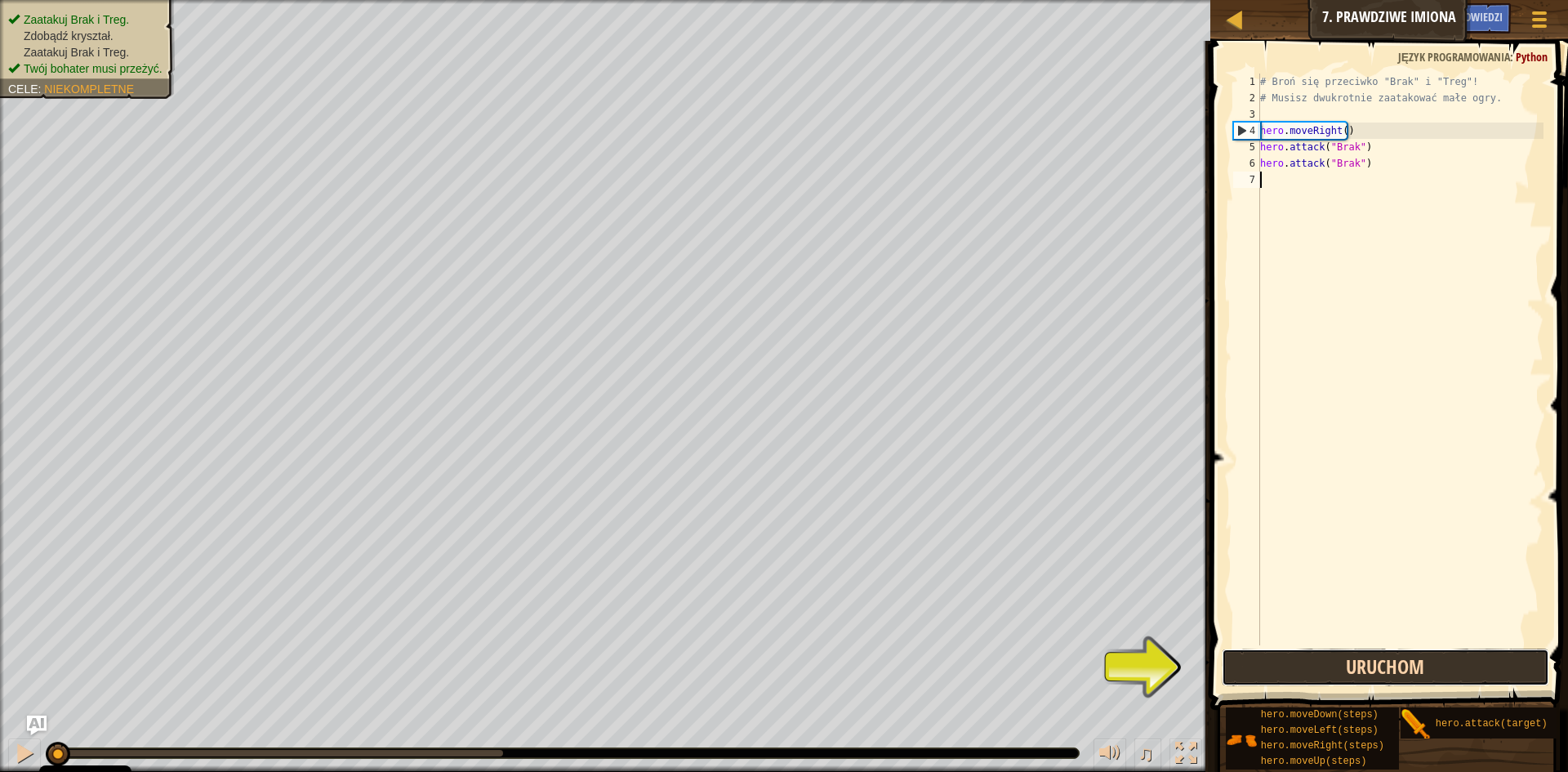
click at [1303, 655] on button "Uruchom" at bounding box center [1385, 667] width 327 height 38
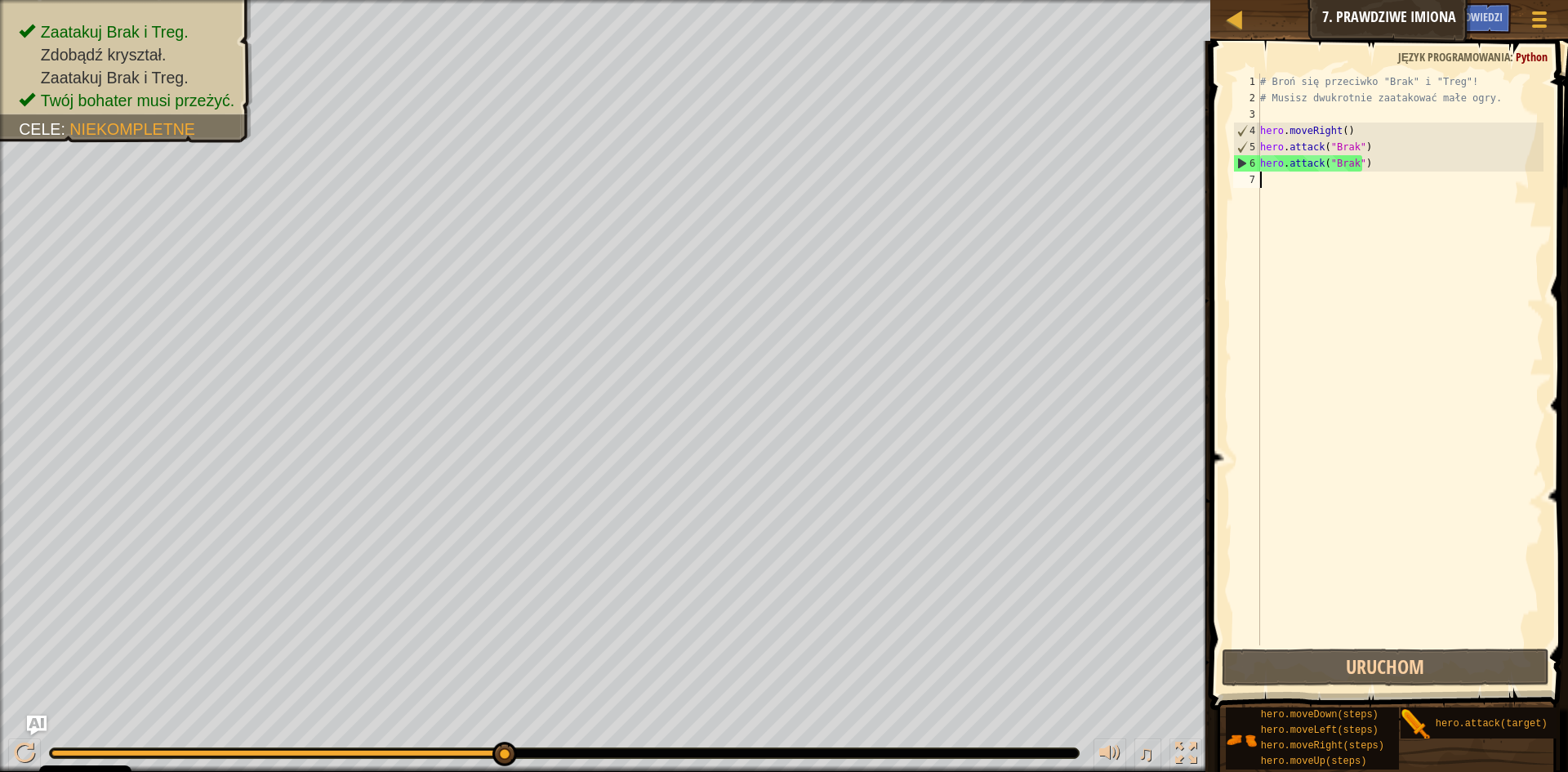
type textarea "H"
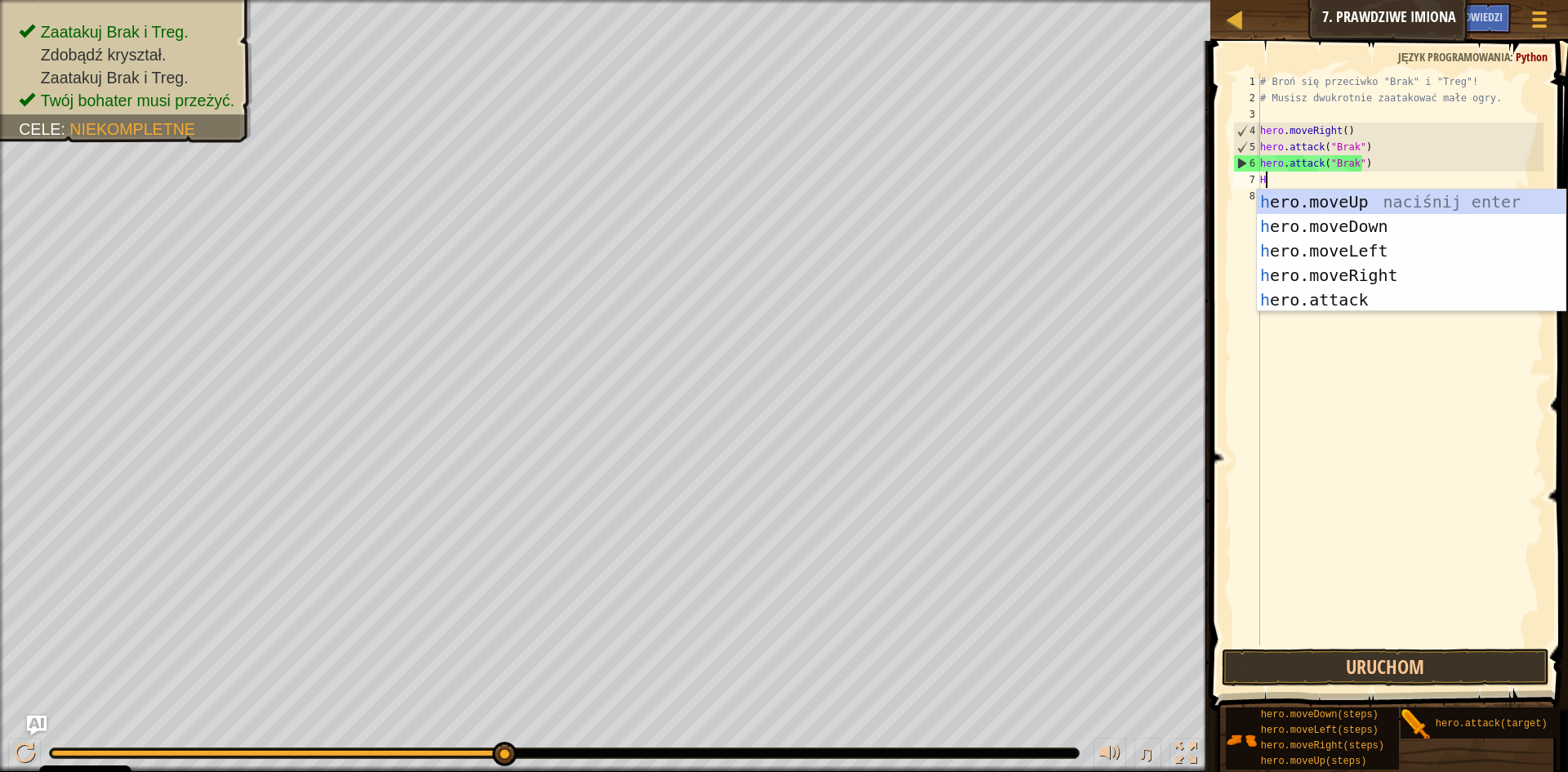
scroll to position [7, 0]
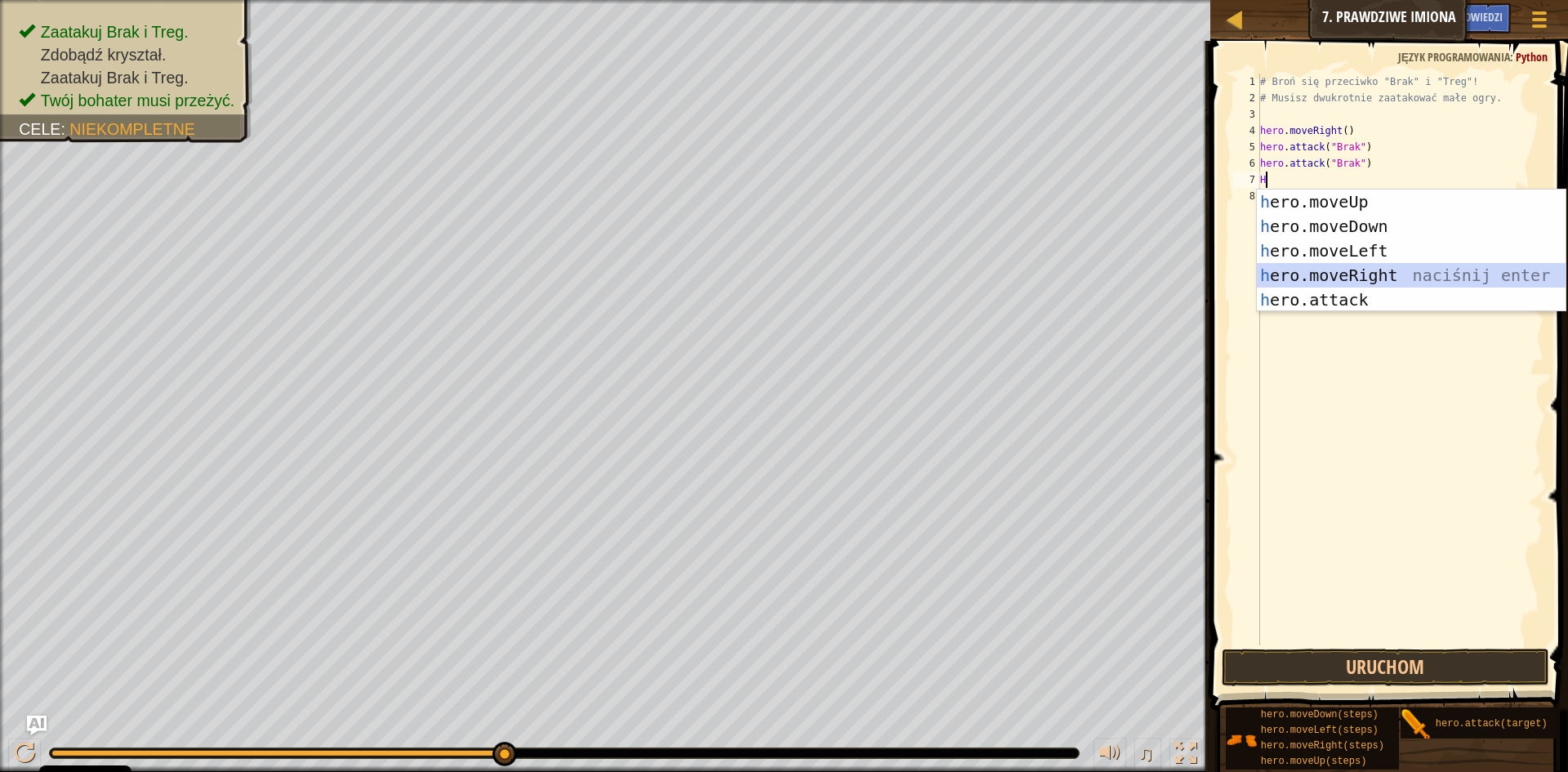
click at [1322, 274] on div "h ero.moveUp naciśnij enter h ero.moveDown naciśnij enter h ero.moveLeft naciśn…" at bounding box center [1412, 275] width 309 height 171
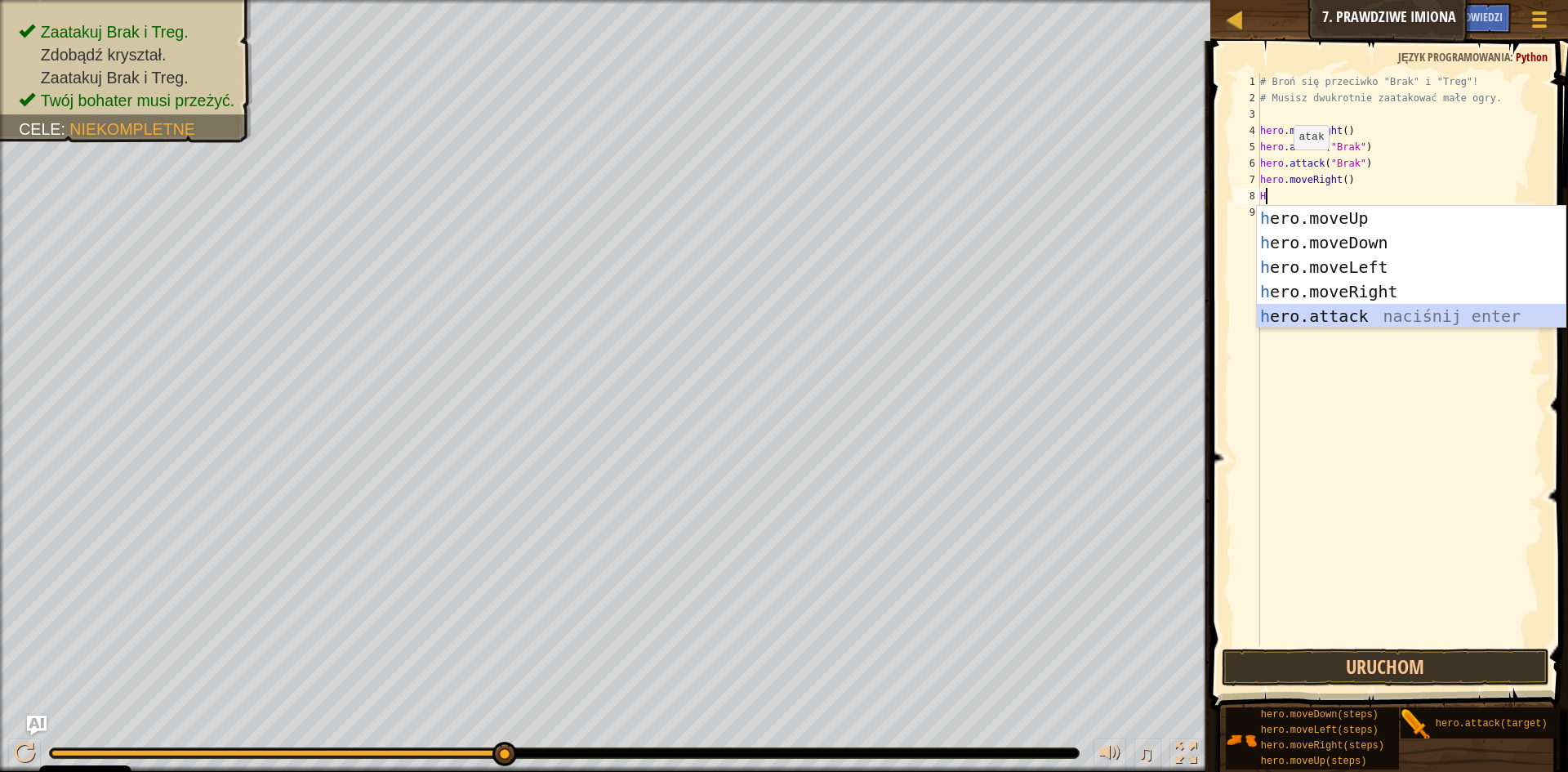
click at [1331, 319] on div "h ero.moveUp naciśnij enter h ero.moveDown naciśnij enter h ero.moveLeft naciśn…" at bounding box center [1412, 292] width 309 height 171
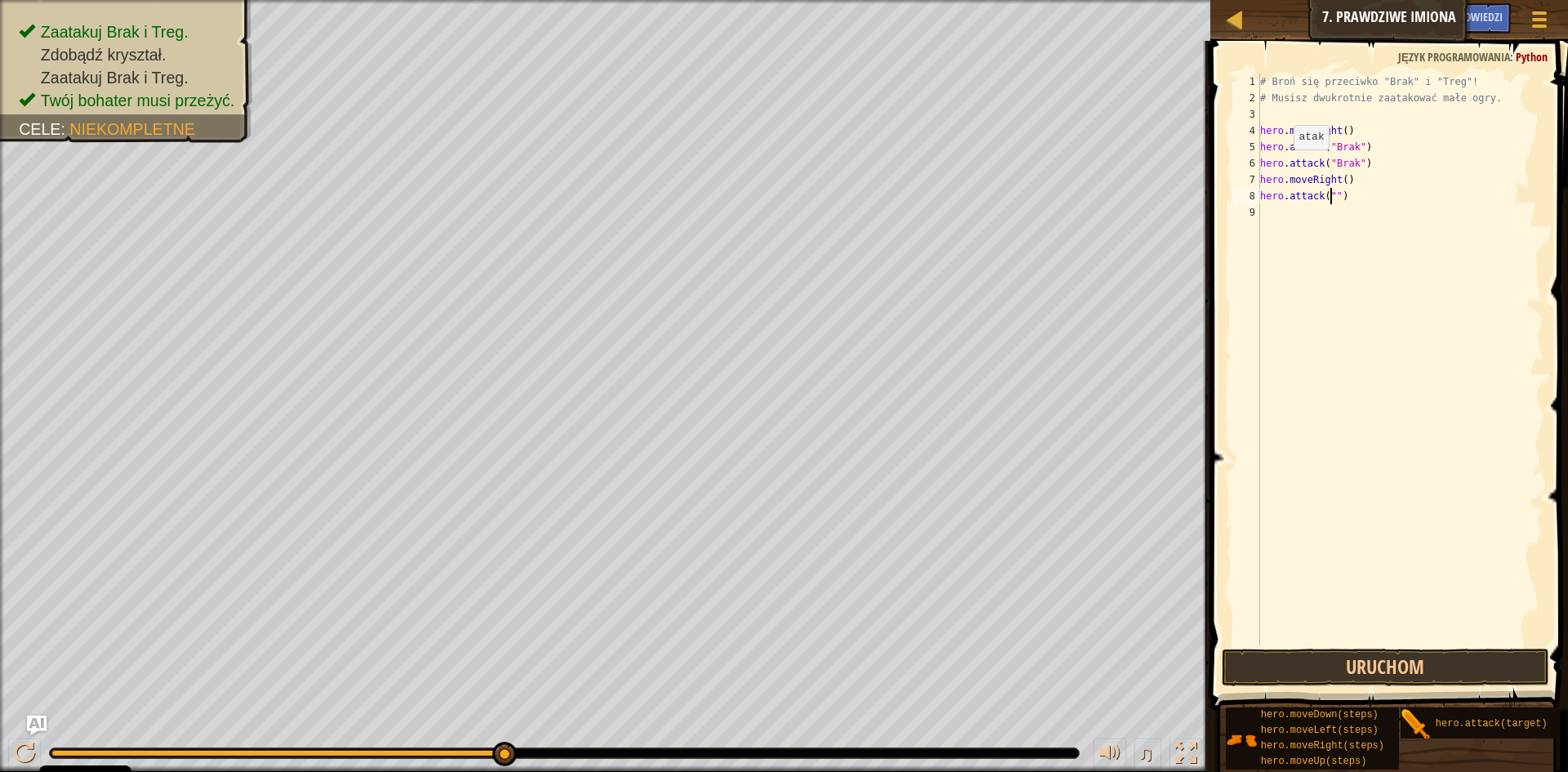
scroll to position [7, 6]
type textarea "hero.attack("ATTAC")"
click at [1323, 313] on div "# Broń się przeciwko "Brak" i "Treg"! # Musisz dwukrotnie zaatakować małe ogry.…" at bounding box center [1400, 376] width 286 height 604
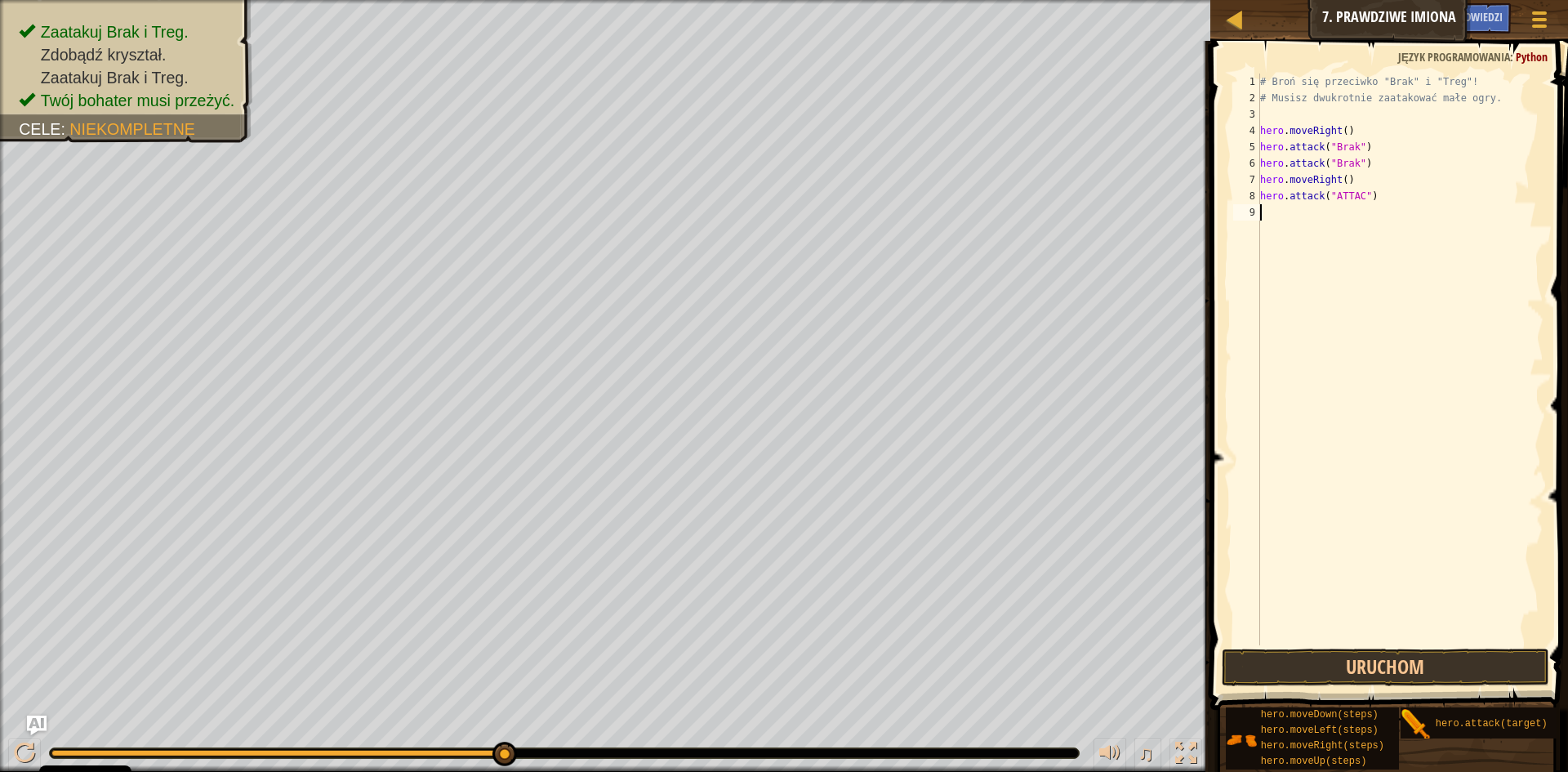
type textarea "H"
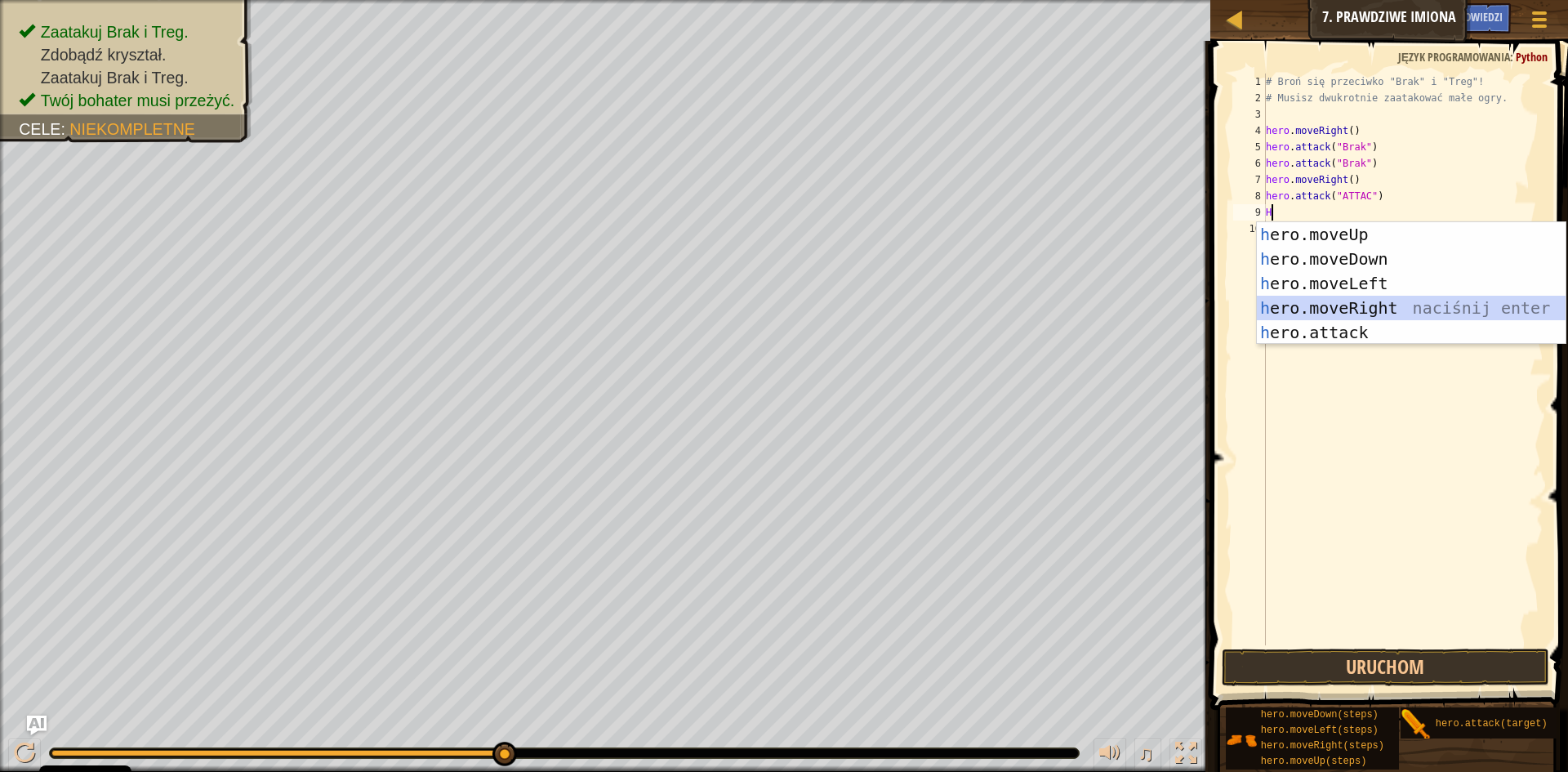
click at [1320, 298] on div "h ero.moveUp naciśnij enter h ero.moveDown naciśnij enter h ero.moveLeft naciśn…" at bounding box center [1412, 307] width 309 height 171
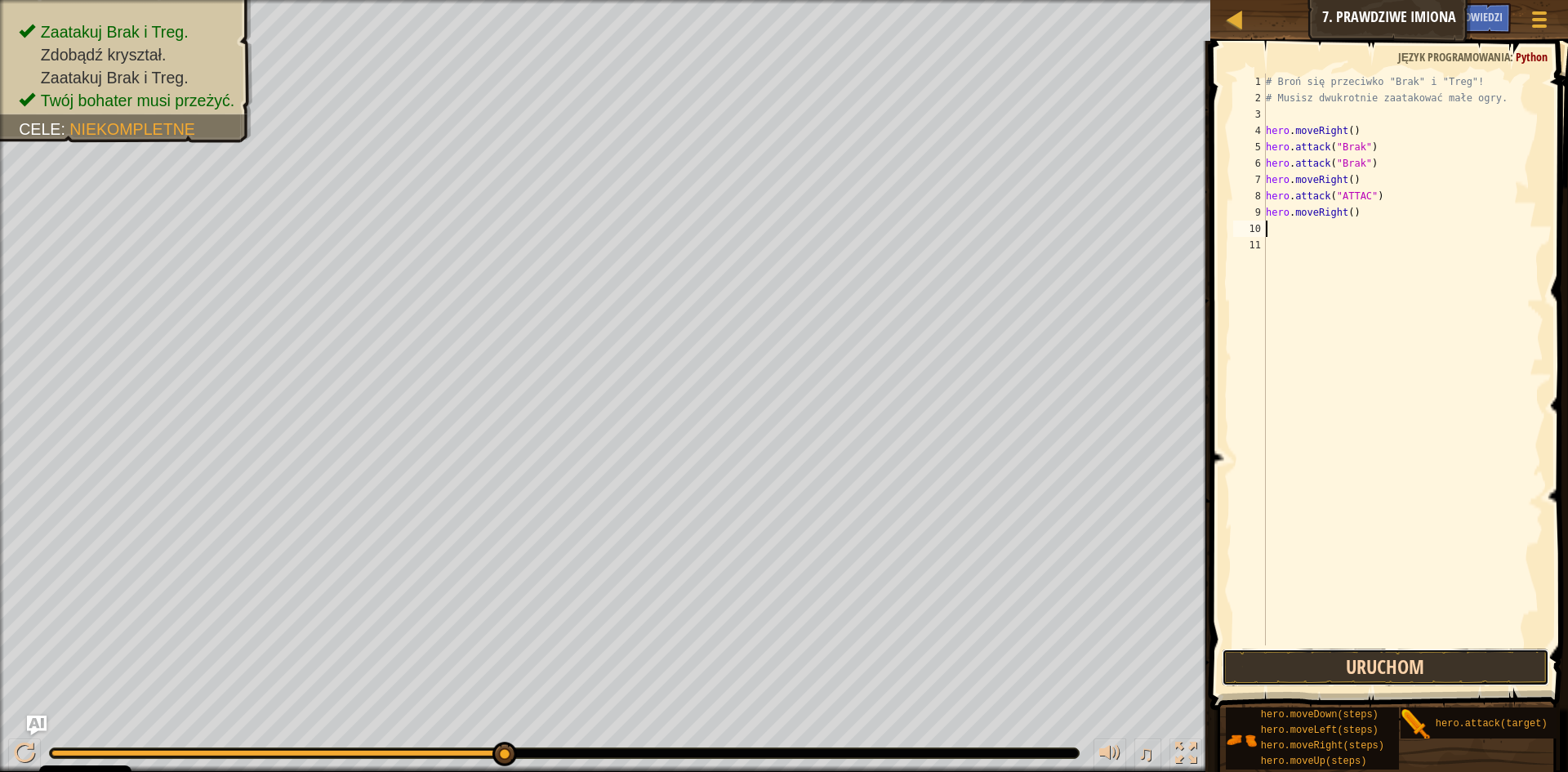
click at [1368, 663] on button "Uruchom" at bounding box center [1385, 667] width 327 height 38
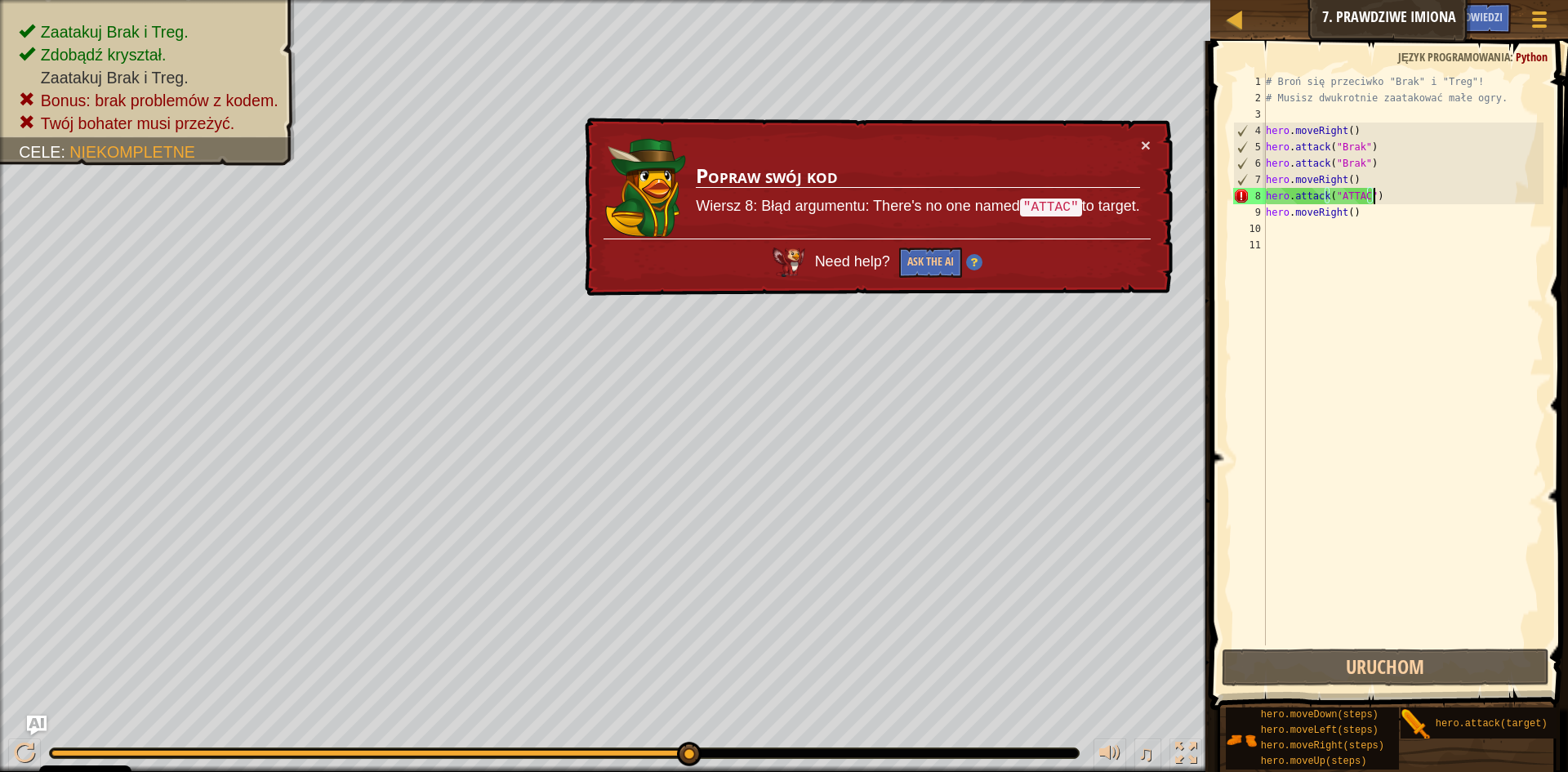
click at [1410, 196] on div "# Broń się przeciwko "Brak" i "Treg"! # Musisz dwukrotnie zaatakować małe ogry.…" at bounding box center [1403, 376] width 282 height 604
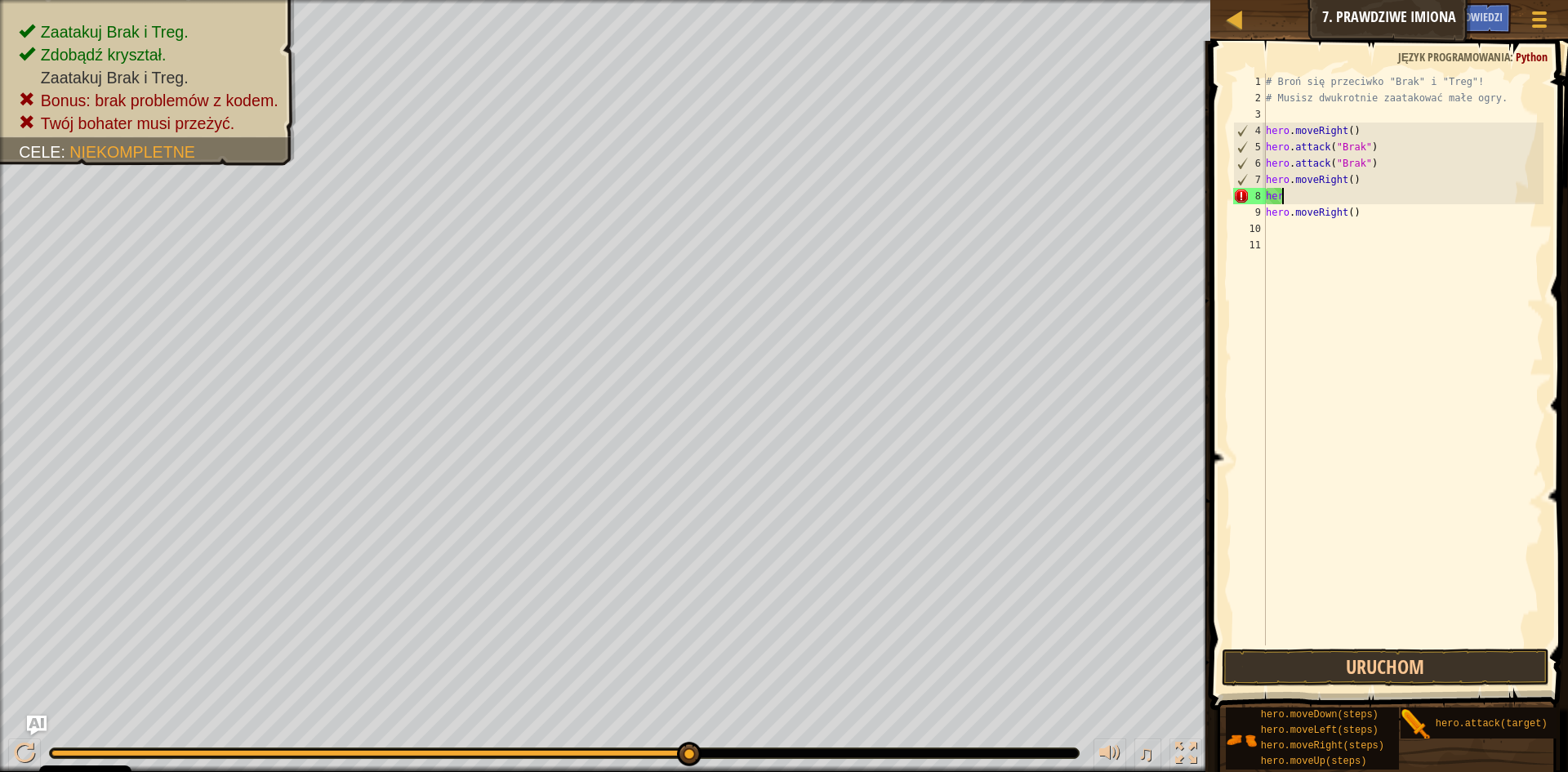
type textarea "h"
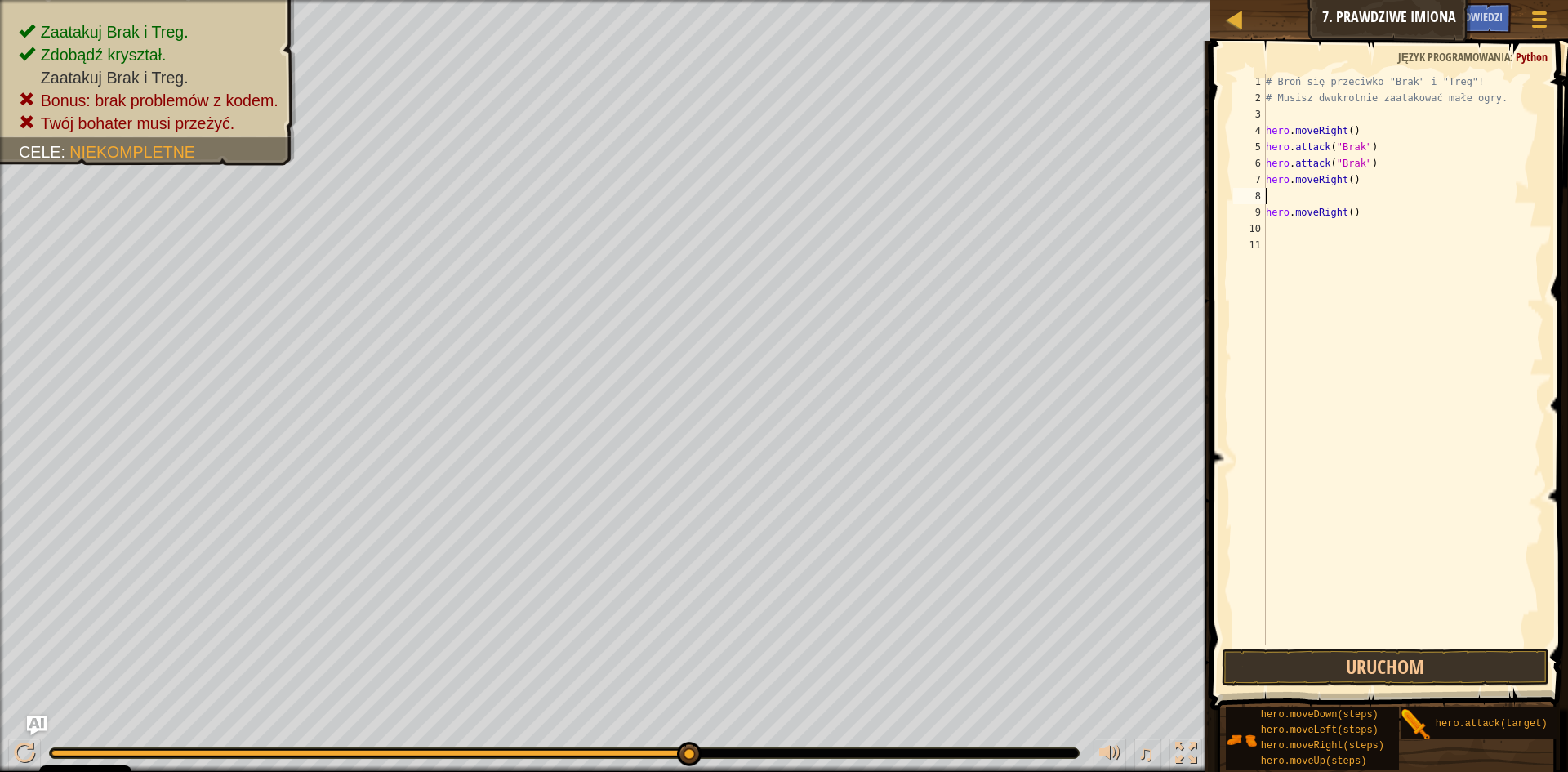
type textarea "H"
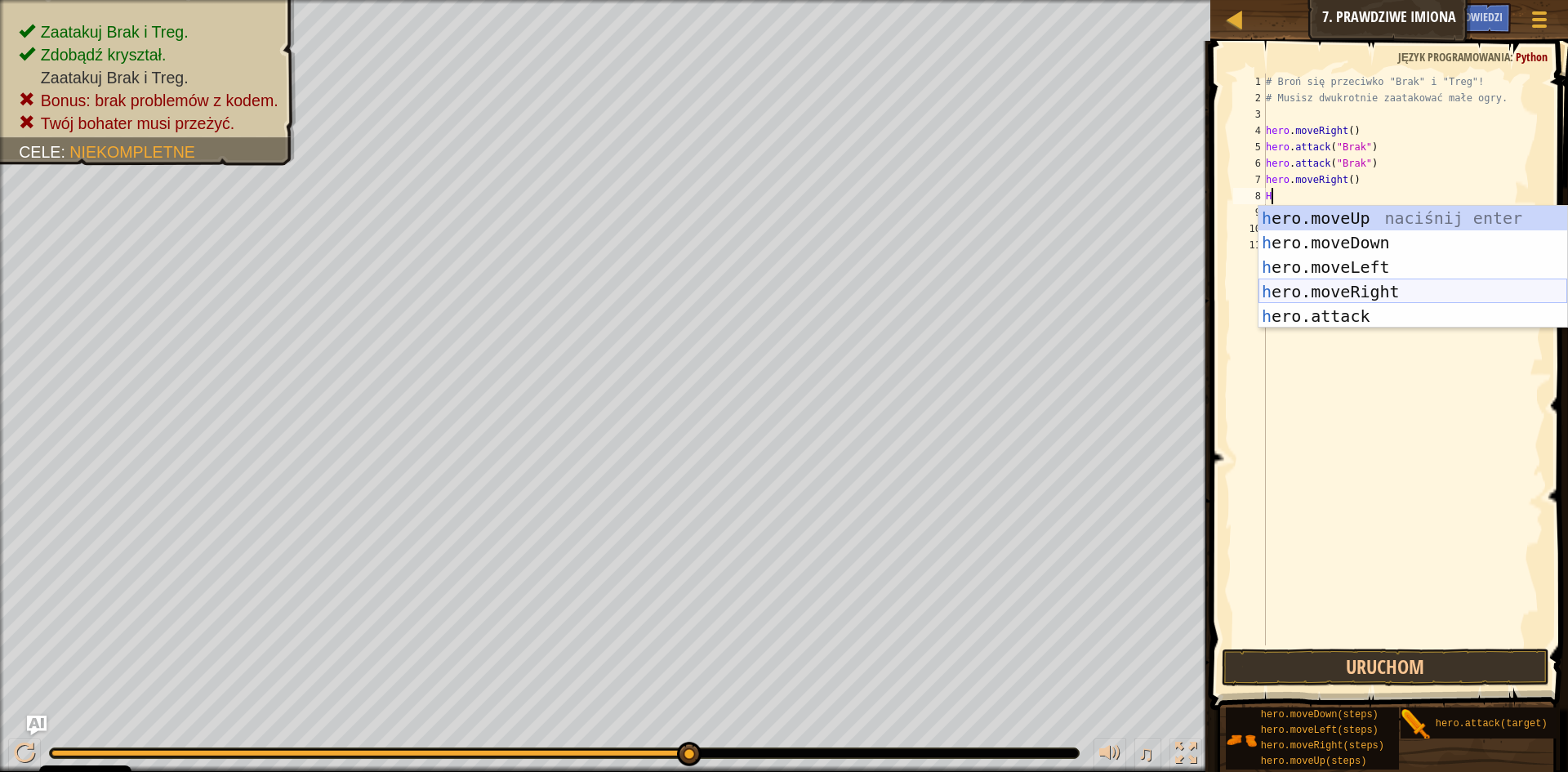
click at [1358, 287] on div "h ero.moveUp naciśnij enter h ero.moveDown naciśnij enter h ero.moveLeft naciśn…" at bounding box center [1413, 292] width 309 height 171
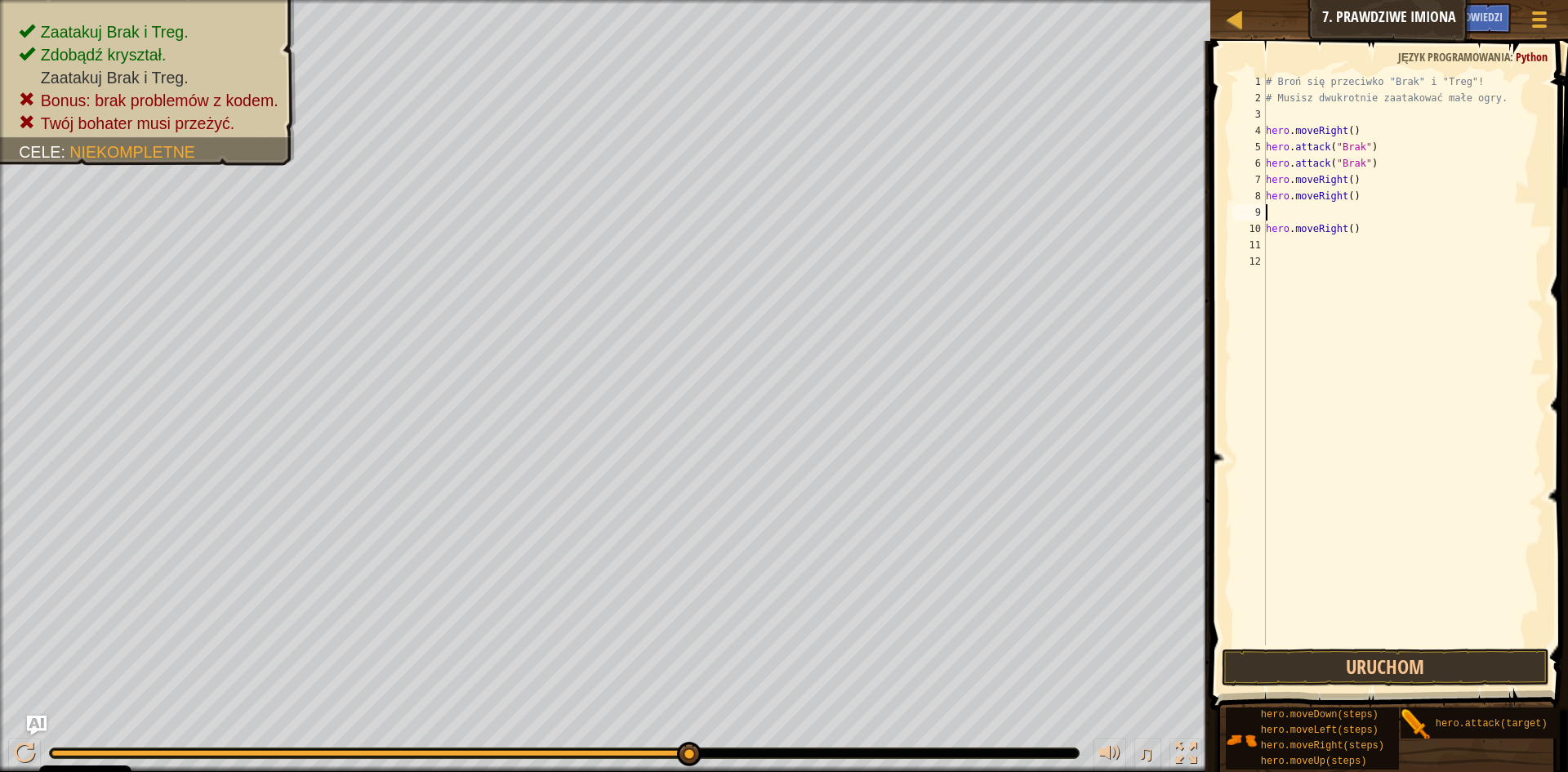
click at [1359, 224] on div "# Broń się przeciwko "Brak" i "Treg"! # Musisz dwukrotnie zaatakować małe ogry.…" at bounding box center [1403, 376] width 282 height 604
type textarea "h"
click at [1314, 668] on button "Uruchom" at bounding box center [1385, 667] width 327 height 38
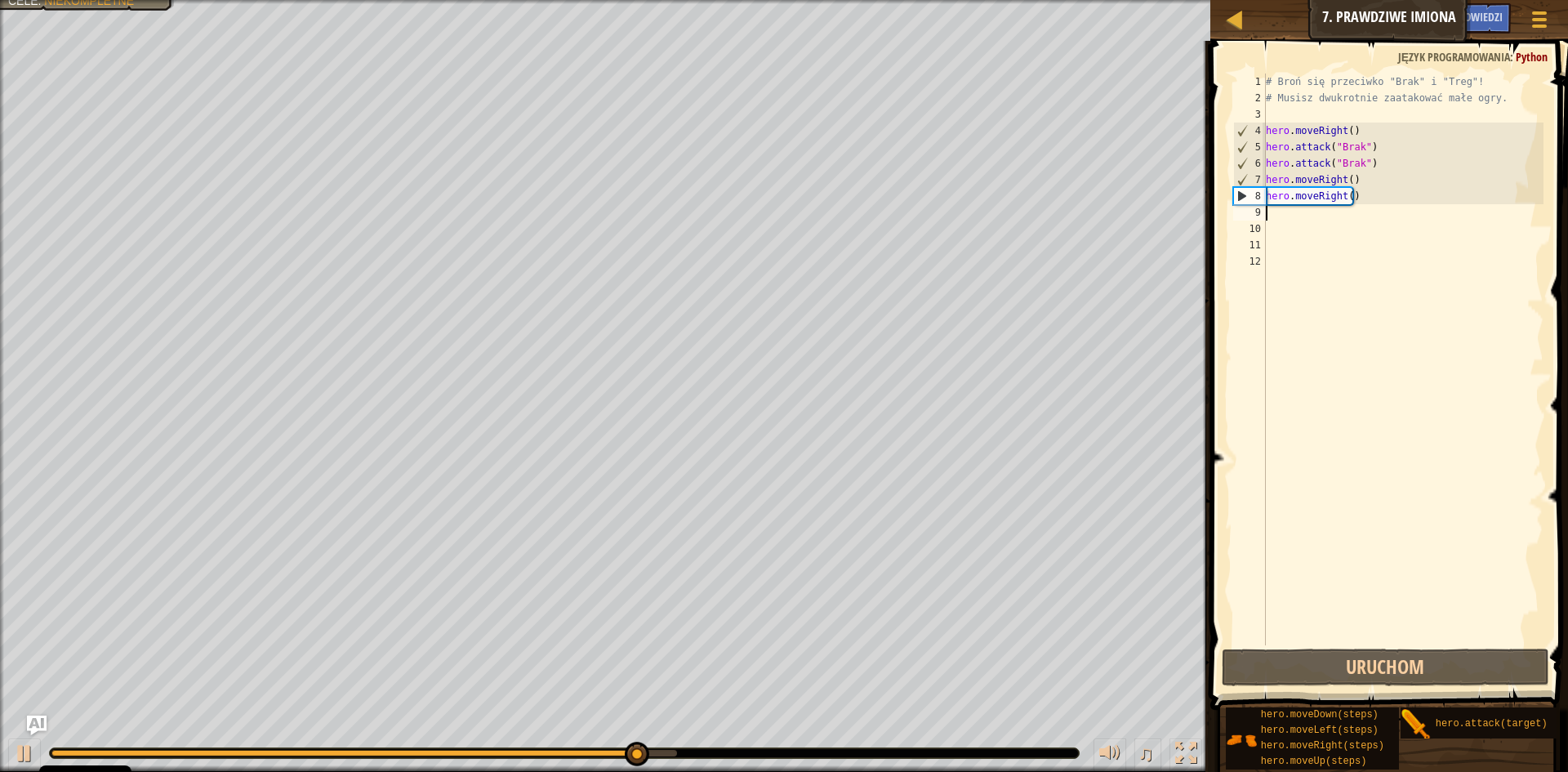
click at [1275, 210] on div "# Broń się przeciwko "Brak" i "Treg"! # Musisz dwukrotnie zaatakować małe ogry.…" at bounding box center [1403, 376] width 282 height 604
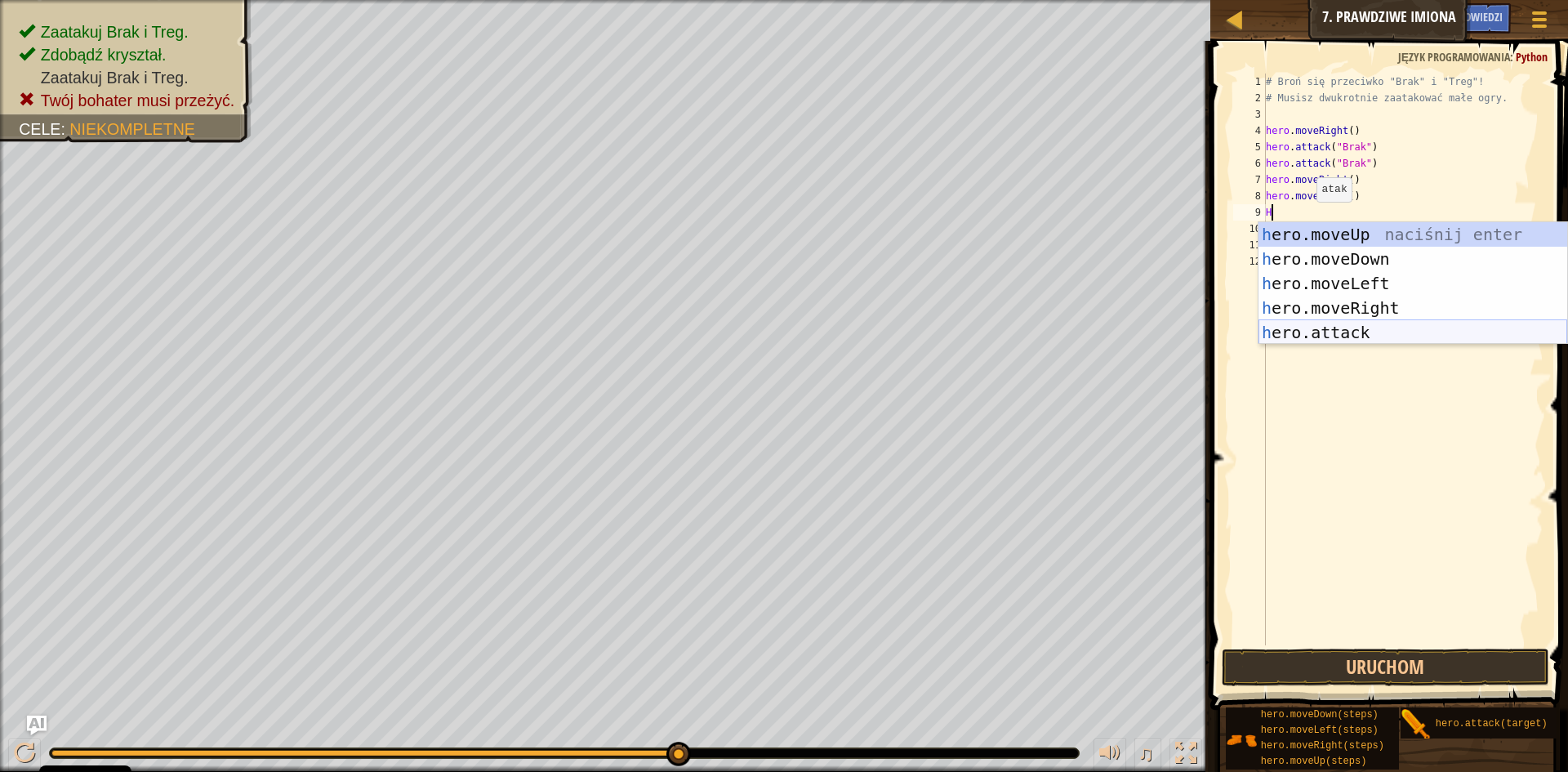
click at [1328, 331] on div "h ero.moveUp naciśnij enter h ero.moveDown naciśnij enter h ero.moveLeft naciśn…" at bounding box center [1413, 307] width 309 height 171
type textarea "hero.attack("Enemy Name")"
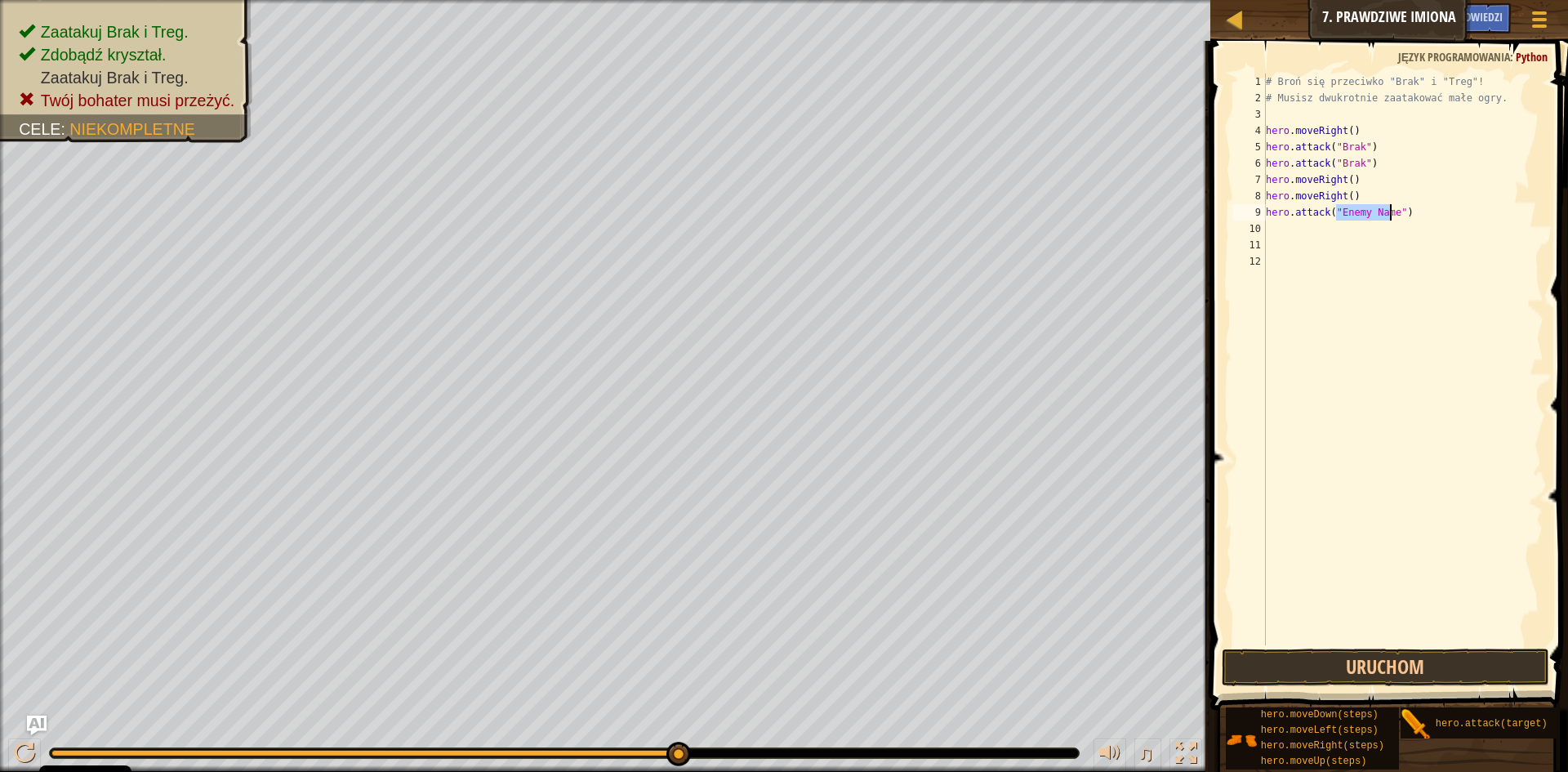
click at [1288, 233] on div "# Broń się przeciwko "Brak" i "Treg"! # Musisz dwukrotnie zaatakować małe ogry.…" at bounding box center [1403, 376] width 282 height 604
type textarea "H"
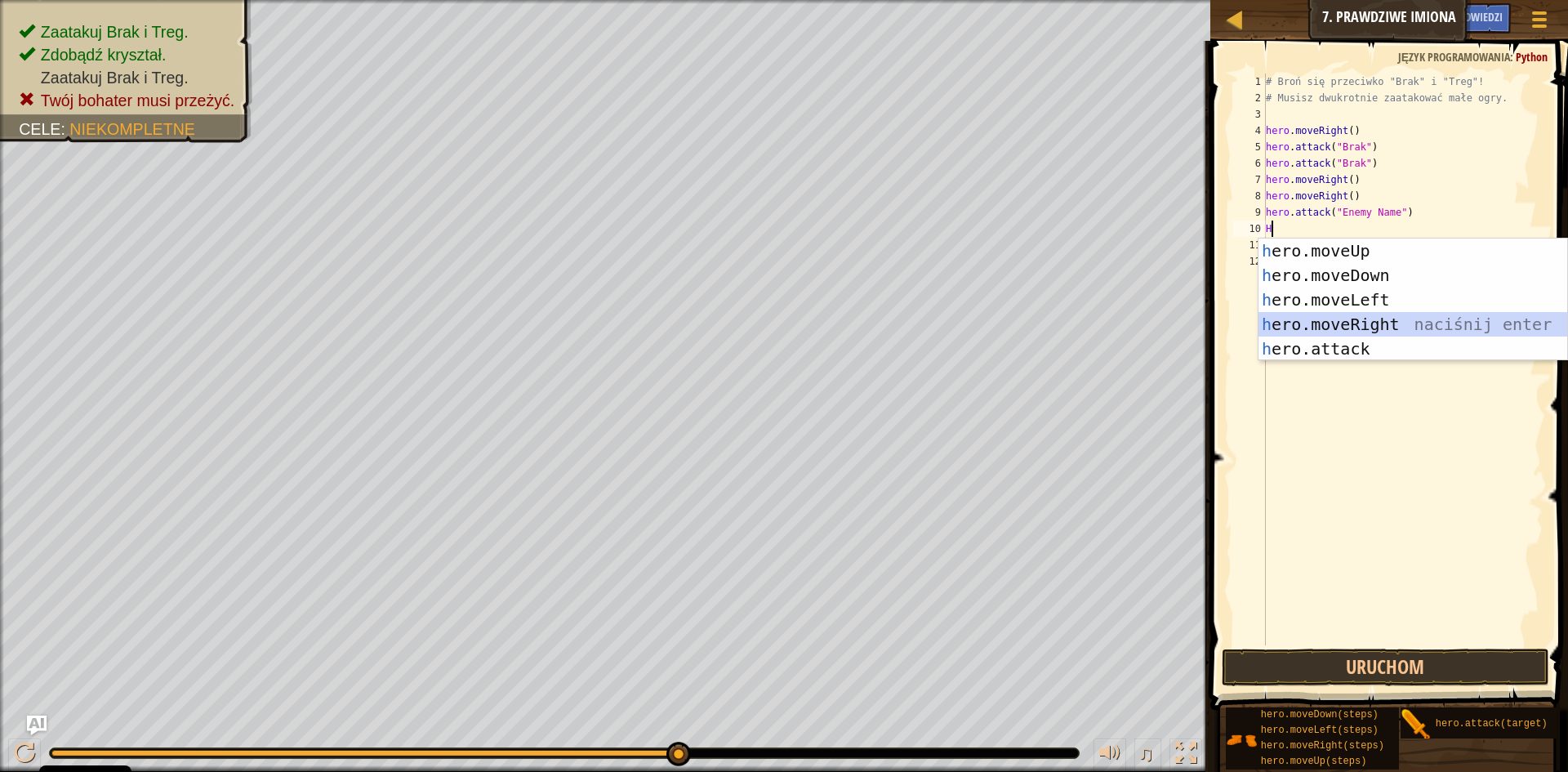
click at [1331, 321] on div "h ero.moveUp naciśnij enter h ero.moveDown naciśnij enter h ero.moveLeft naciśn…" at bounding box center [1413, 324] width 309 height 171
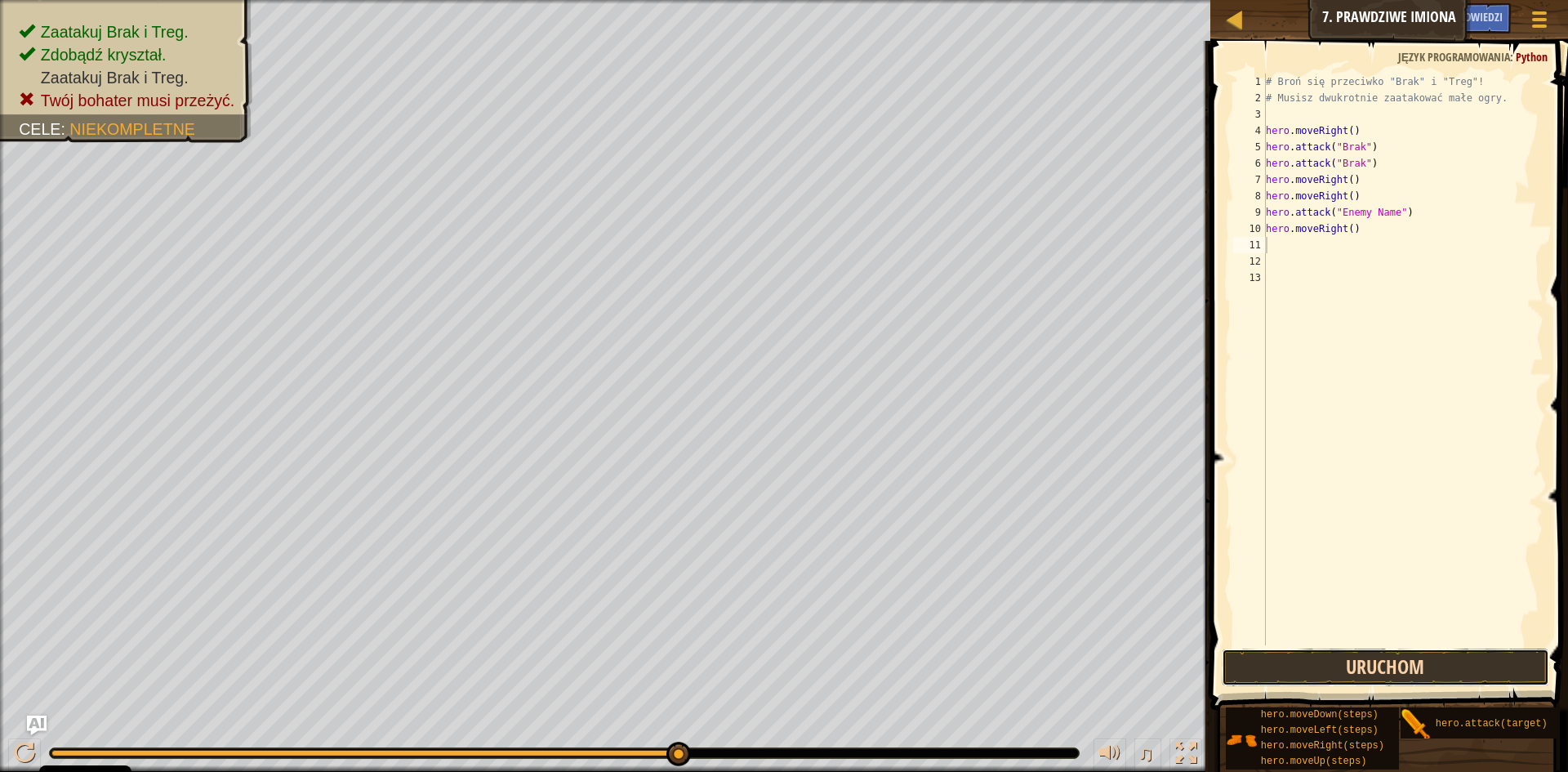
click at [1365, 667] on button "Uruchom" at bounding box center [1385, 667] width 327 height 38
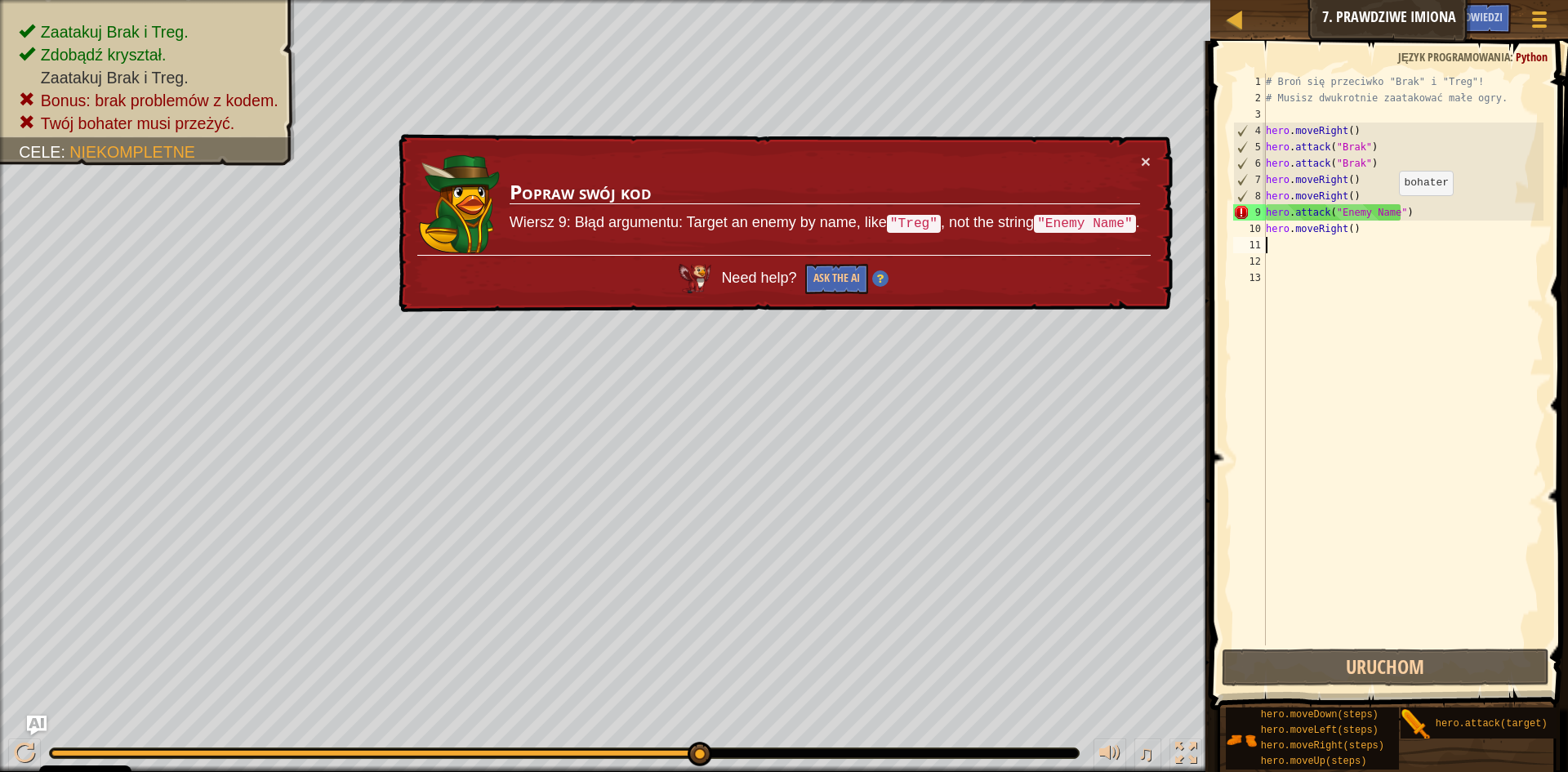
click at [1391, 211] on div "# Broń się przeciwko "Brak" i "Treg"! # Musisz dwukrotnie zaatakować małe ogry.…" at bounding box center [1403, 376] width 282 height 604
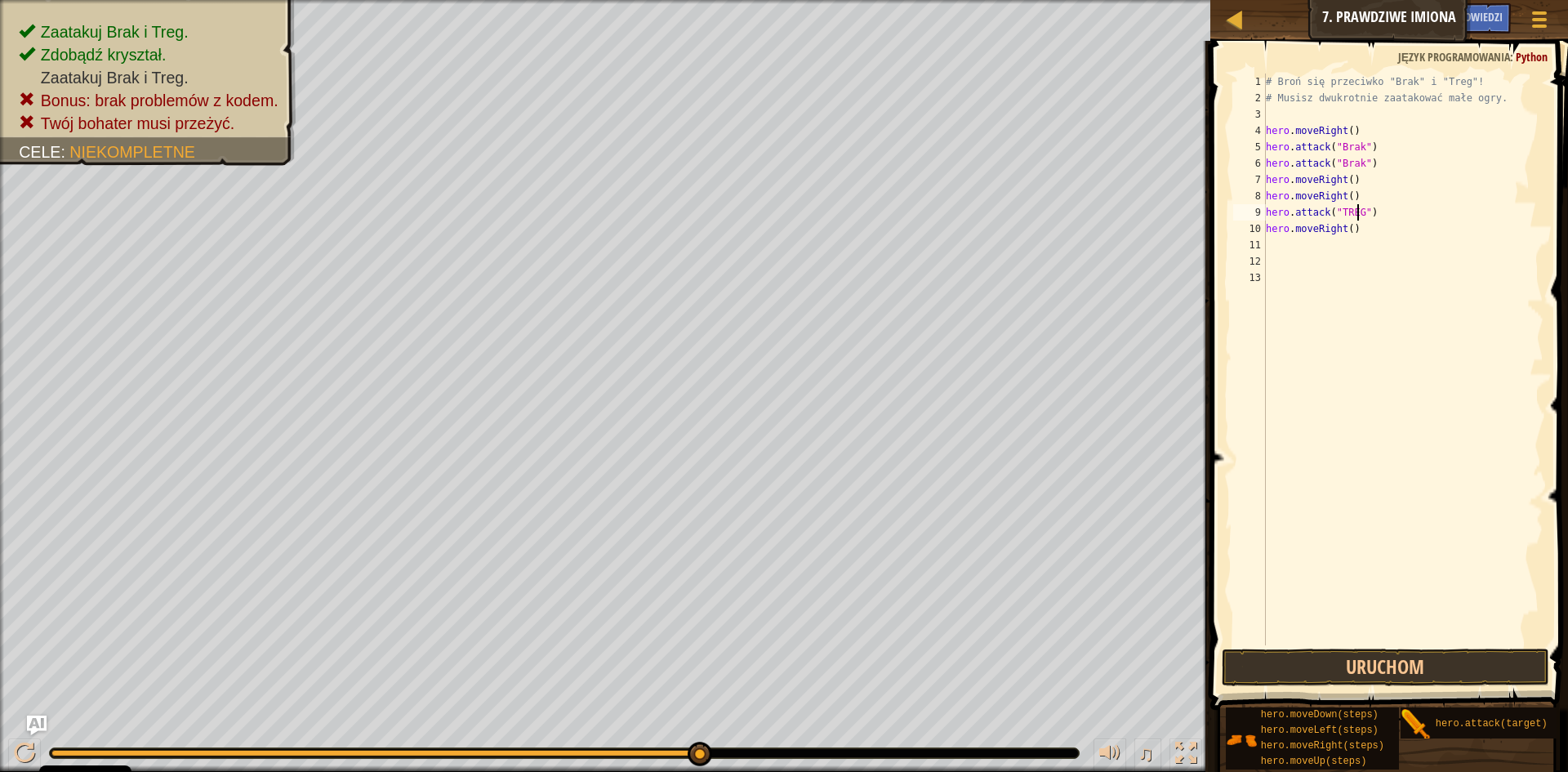
scroll to position [7, 8]
click at [1291, 656] on button "Uruchom" at bounding box center [1385, 667] width 327 height 38
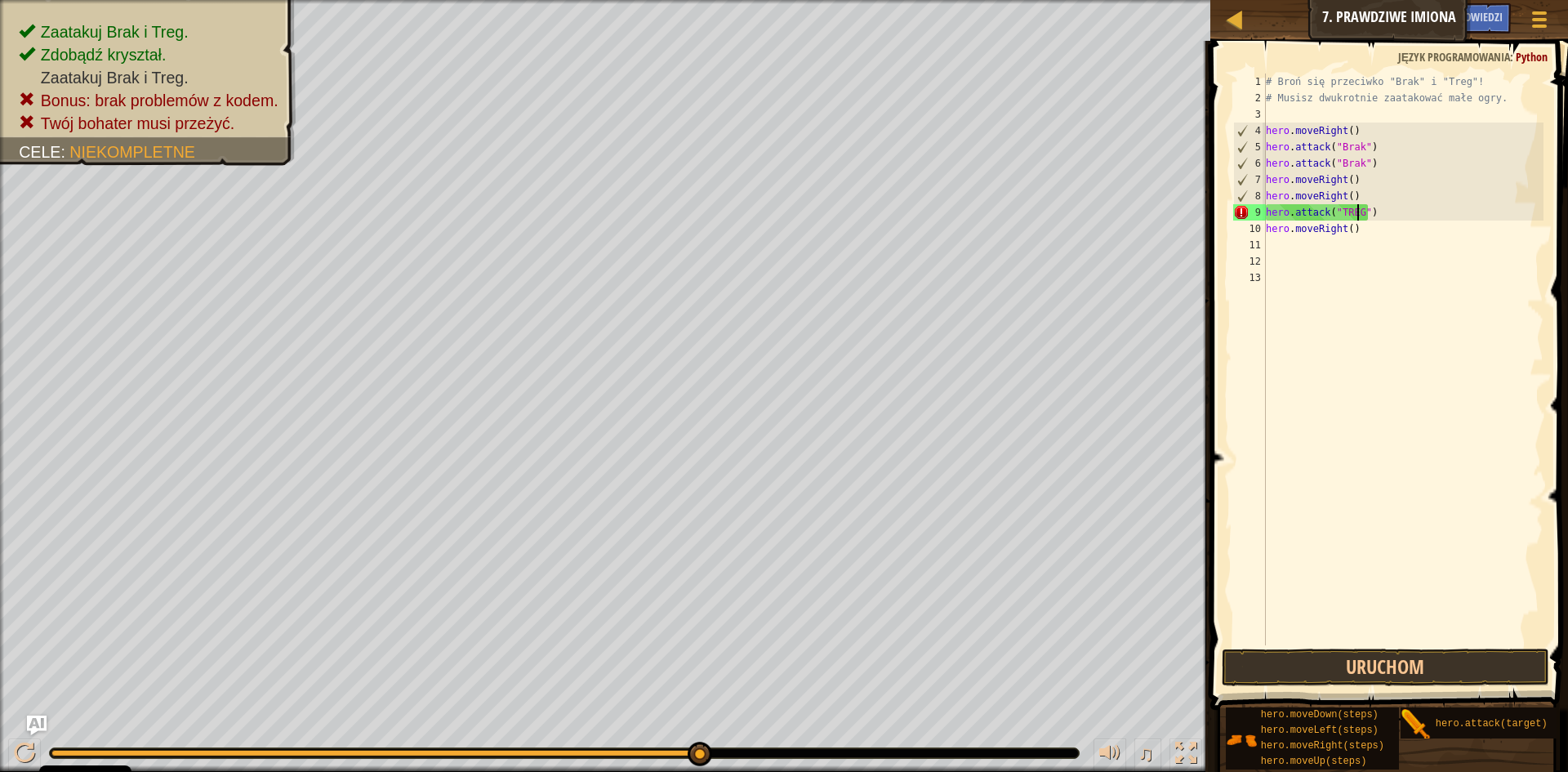
scroll to position [7, 7]
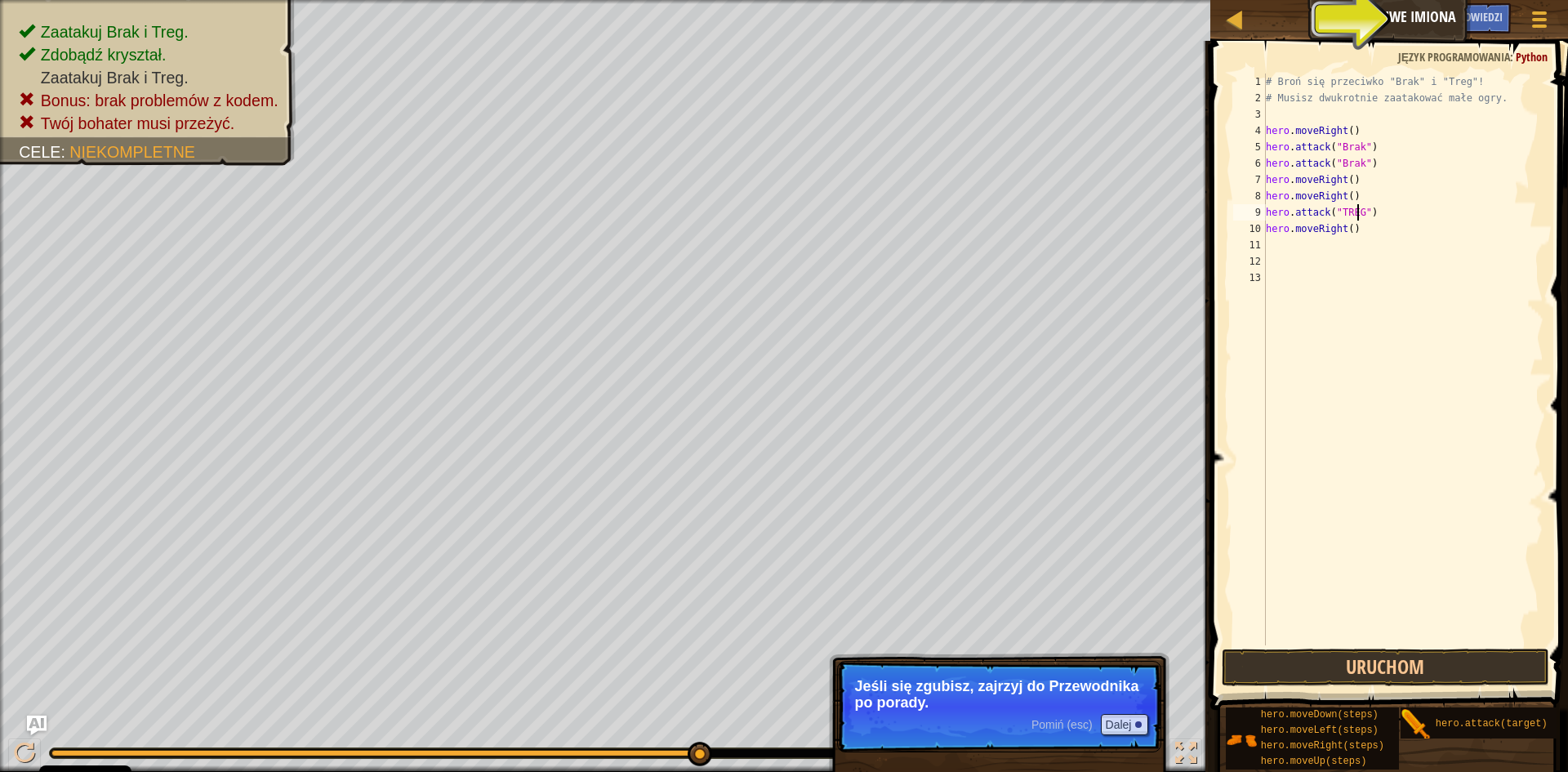
click at [1353, 232] on div "# Broń się przeciwko "Brak" i "Treg"! # Musisz dwukrotnie zaatakować małe ogry.…" at bounding box center [1403, 376] width 282 height 604
type textarea "h"
click at [1303, 660] on button "Uruchom" at bounding box center [1385, 667] width 327 height 38
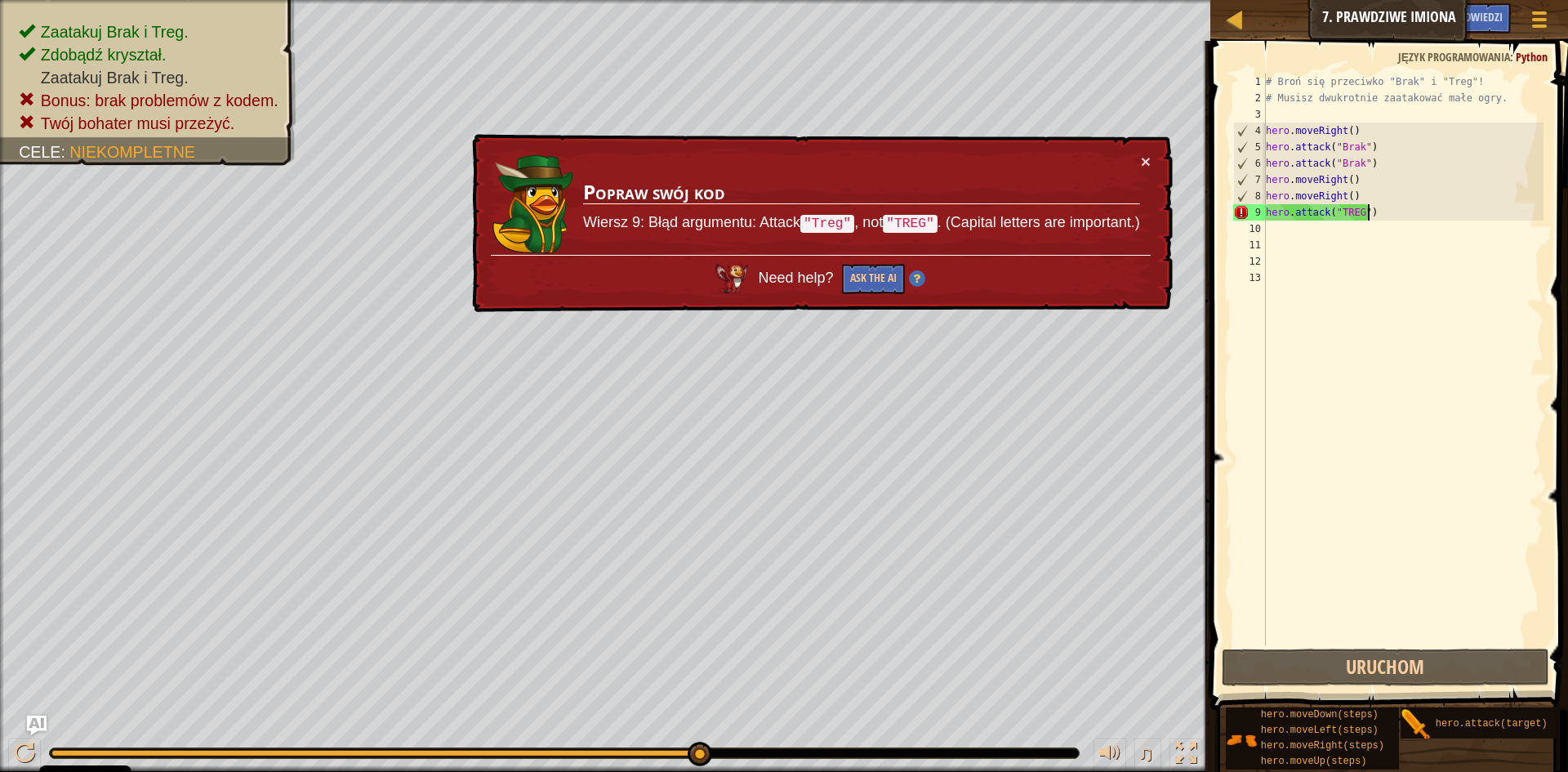
click at [1372, 210] on div "# Broń się przeciwko "Brak" i "Treg"! # Musisz dwukrotnie zaatakować małe ogry.…" at bounding box center [1403, 376] width 282 height 604
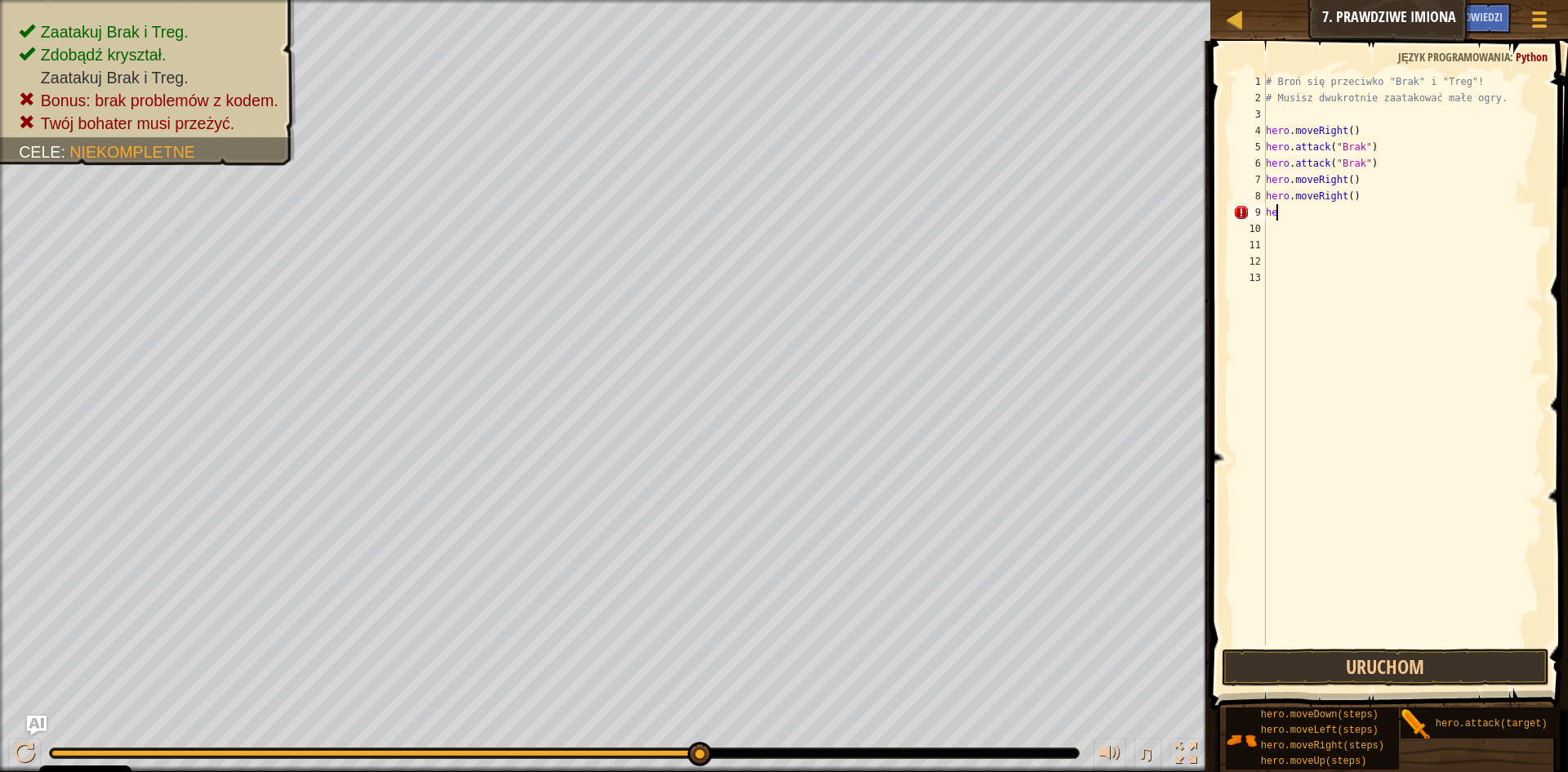
type textarea "h"
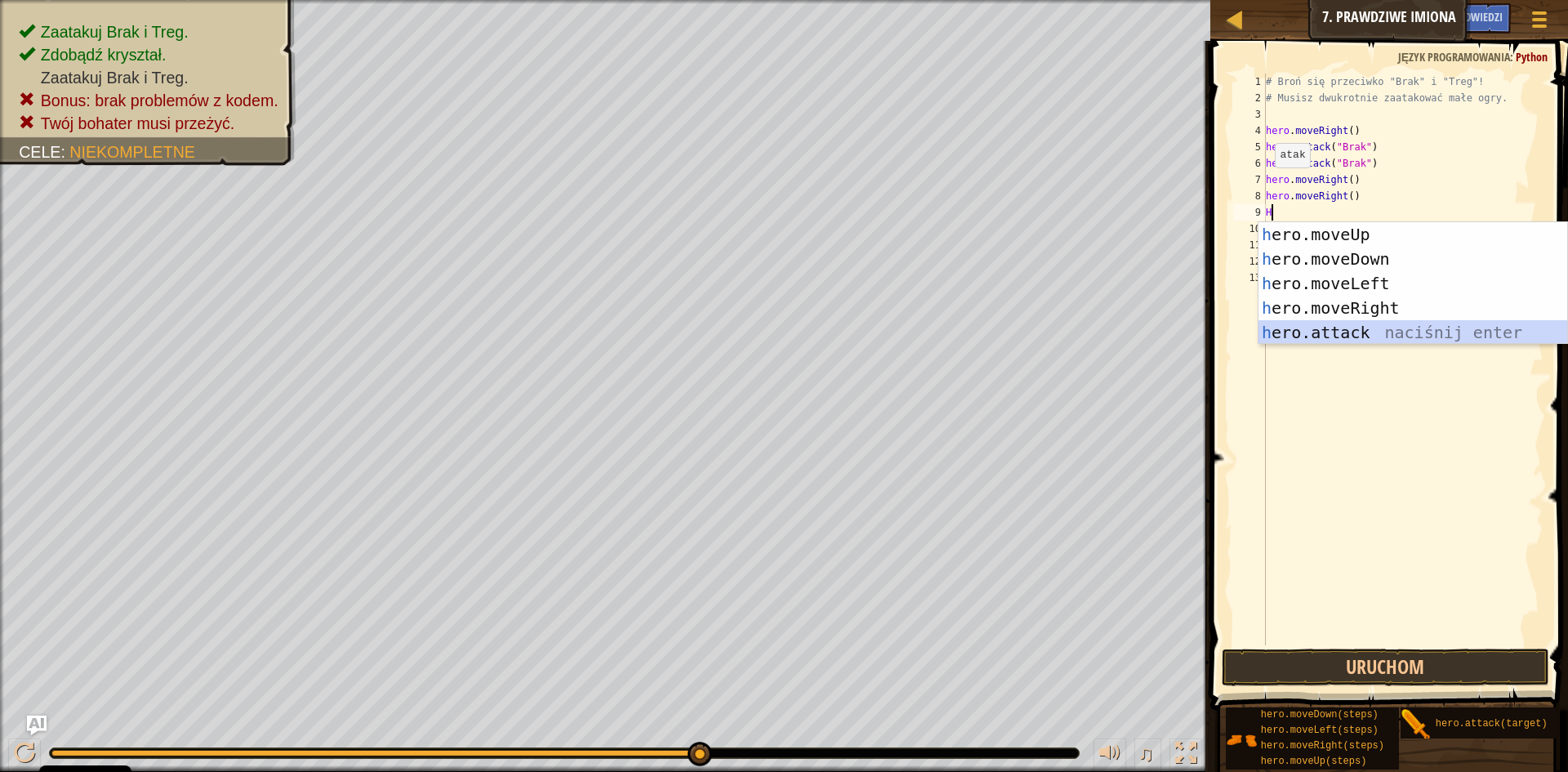
click at [1352, 336] on div "h ero.moveUp naciśnij enter h ero.moveDown naciśnij enter h ero.moveLeft naciśn…" at bounding box center [1413, 307] width 309 height 171
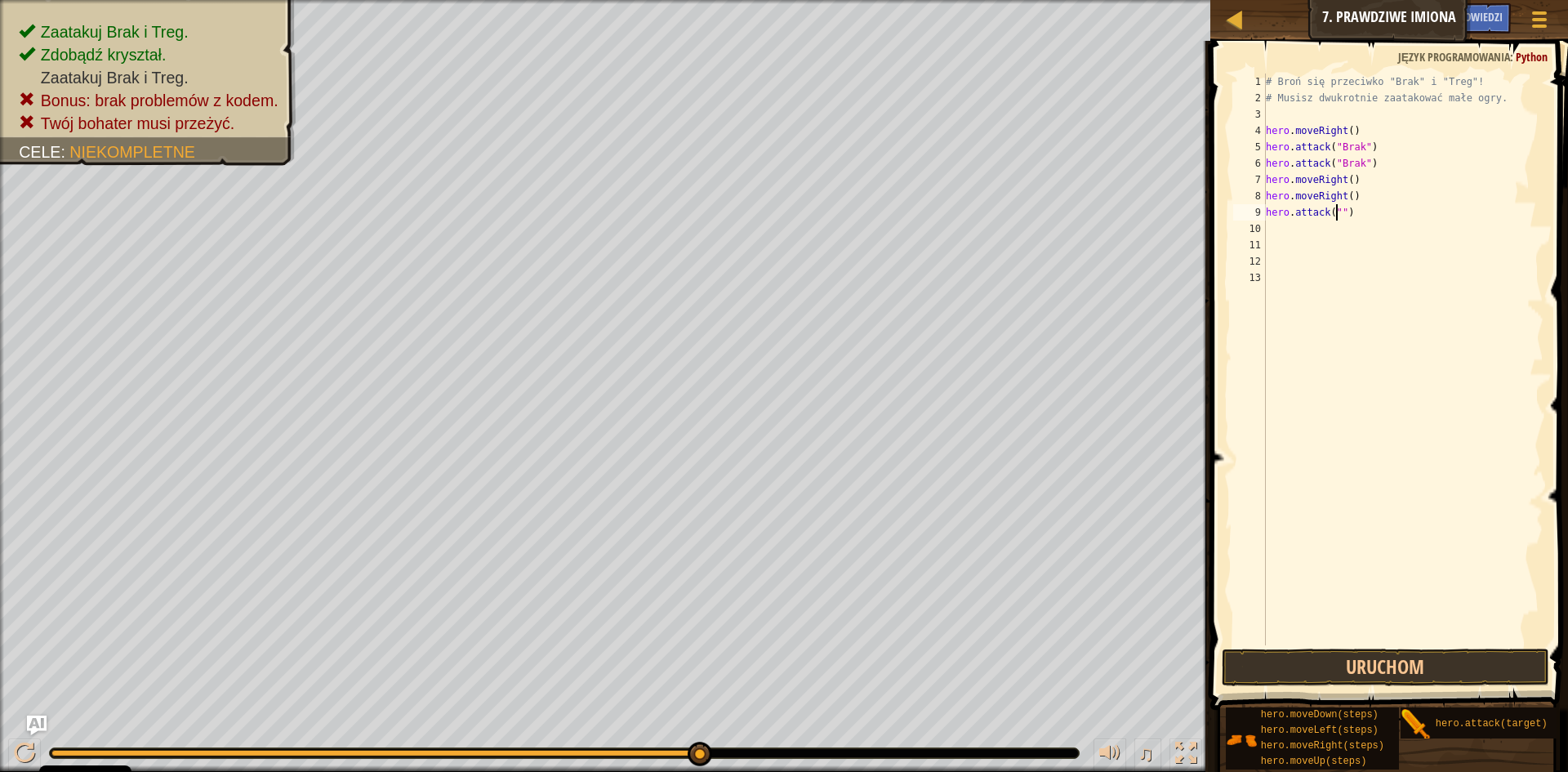
scroll to position [7, 6]
click at [1353, 210] on div "# Broń się przeciwko "Brak" i "Treg"! # Musisz dwukrotnie zaatakować małe ogry.…" at bounding box center [1403, 376] width 282 height 604
type textarea "h"
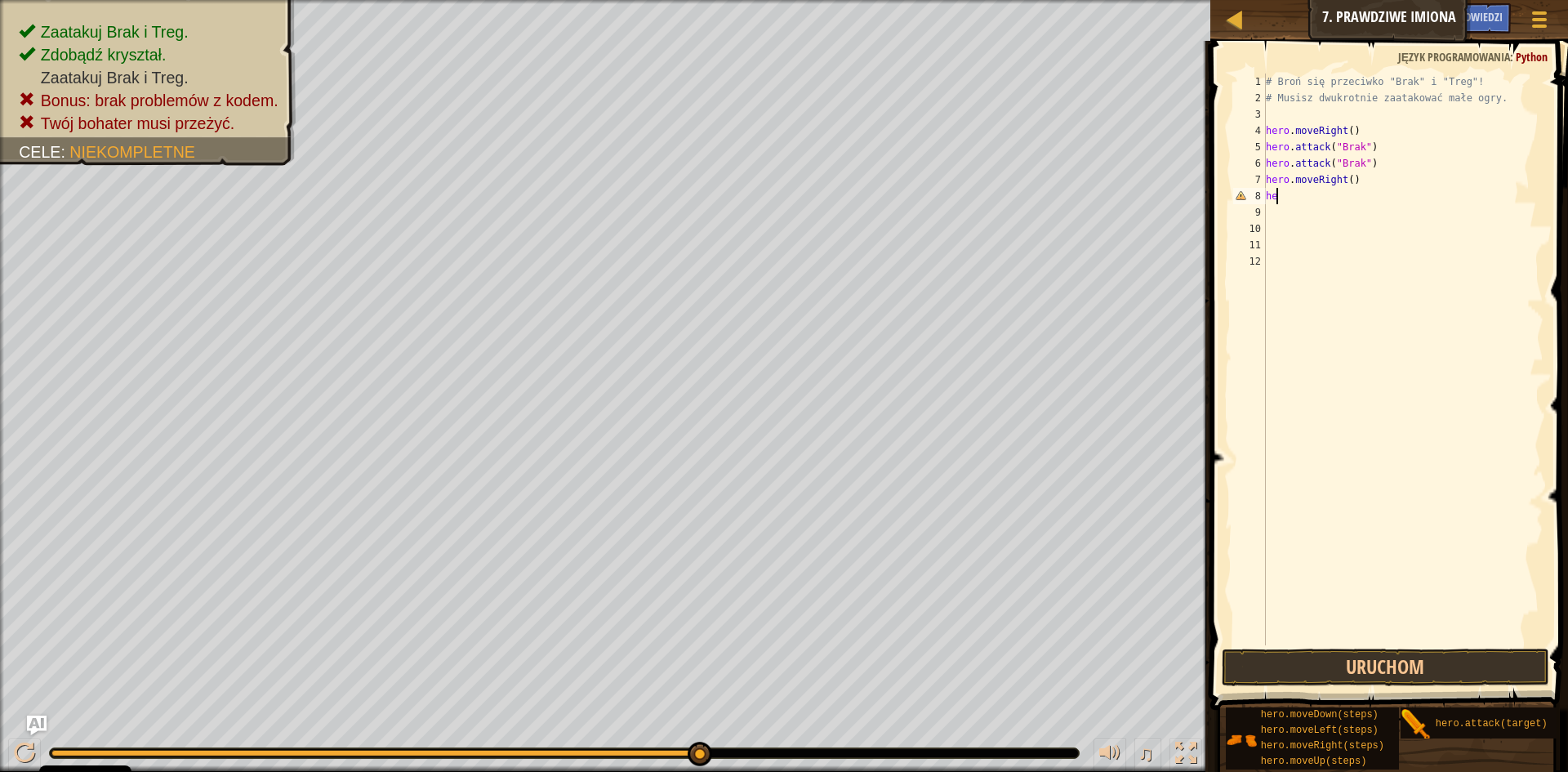
type textarea "h"
click at [1352, 183] on div "# Broń się przeciwko "Brak" i "Treg"! # Musisz dwukrotnie zaatakować małe ogry.…" at bounding box center [1403, 376] width 282 height 604
type textarea "h"
click at [1393, 662] on button "Uruchom" at bounding box center [1385, 667] width 327 height 38
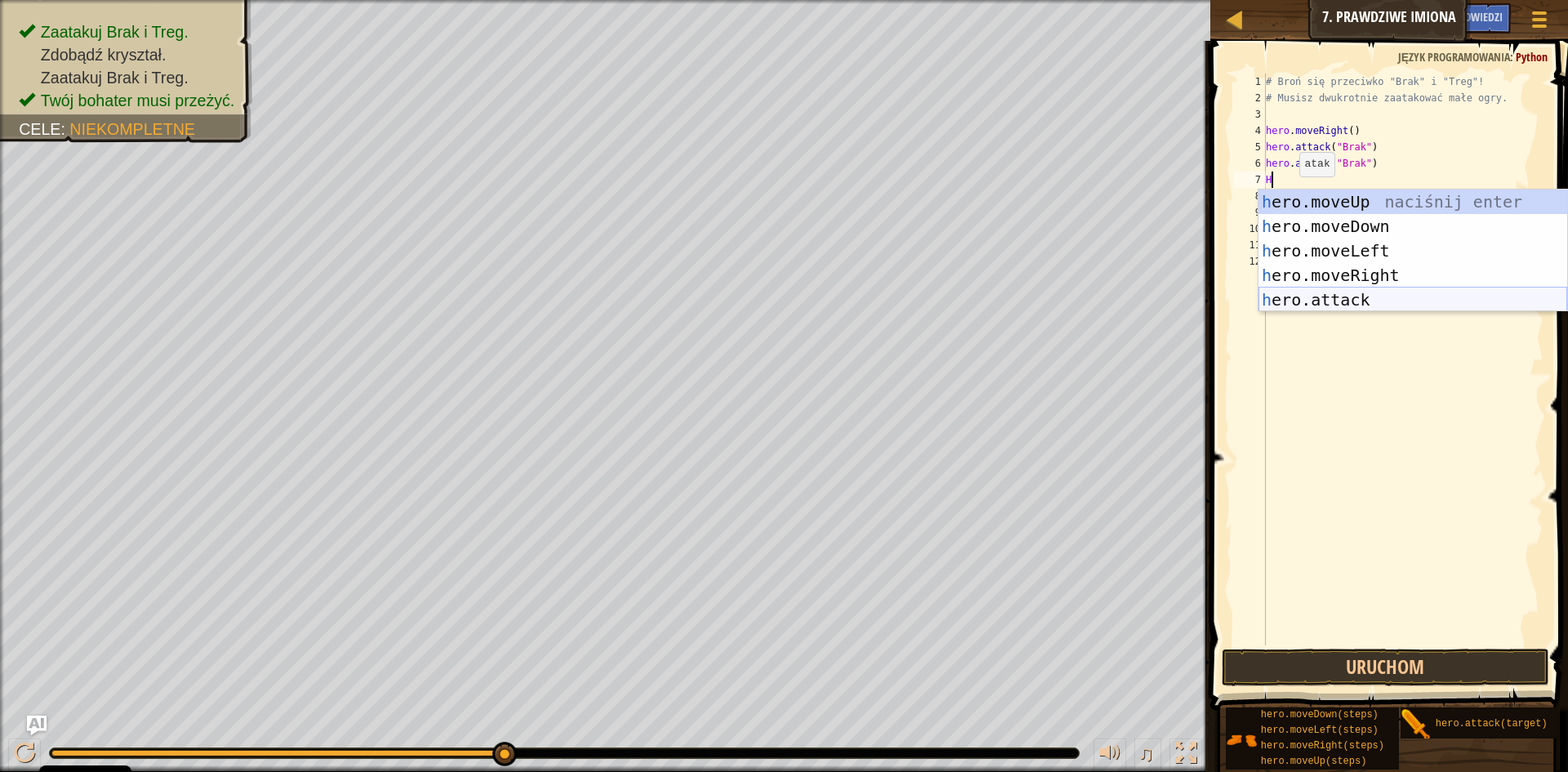
click at [1330, 293] on div "h ero.moveUp naciśnij enter h ero.moveDown naciśnij enter h ero.moveLeft naciśn…" at bounding box center [1413, 275] width 309 height 171
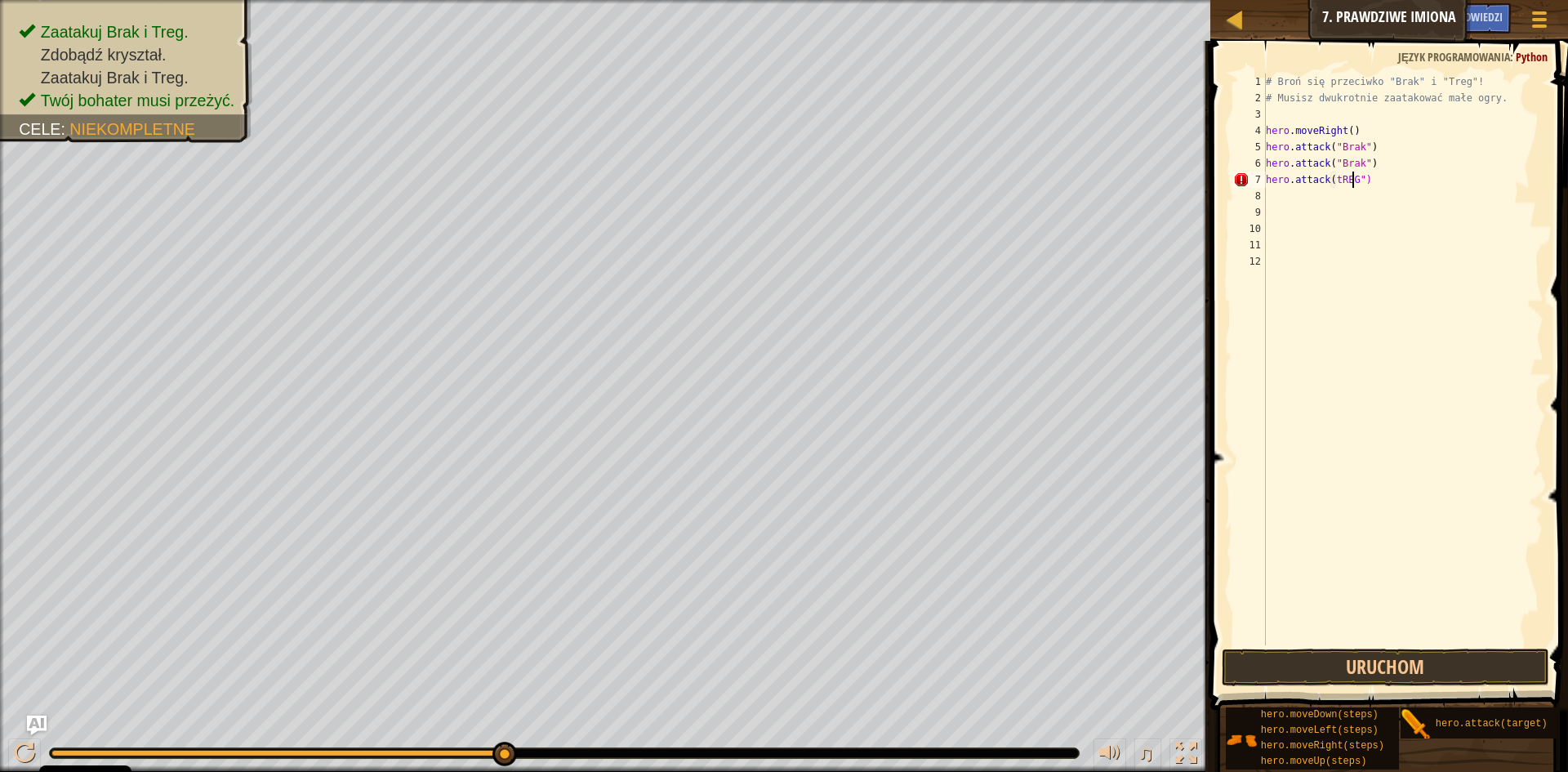
scroll to position [7, 7]
click at [1370, 182] on div "# Broń się przeciwko "Brak" i "Treg"! # Musisz dwukrotnie zaatakować małe ogry.…" at bounding box center [1403, 376] width 282 height 604
type textarea "h"
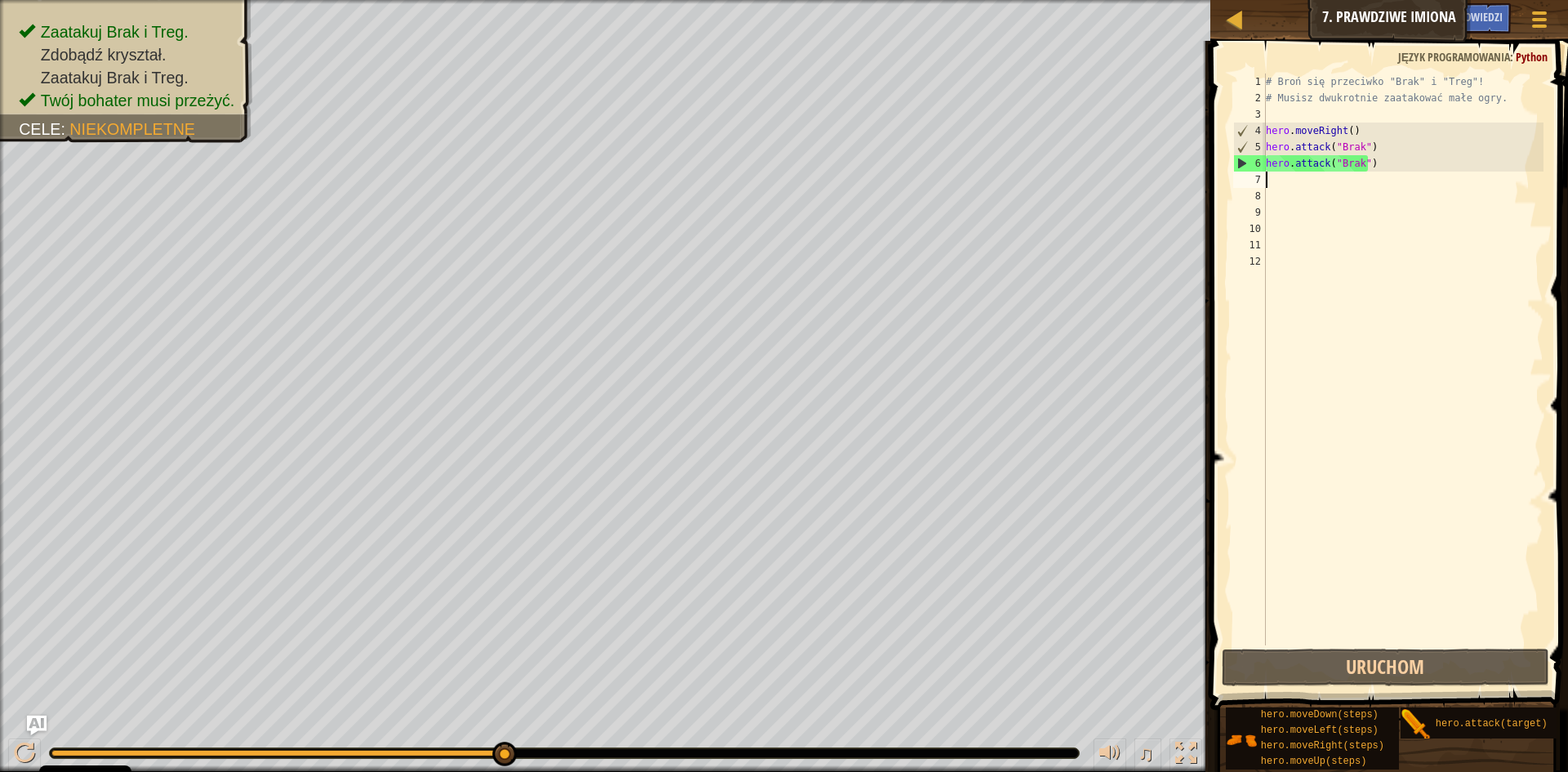
type textarea "H"
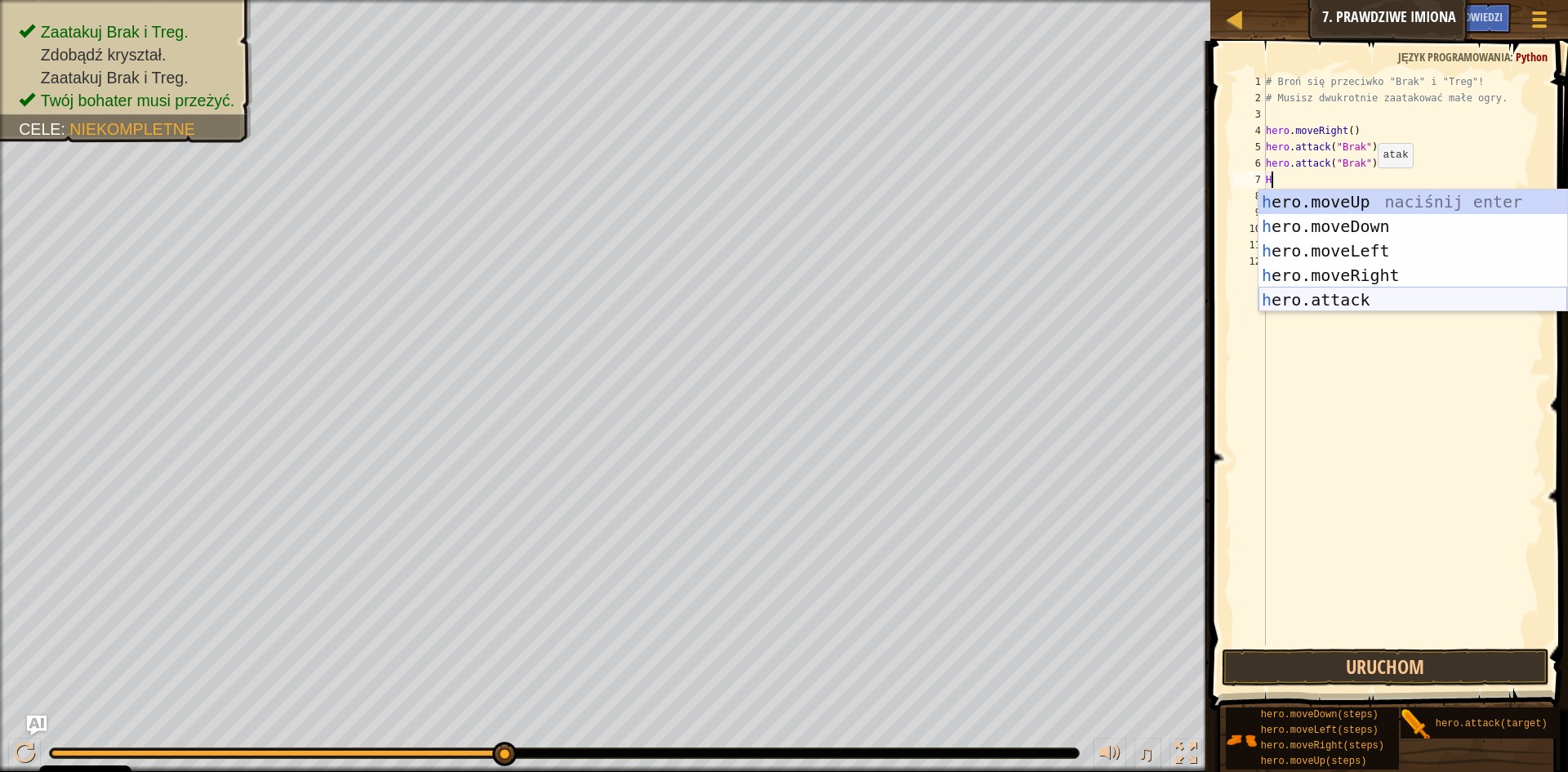
click at [1325, 296] on div "h ero.moveUp naciśnij enter h ero.moveDown naciśnij enter h ero.moveLeft naciśn…" at bounding box center [1413, 275] width 309 height 171
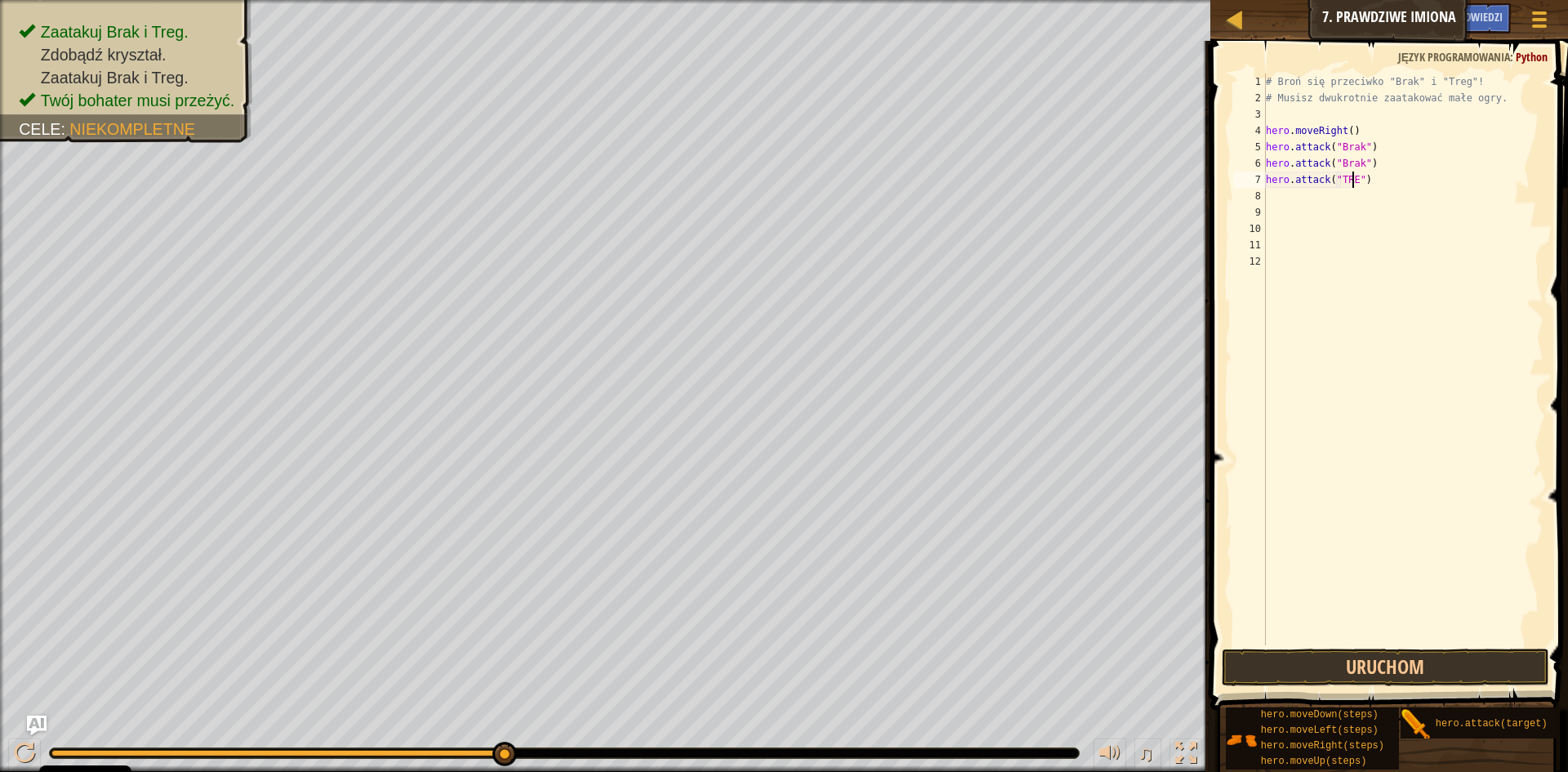
scroll to position [7, 7]
type textarea "hero.attack("TREG")"
click at [1275, 197] on div "# Broń się przeciwko "Brak" i "Treg"! # Musisz dwukrotnie zaatakować małe ogry.…" at bounding box center [1403, 376] width 282 height 604
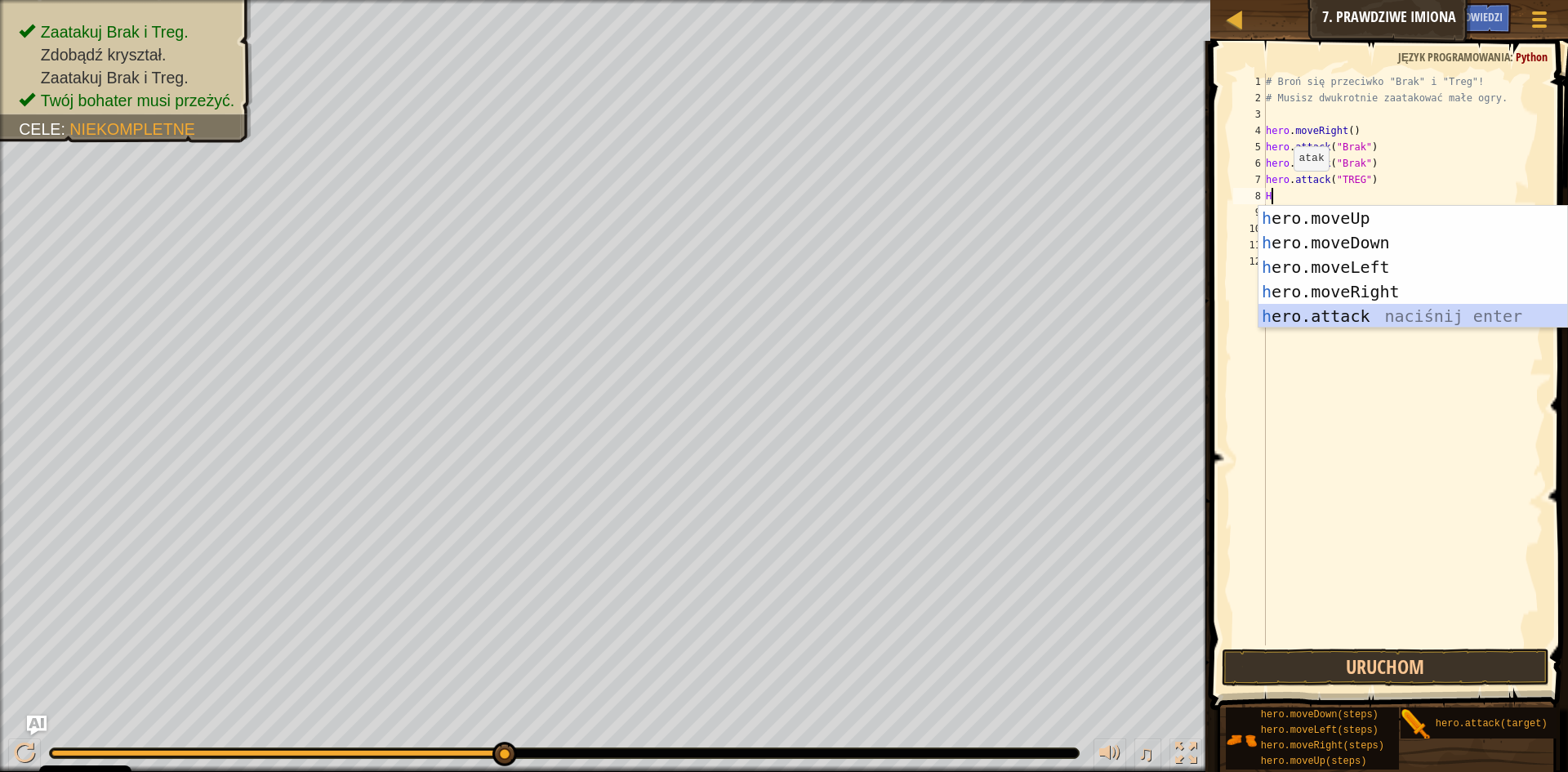
click at [1353, 321] on div "h ero.moveUp naciśnij enter h ero.moveDown naciśnij enter h ero.moveLeft naciśn…" at bounding box center [1413, 292] width 309 height 171
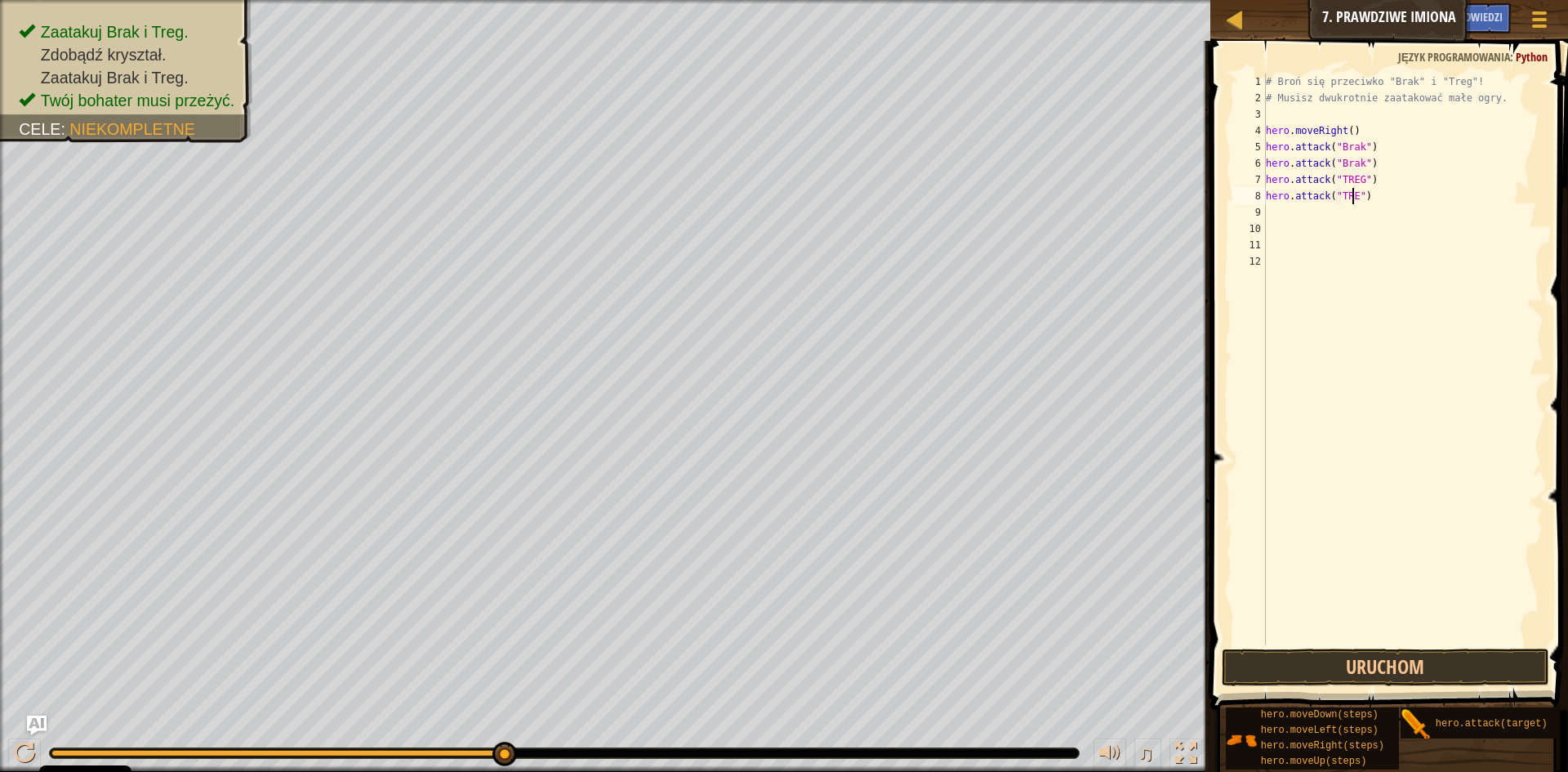
scroll to position [7, 7]
click at [1351, 656] on button "Uruchom" at bounding box center [1385, 667] width 327 height 38
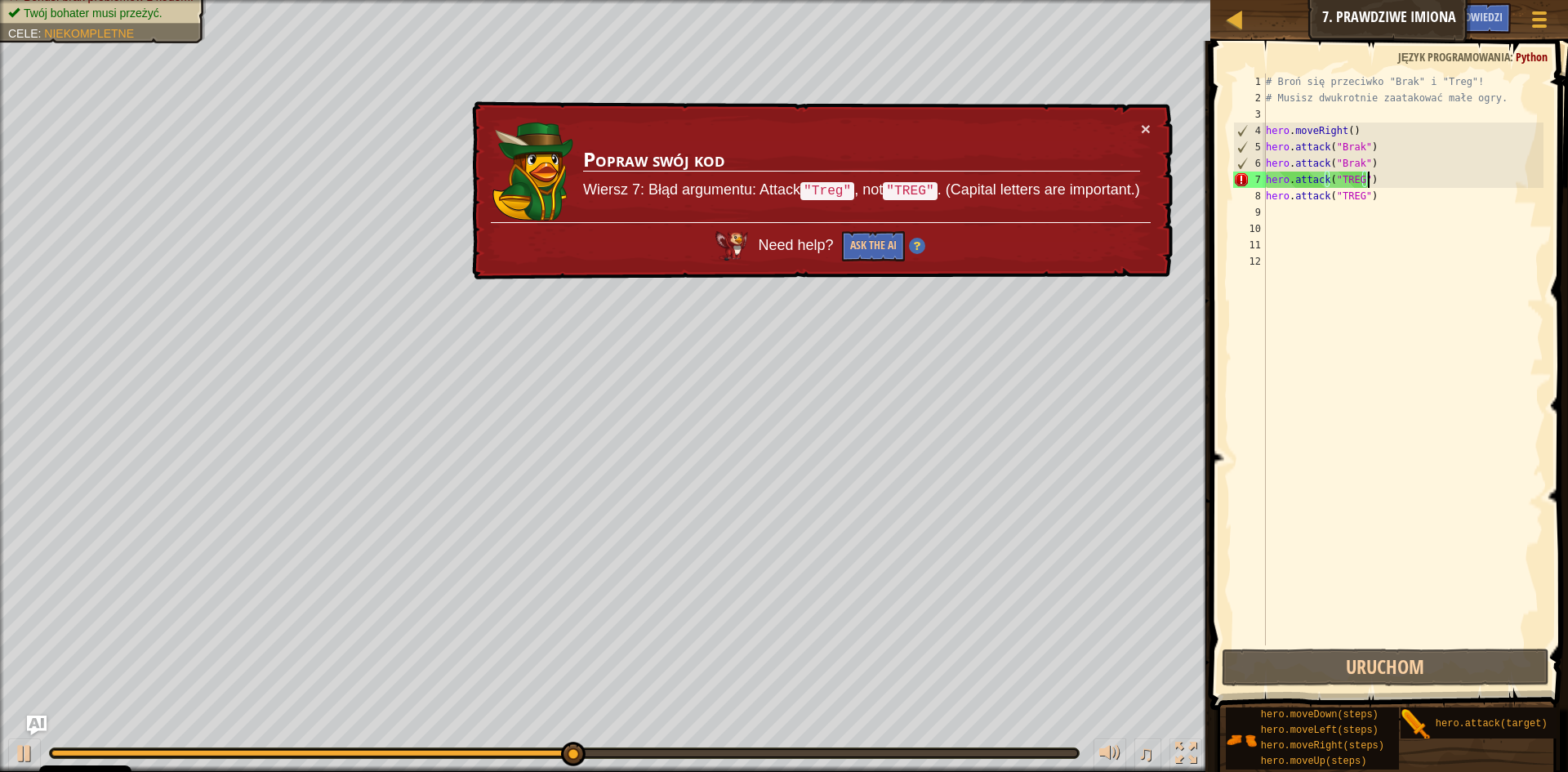
click at [1404, 181] on div "# Broń się przeciwko "Brak" i "Treg"! # Musisz dwukrotnie zaatakować małe ogry.…" at bounding box center [1403, 376] width 282 height 604
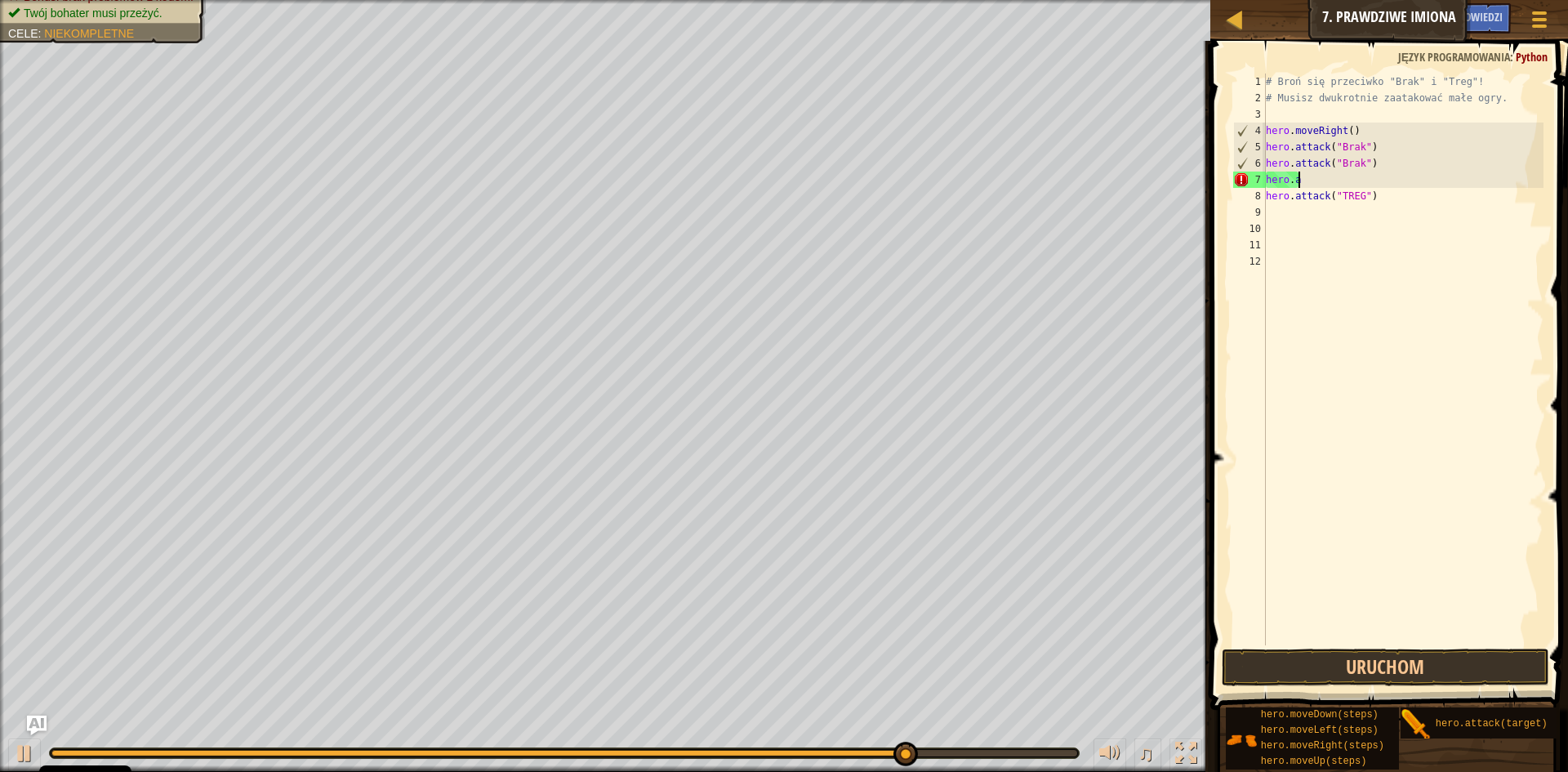
scroll to position [7, 0]
type textarea "h"
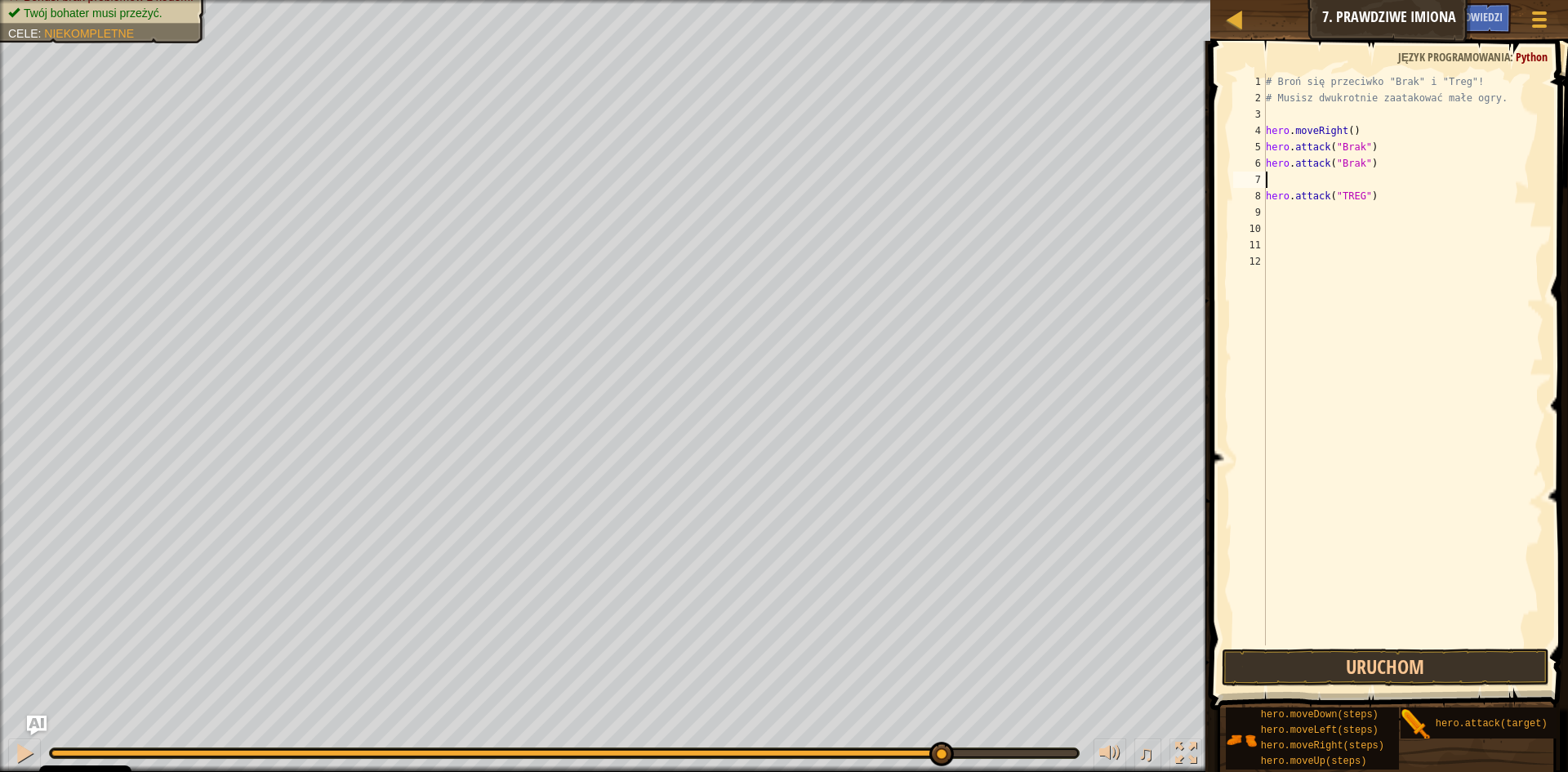
type textarea "H"
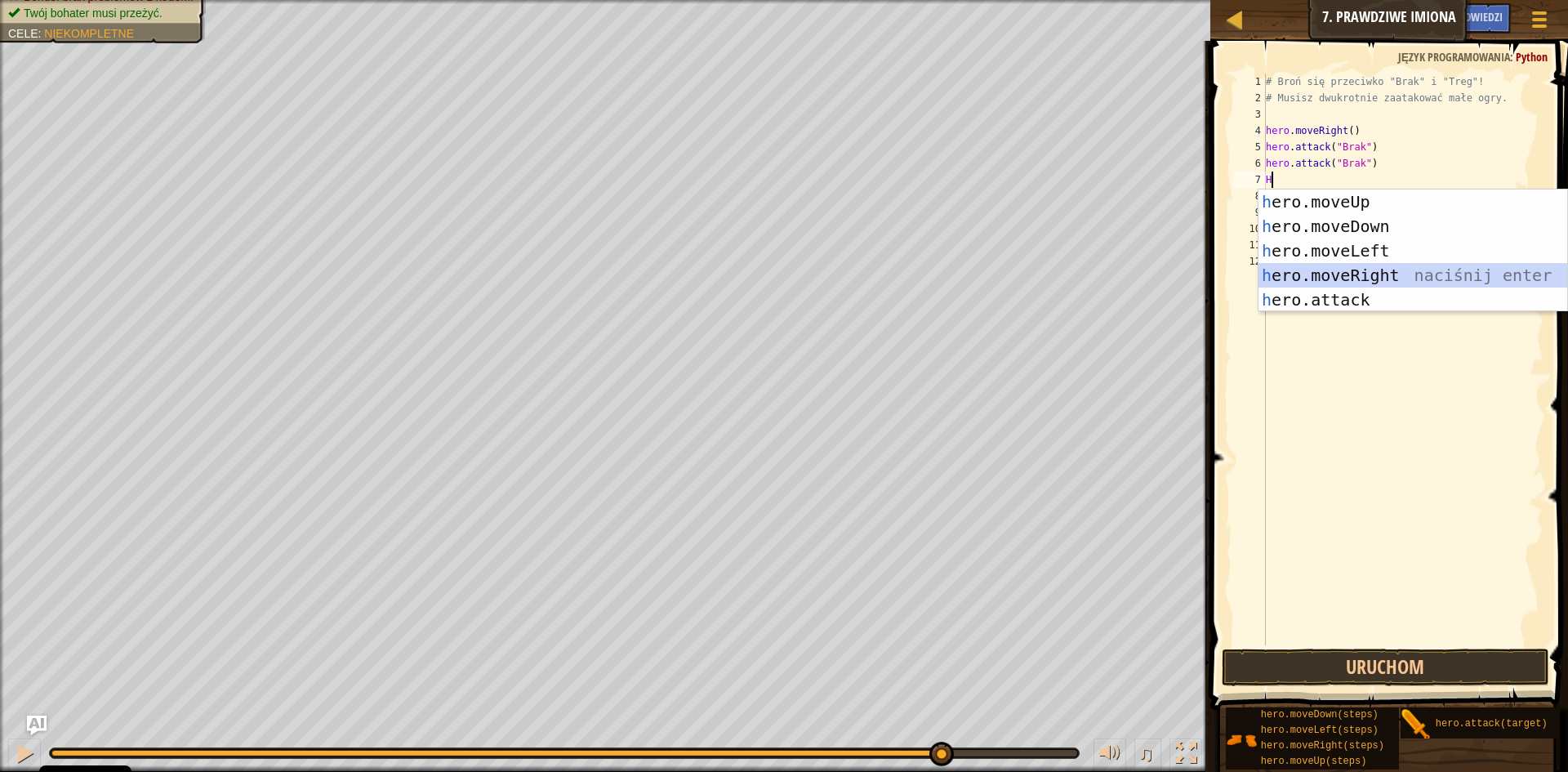
click at [1402, 272] on div "h ero.moveUp naciśnij enter h ero.moveDown naciśnij enter h ero.moveLeft naciśn…" at bounding box center [1413, 275] width 309 height 171
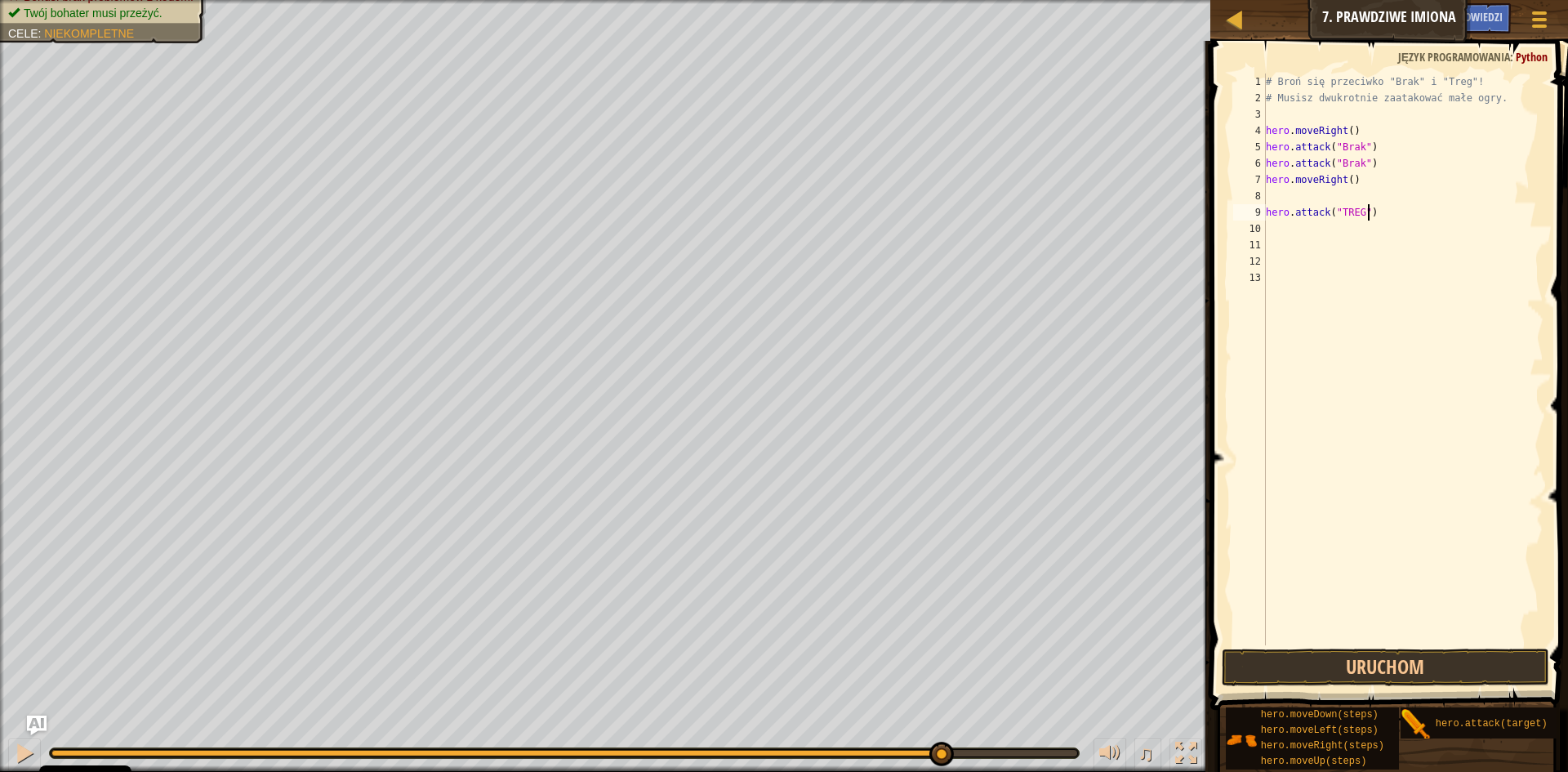
click at [1382, 217] on div "# Broń się przeciwko "Brak" i "Treg"! # Musisz dwukrotnie zaatakować małe ogry.…" at bounding box center [1403, 376] width 282 height 604
type textarea "h"
click at [1273, 194] on div "# Broń się przeciwko "Brak" i "Treg"! # Musisz dwukrotnie zaatakować małe ogry.…" at bounding box center [1403, 376] width 282 height 604
type textarea "H"
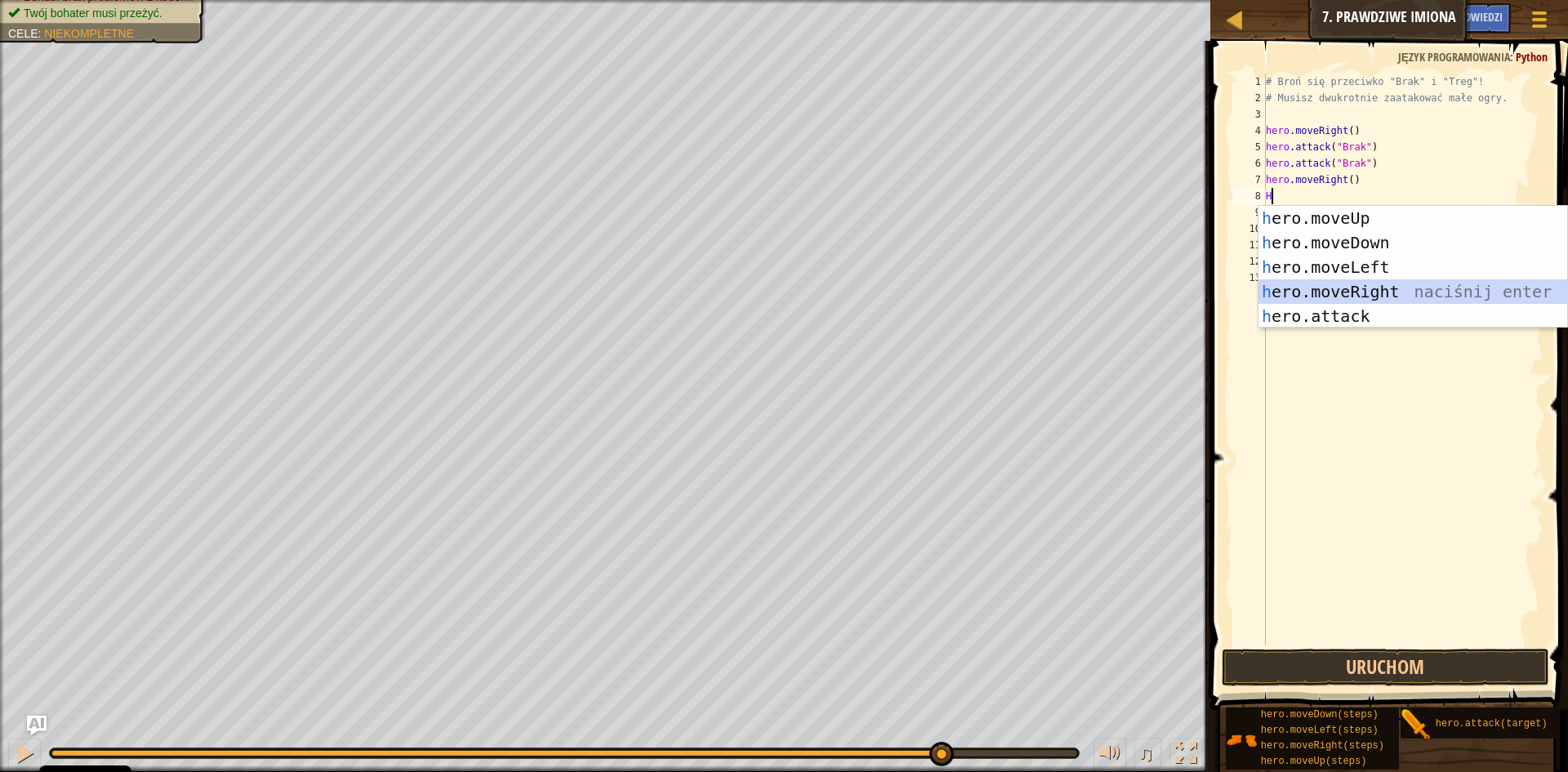
click at [1394, 294] on div "h ero.moveUp naciśnij enter h ero.moveDown naciśnij enter h ero.moveLeft naciśn…" at bounding box center [1413, 292] width 309 height 171
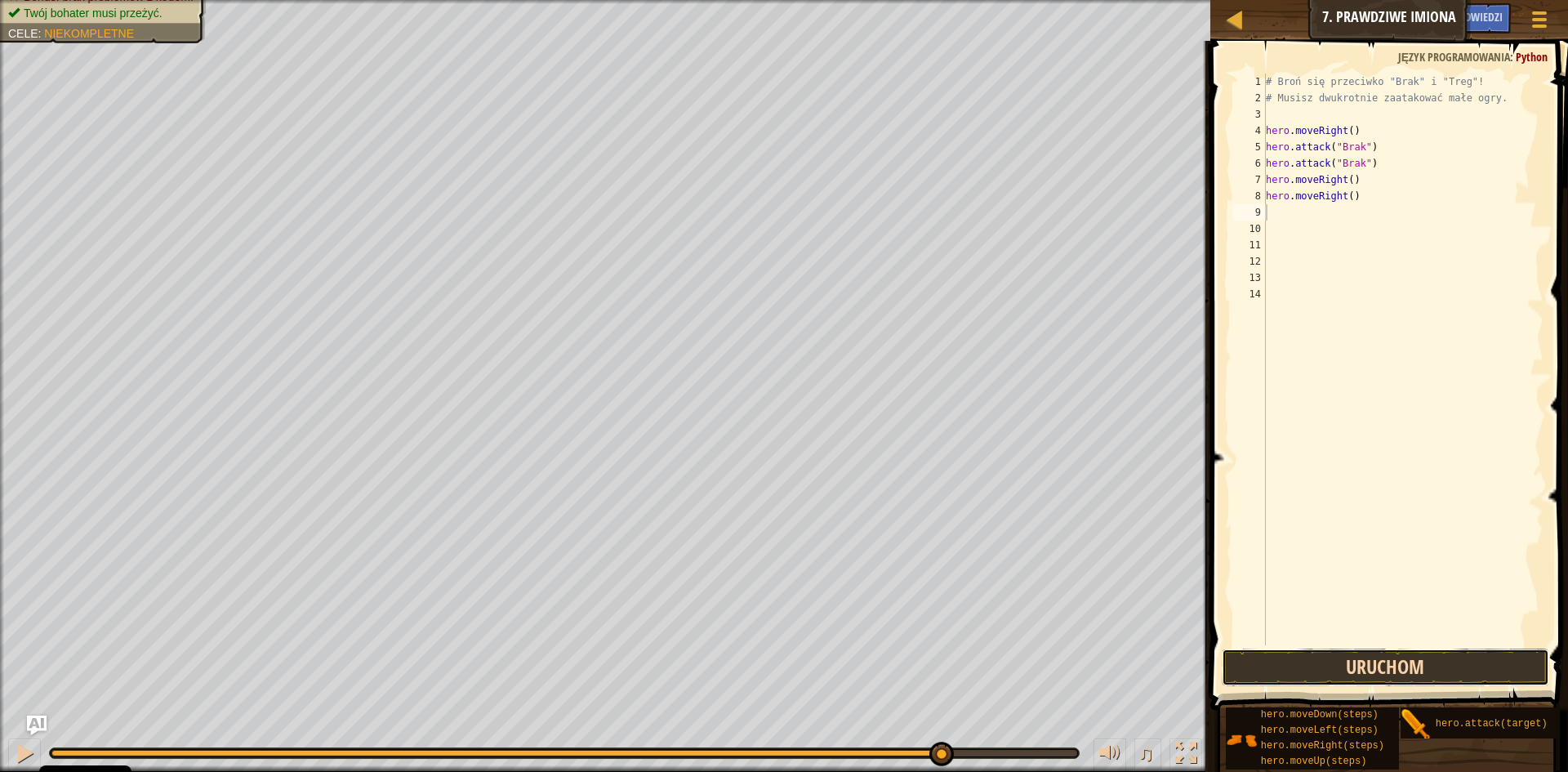
click at [1338, 655] on button "Uruchom" at bounding box center [1385, 667] width 327 height 38
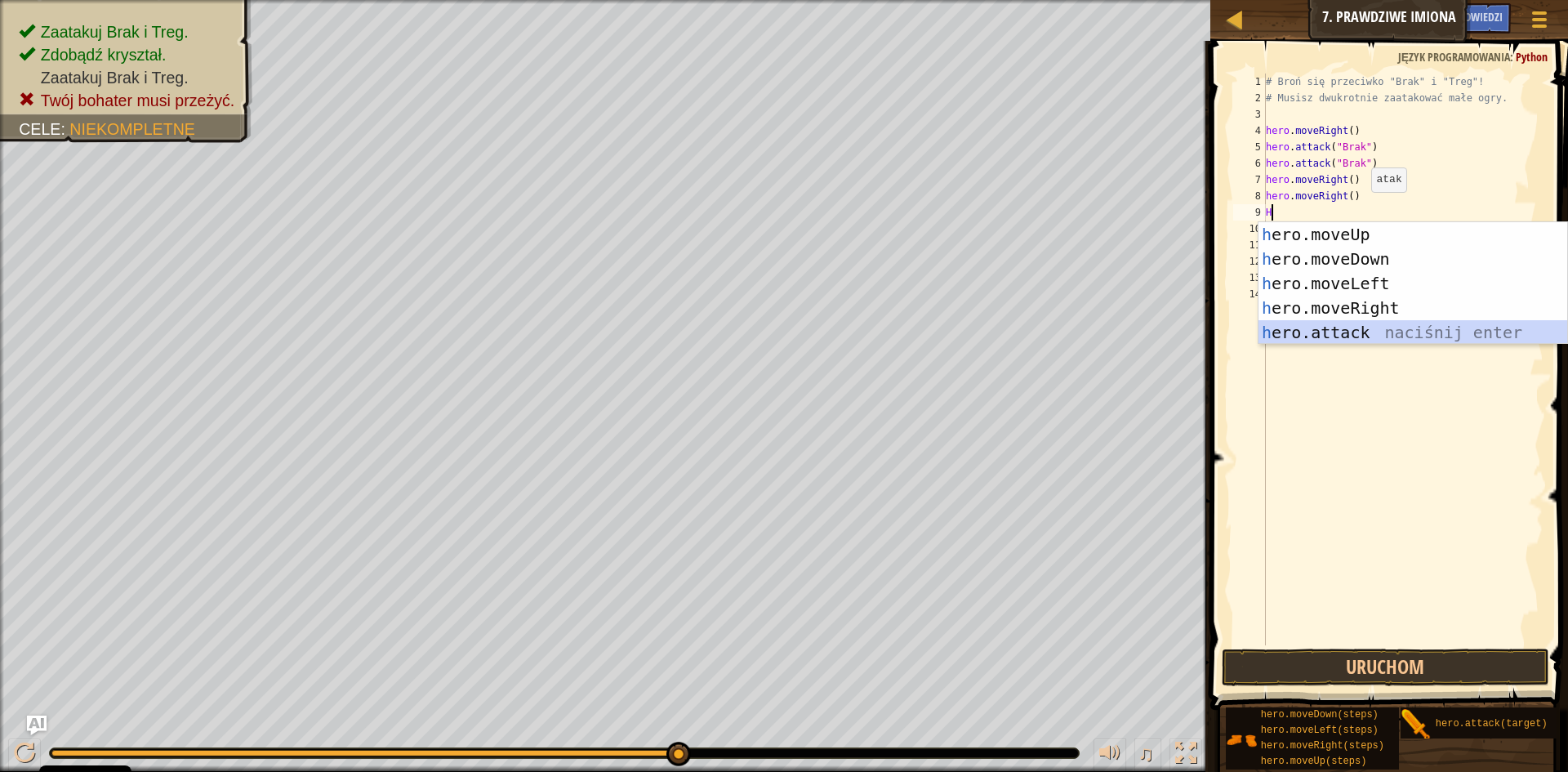
click at [1307, 334] on div "h ero.moveUp naciśnij enter h ero.moveDown naciśnij enter h ero.moveLeft naciśn…" at bounding box center [1413, 307] width 309 height 171
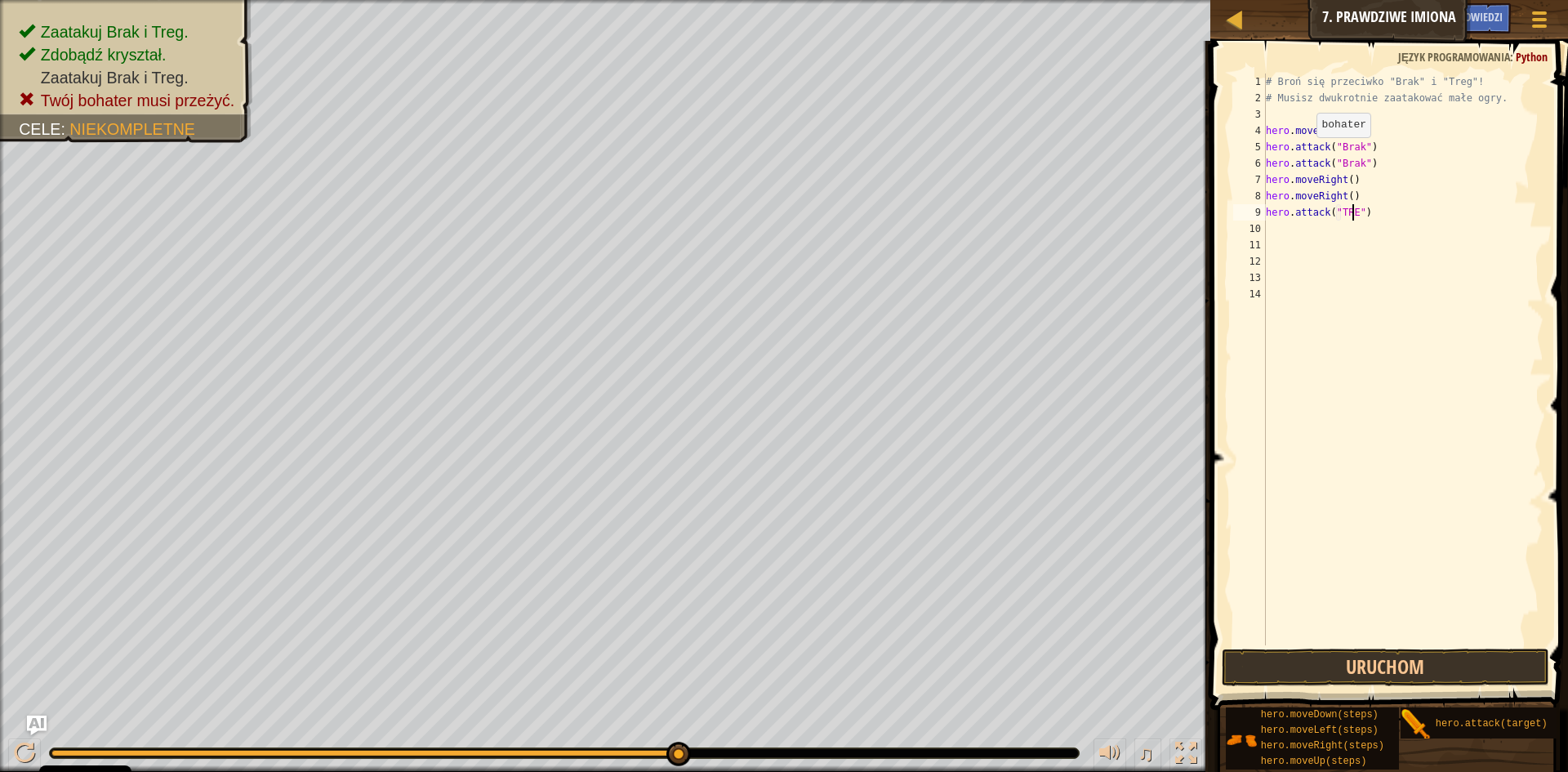
scroll to position [7, 7]
click at [1341, 665] on button "Uruchom" at bounding box center [1385, 667] width 327 height 38
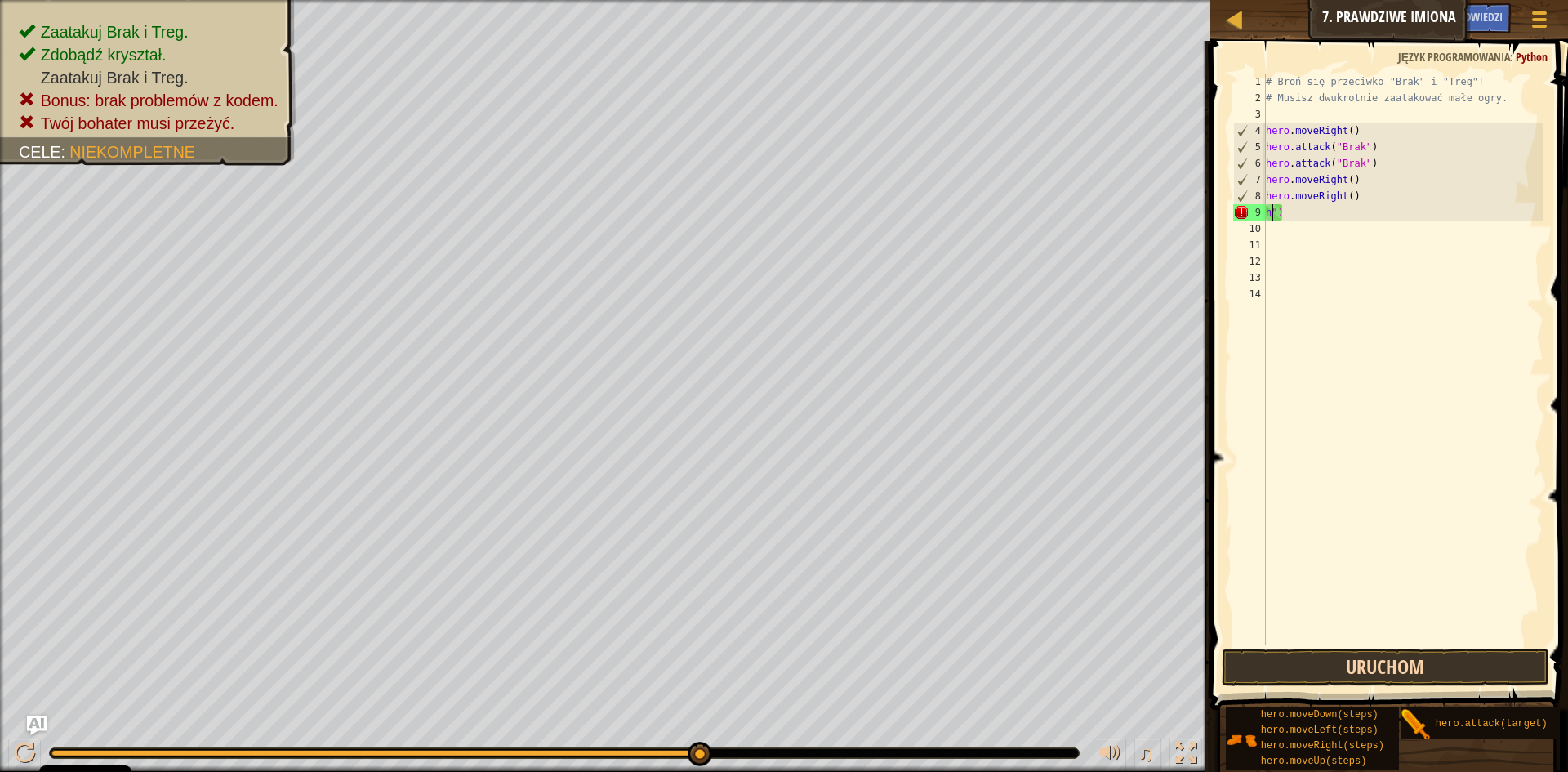
scroll to position [7, 0]
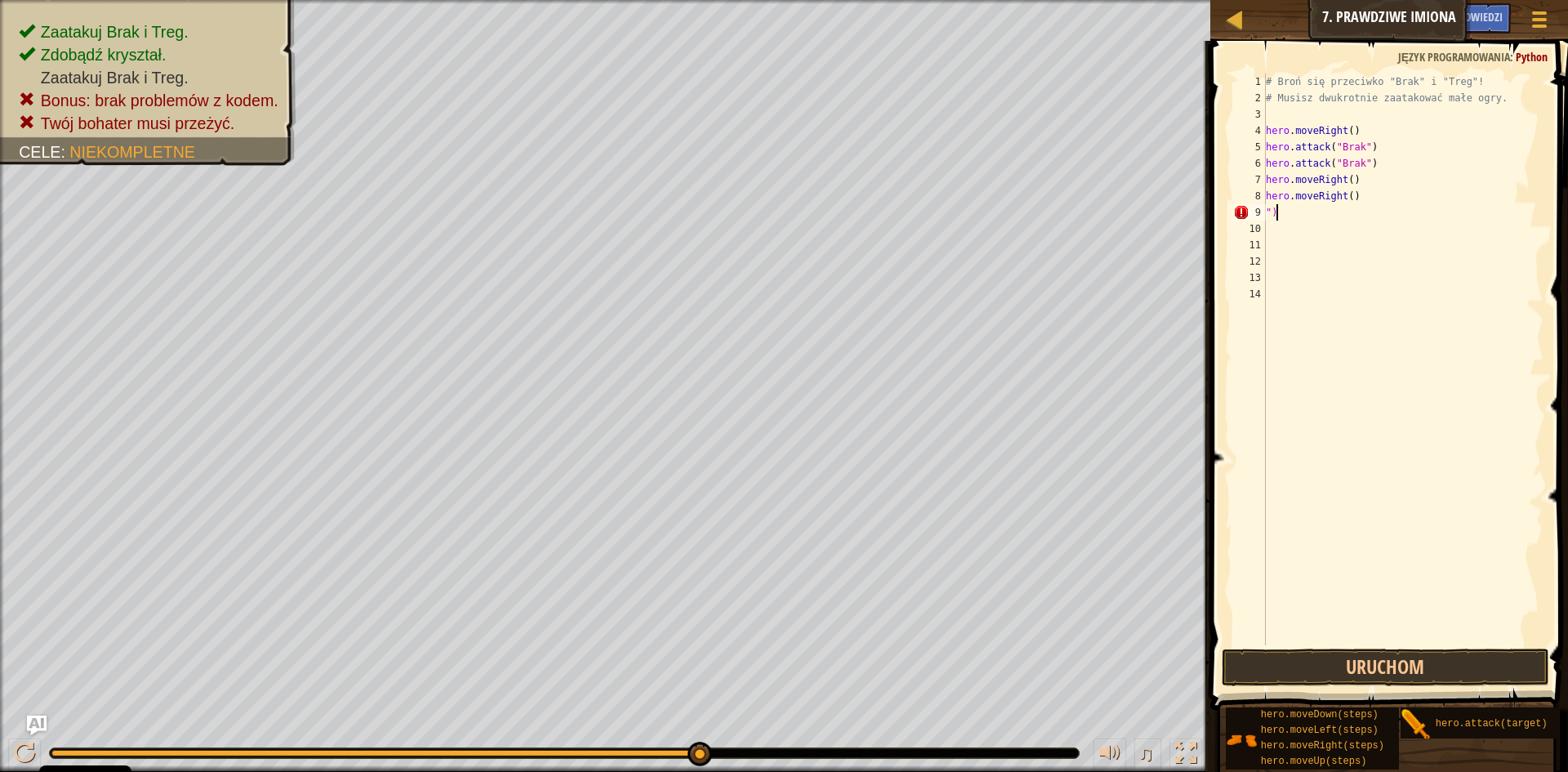
click at [1281, 216] on div "# Broń się przeciwko "Brak" i "Treg"! # Musisz dwukrotnie zaatakować małe ogry.…" at bounding box center [1403, 376] width 282 height 604
type textarea """
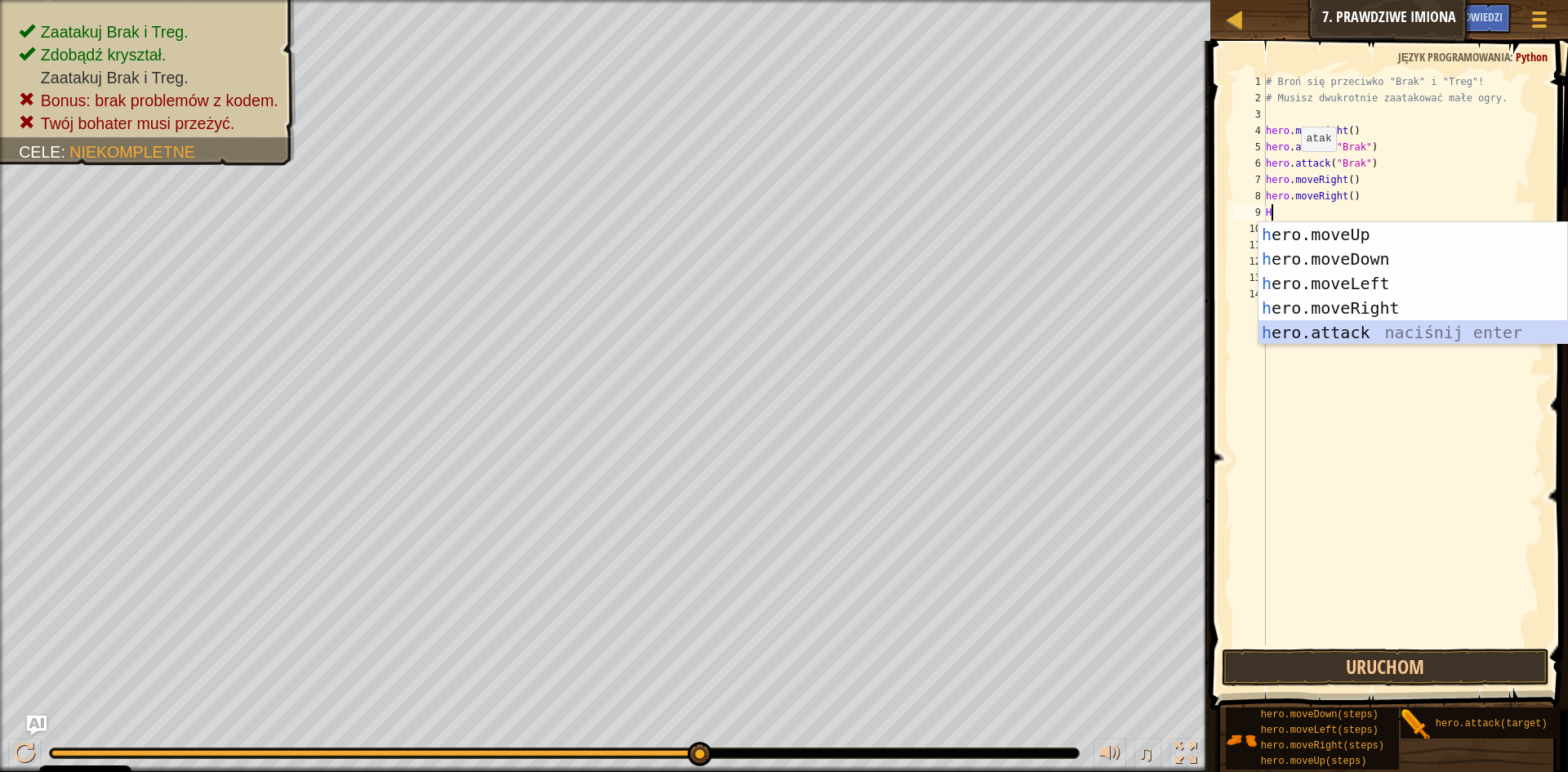
click at [1329, 331] on div "h ero.moveUp naciśnij enter h ero.moveDown naciśnij enter h ero.moveLeft naciśn…" at bounding box center [1413, 307] width 309 height 171
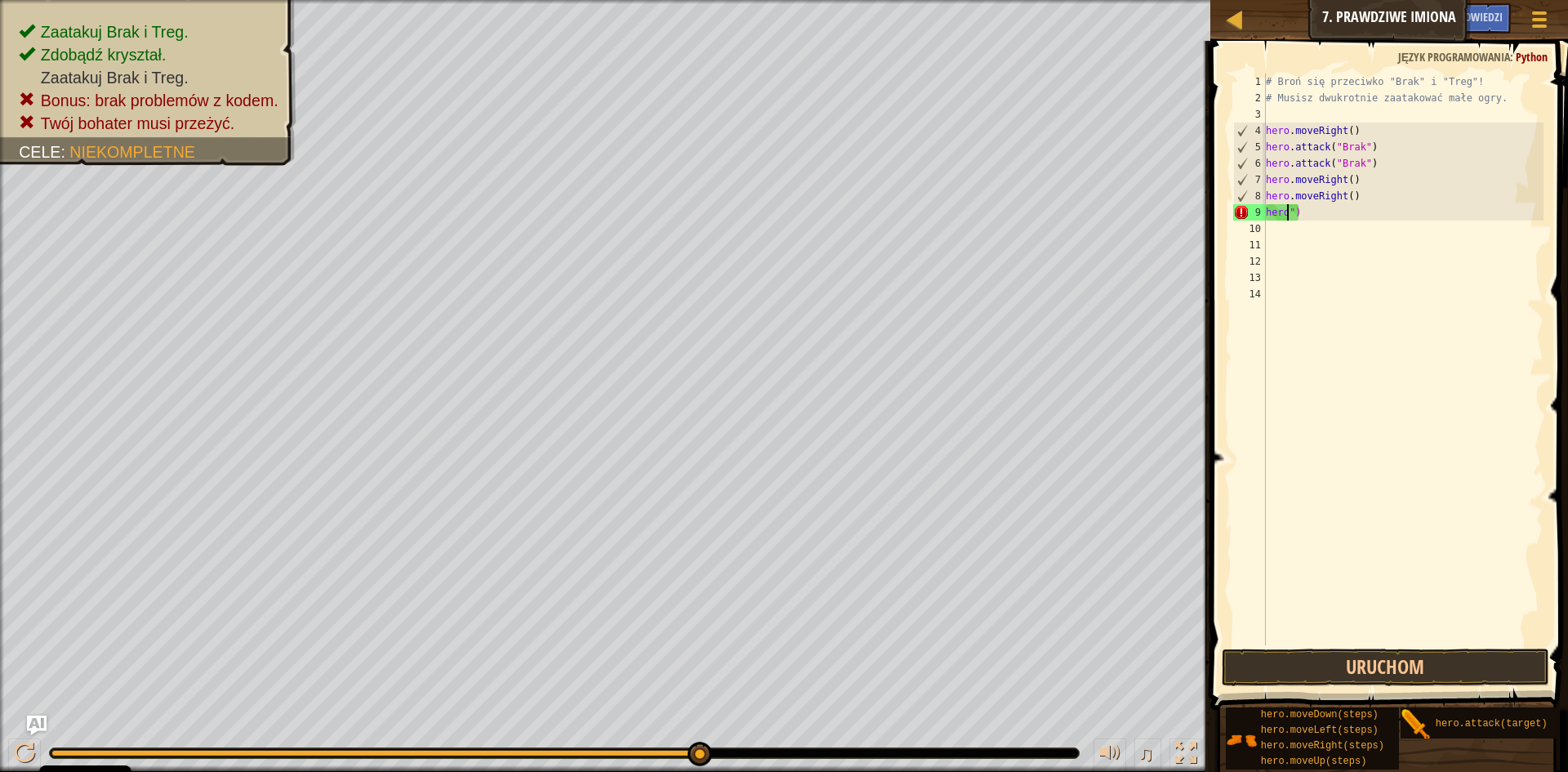
scroll to position [7, 1]
type textarea "")"
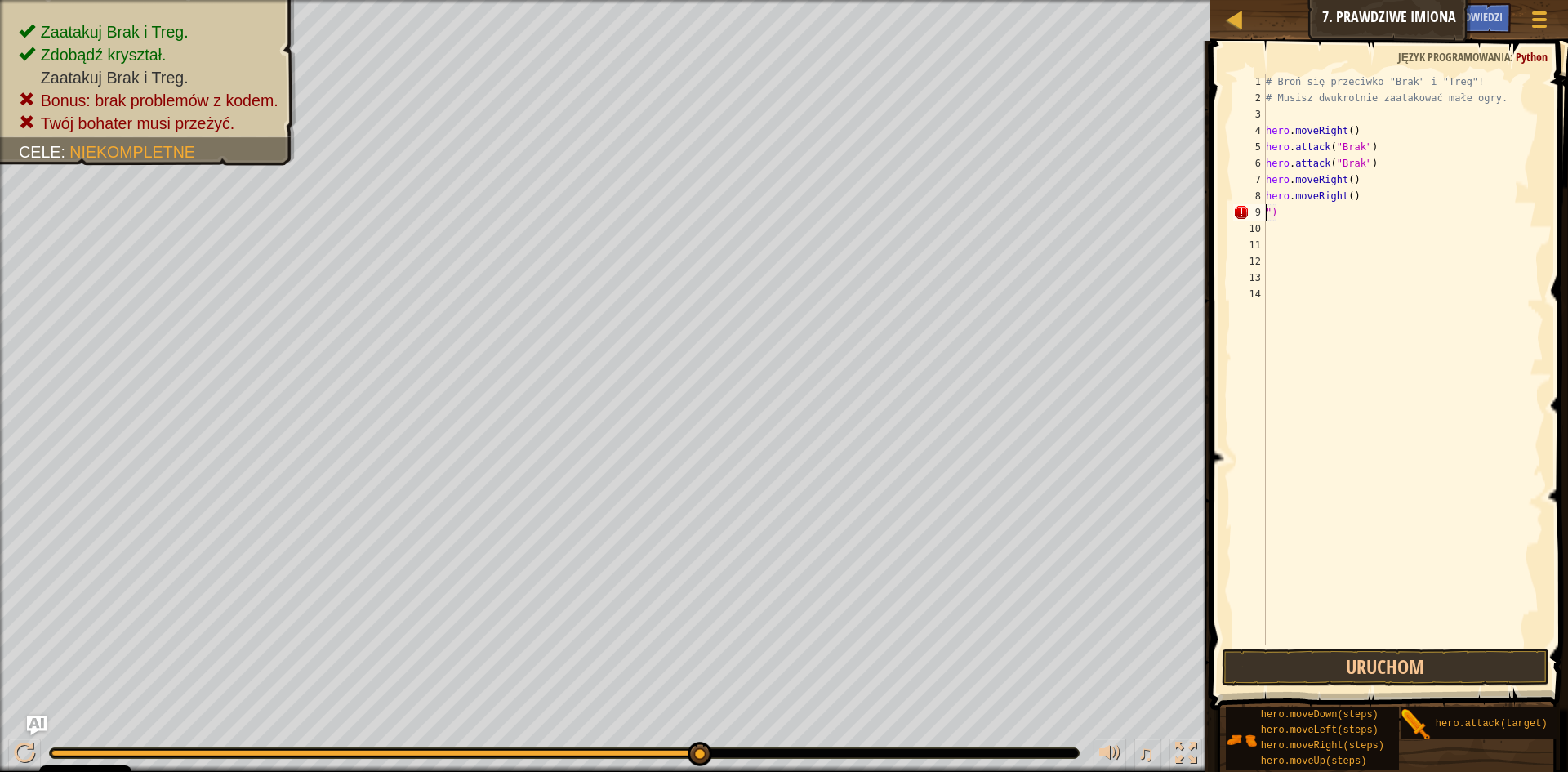
click at [1283, 224] on div "# Broń się przeciwko "Brak" i "Treg"! # Musisz dwukrotnie zaatakować małe ogry.…" at bounding box center [1403, 376] width 282 height 604
click at [1278, 206] on div "# Broń się przeciwko "Brak" i "Treg"! # Musisz dwukrotnie zaatakować małe ogry.…" at bounding box center [1403, 376] width 282 height 604
type textarea """
click at [1345, 177] on div "# Broń się przeciwko "Brak" i "Treg"! # Musisz dwukrotnie zaatakować małe ogry.…" at bounding box center [1403, 376] width 282 height 604
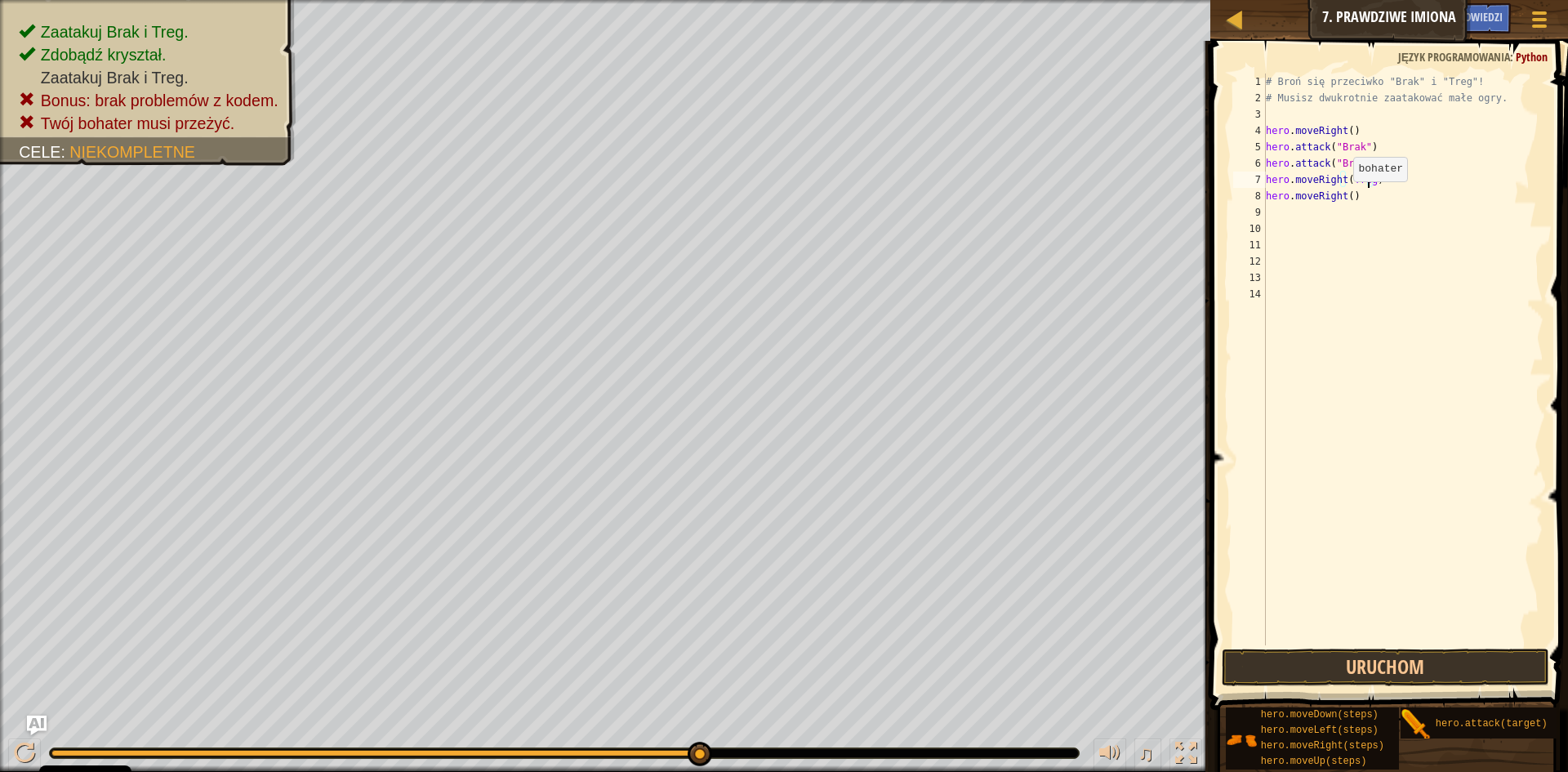
click at [1345, 197] on div "# Broń się przeciwko "Brak" i "Treg"! # Musisz dwukrotnie zaatakować małe ogry.…" at bounding box center [1403, 376] width 282 height 604
type textarea "hero.moveRight(Treg)"
click at [1269, 215] on div "# Broń się przeciwko "Brak" i "Treg"! # Musisz dwukrotnie zaatakować małe ogry.…" at bounding box center [1403, 376] width 282 height 604
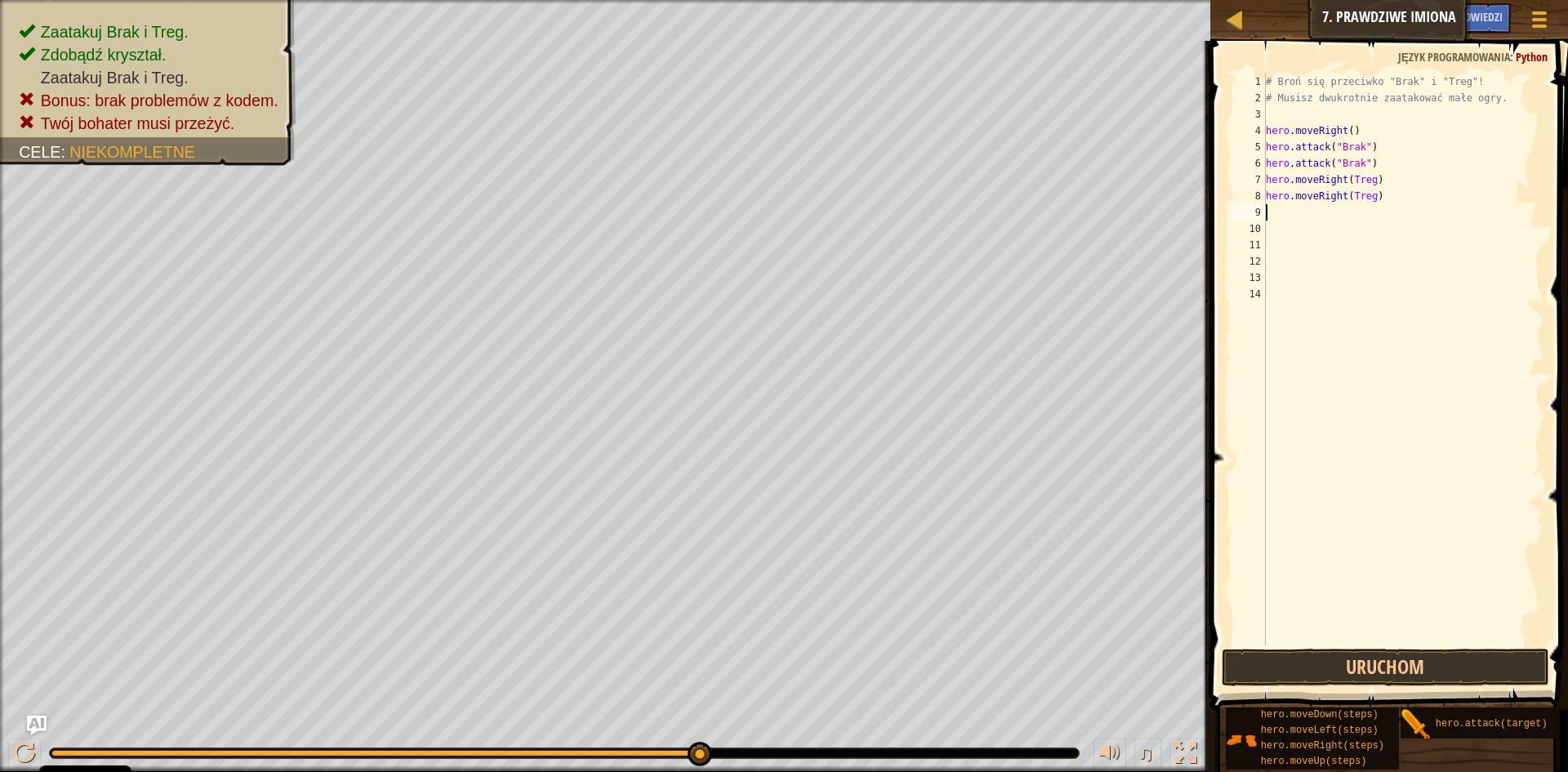
scroll to position [7, 0]
type textarea "h"
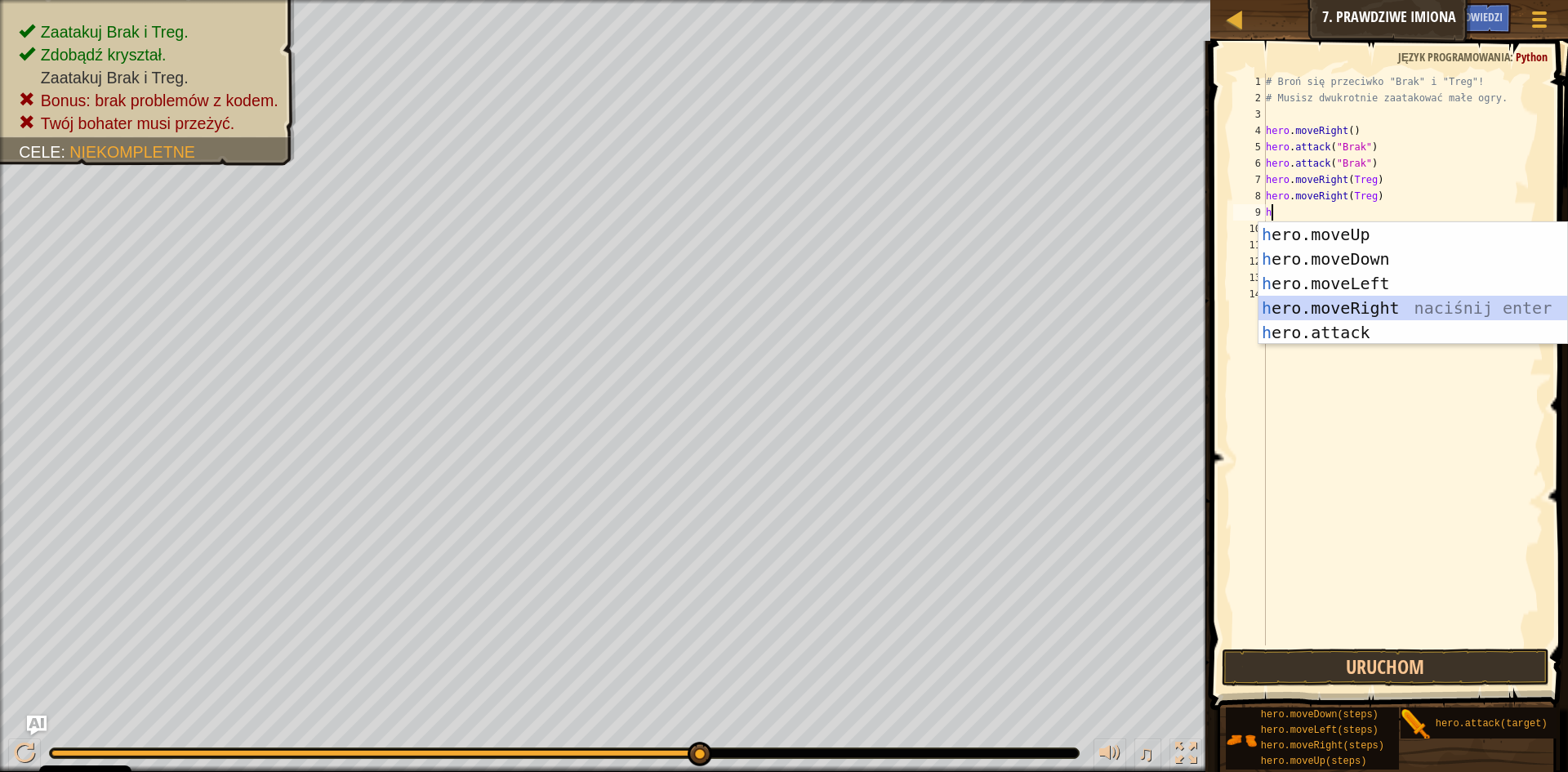
click at [1331, 300] on div "h ero.moveUp naciśnij enter h ero.moveDown naciśnij enter h ero.moveLeft naciśn…" at bounding box center [1413, 307] width 309 height 171
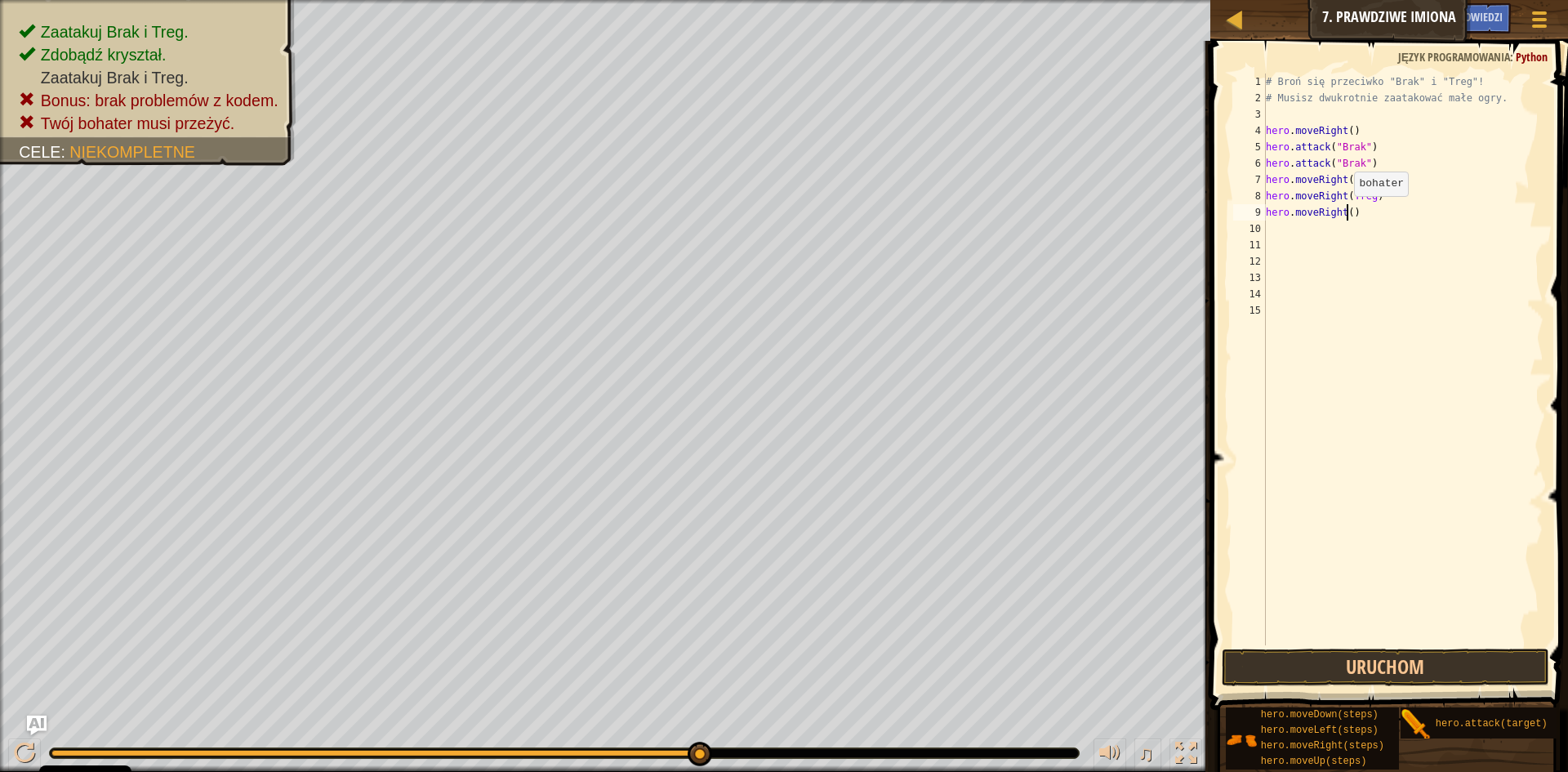
click at [1346, 212] on div "# Broń się przeciwko "Brak" i "Treg"! # Musisz dwukrotnie zaatakować małe ogry.…" at bounding box center [1403, 376] width 282 height 604
click at [1365, 668] on button "Uruchom" at bounding box center [1385, 667] width 327 height 38
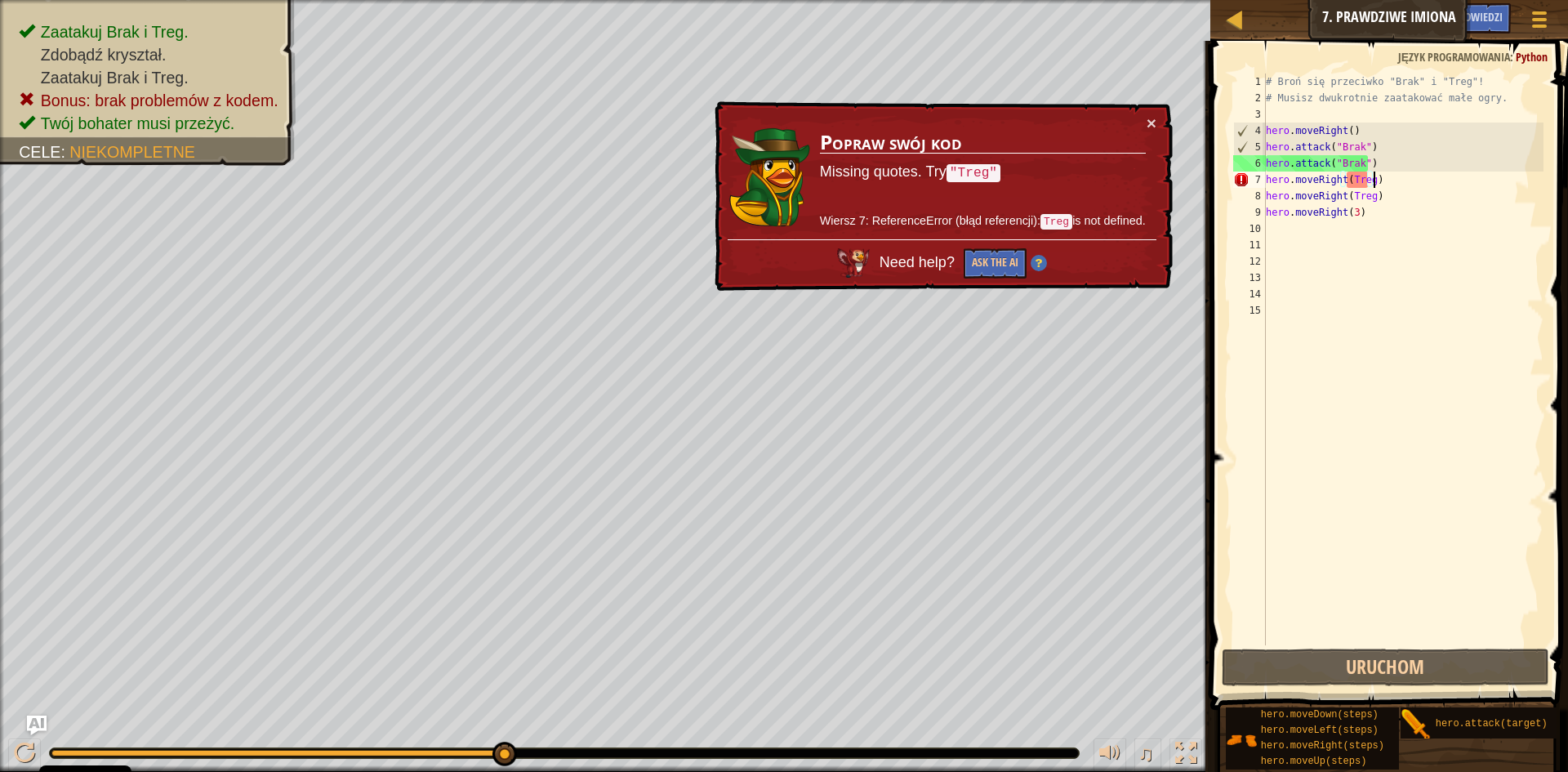
click at [1379, 181] on div "# Broń się przeciwko "Brak" i "Treg"! # Musisz dwukrotnie zaatakować małe ogry.…" at bounding box center [1403, 376] width 282 height 604
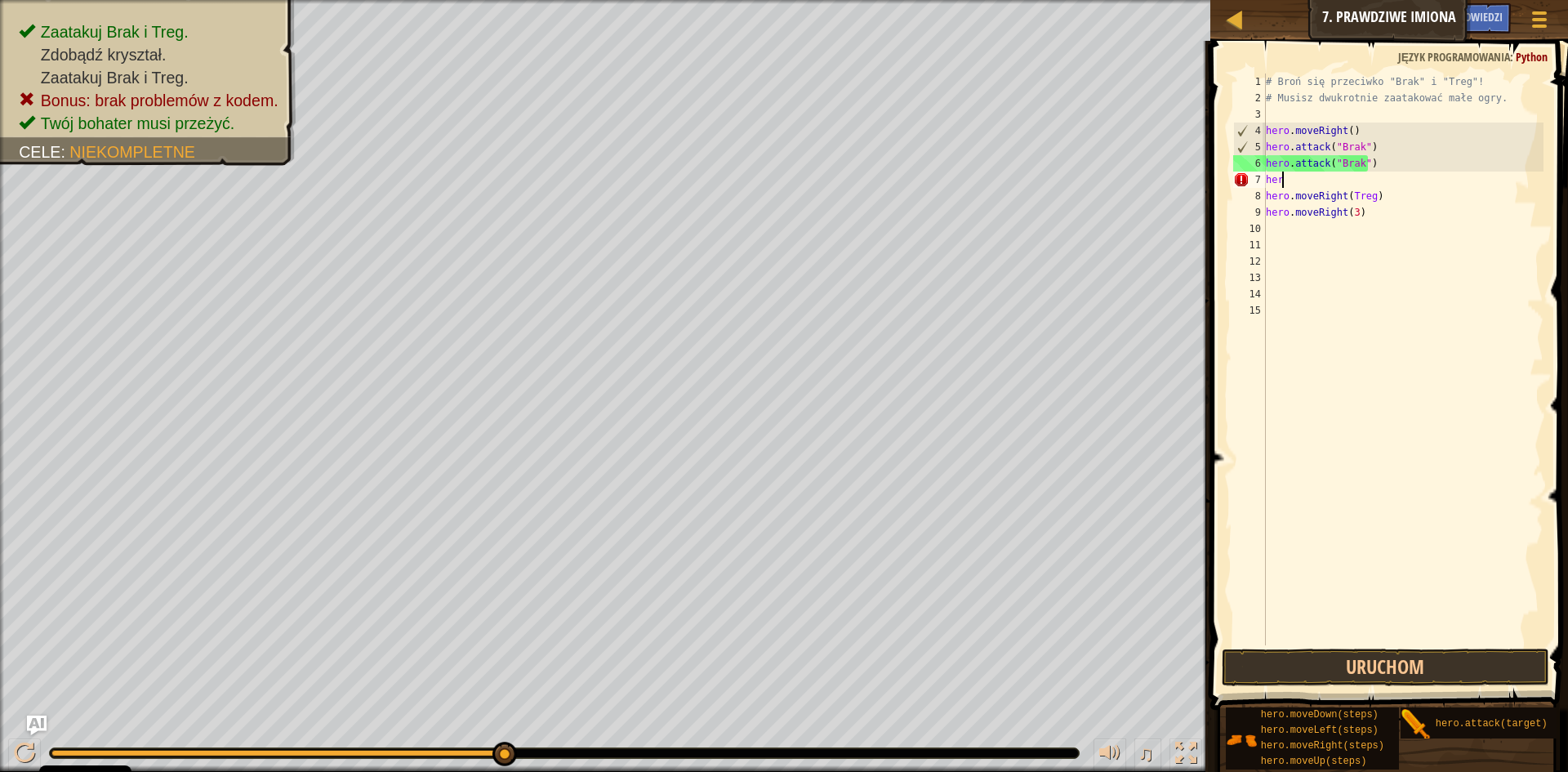
scroll to position [7, 0]
type textarea "h"
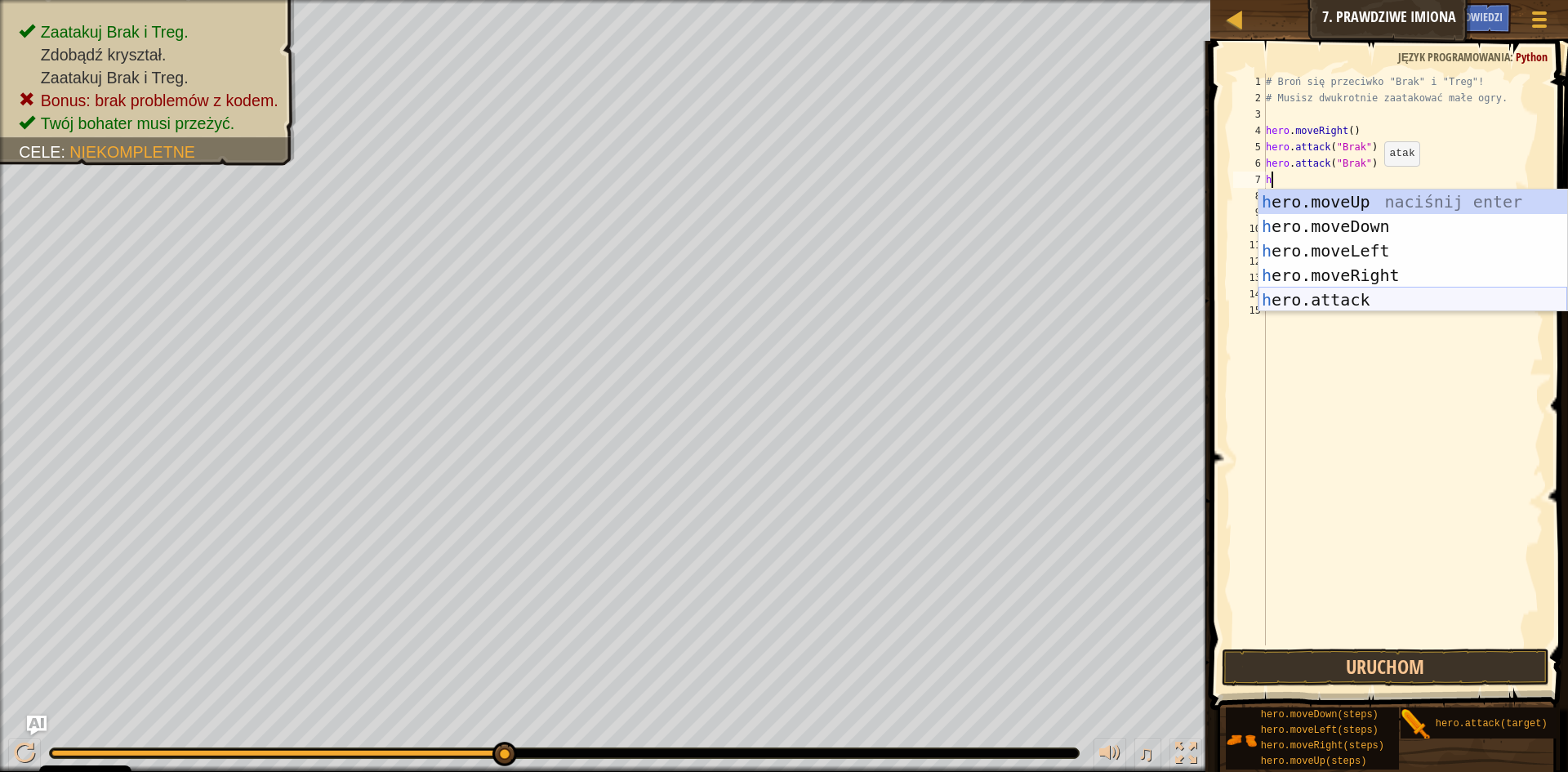
click at [1326, 297] on div "h ero.moveUp naciśnij enter h ero.moveDown naciśnij enter h ero.moveLeft naciśn…" at bounding box center [1413, 275] width 309 height 171
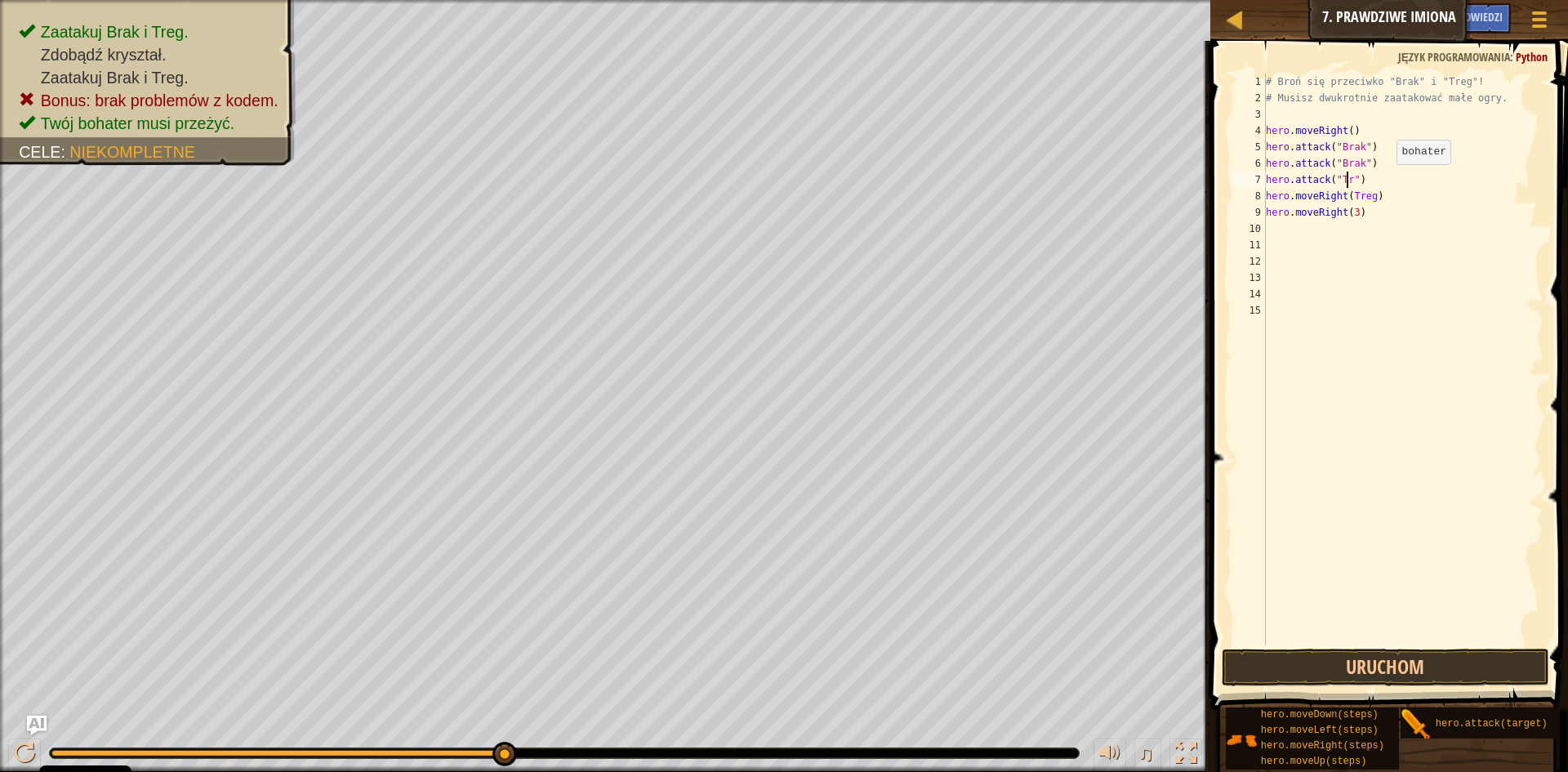
scroll to position [7, 7]
click at [1372, 196] on div "# Broń się przeciwko "Brak" i "Treg"! # Musisz dwukrotnie zaatakować małe ogry.…" at bounding box center [1403, 376] width 282 height 604
click at [1375, 196] on div "# Broń się przeciwko "Brak" i "Treg"! # Musisz dwukrotnie zaatakować małe ogry.…" at bounding box center [1403, 376] width 282 height 604
type textarea "h"
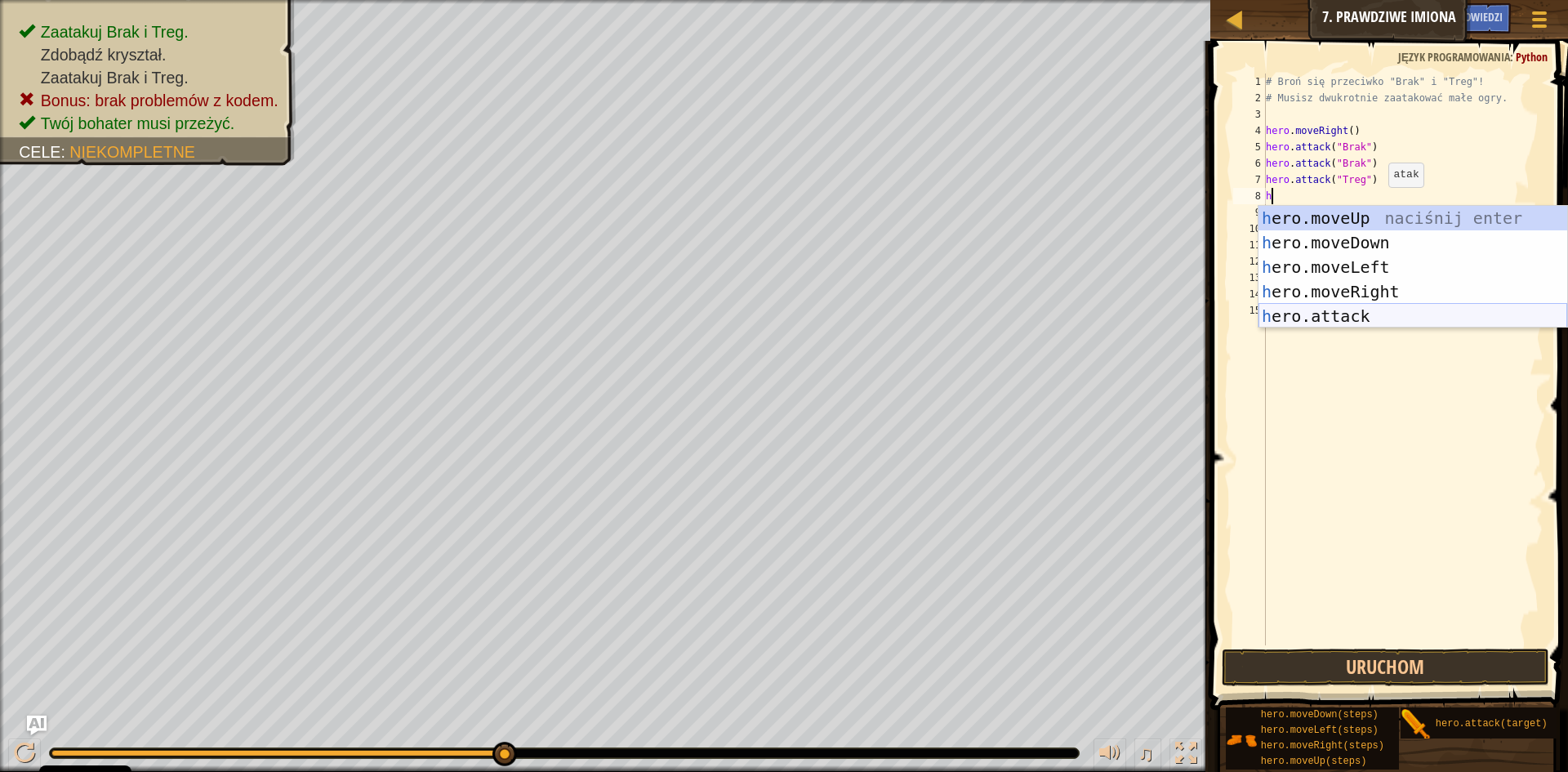
click at [1384, 307] on div "h ero.moveUp naciśnij enter h ero.moveDown naciśnij enter h ero.moveLeft naciśn…" at bounding box center [1413, 292] width 309 height 171
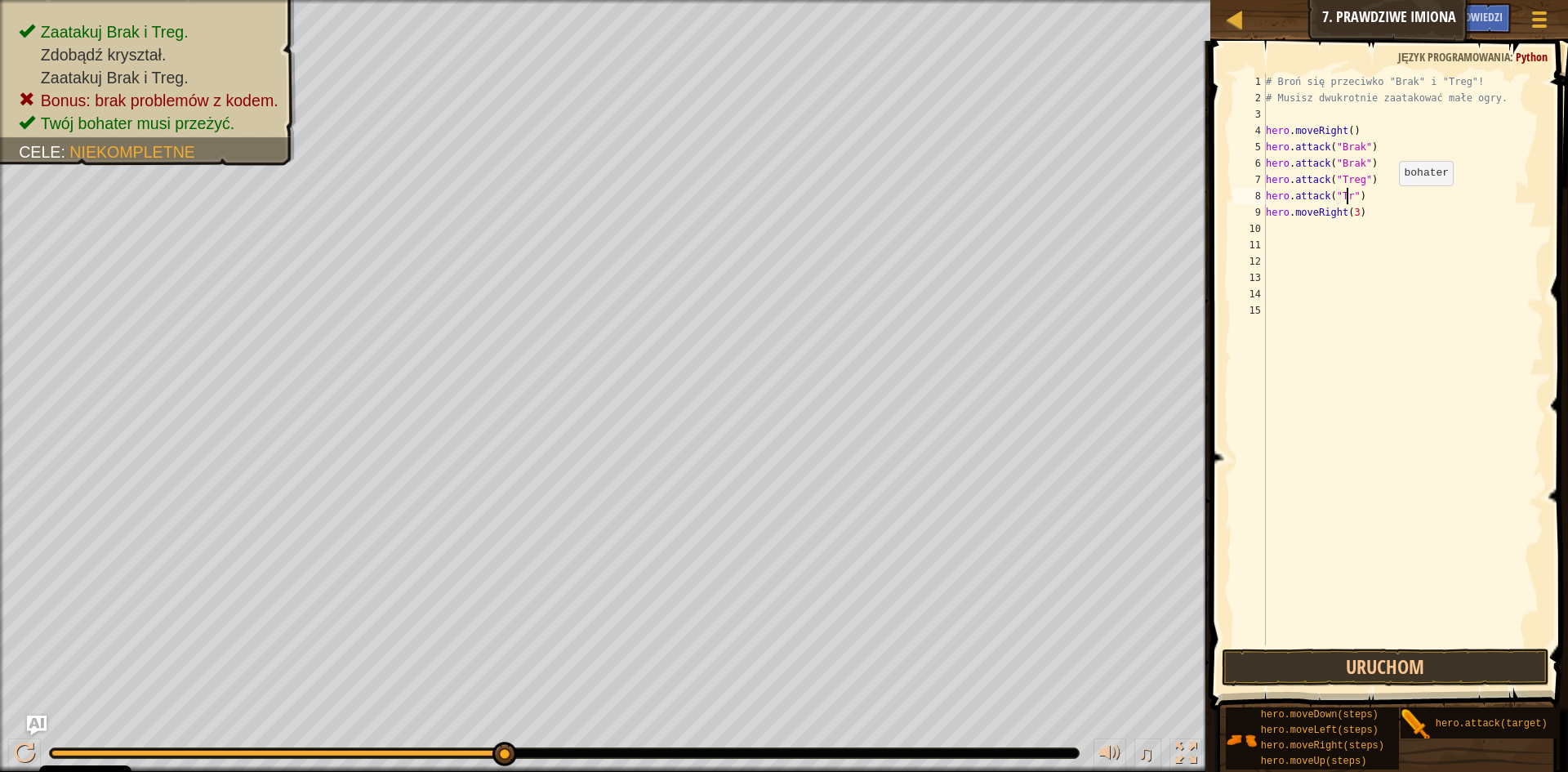
scroll to position [7, 7]
type textarea "hero.attack("Treg")"
click at [1339, 659] on button "Uruchom" at bounding box center [1385, 667] width 327 height 38
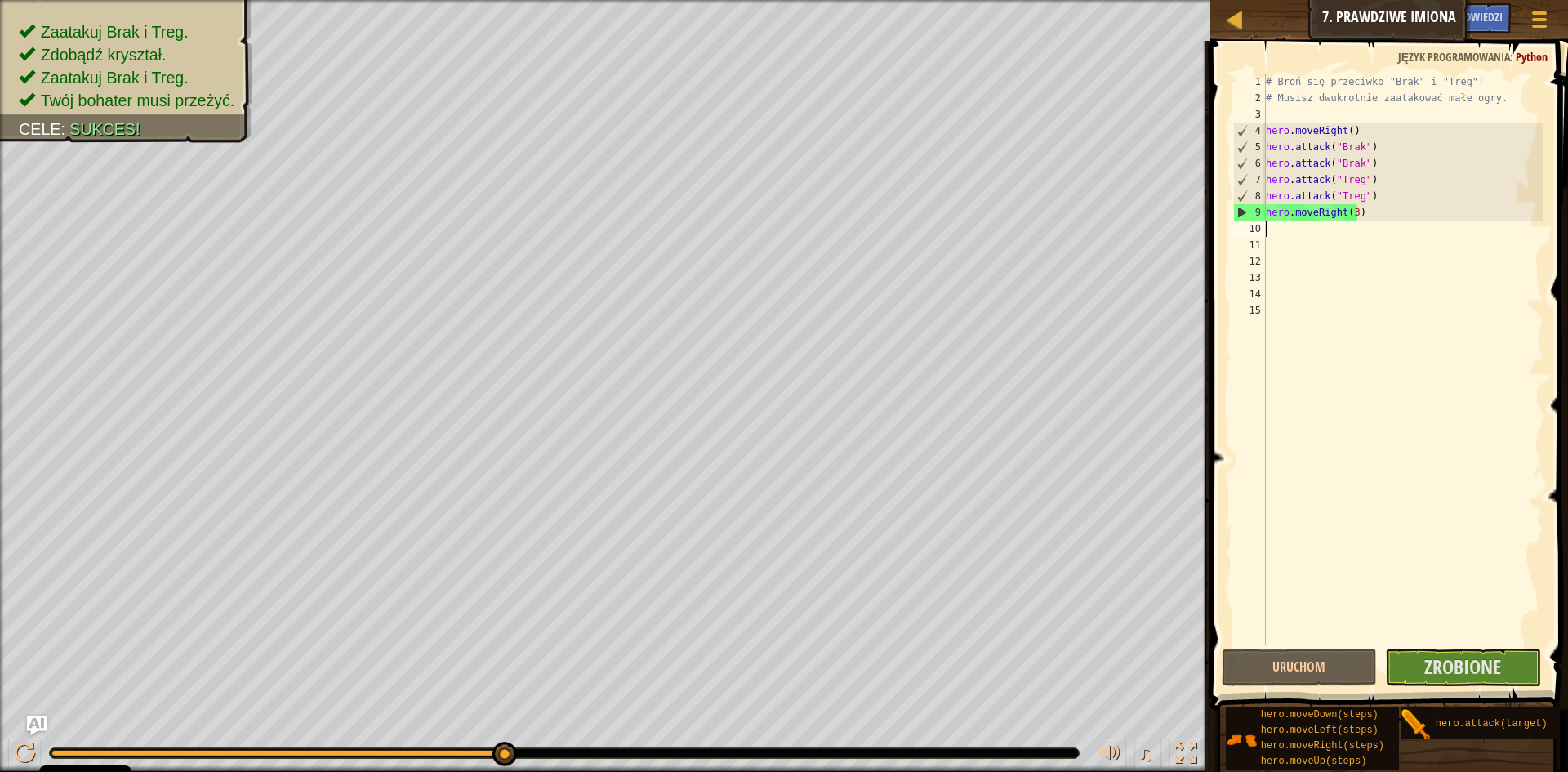
click at [1271, 235] on div "# Broń się przeciwko "Brak" i "Treg"! # Musisz dwukrotnie zaatakować małe ogry.…" at bounding box center [1403, 376] width 282 height 604
click at [1430, 663] on span "Zrobione" at bounding box center [1462, 666] width 77 height 26
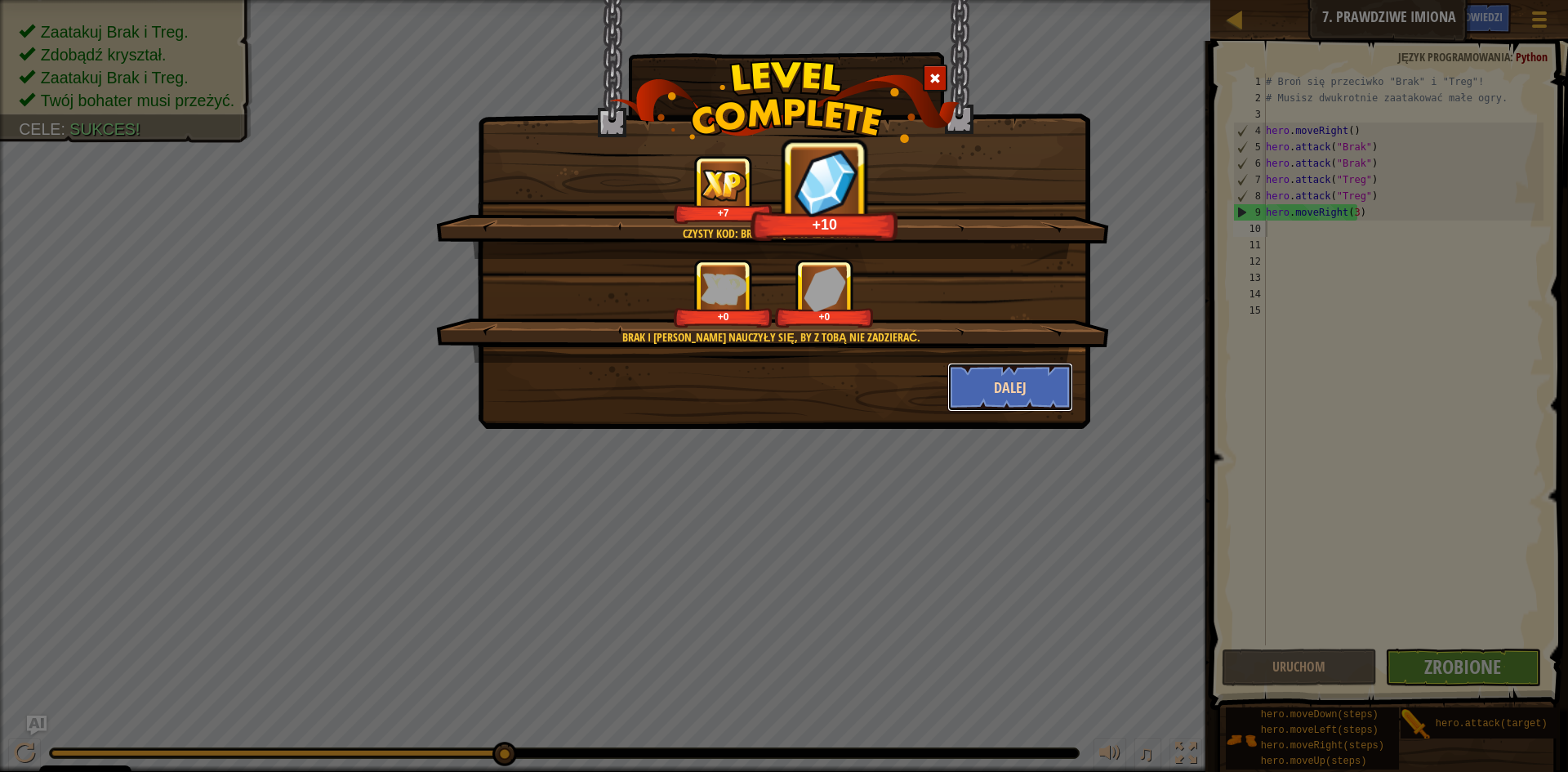
click at [1008, 378] on button "Dalej" at bounding box center [1010, 387] width 127 height 49
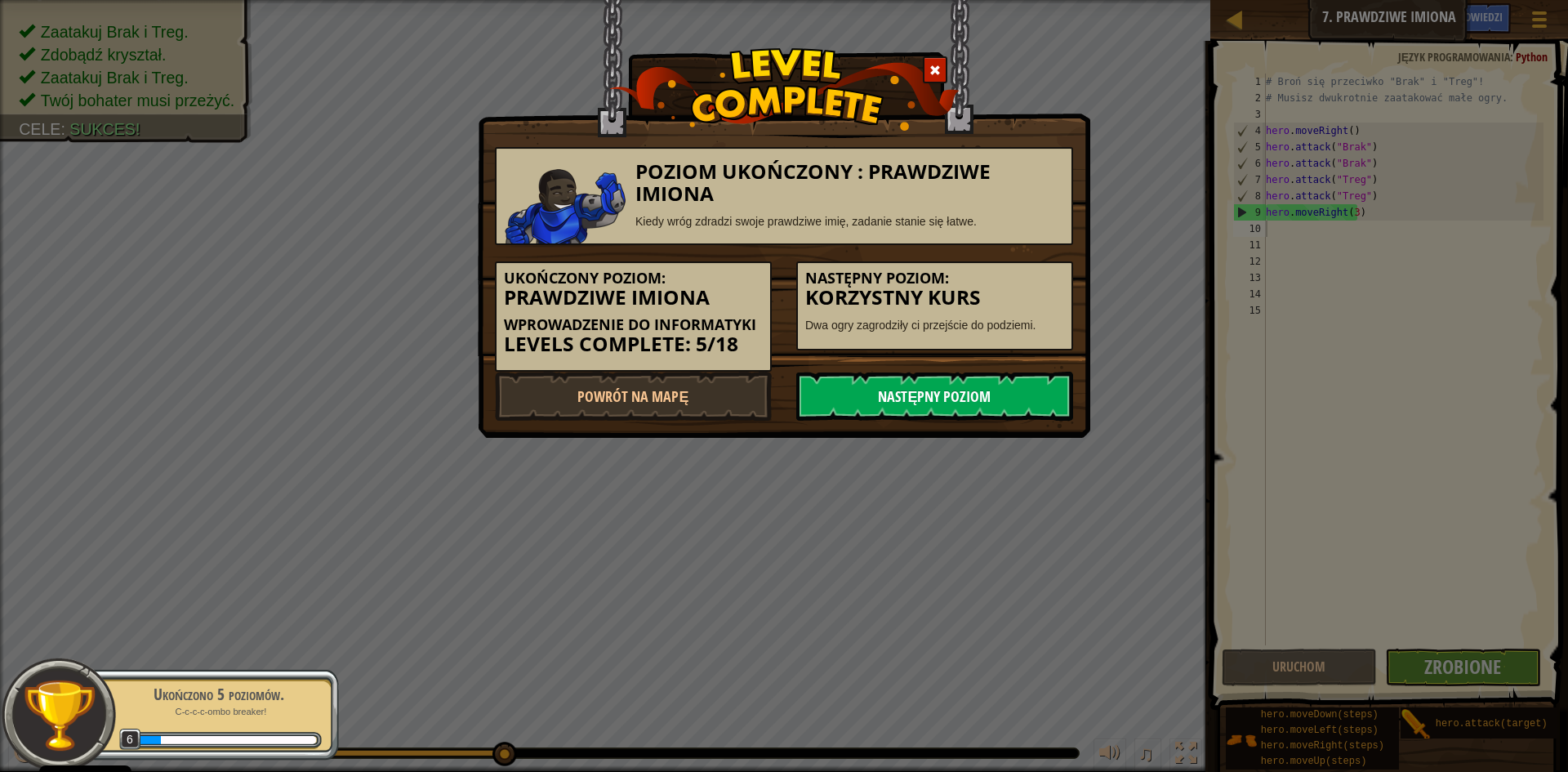
click at [1026, 392] on link "Następny poziom" at bounding box center [934, 396] width 277 height 49
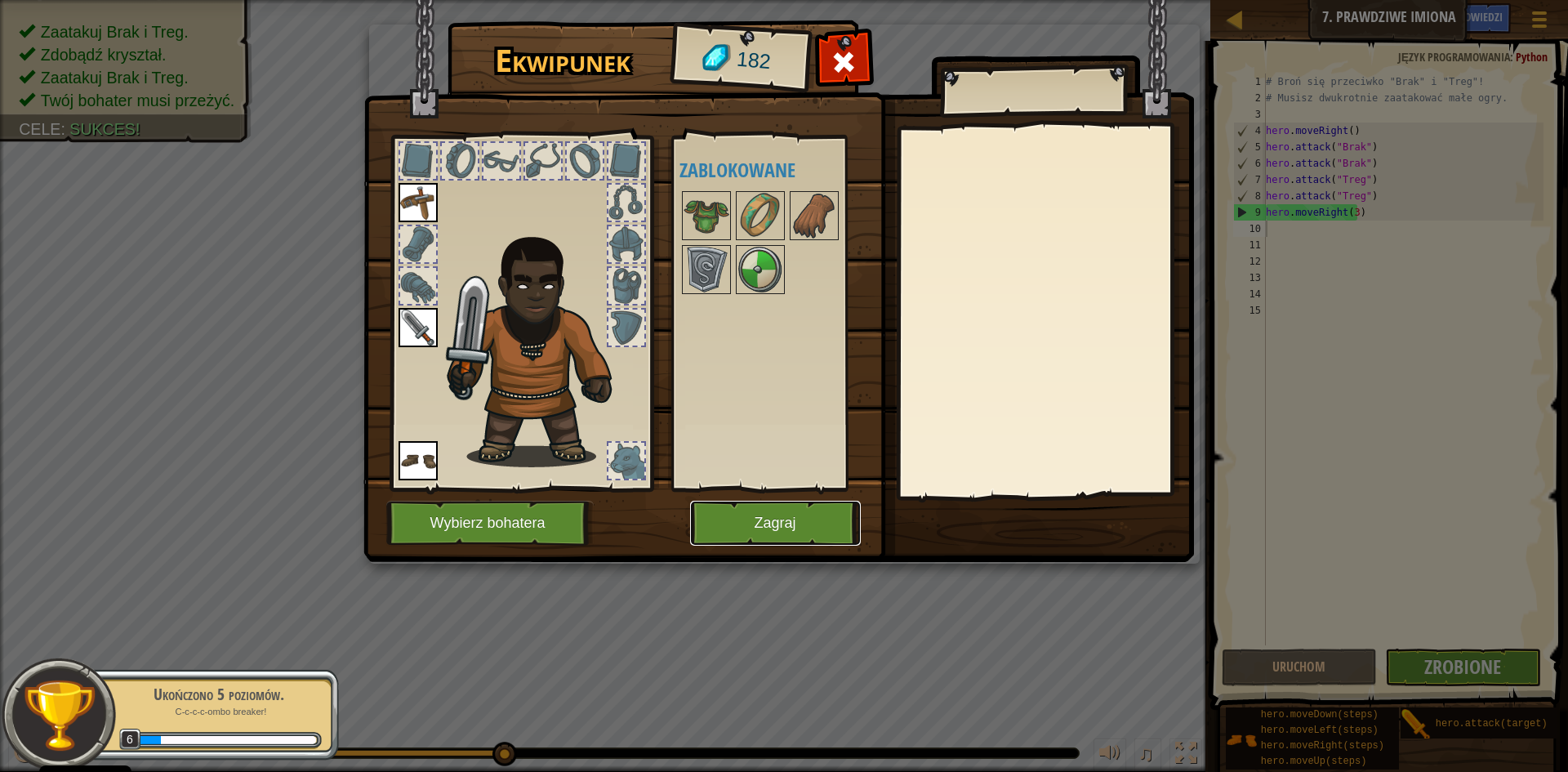
click at [781, 517] on button "Zagraj" at bounding box center [775, 522] width 171 height 45
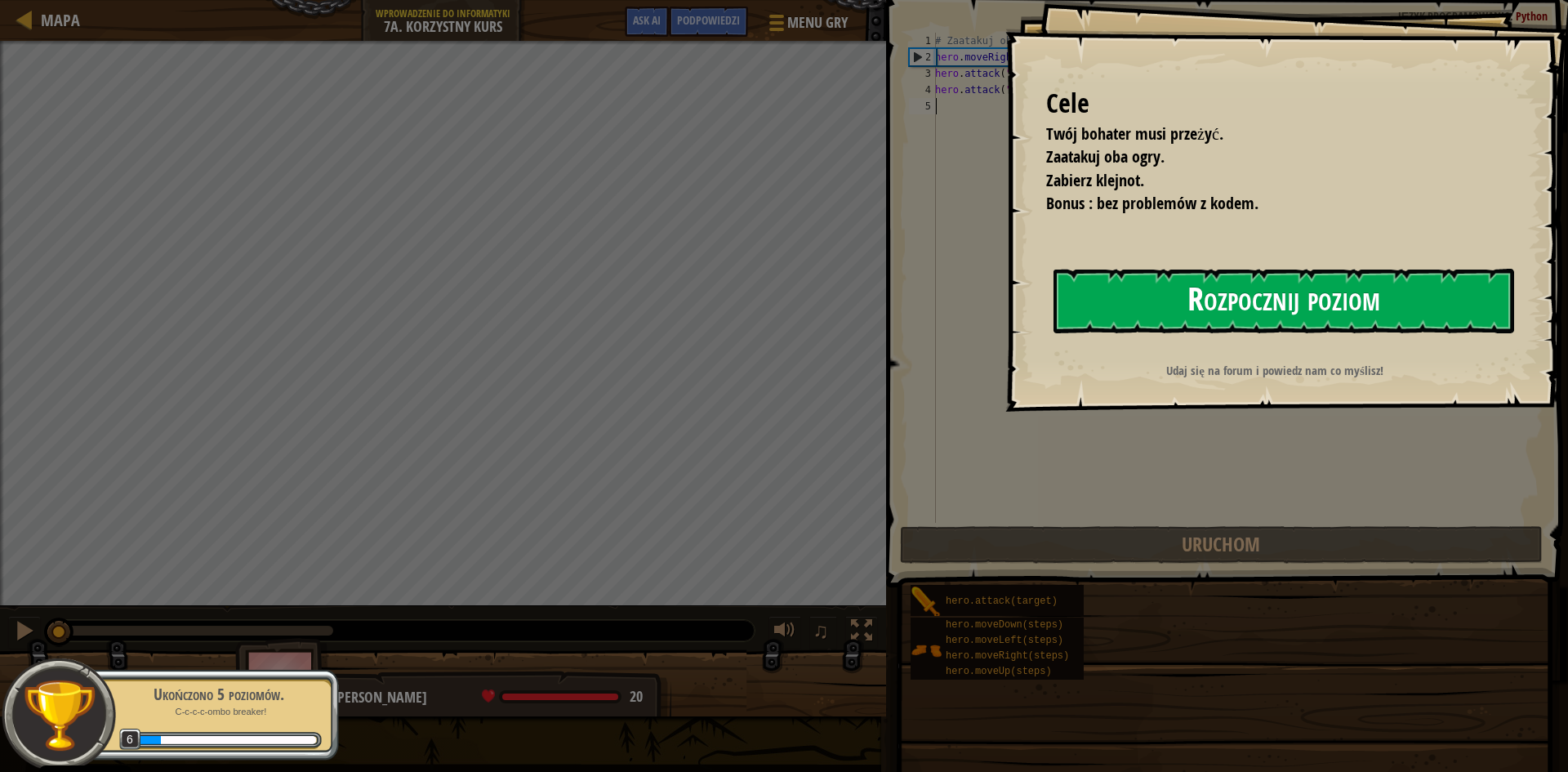
click at [1279, 288] on button "Rozpocznij poziom" at bounding box center [1284, 301] width 461 height 65
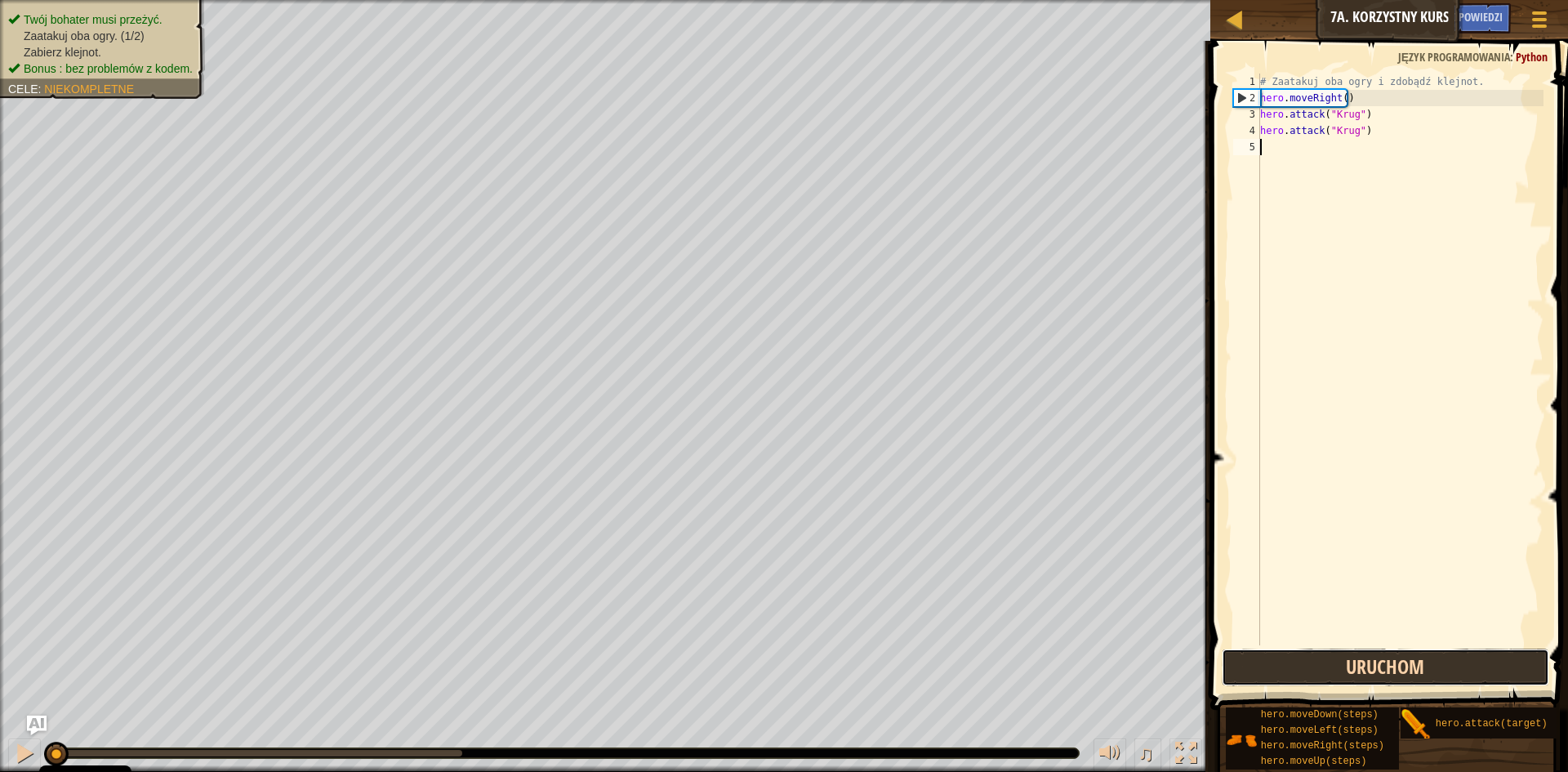
click at [1365, 671] on button "Uruchom" at bounding box center [1385, 667] width 327 height 38
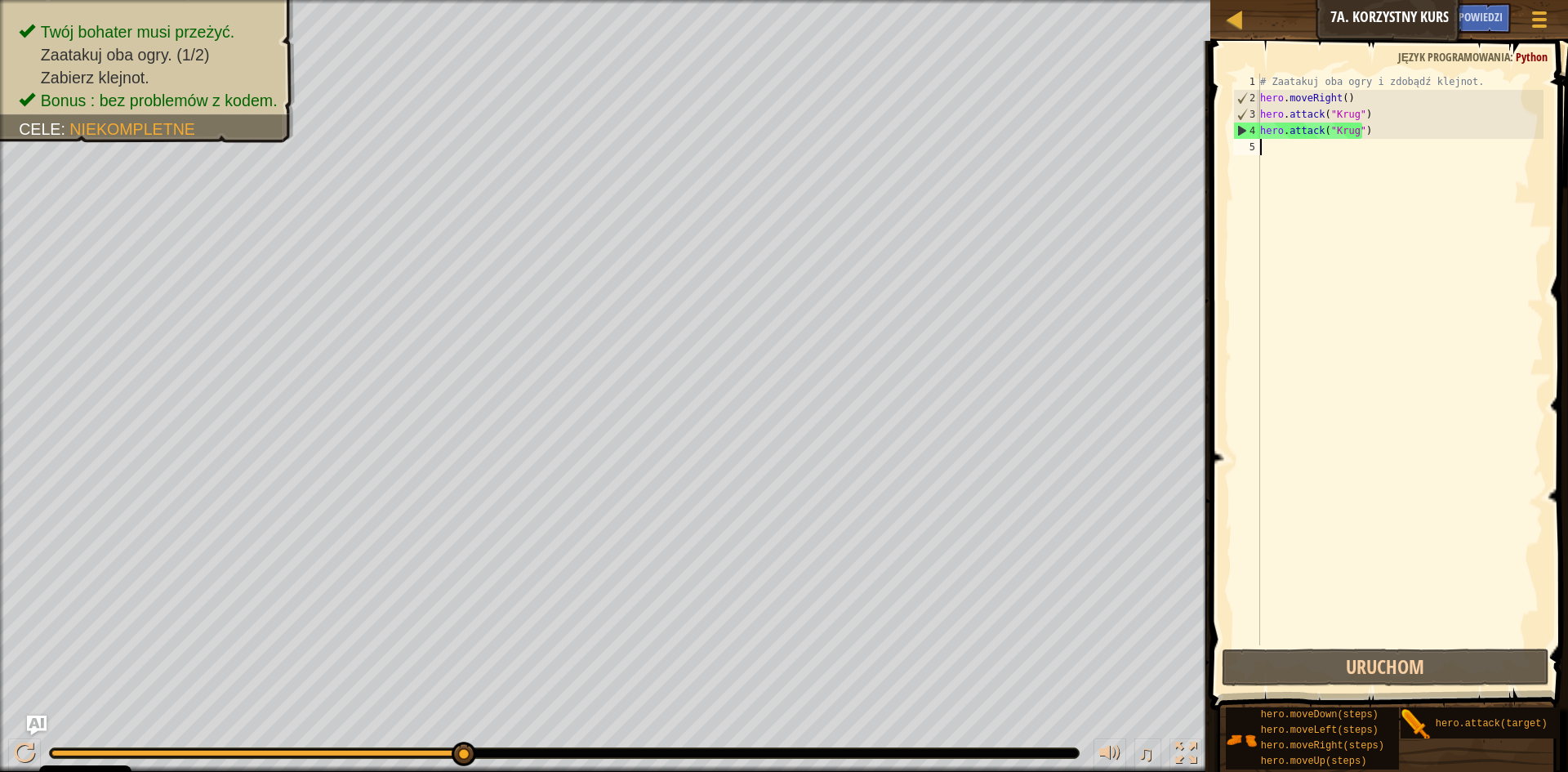
type textarea "h"
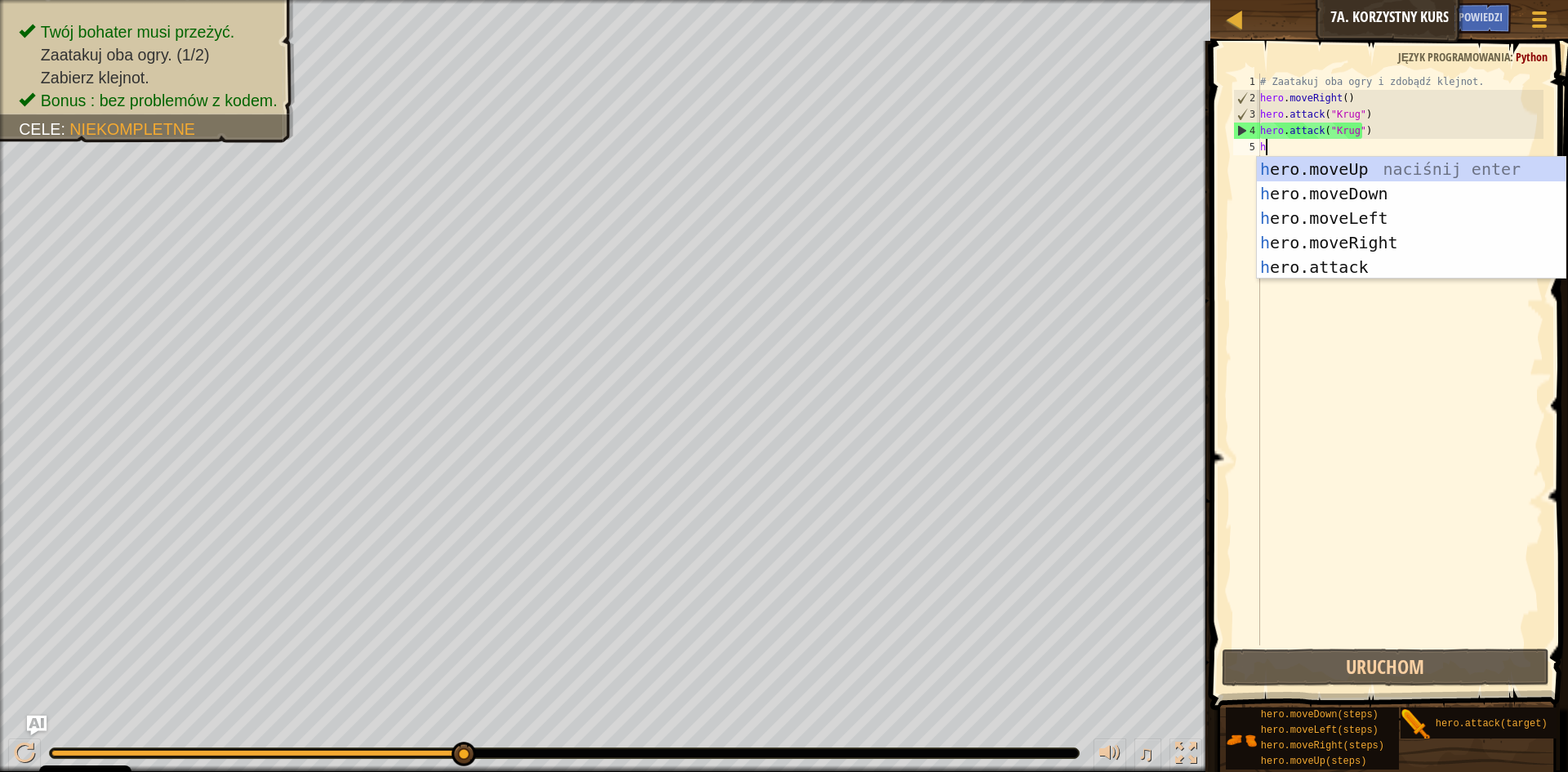
scroll to position [7, 0]
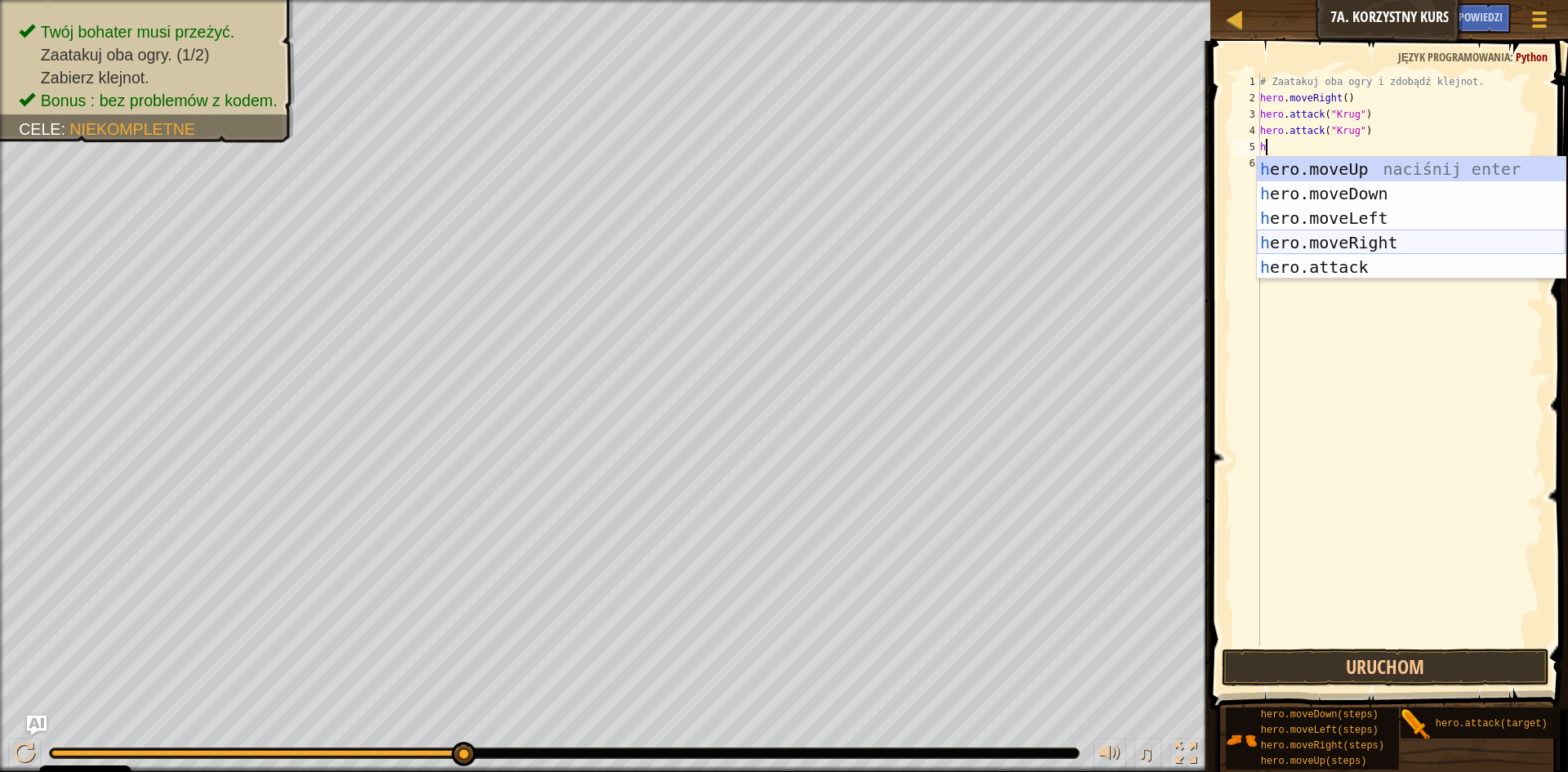
click at [1427, 231] on div "h ero.moveUp naciśnij enter h ero.moveDown naciśnij enter h ero.moveLeft naciśn…" at bounding box center [1412, 243] width 309 height 171
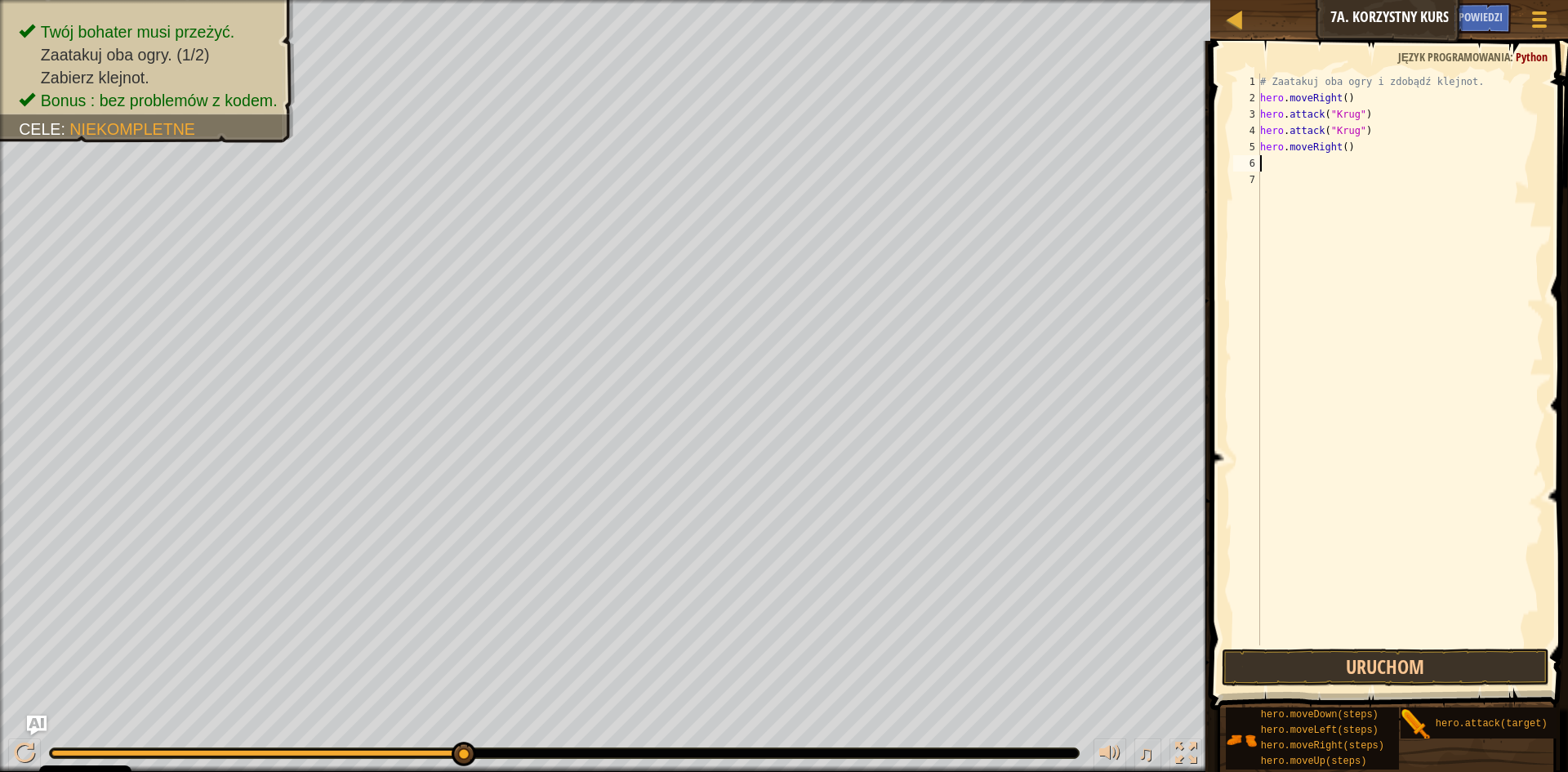
type textarea "h"
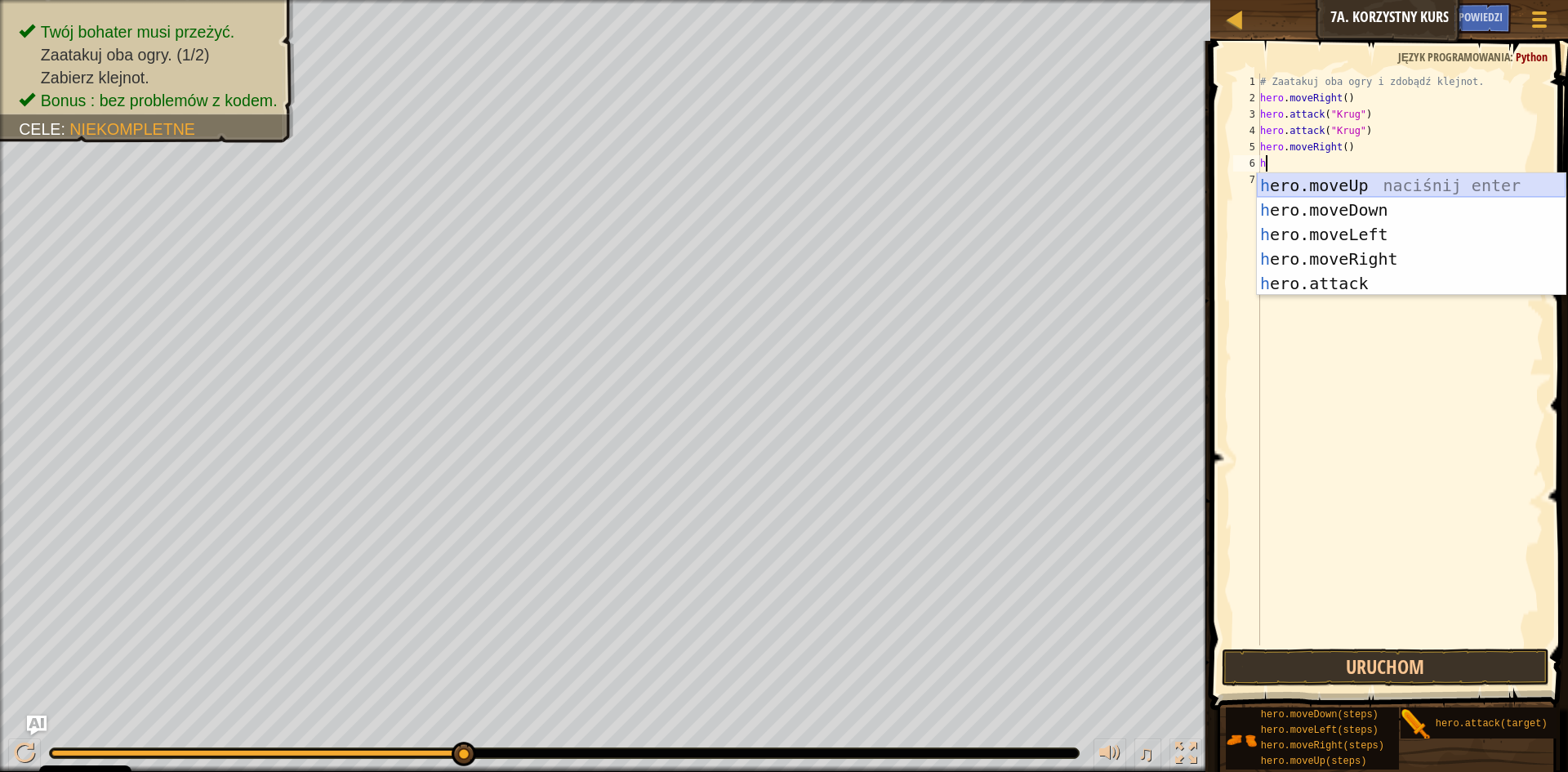
click at [1383, 182] on div "h ero.moveUp naciśnij enter h ero.moveDown naciśnij enter h ero.moveLeft naciśn…" at bounding box center [1412, 258] width 309 height 171
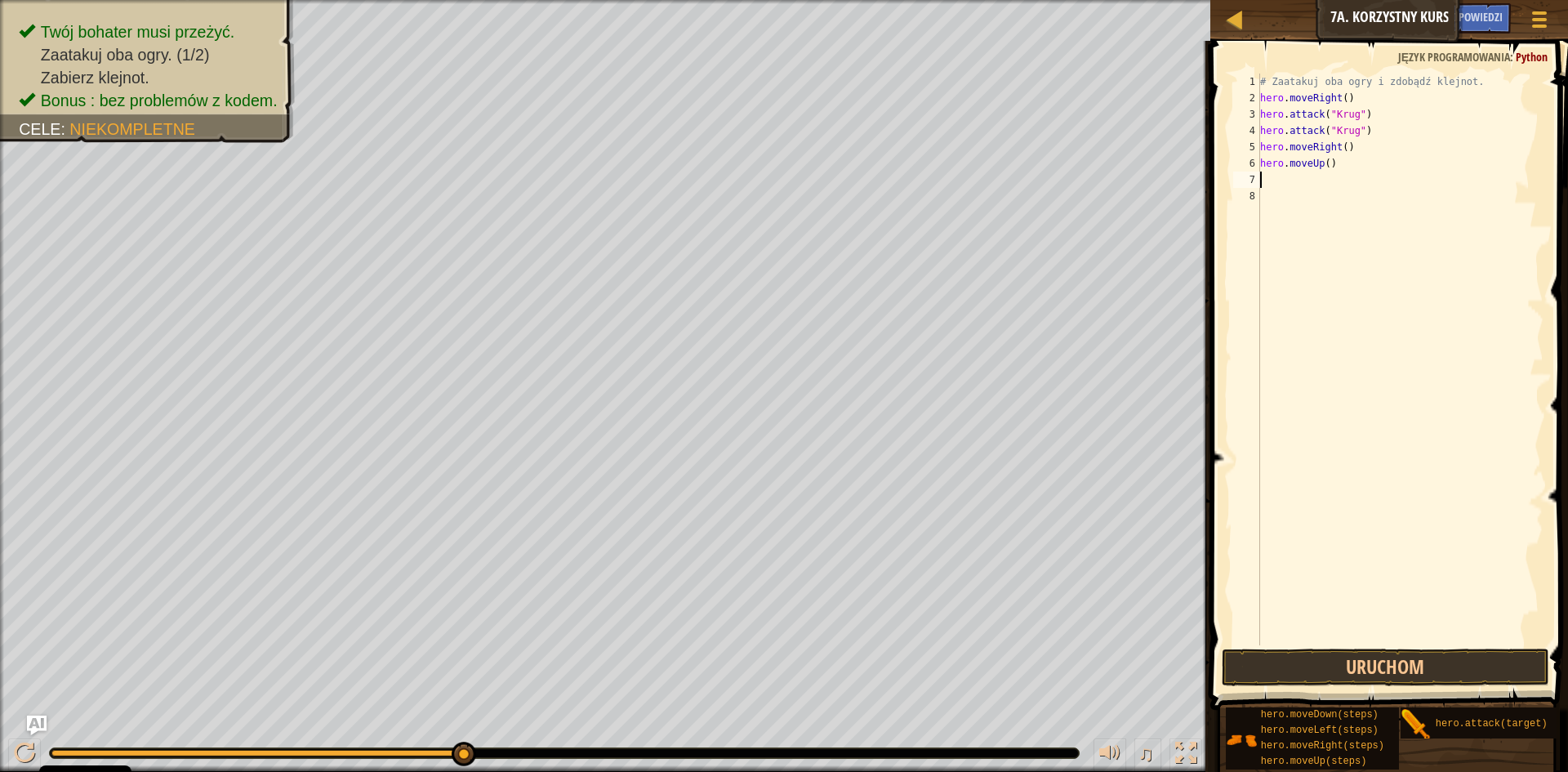
type textarea "h"
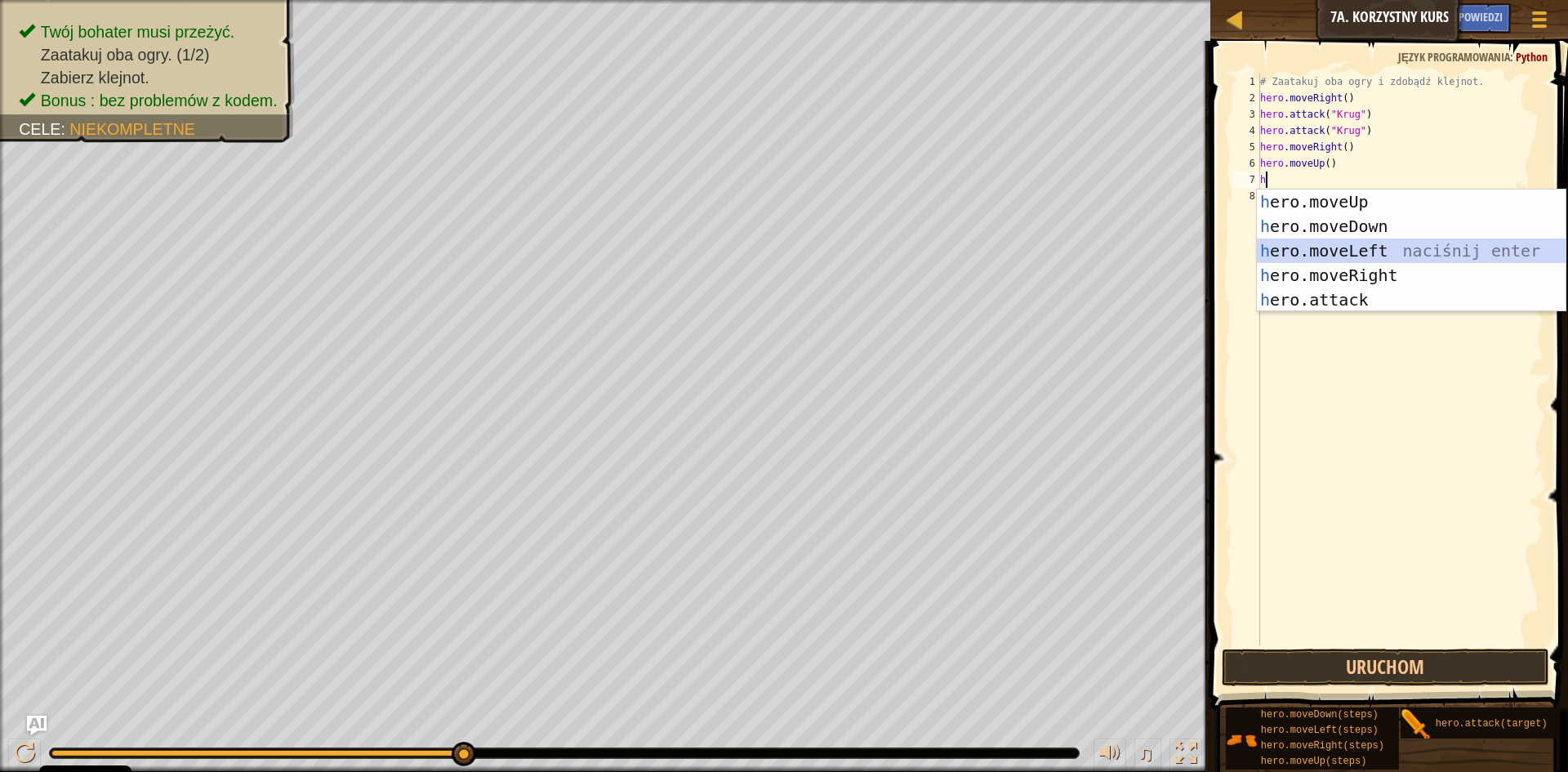
click at [1360, 253] on div "h ero.moveUp naciśnij enter h ero.moveDown naciśnij enter h ero.moveLeft naciśn…" at bounding box center [1412, 275] width 309 height 171
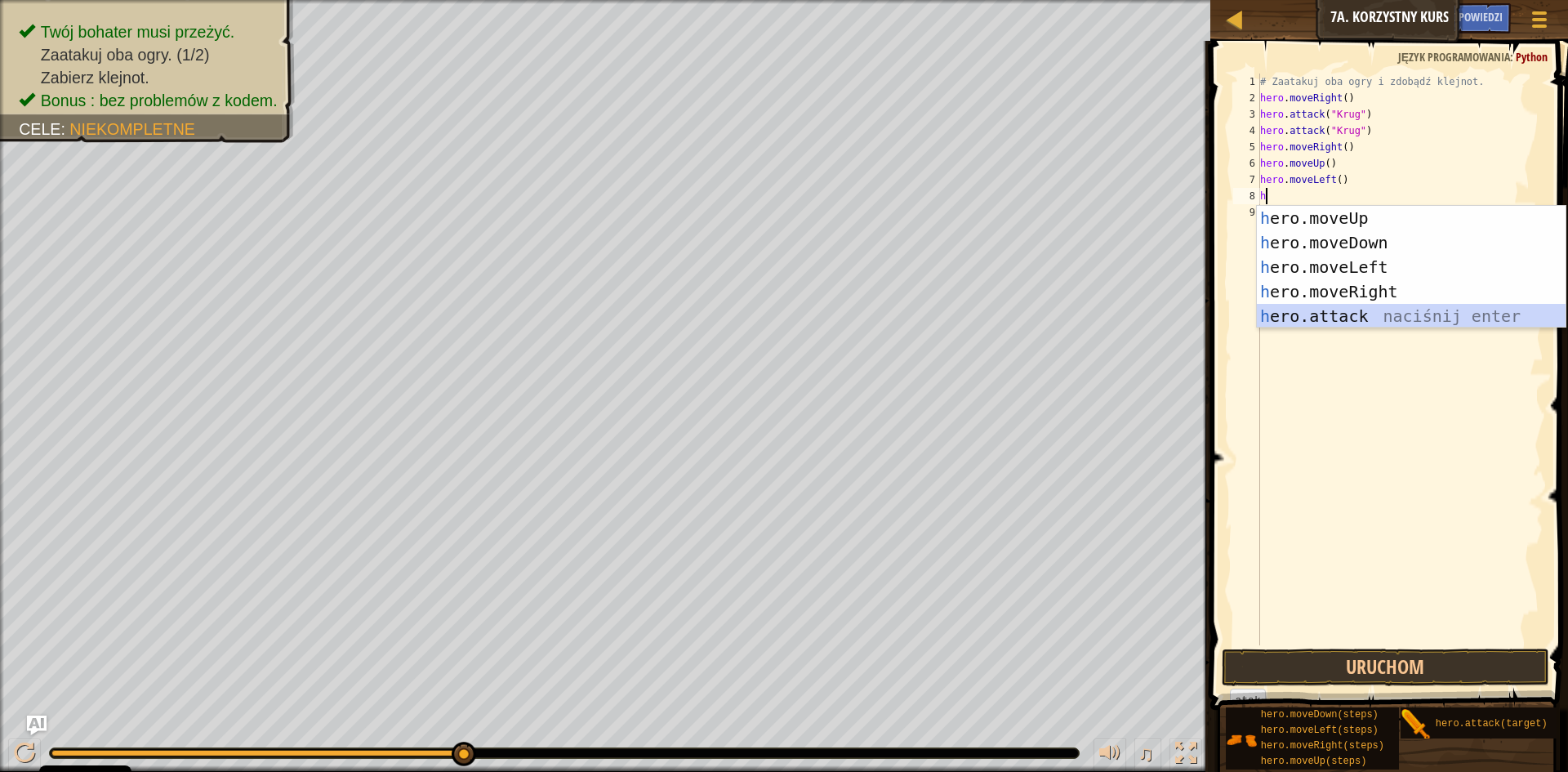
click at [1365, 308] on div "h ero.moveUp naciśnij enter h ero.moveDown naciśnij enter h ero.moveLeft naciśn…" at bounding box center [1412, 292] width 309 height 171
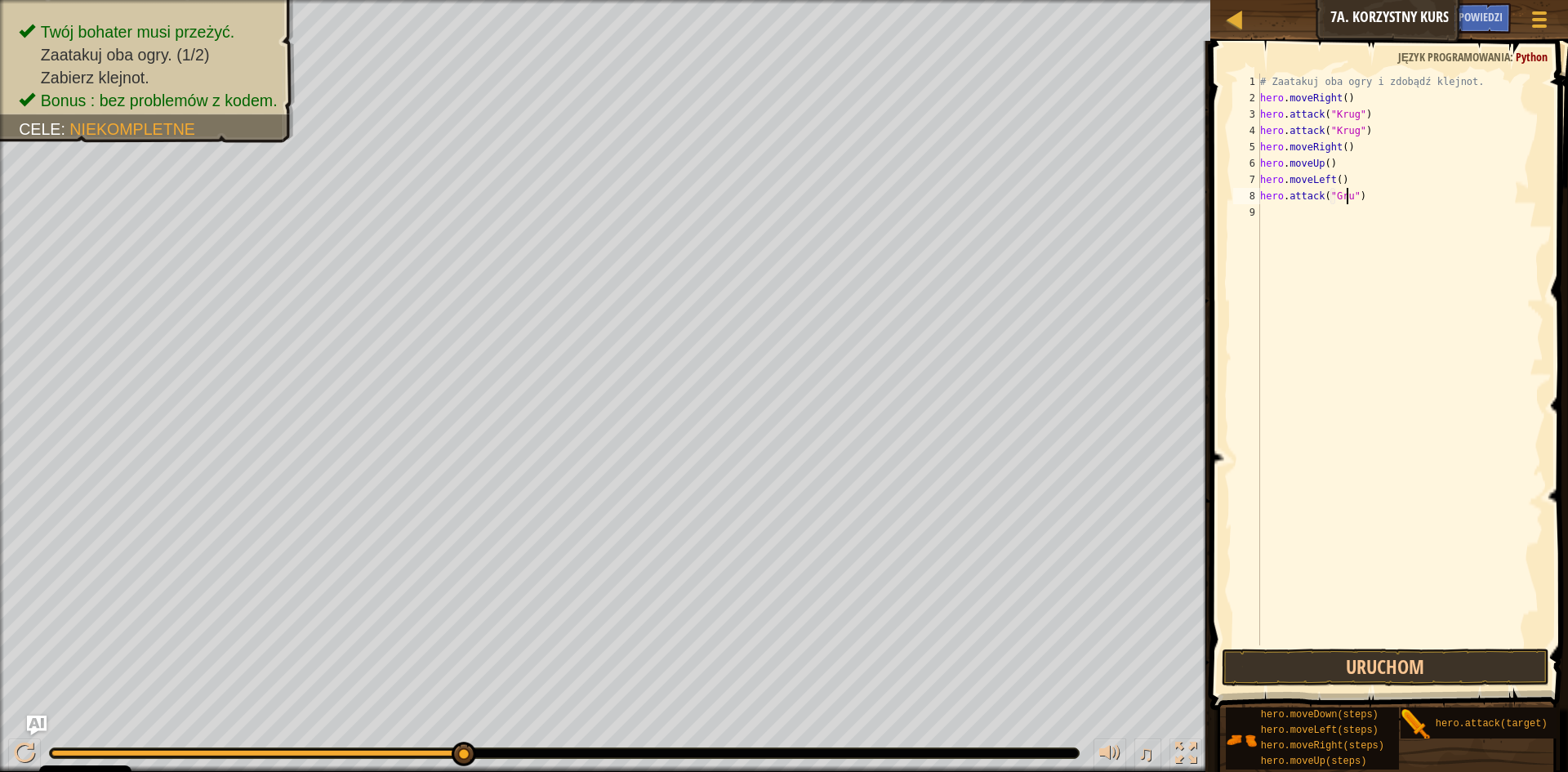
scroll to position [7, 7]
type textarea "hero.attack("Grump")"
click at [1264, 216] on div "# Zaatakuj oba ogry i zdobądź klejnot. hero . moveRight ( ) hero . attack ( "Kr…" at bounding box center [1400, 376] width 286 height 604
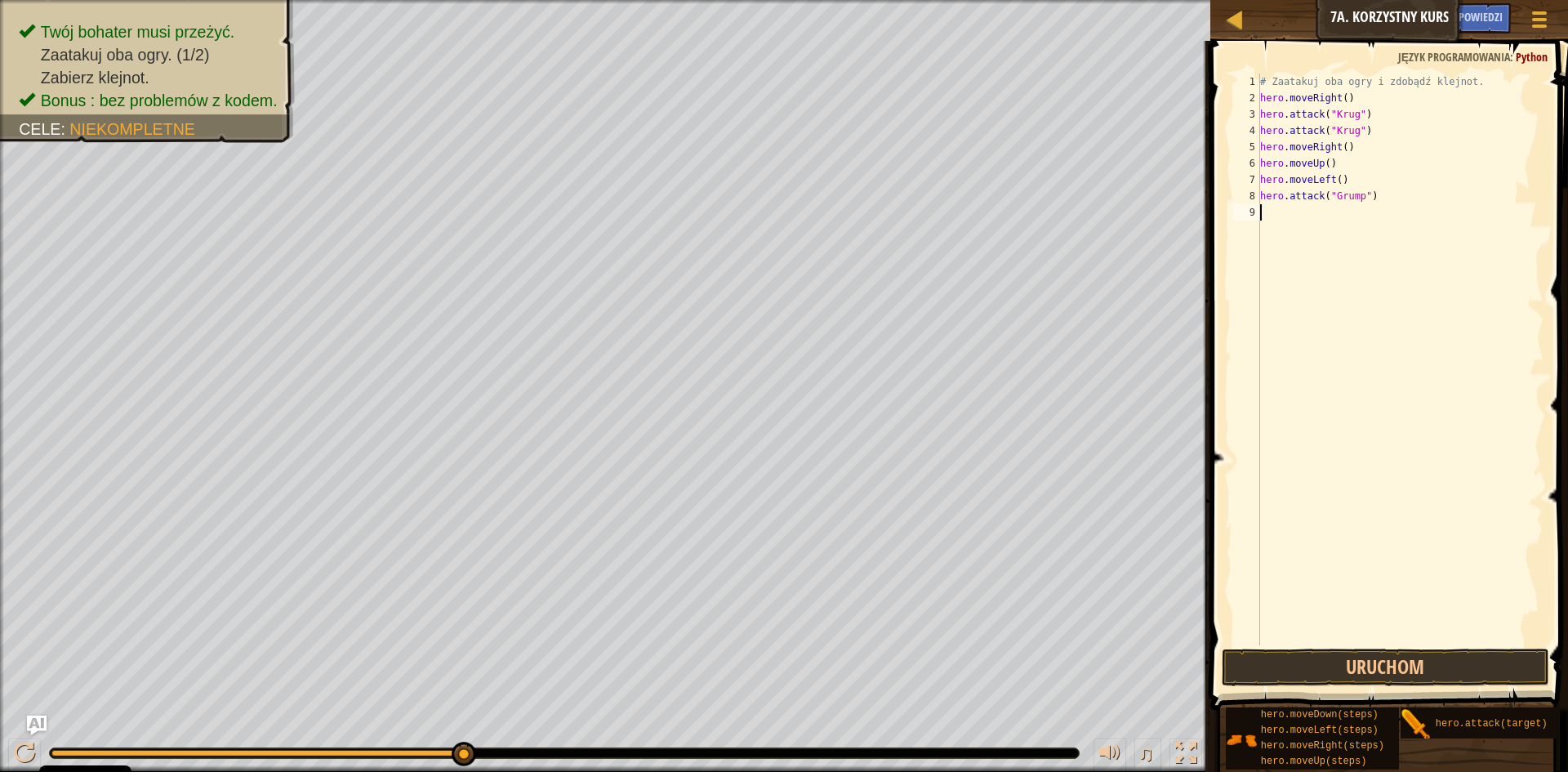
type textarea "h"
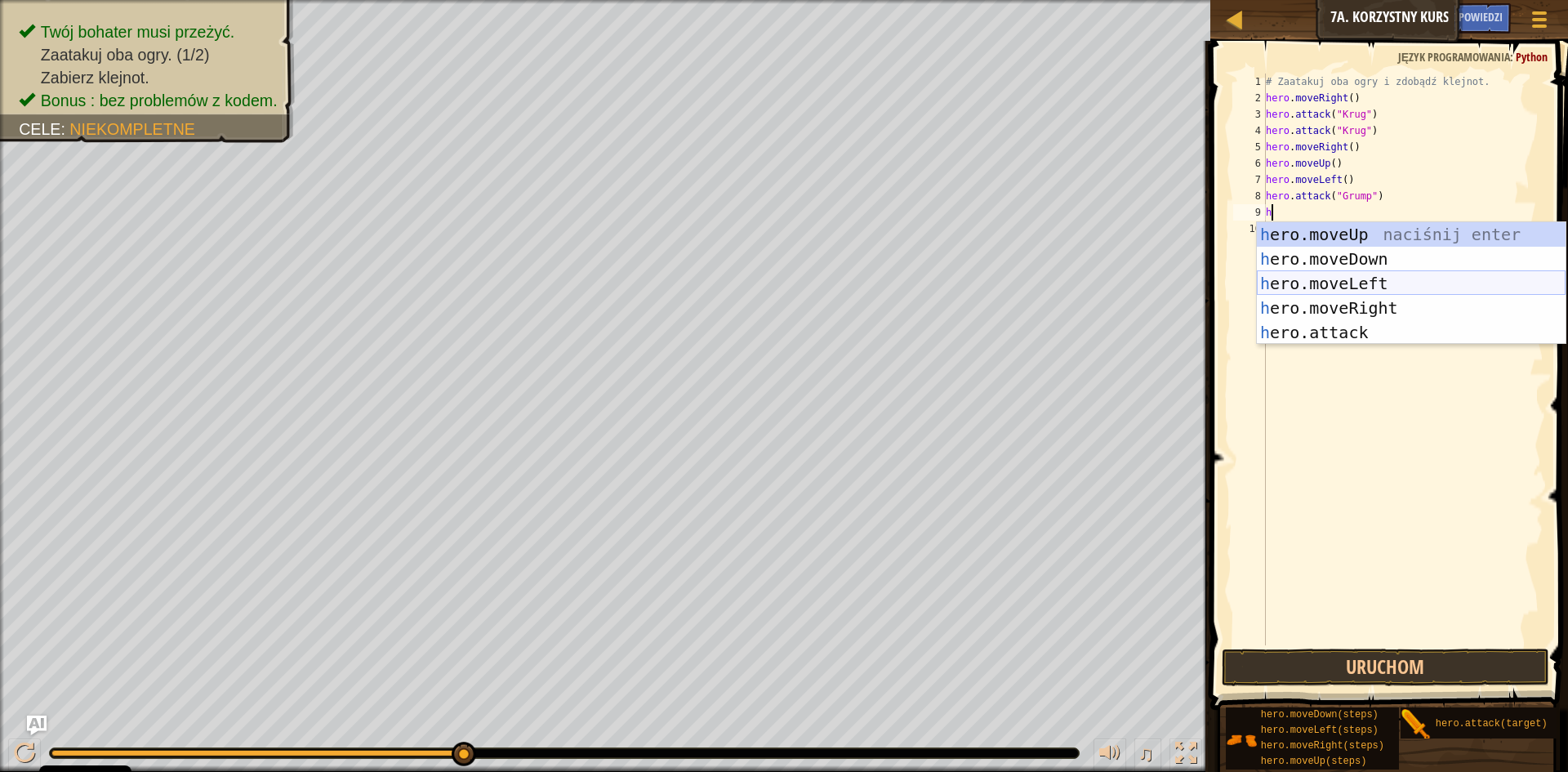
click at [1344, 282] on div "h ero.moveUp naciśnij enter h ero.moveDown naciśnij enter h ero.moveLeft naciśn…" at bounding box center [1412, 307] width 309 height 171
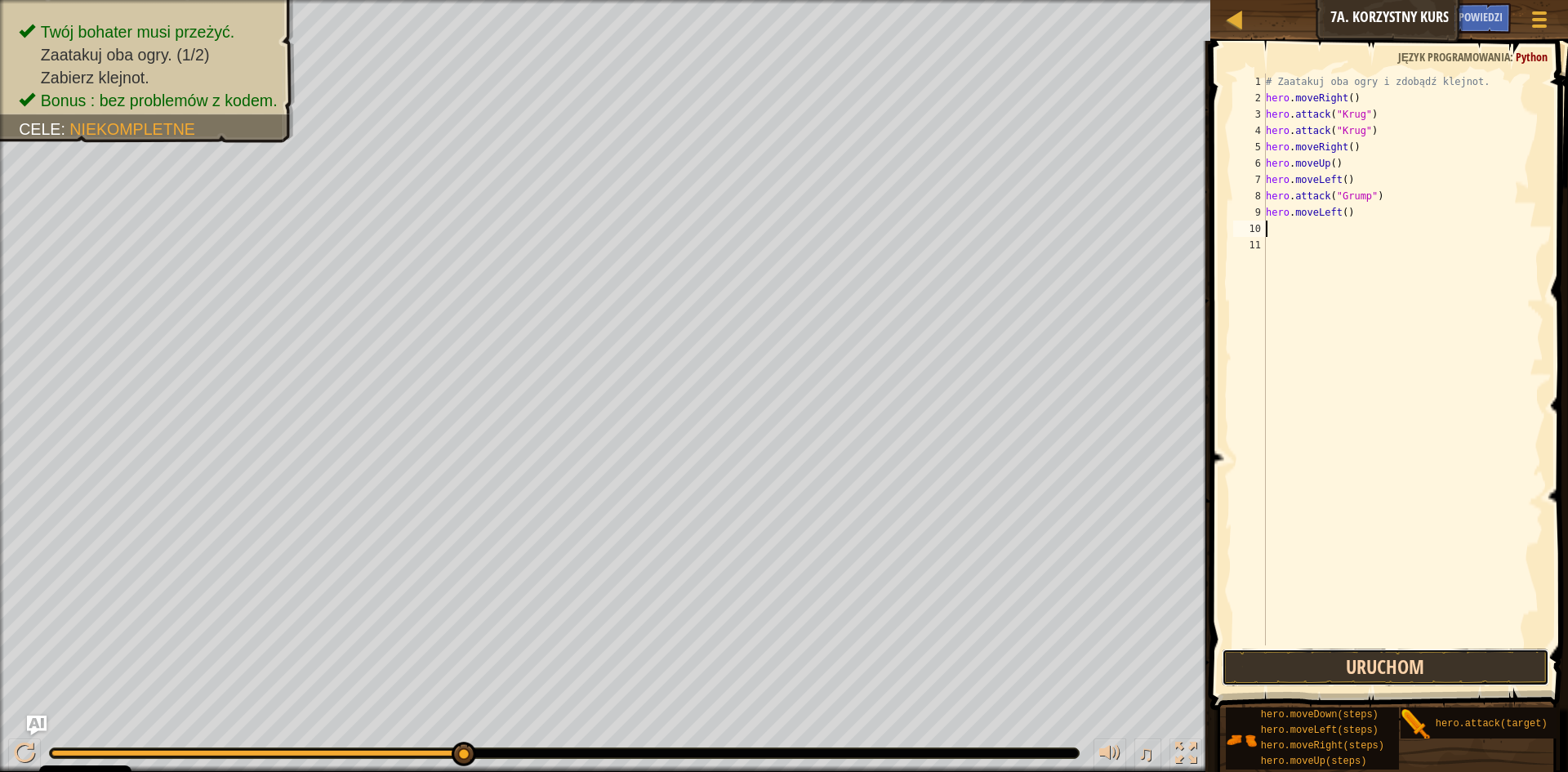
click at [1410, 666] on button "Uruchom" at bounding box center [1385, 667] width 327 height 38
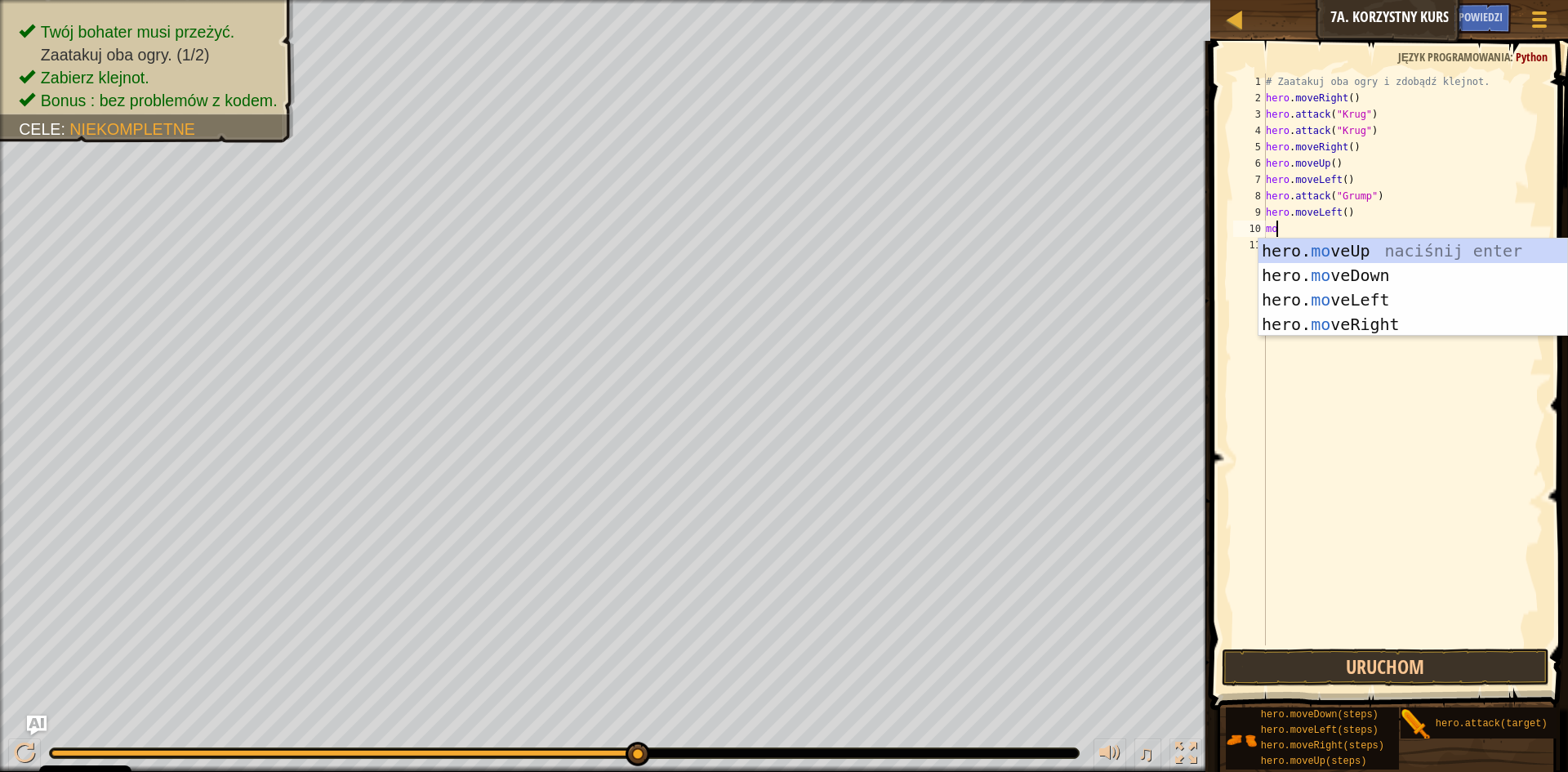
type textarea "m"
click at [1352, 344] on div "h ero.moveUp naciśnij enter h ero.moveDown naciśnij enter h ero.moveLeft naciśn…" at bounding box center [1413, 324] width 309 height 171
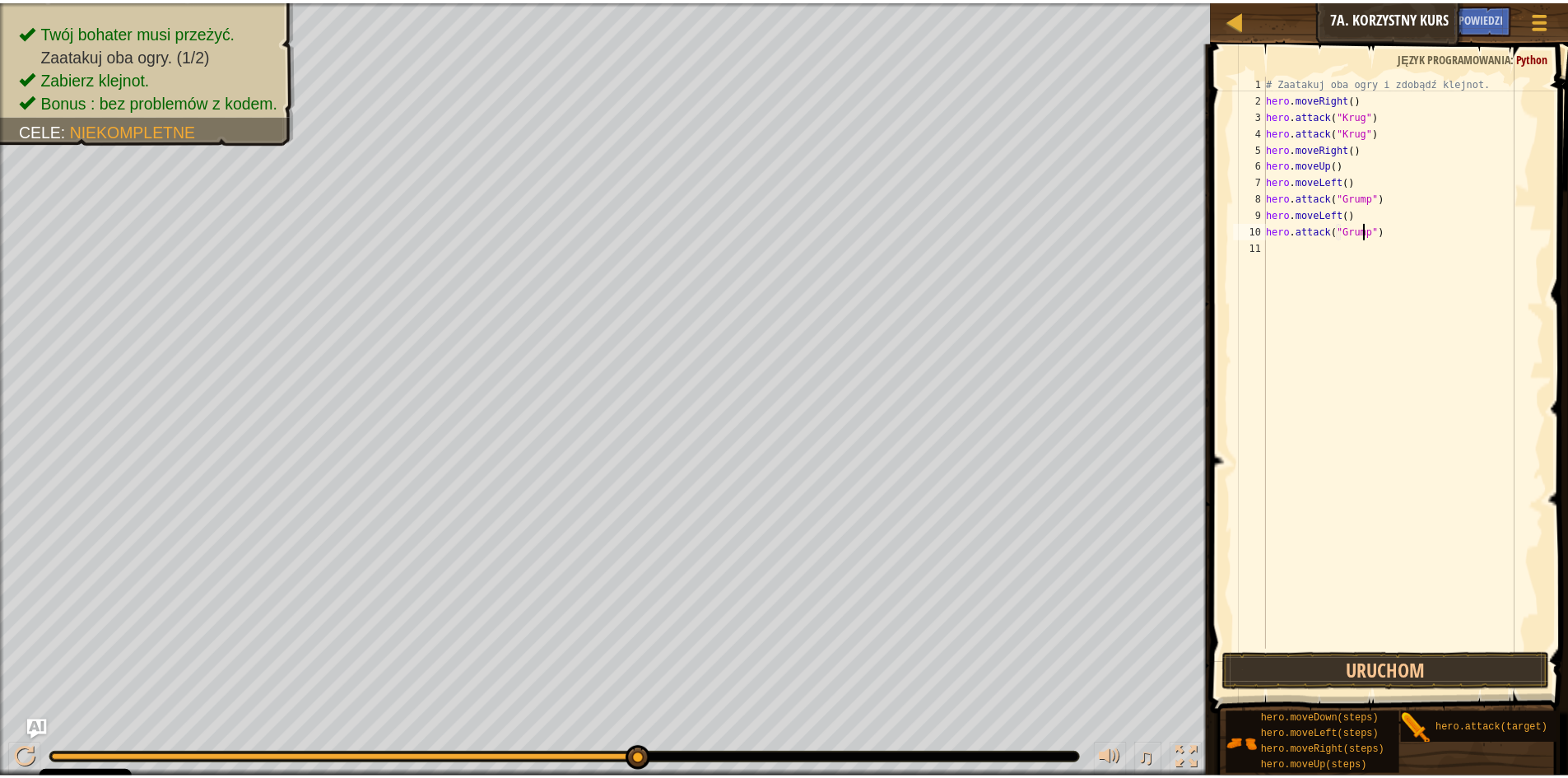
scroll to position [7, 8]
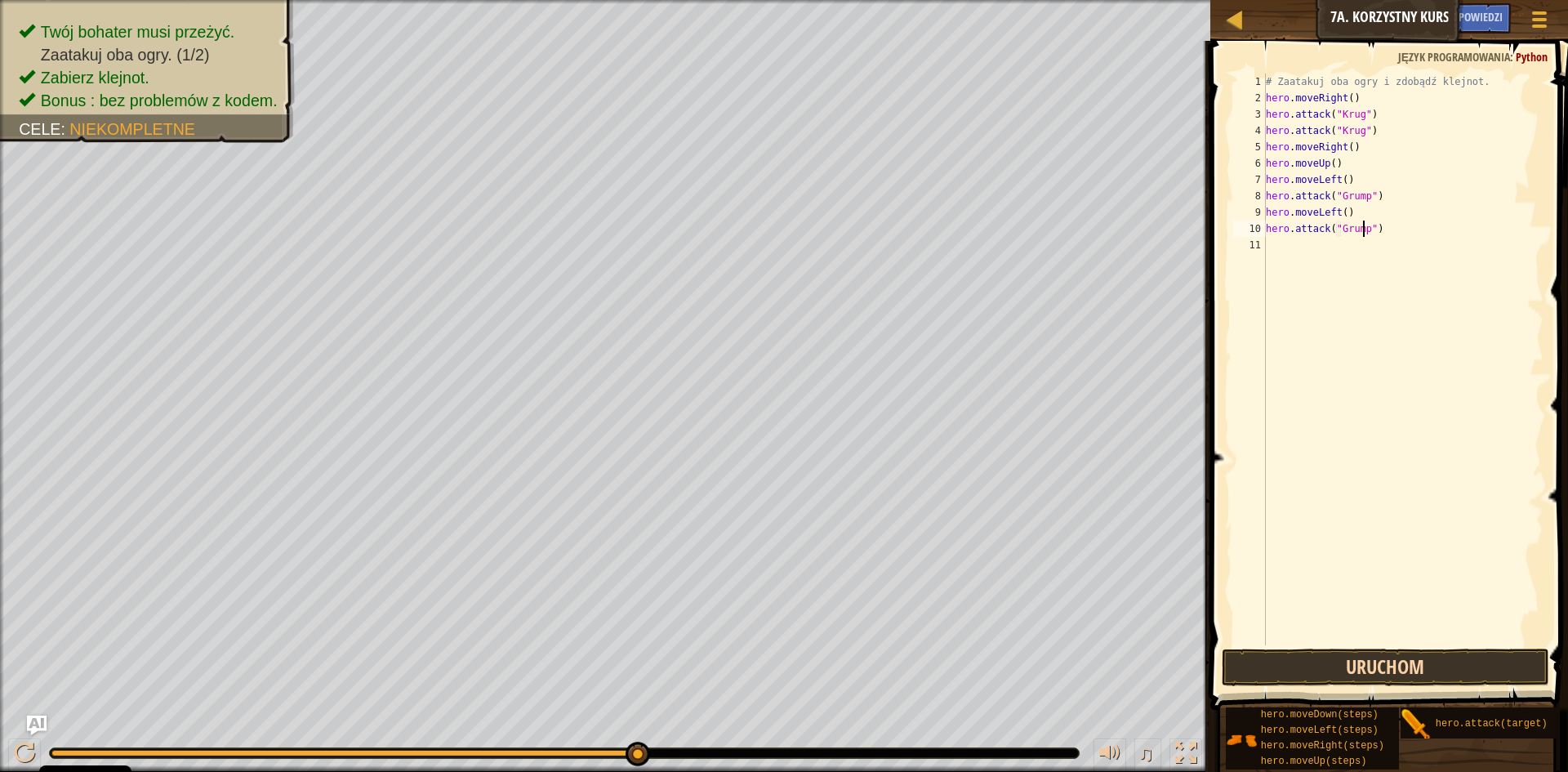
type textarea "hero.attack("Grump")"
click at [1400, 665] on button "Uruchom" at bounding box center [1385, 667] width 327 height 38
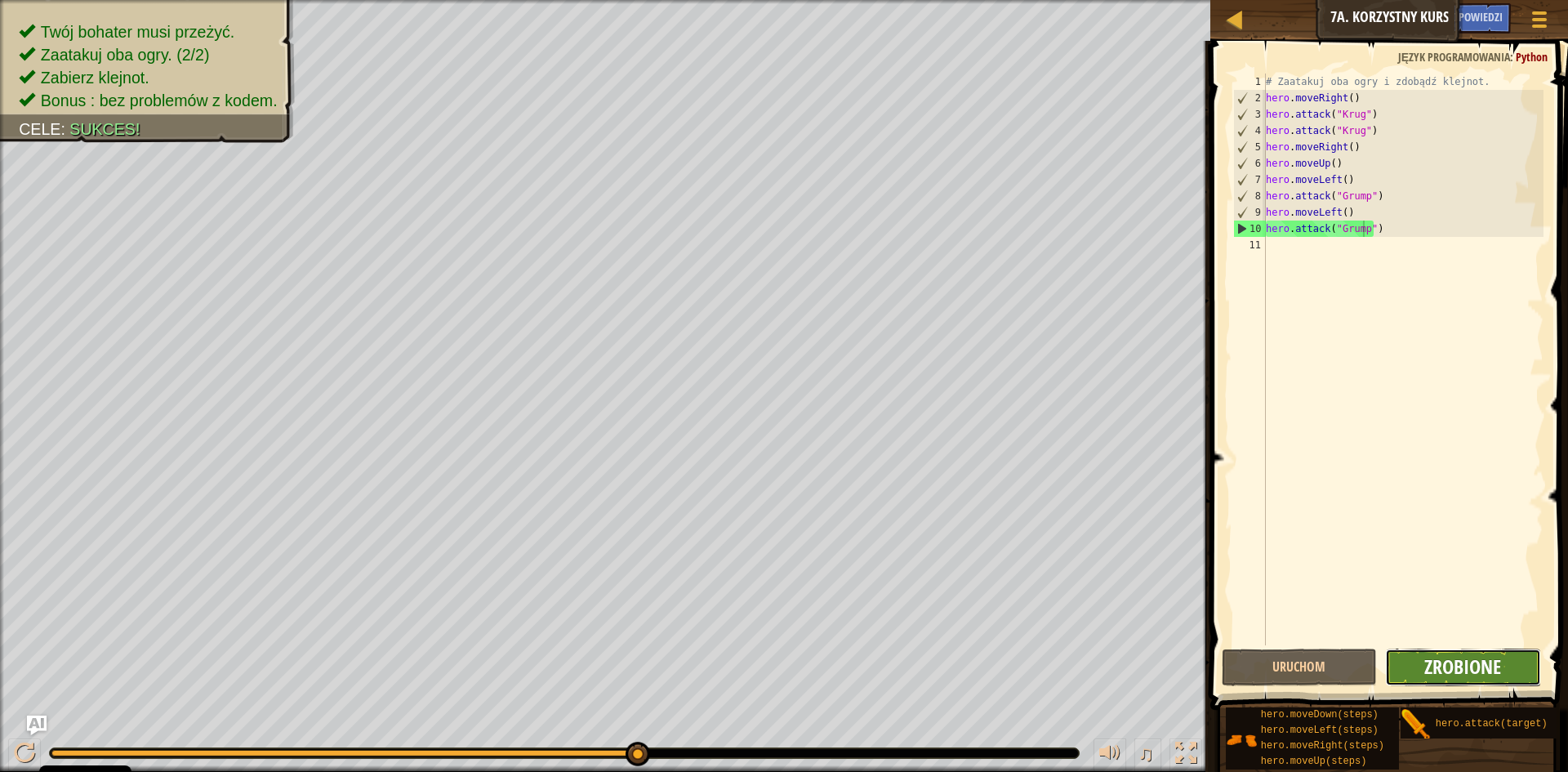
click at [1458, 664] on span "Zrobione" at bounding box center [1462, 666] width 77 height 26
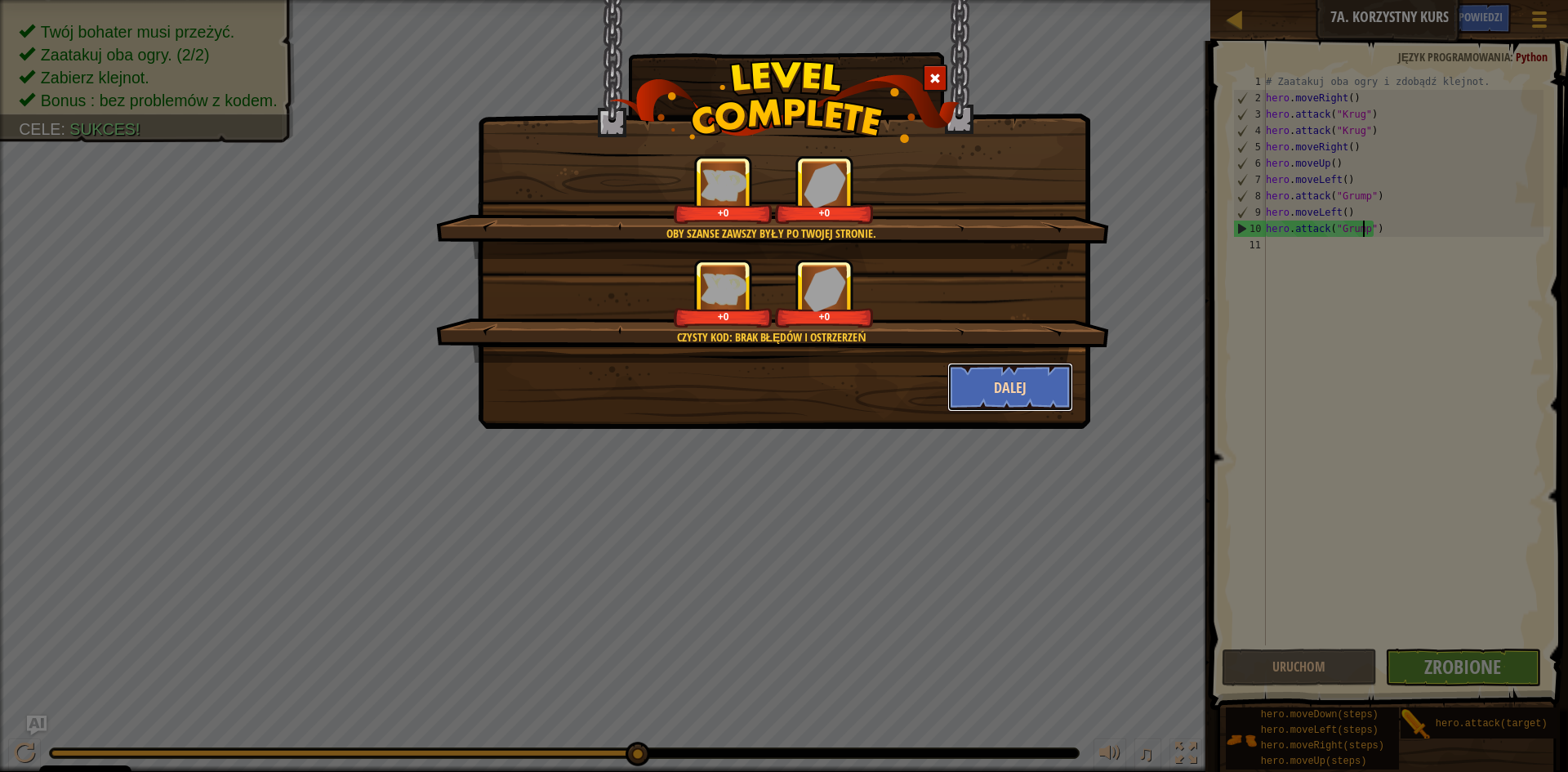
click at [999, 387] on button "Dalej" at bounding box center [1010, 387] width 127 height 49
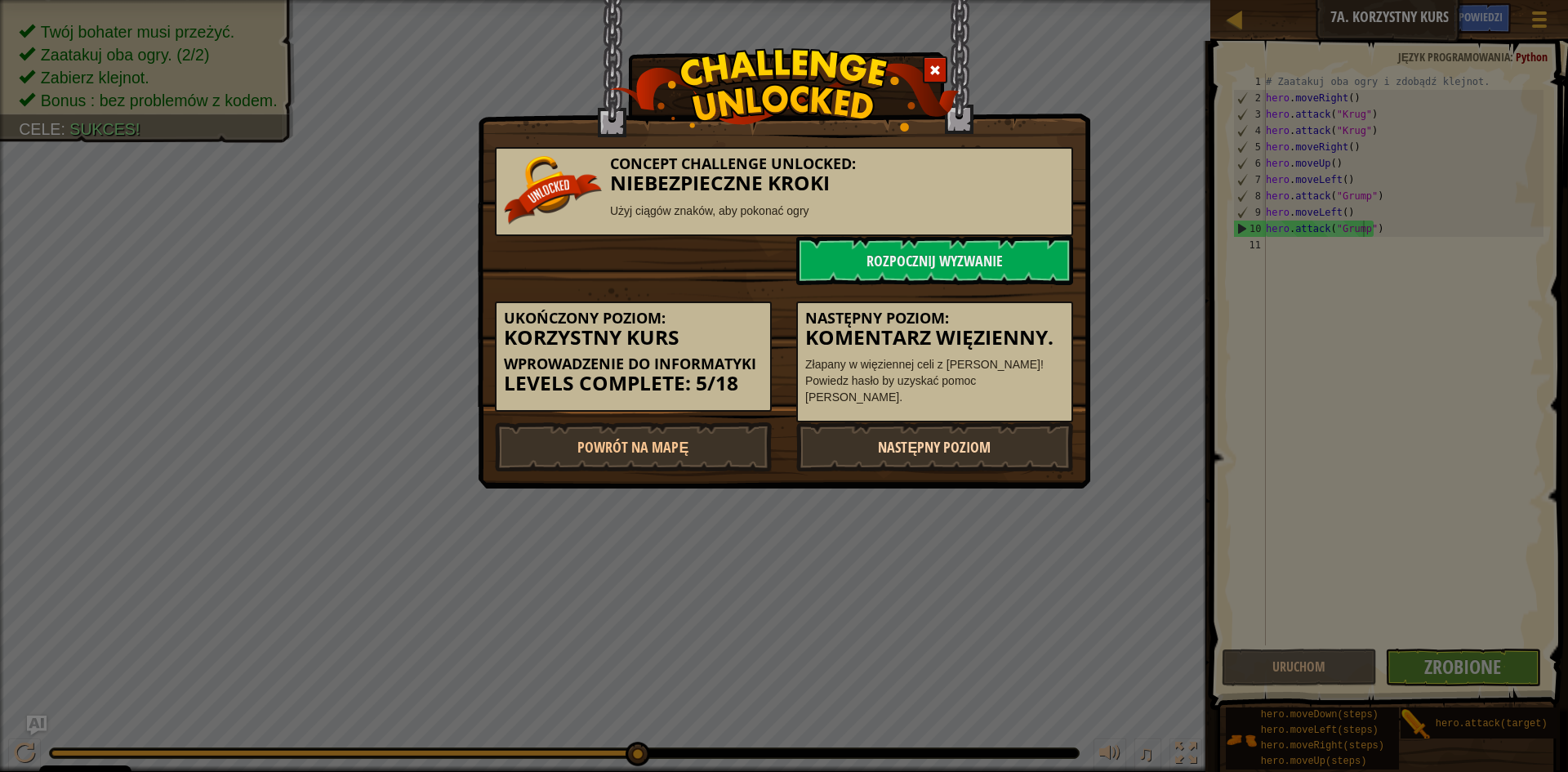
click at [976, 447] on link "Następny poziom" at bounding box center [934, 447] width 277 height 49
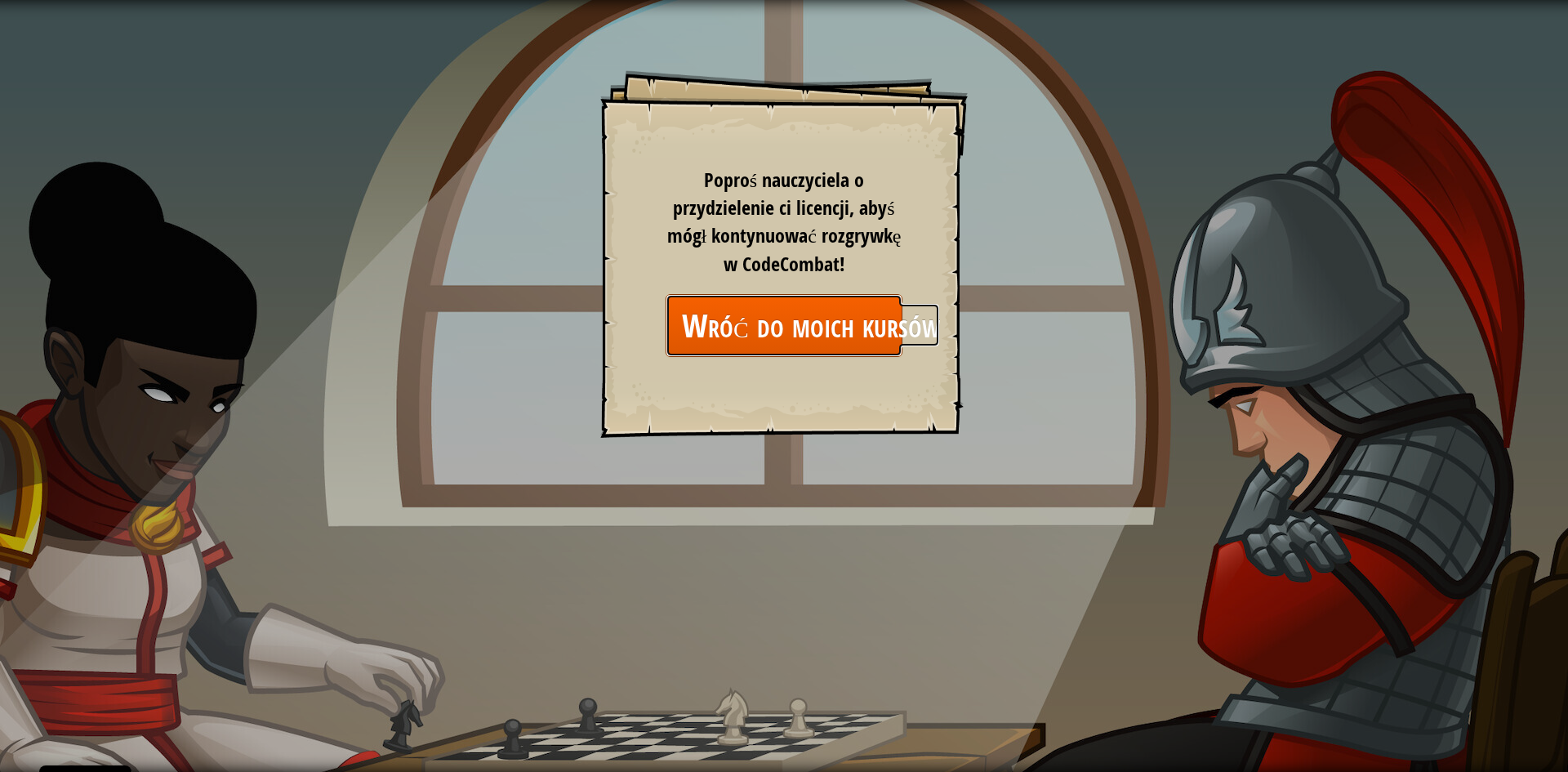
click at [806, 327] on link "Wróć do moich kursów" at bounding box center [783, 326] width 237 height 63
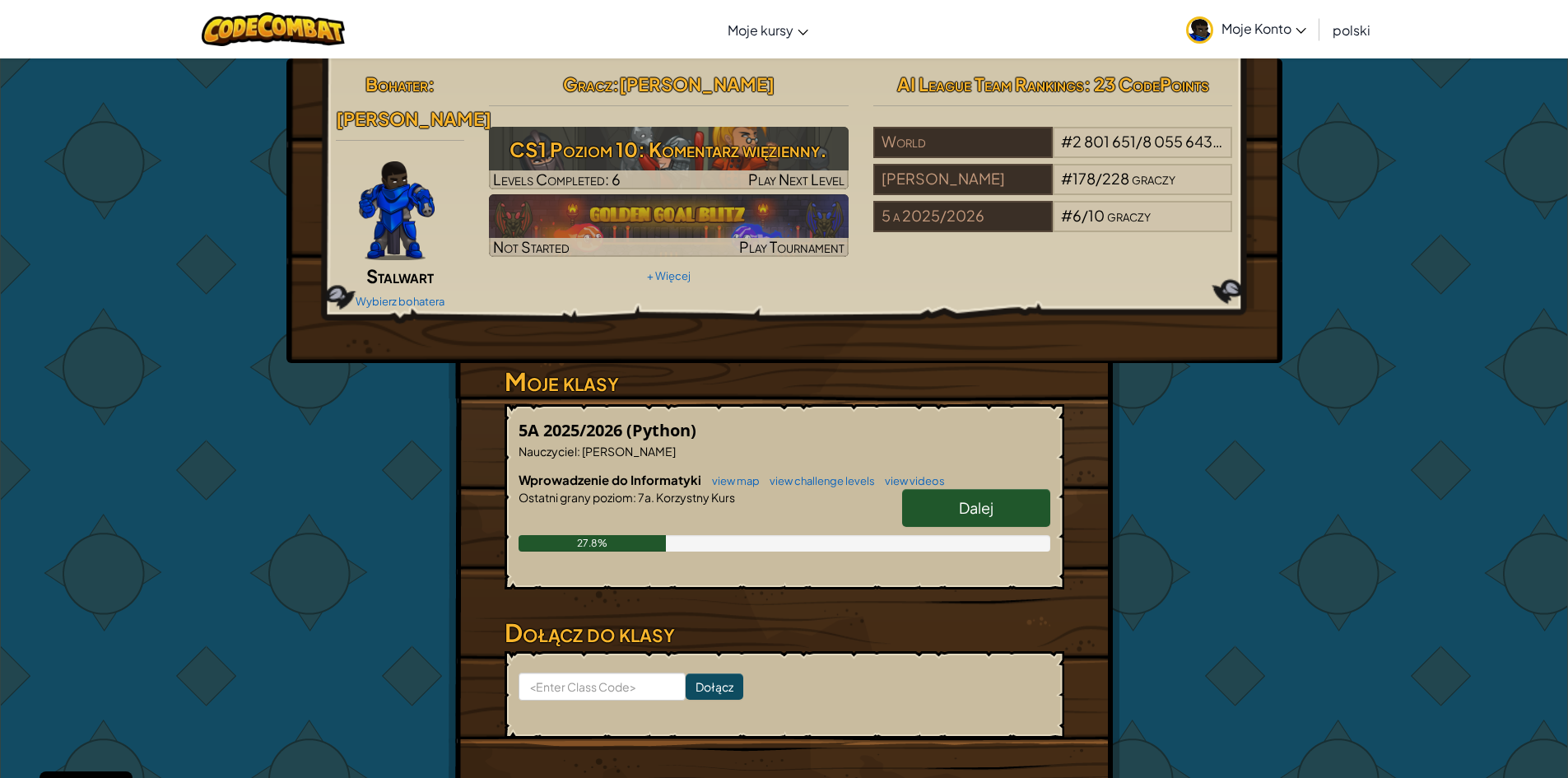
click at [931, 491] on link "Dalej" at bounding box center [976, 508] width 148 height 38
select select "pl"
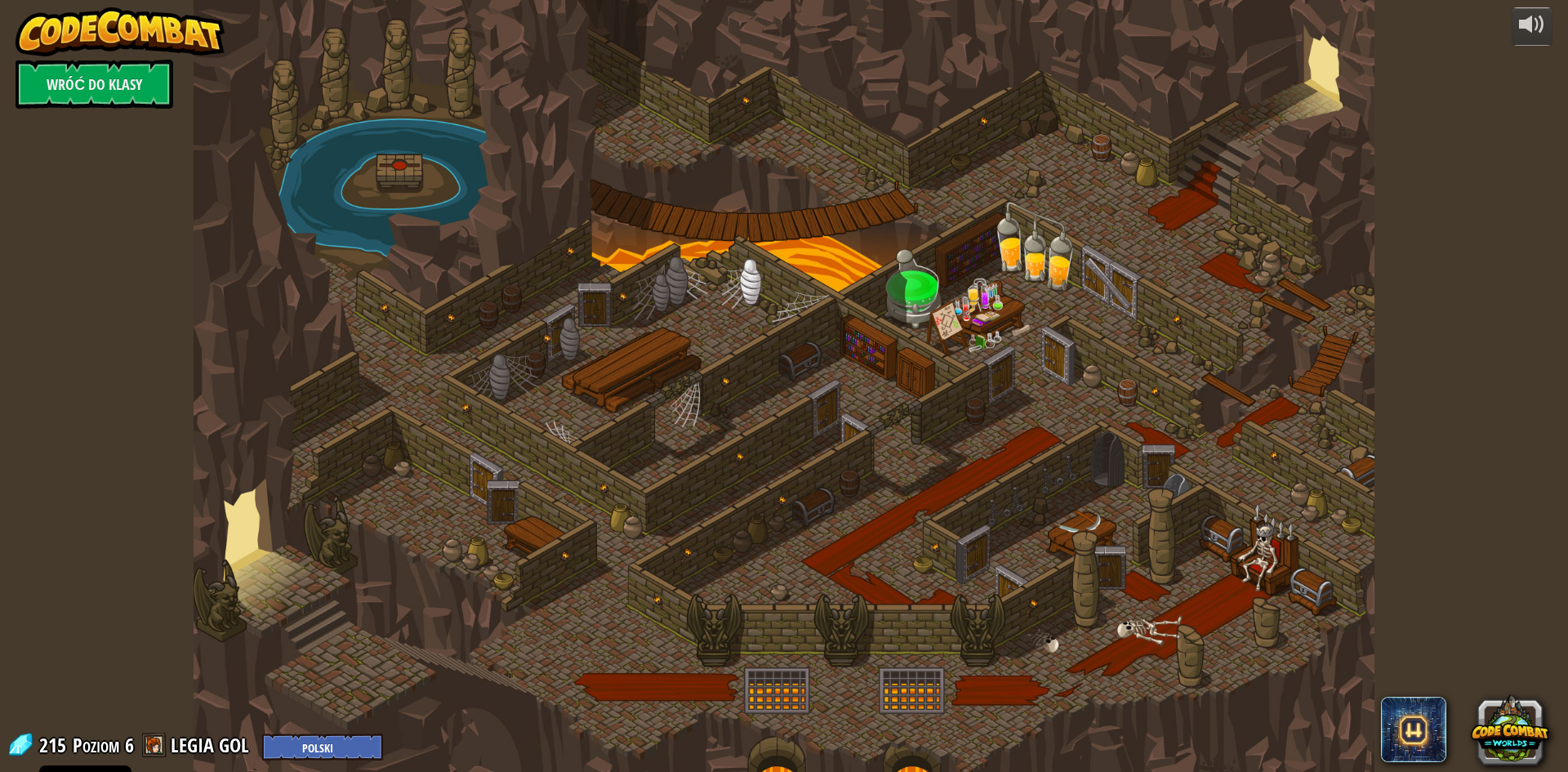
select select "pl"
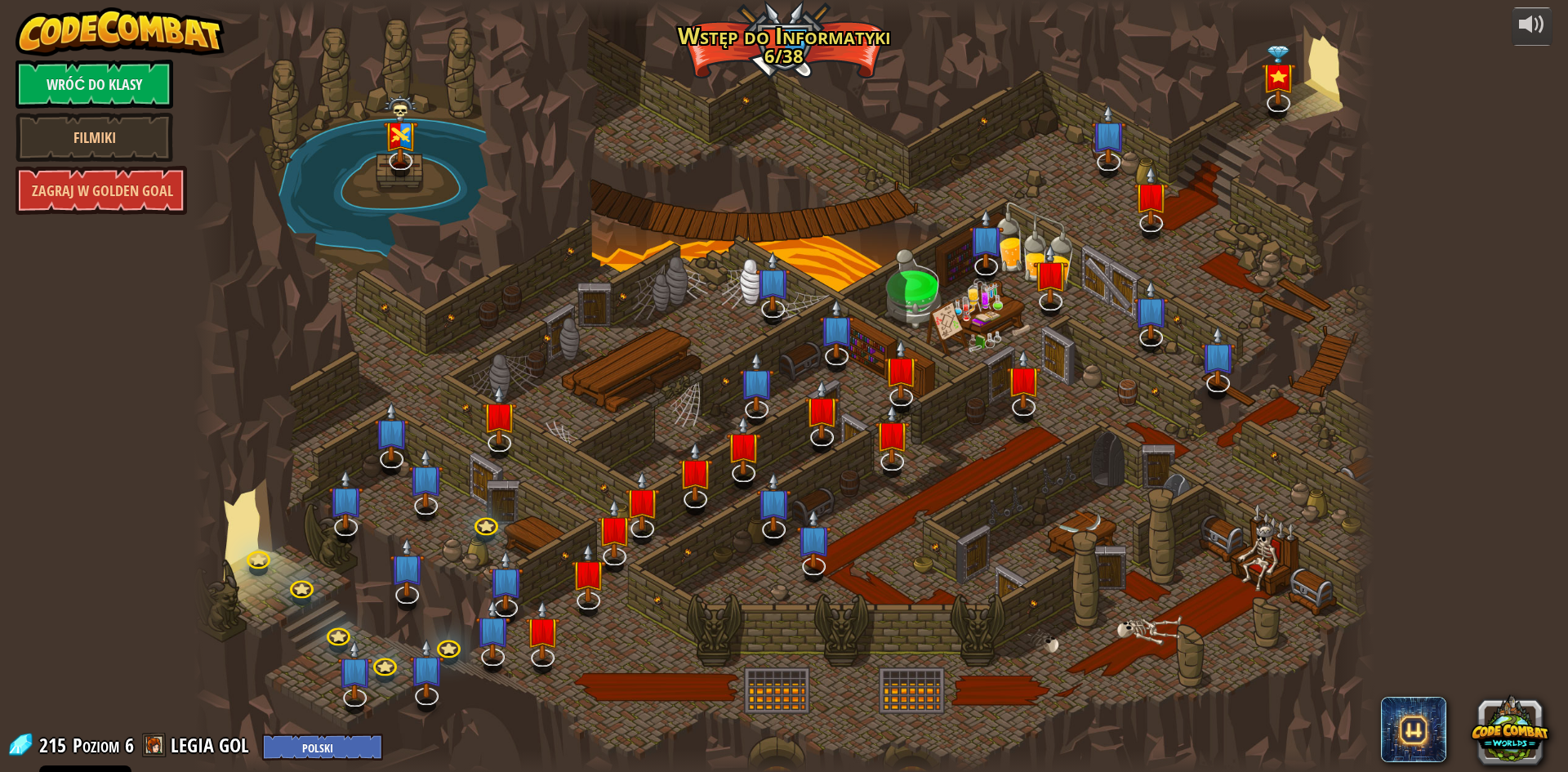
select select "pl"
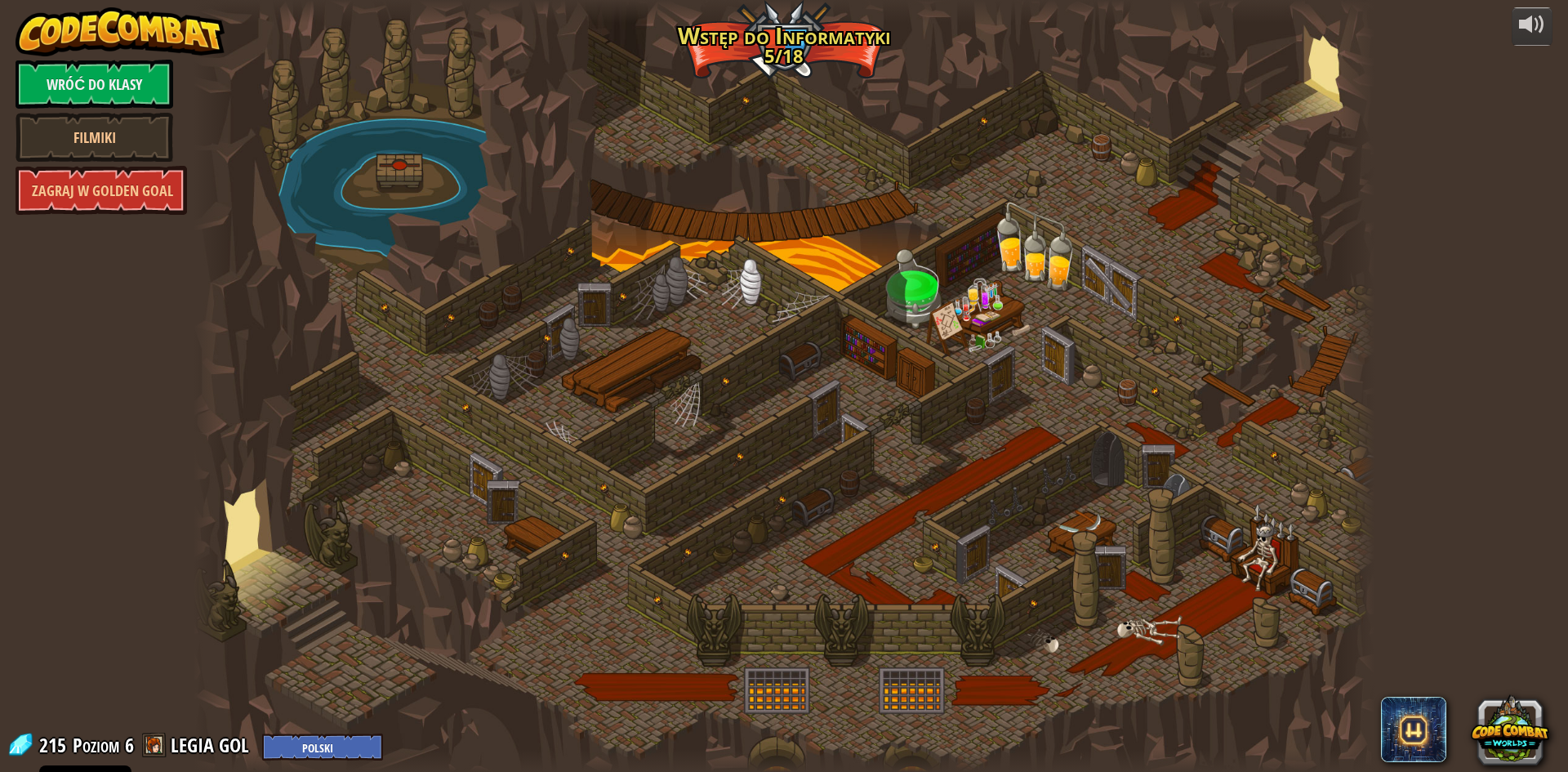
select select "pl"
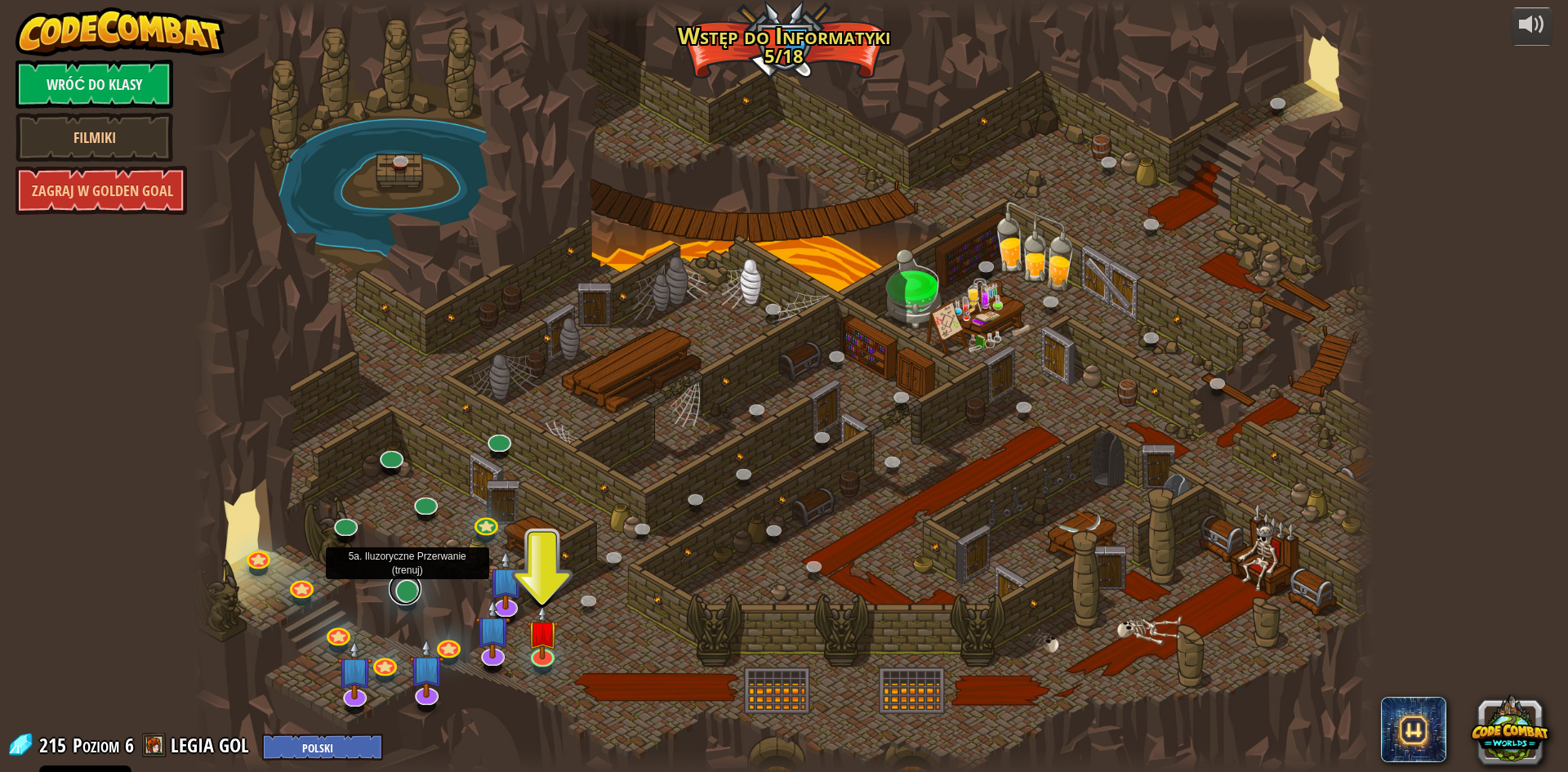
click at [410, 585] on link at bounding box center [404, 589] width 32 height 32
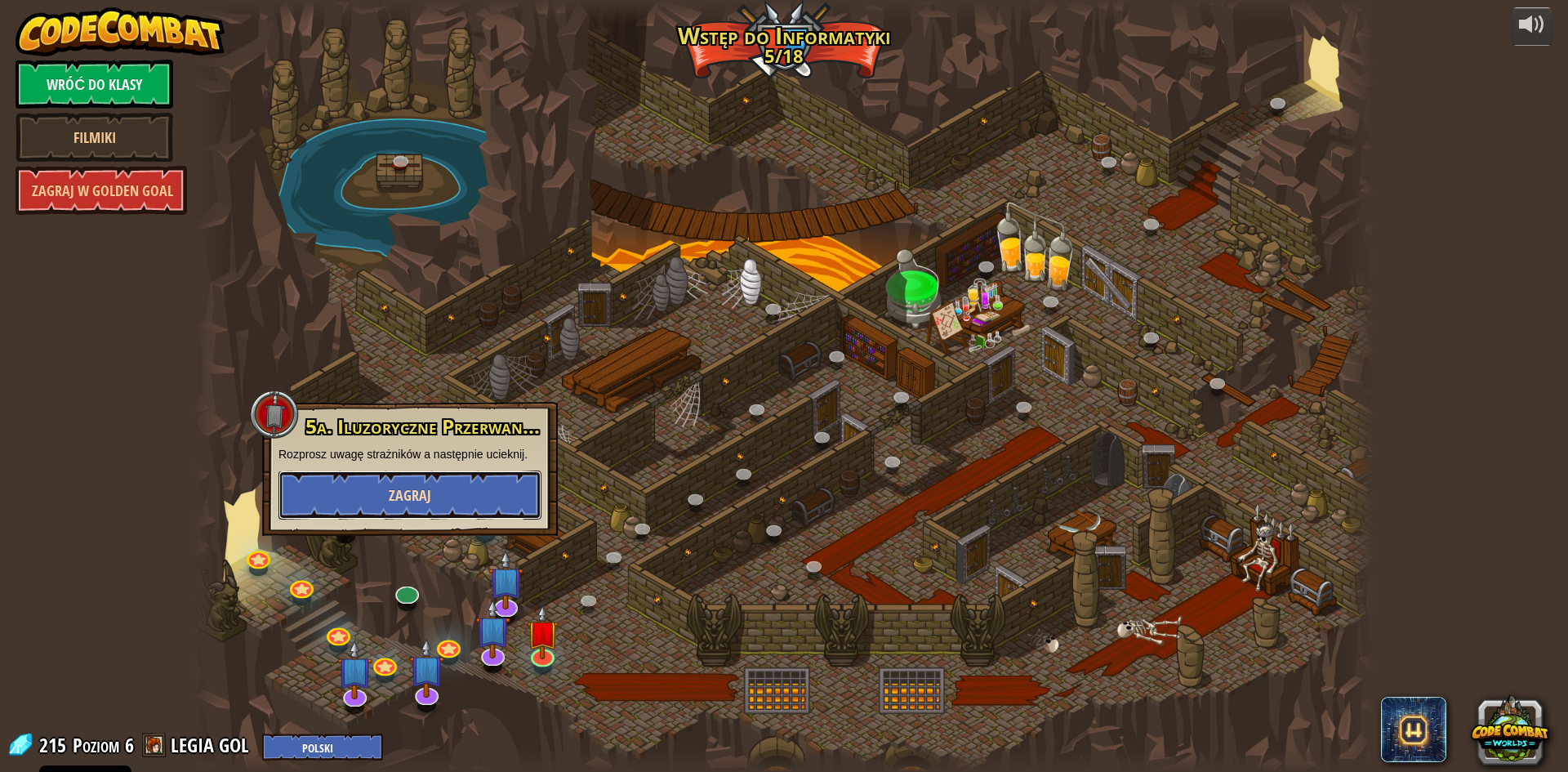
click at [400, 498] on span "Zagraj" at bounding box center [409, 495] width 43 height 20
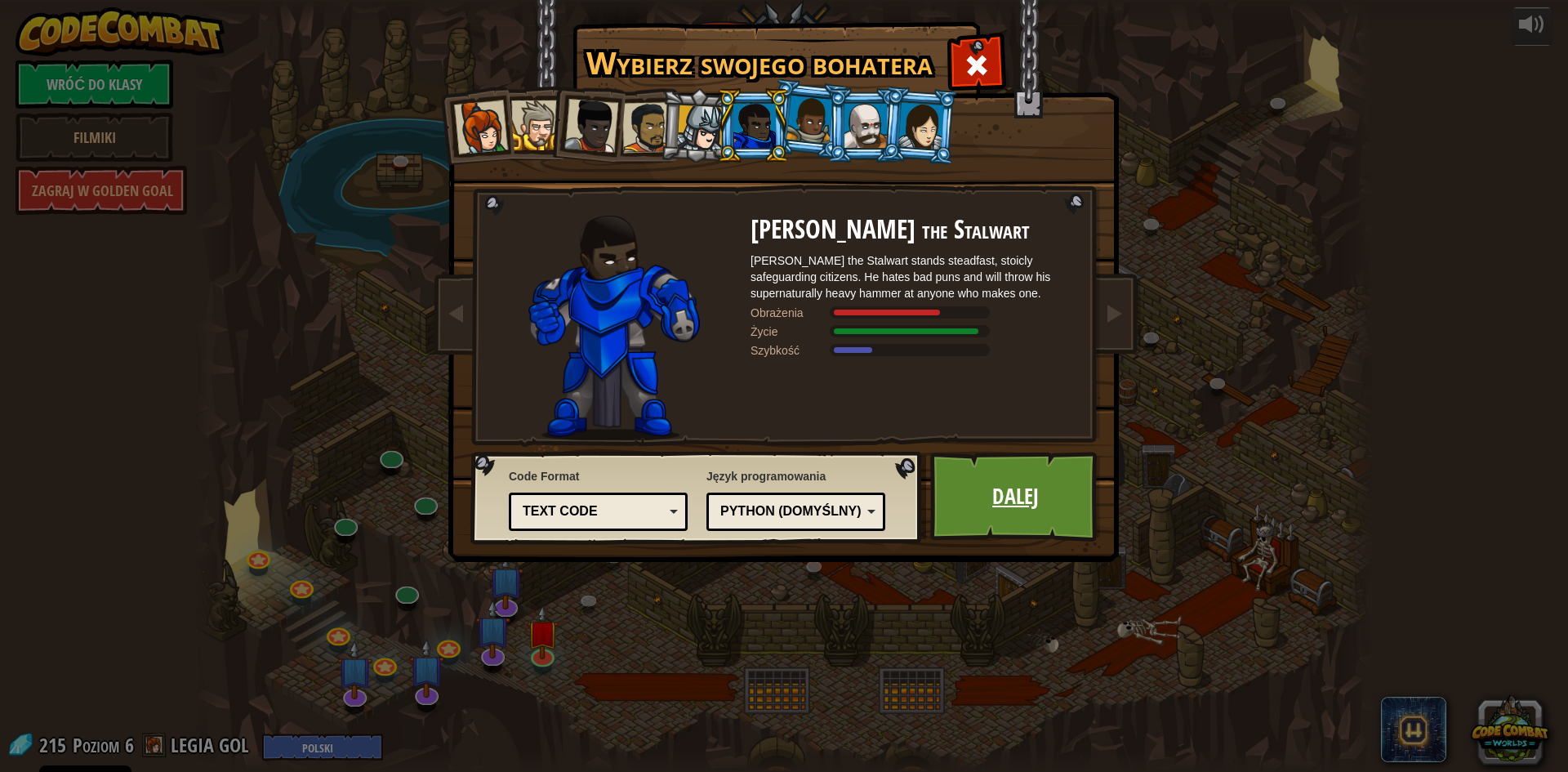
click at [1020, 494] on link "Dalej" at bounding box center [1015, 496] width 171 height 90
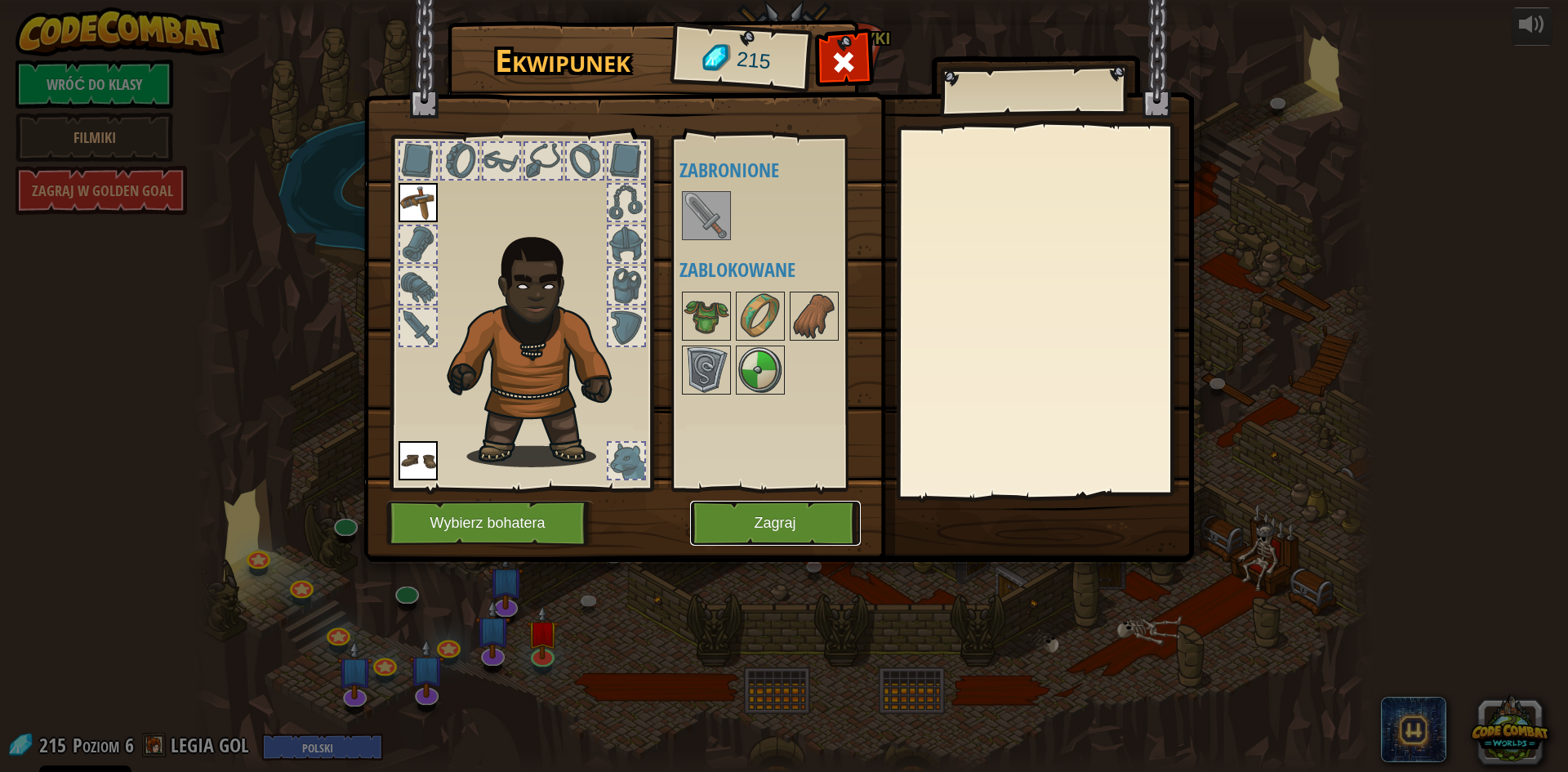
click at [771, 516] on button "Zagraj" at bounding box center [775, 522] width 171 height 45
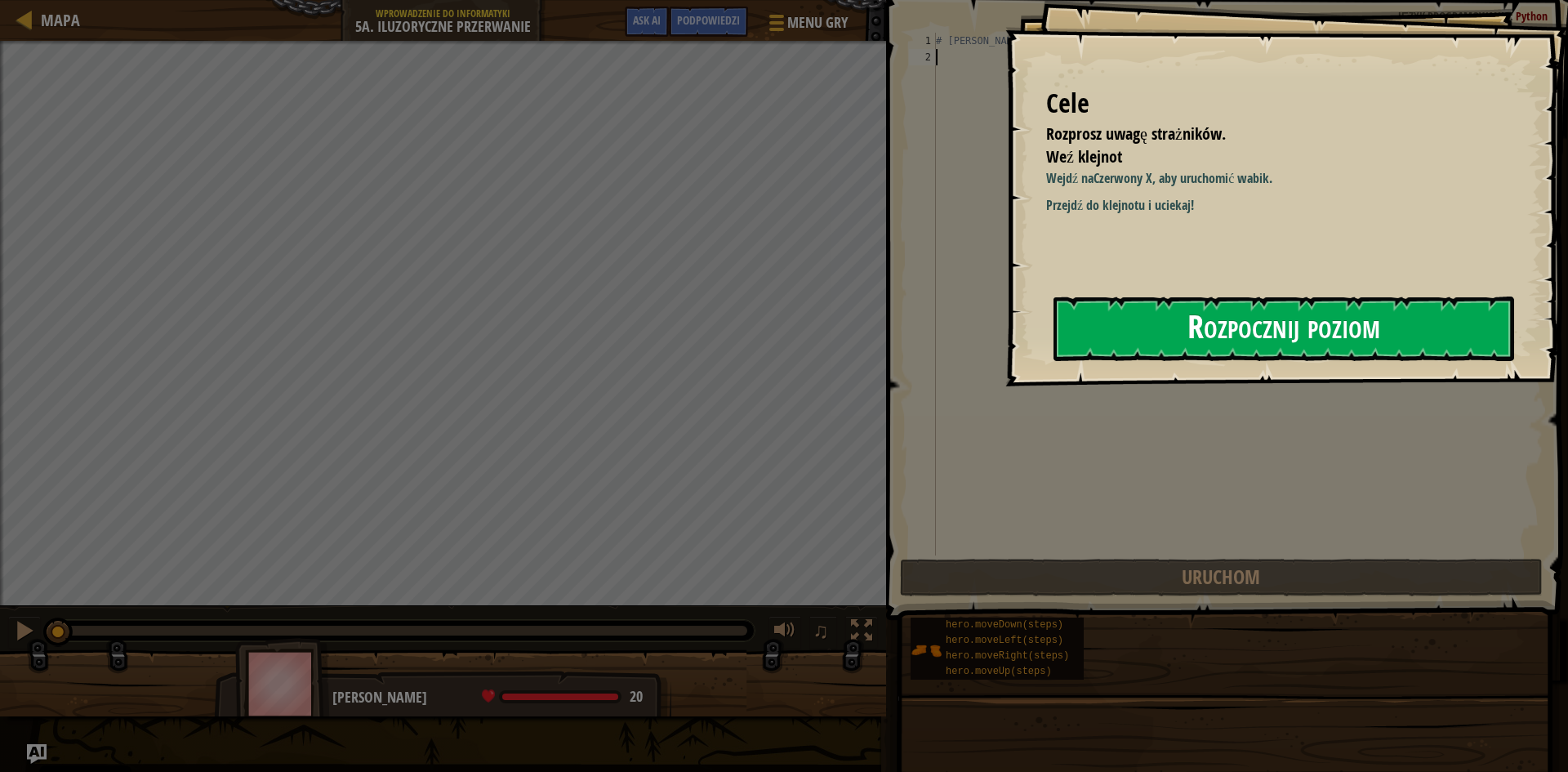
click at [1178, 321] on button "Rozpocznij poziom" at bounding box center [1284, 329] width 461 height 65
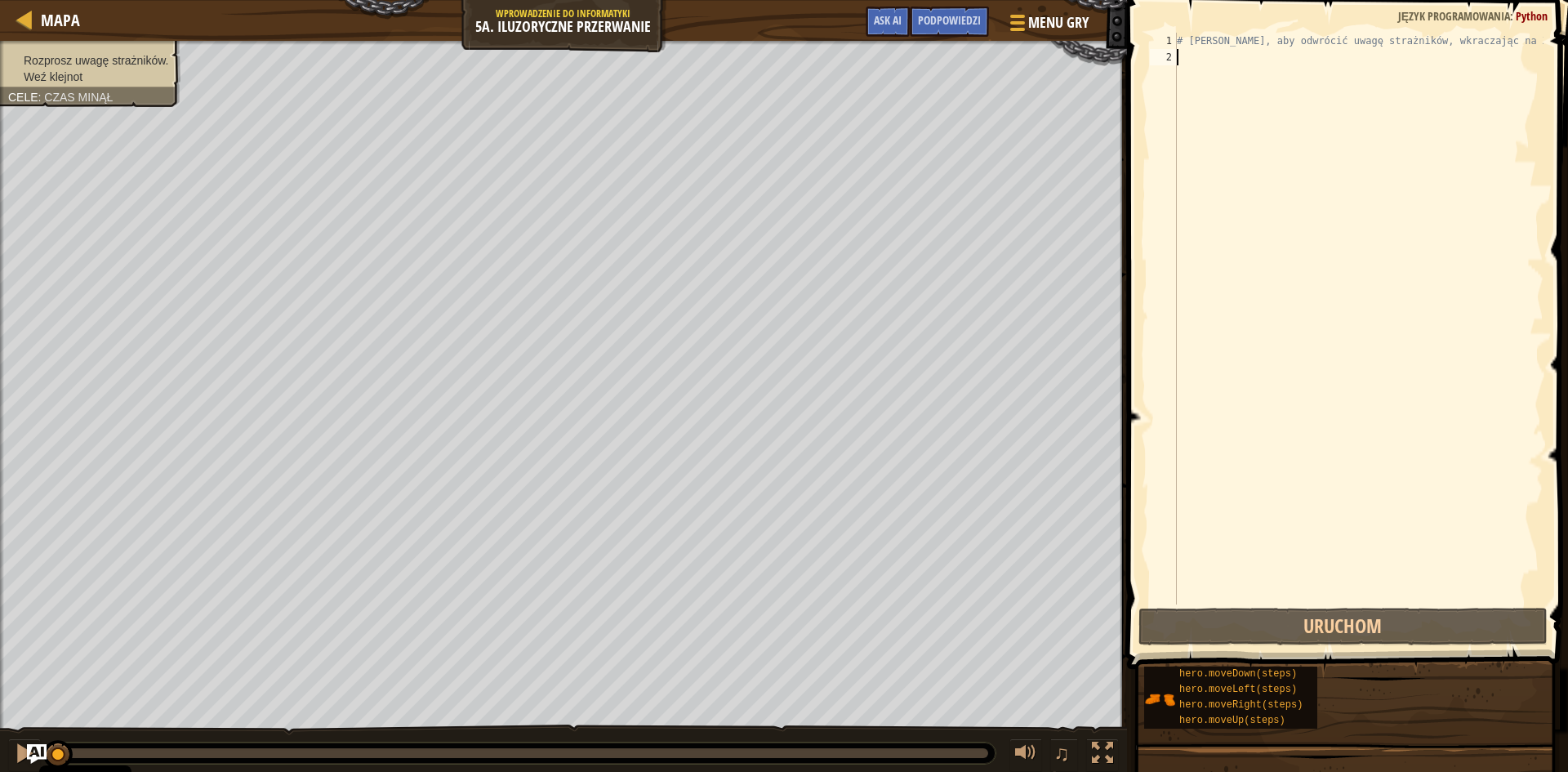
select select "pl"
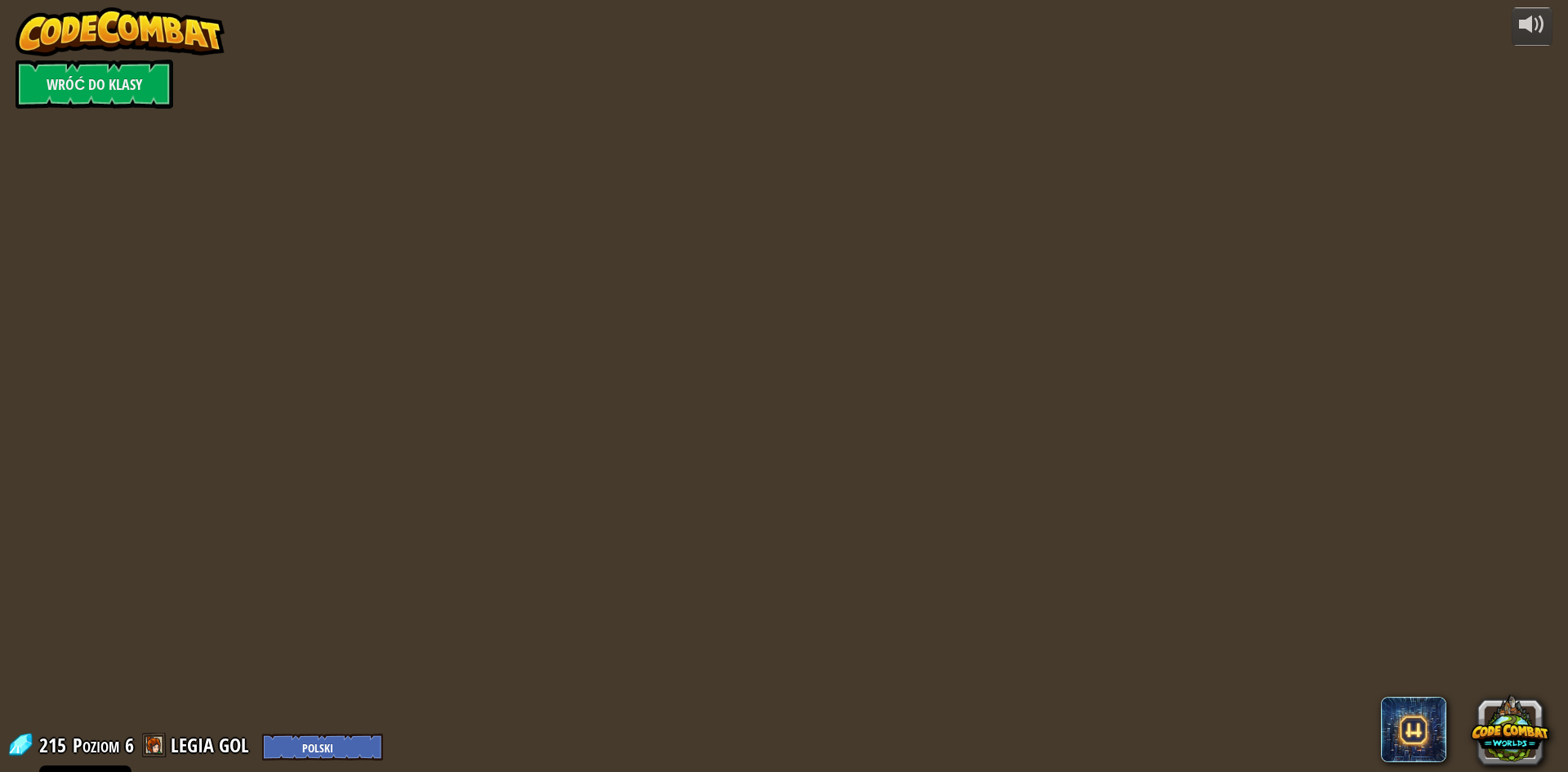
select select "pl"
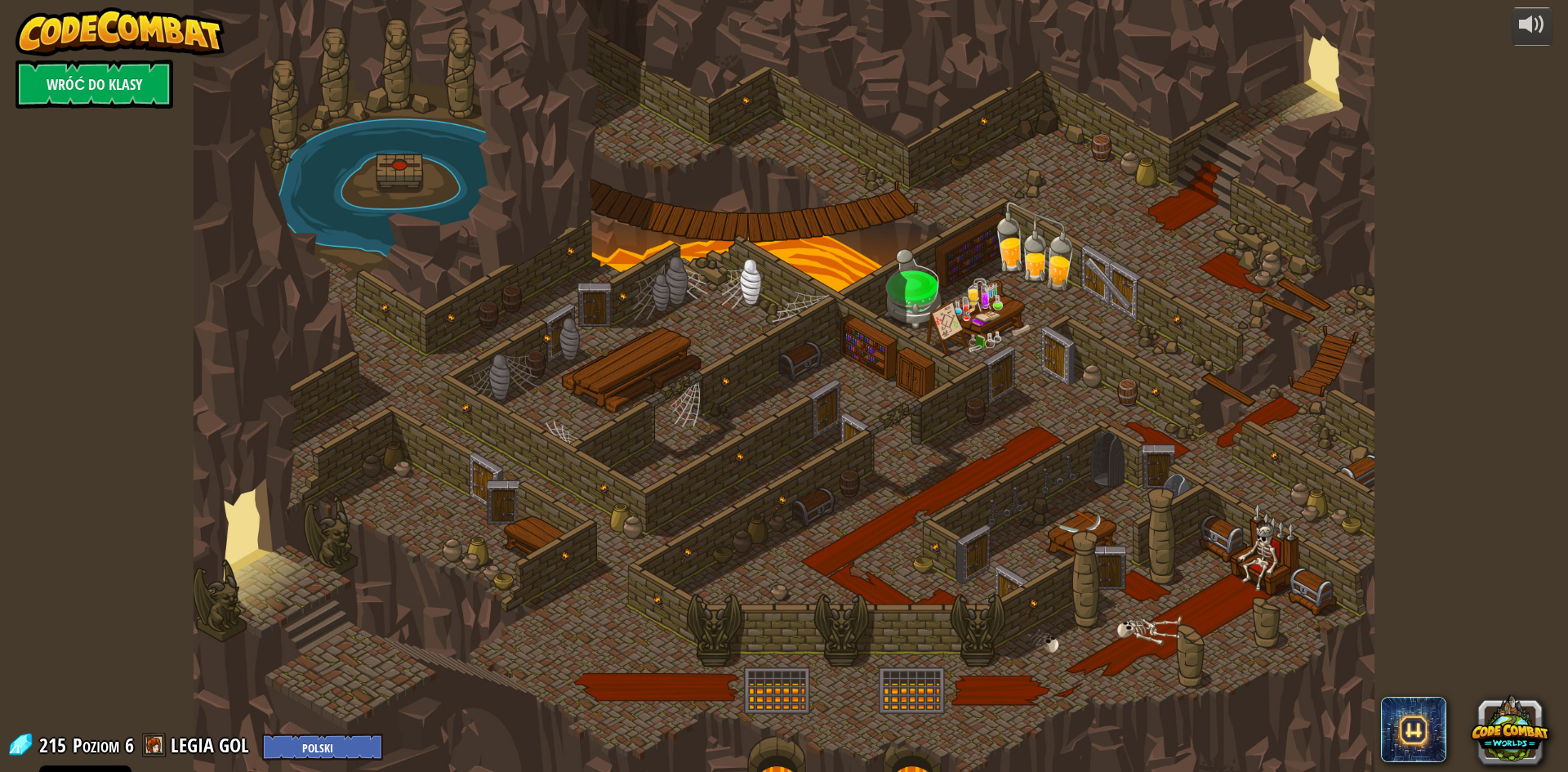
select select "pl"
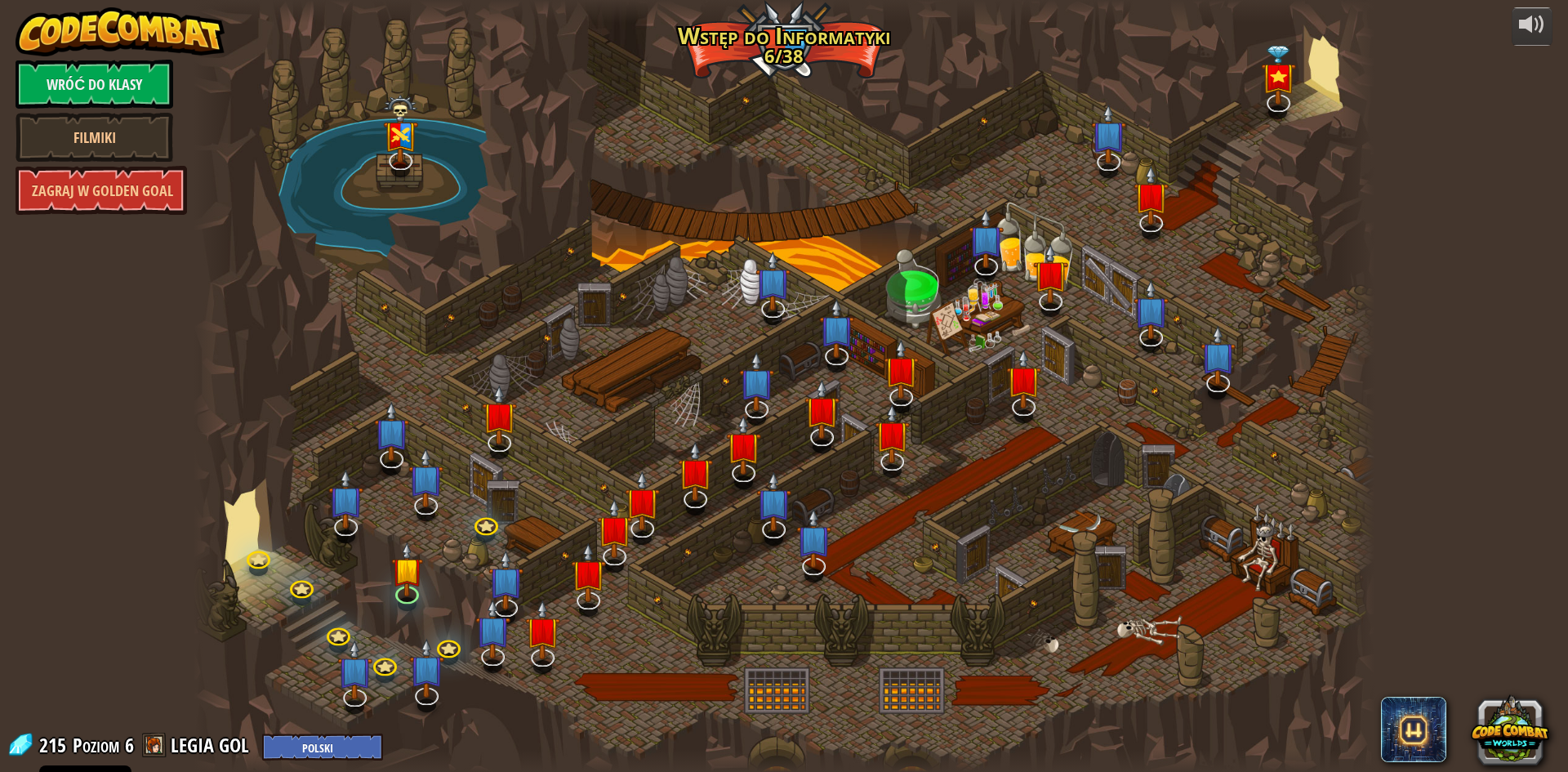
select select "pl"
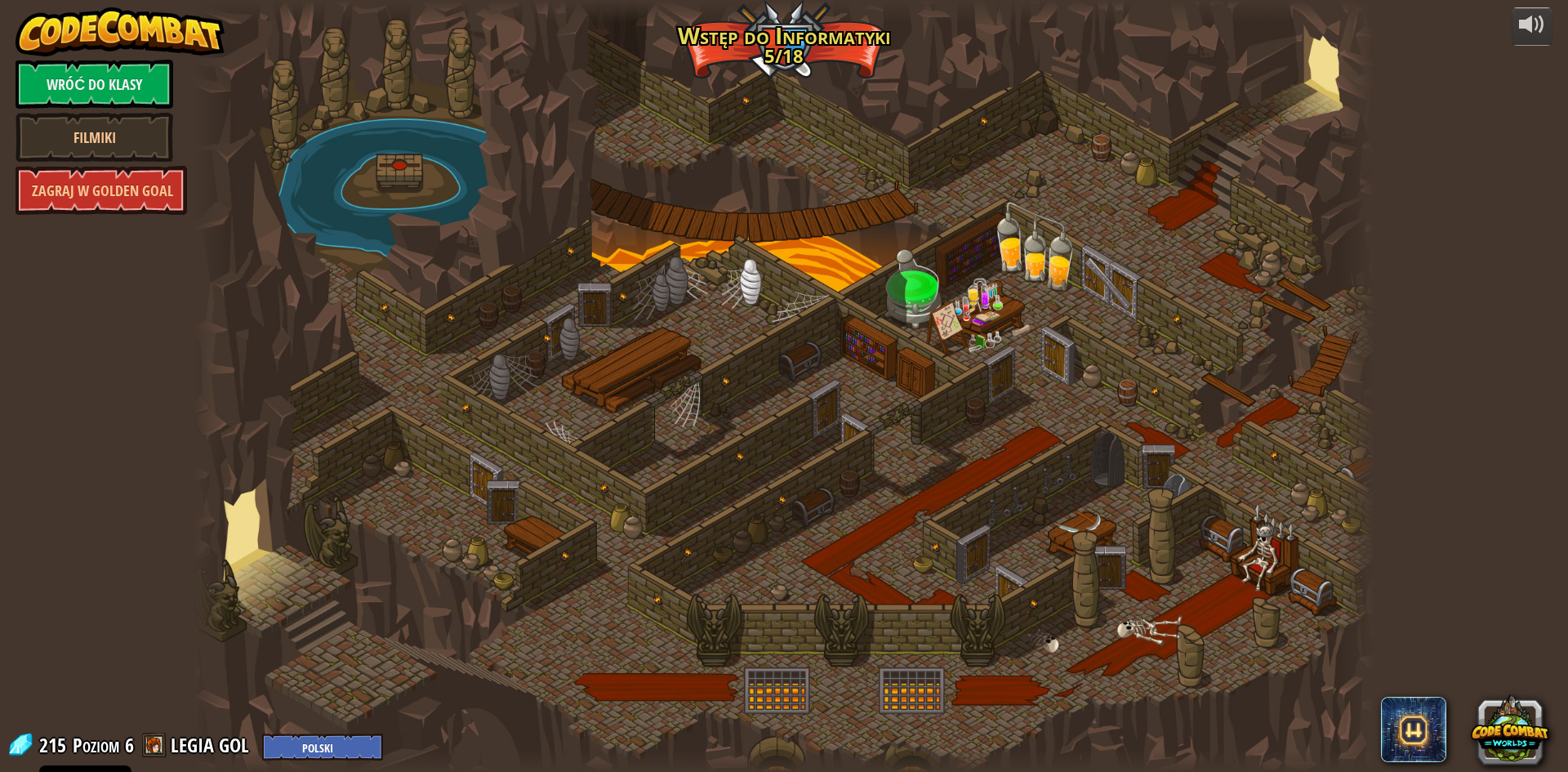
select select "pl"
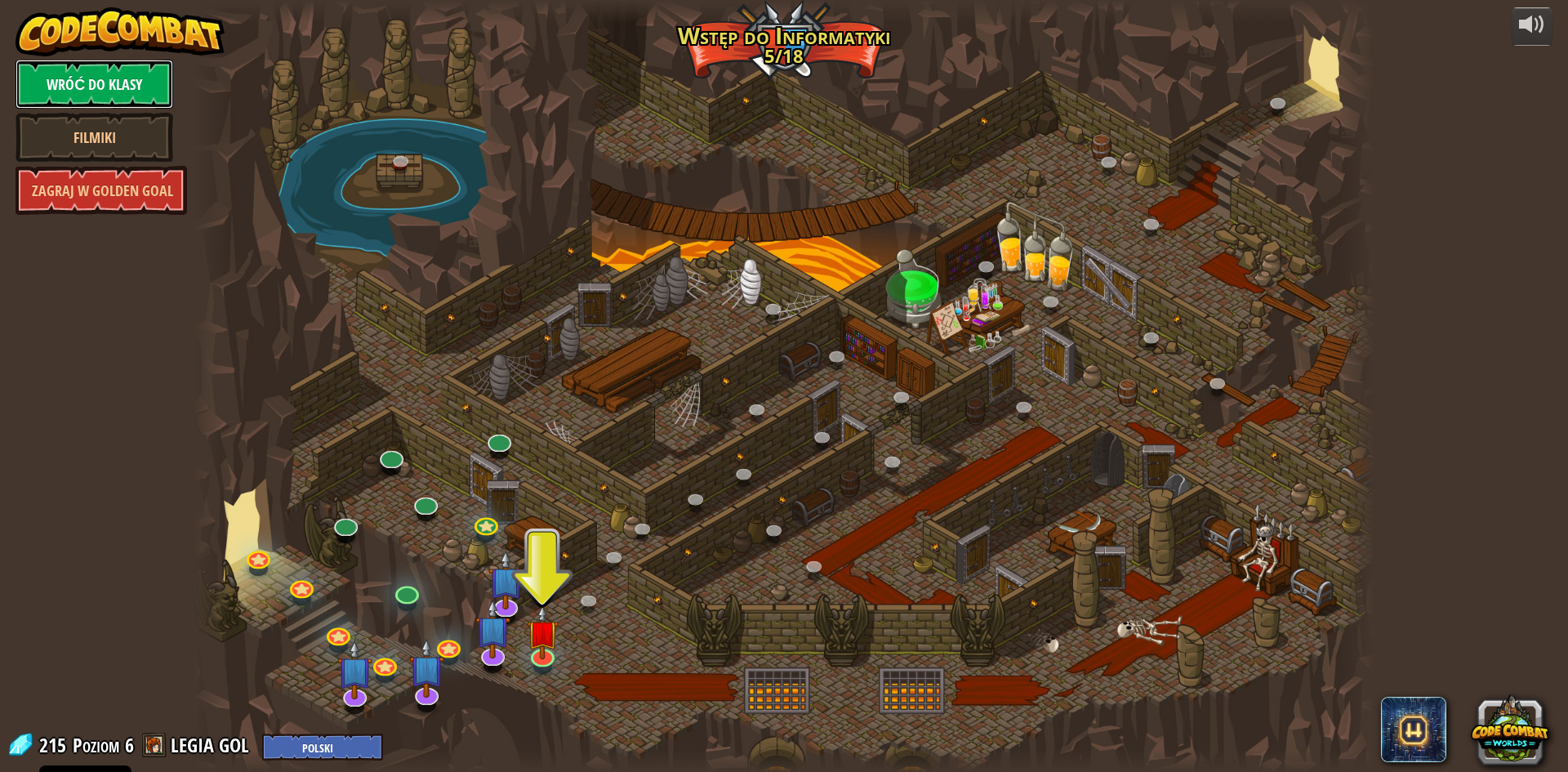
click at [114, 70] on link "Wróć do klasy" at bounding box center [94, 84] width 158 height 49
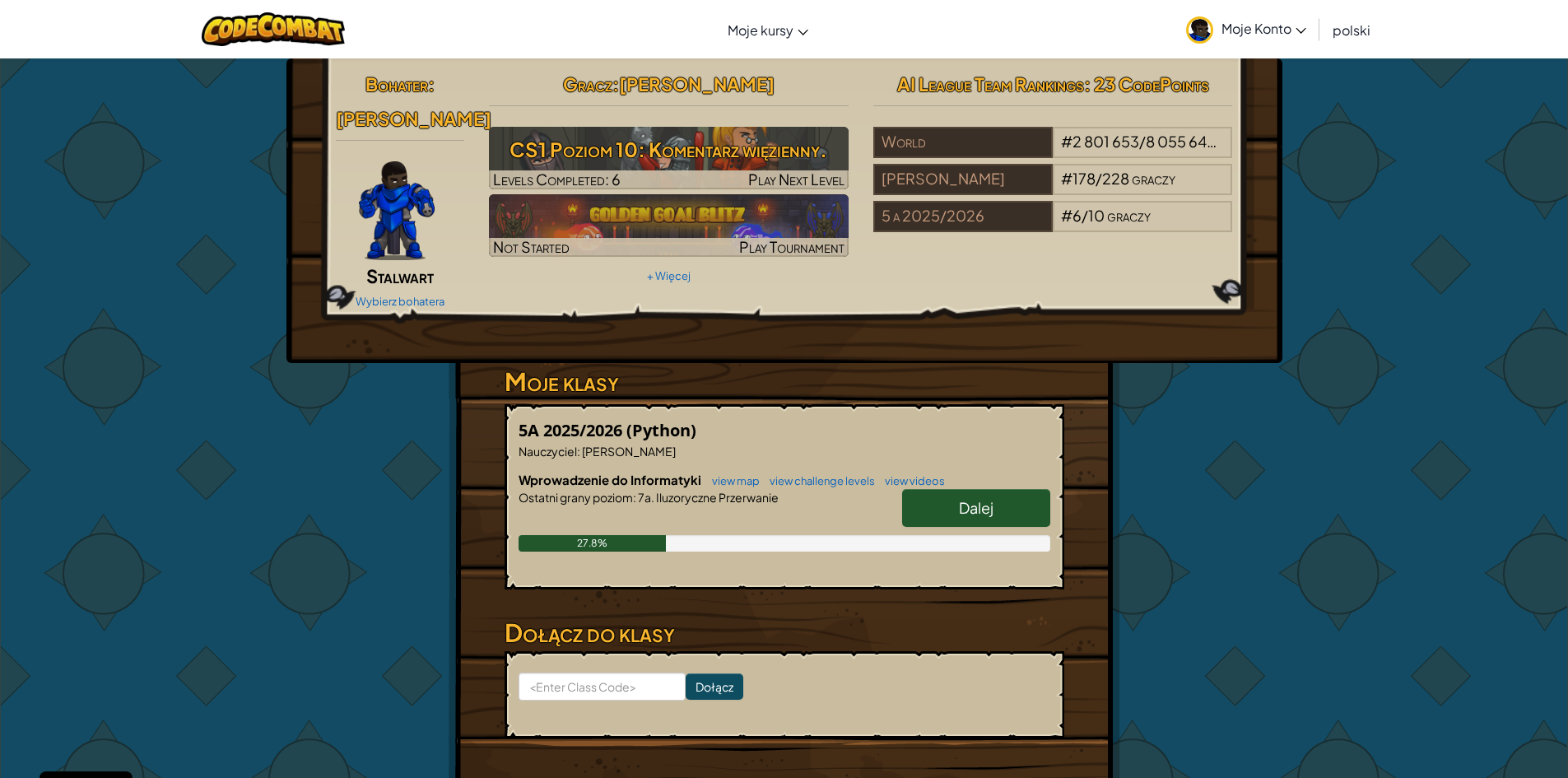
click at [1296, 32] on icon at bounding box center [1301, 31] width 11 height 6
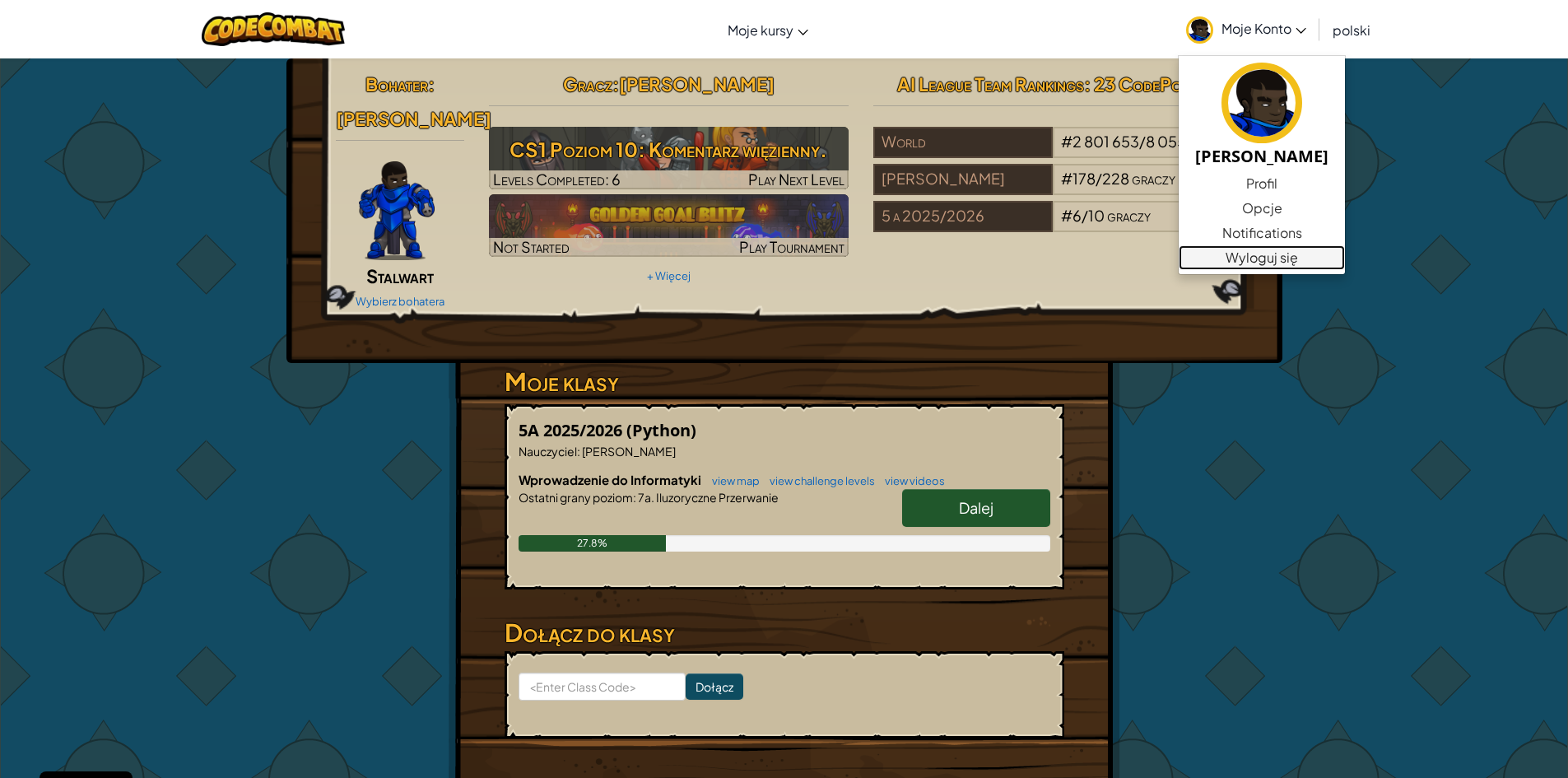
click at [1256, 256] on link "Wyloguj się" at bounding box center [1262, 258] width 166 height 25
